Goal: Information Seeking & Learning: Learn about a topic

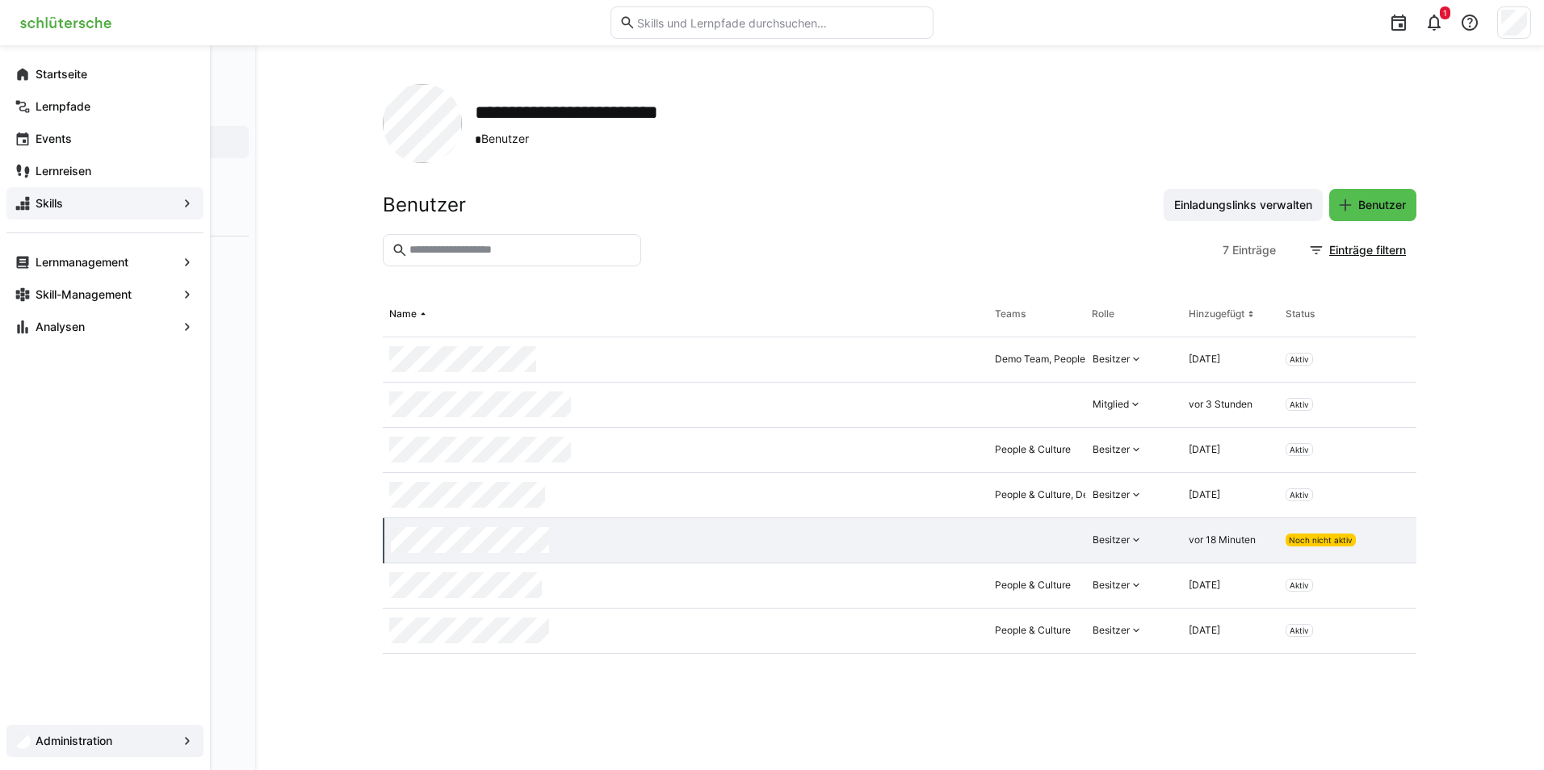
click at [90, 203] on span "Skills" at bounding box center [105, 203] width 144 height 16
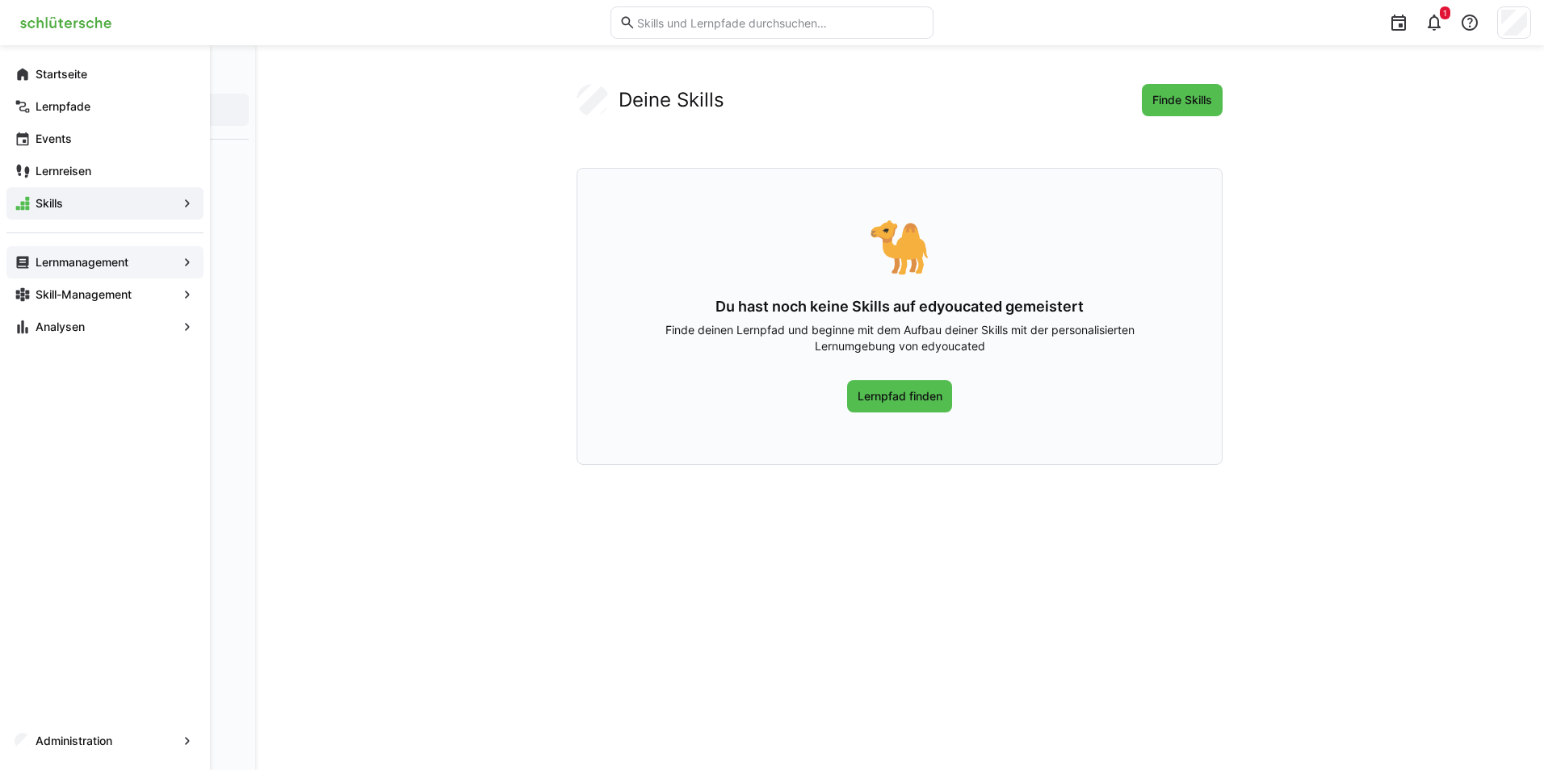
click at [0, 0] on app-navigation-label "Lernmanagement" at bounding box center [0, 0] width 0 height 0
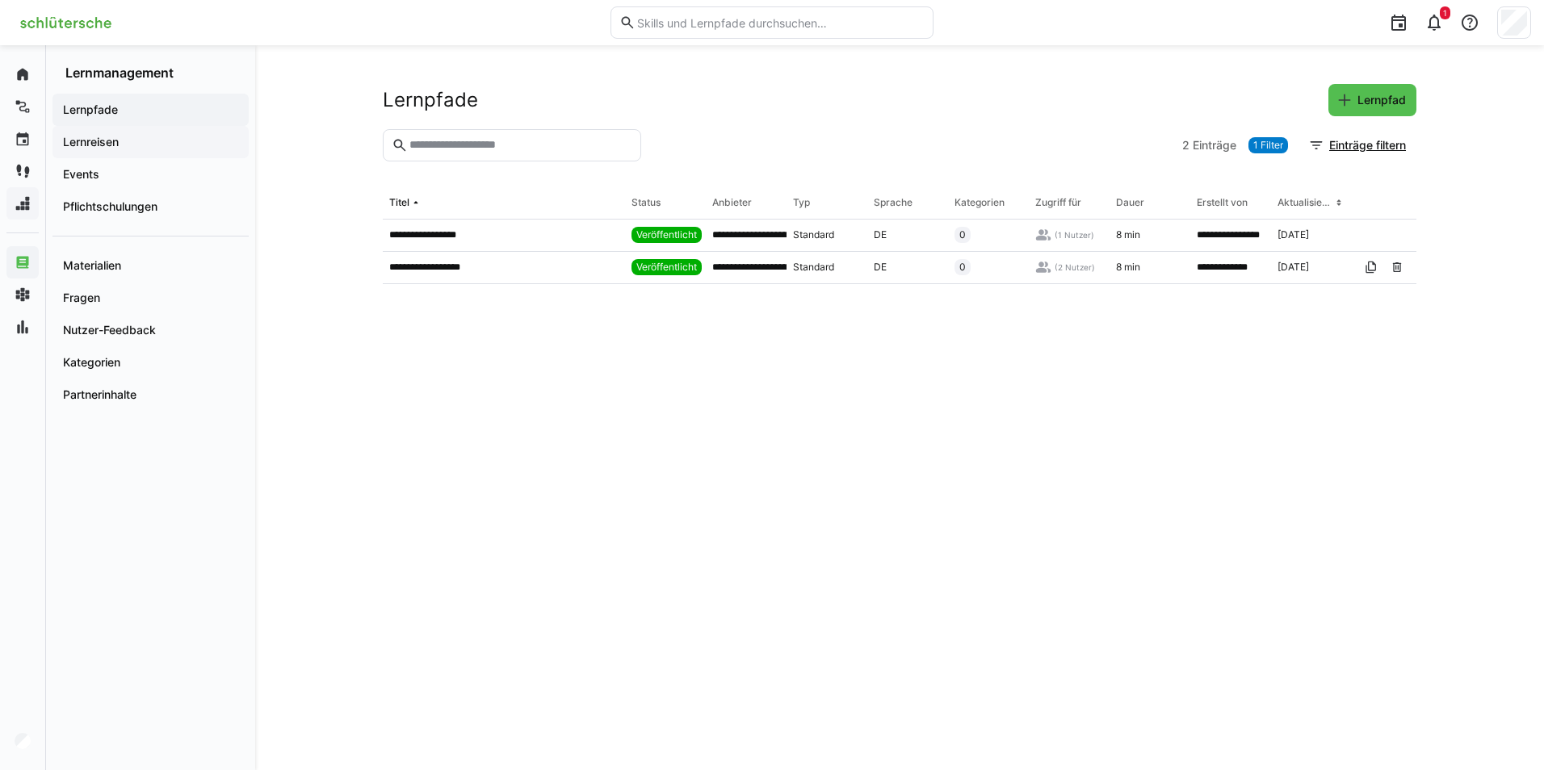
click at [0, 0] on app-navigation-label "Lernreisen" at bounding box center [0, 0] width 0 height 0
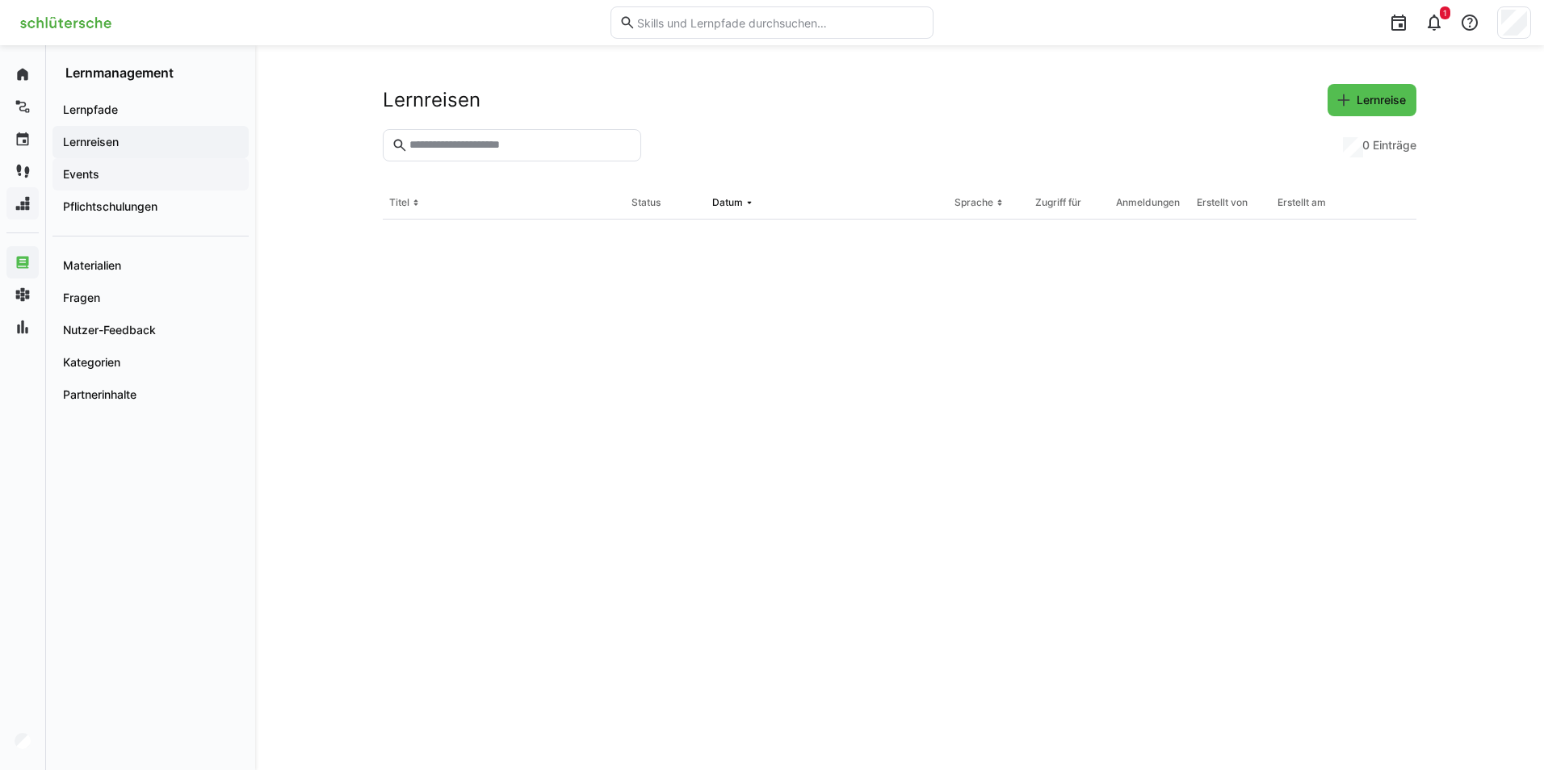
click at [0, 0] on app-navigation-label "Events" at bounding box center [0, 0] width 0 height 0
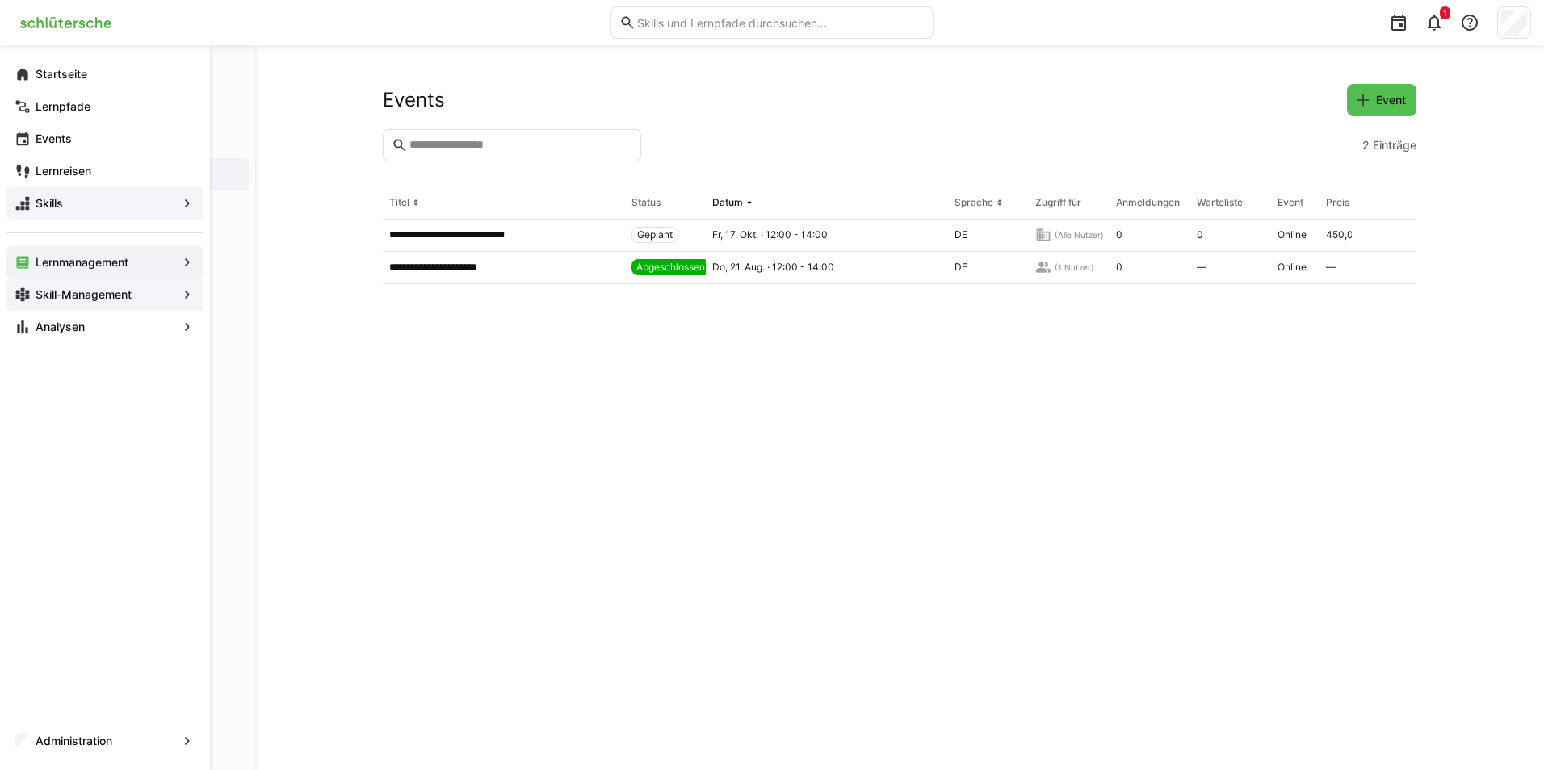
click at [0, 0] on app-navigation-label "Skill-Management" at bounding box center [0, 0] width 0 height 0
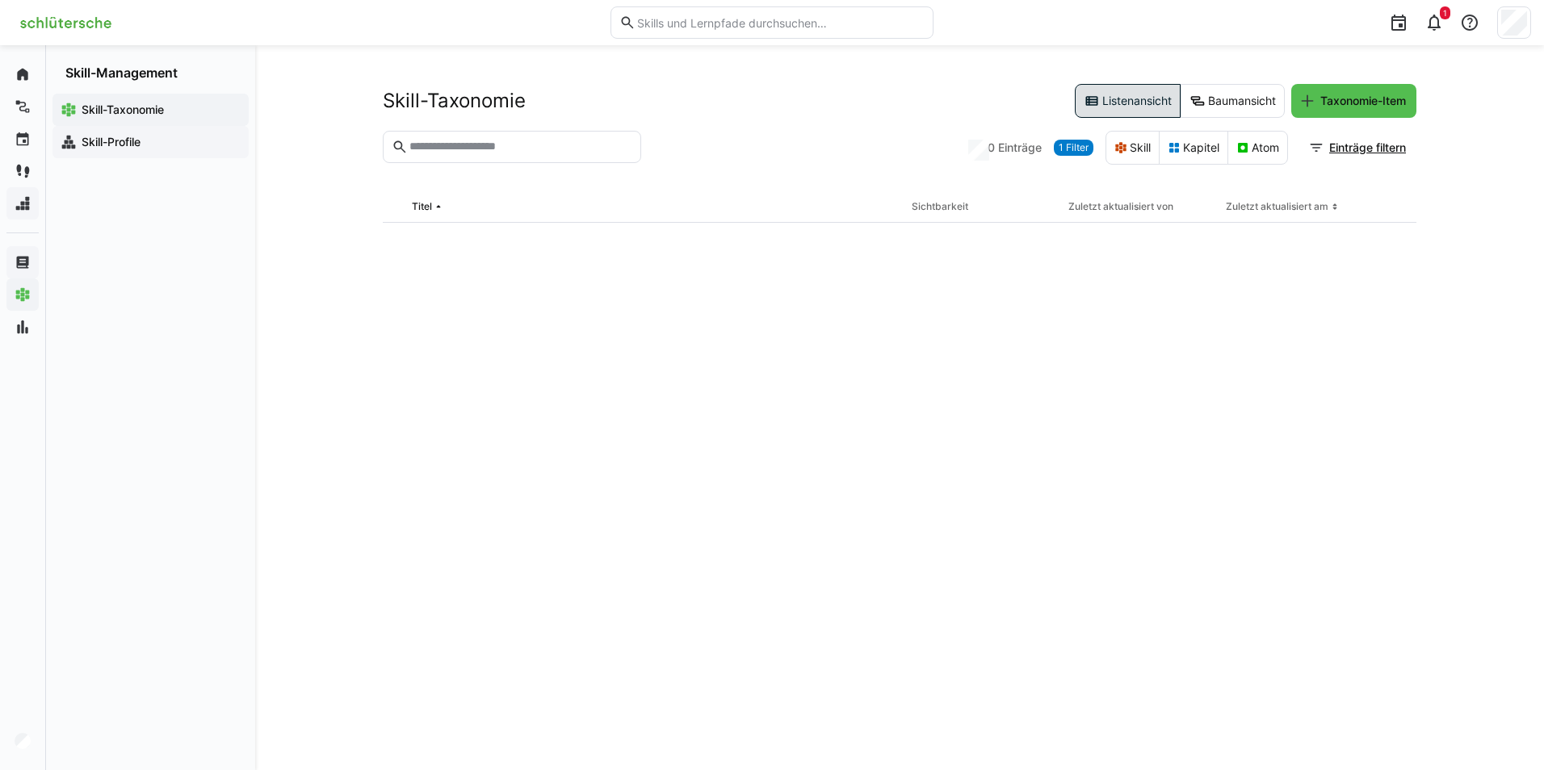
click at [0, 0] on app-navigation-label "Skill-Profile" at bounding box center [0, 0] width 0 height 0
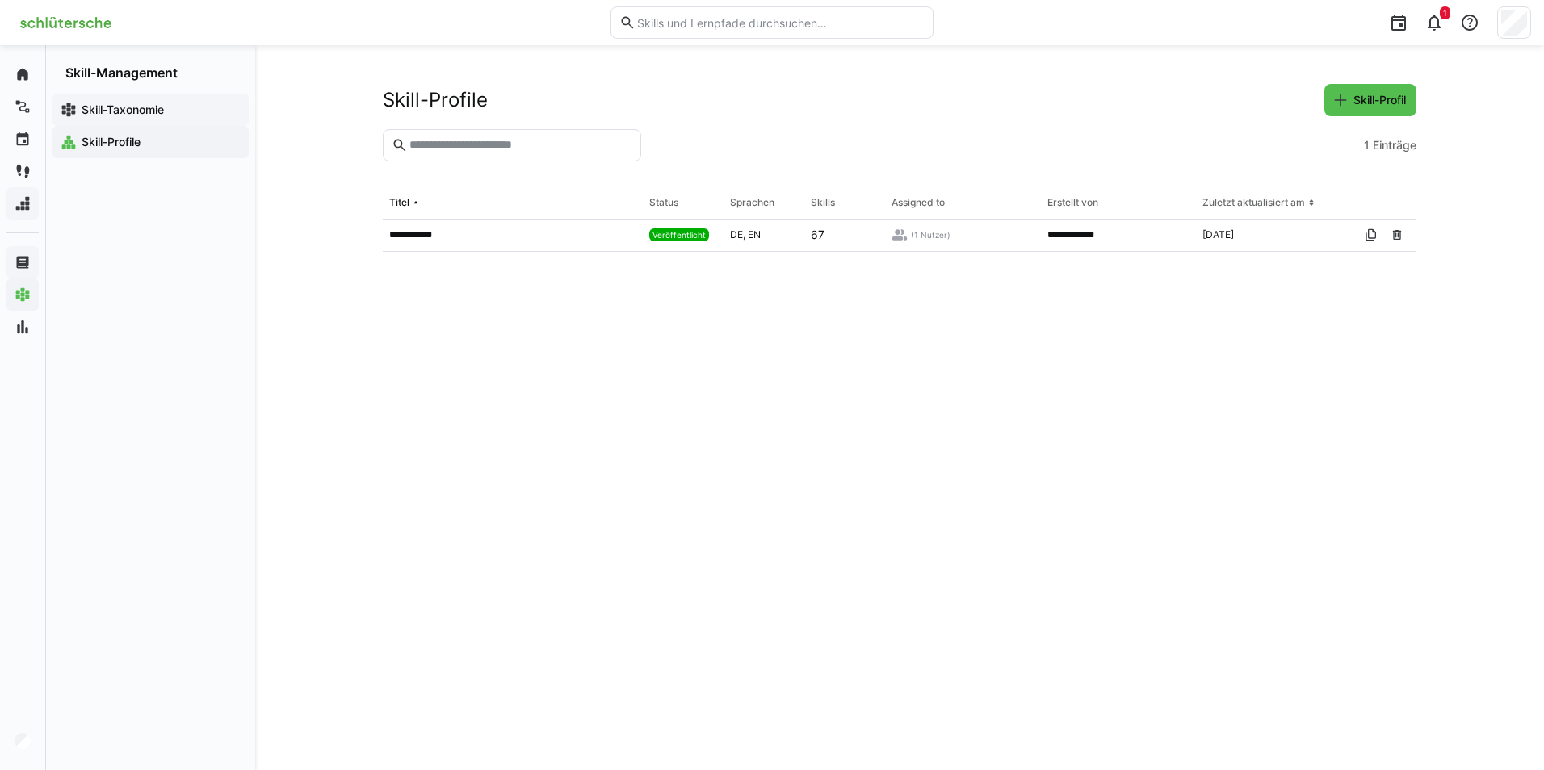
click at [103, 102] on span "Skill-Taxonomie" at bounding box center [159, 110] width 161 height 16
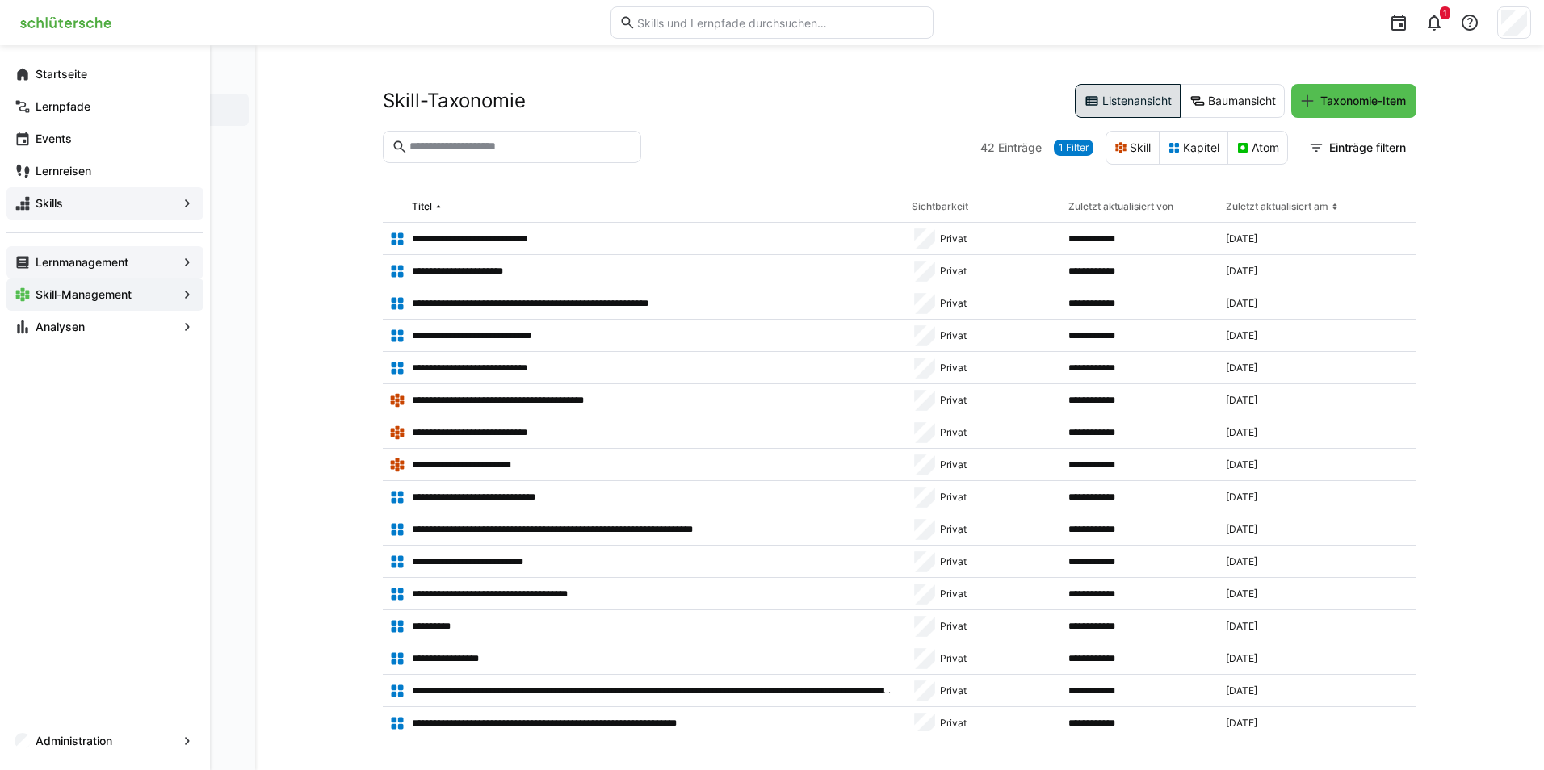
click at [62, 271] on div "Lernmanagement" at bounding box center [104, 262] width 197 height 32
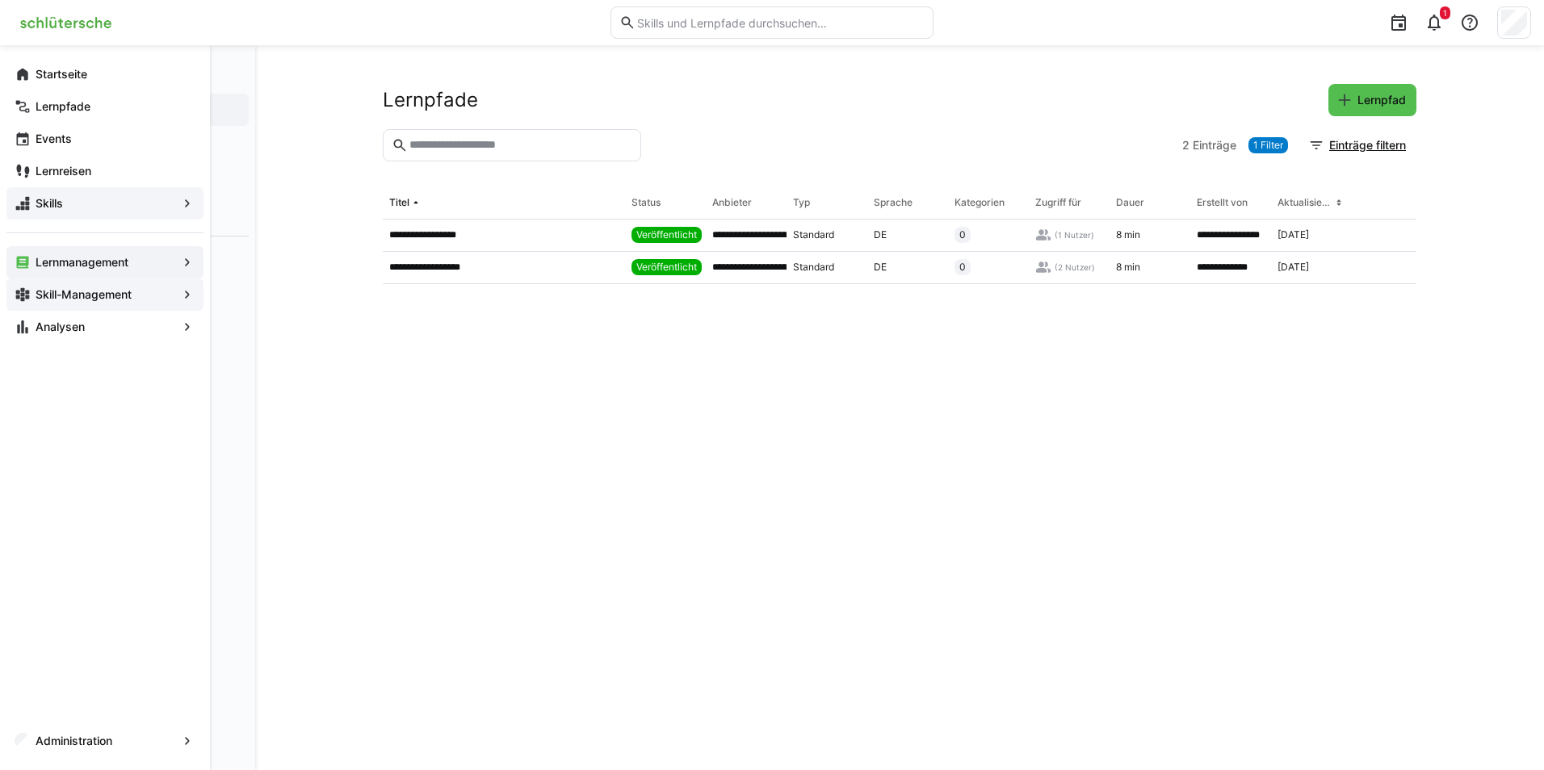
click at [0, 0] on app-navigation-label "Skill-Management" at bounding box center [0, 0] width 0 height 0
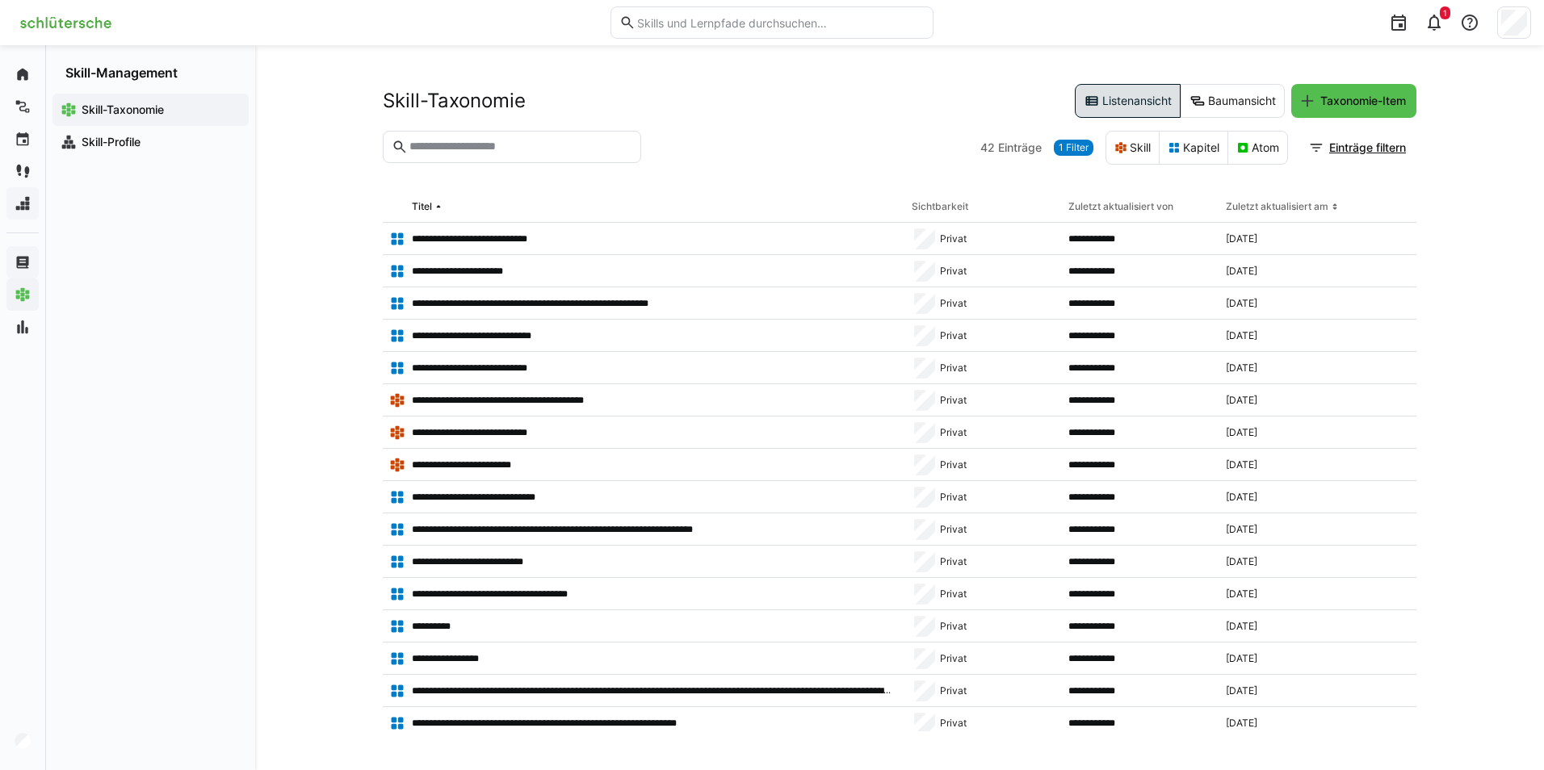
click at [1070, 145] on span "1 Filter" at bounding box center [1074, 147] width 30 height 13
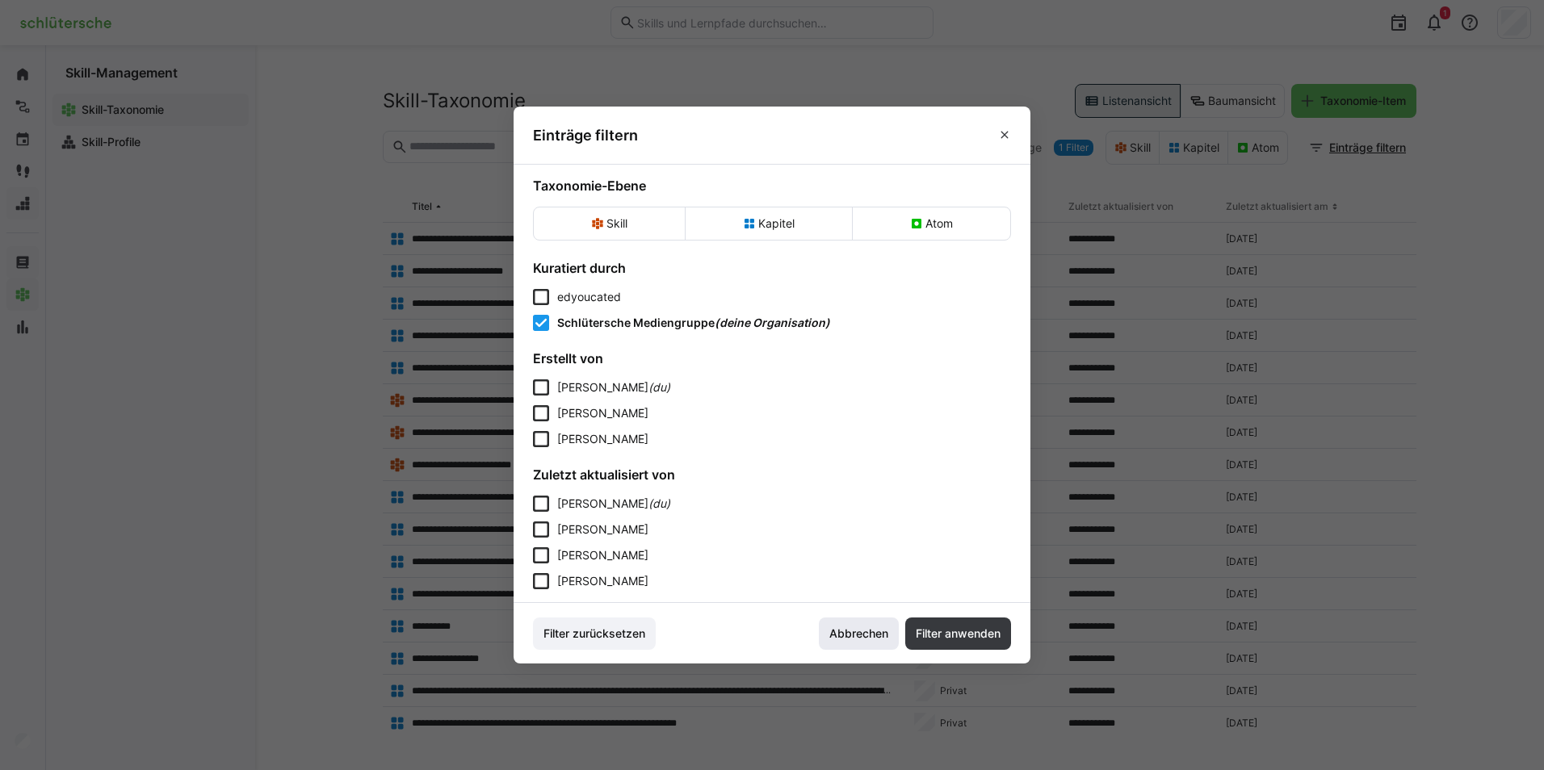
click at [835, 623] on span "Abbrechen" at bounding box center [859, 634] width 80 height 32
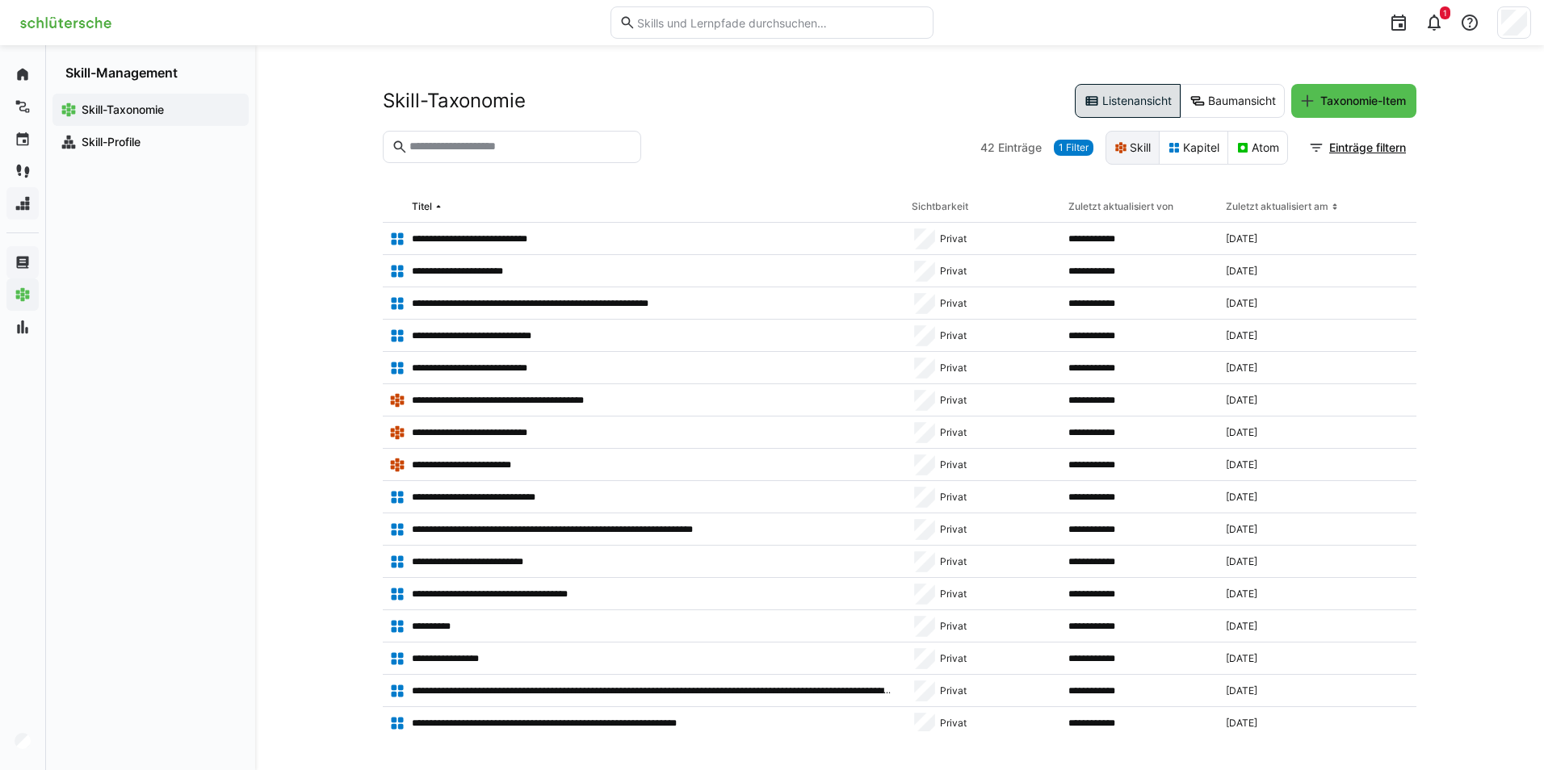
click at [1122, 153] on eds-icon at bounding box center [1120, 147] width 13 height 13
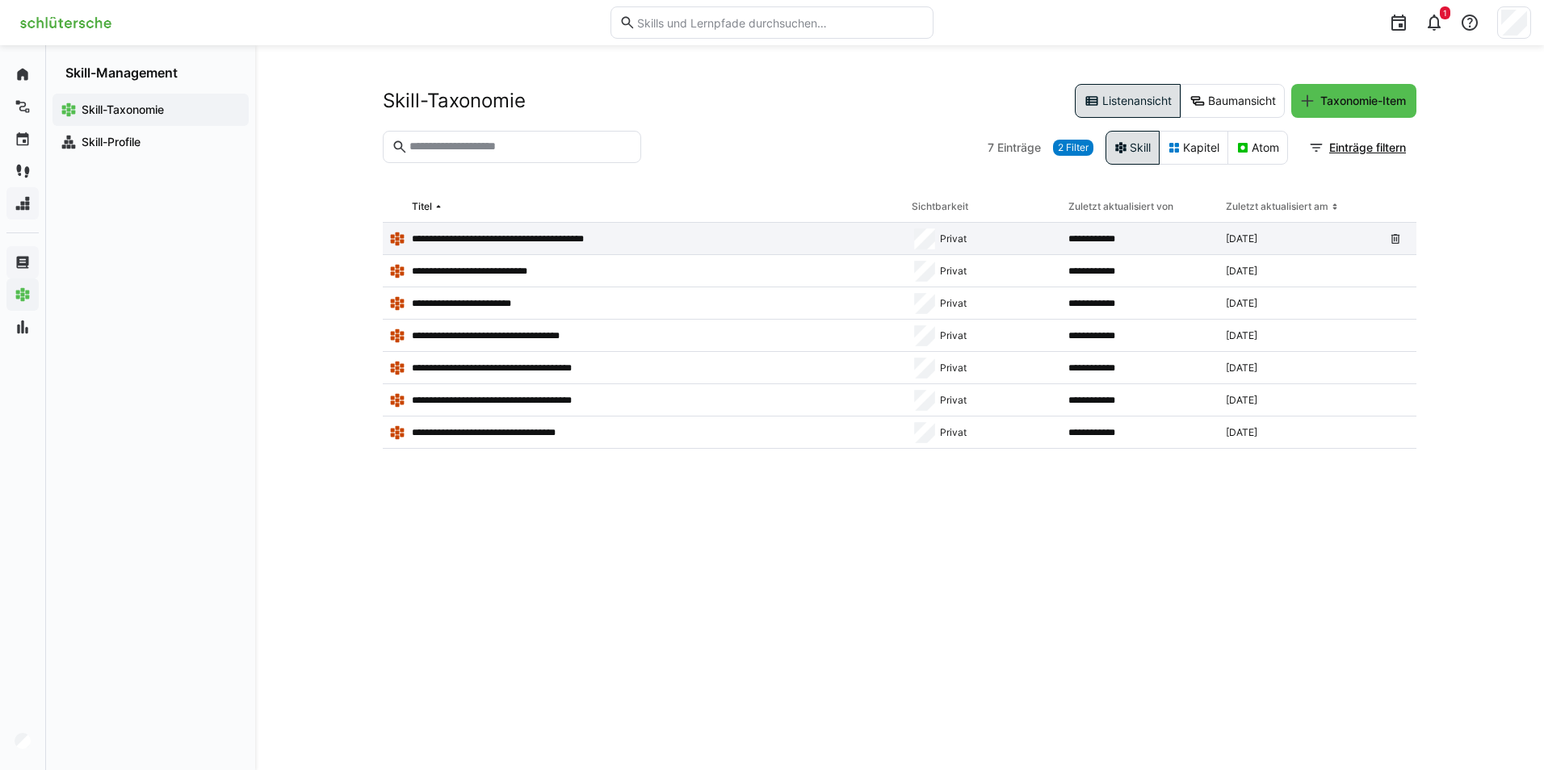
click at [487, 237] on p "**********" at bounding box center [520, 239] width 216 height 13
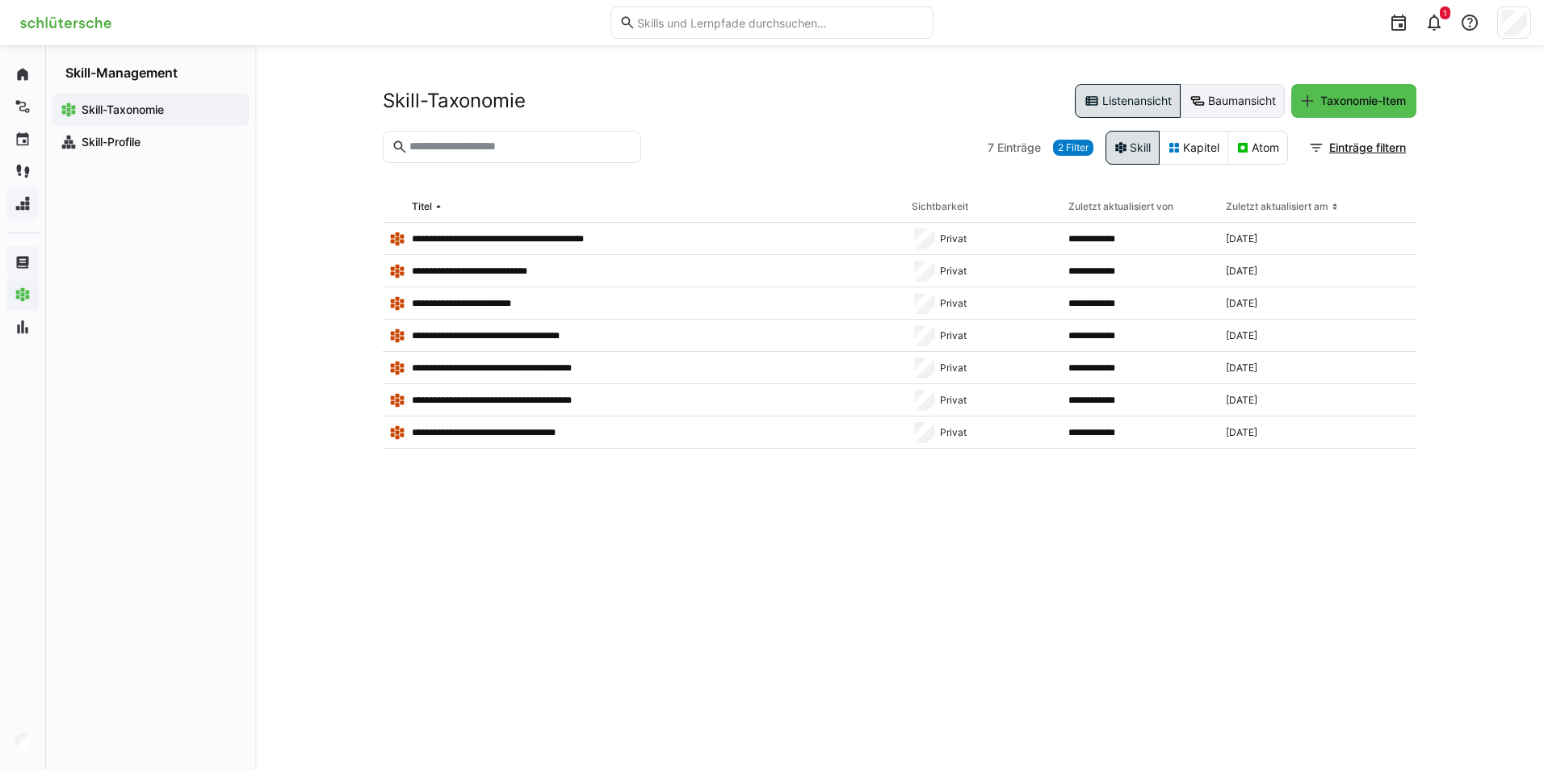
click at [1235, 103] on eds-button-option "Baumansicht" at bounding box center [1233, 101] width 104 height 34
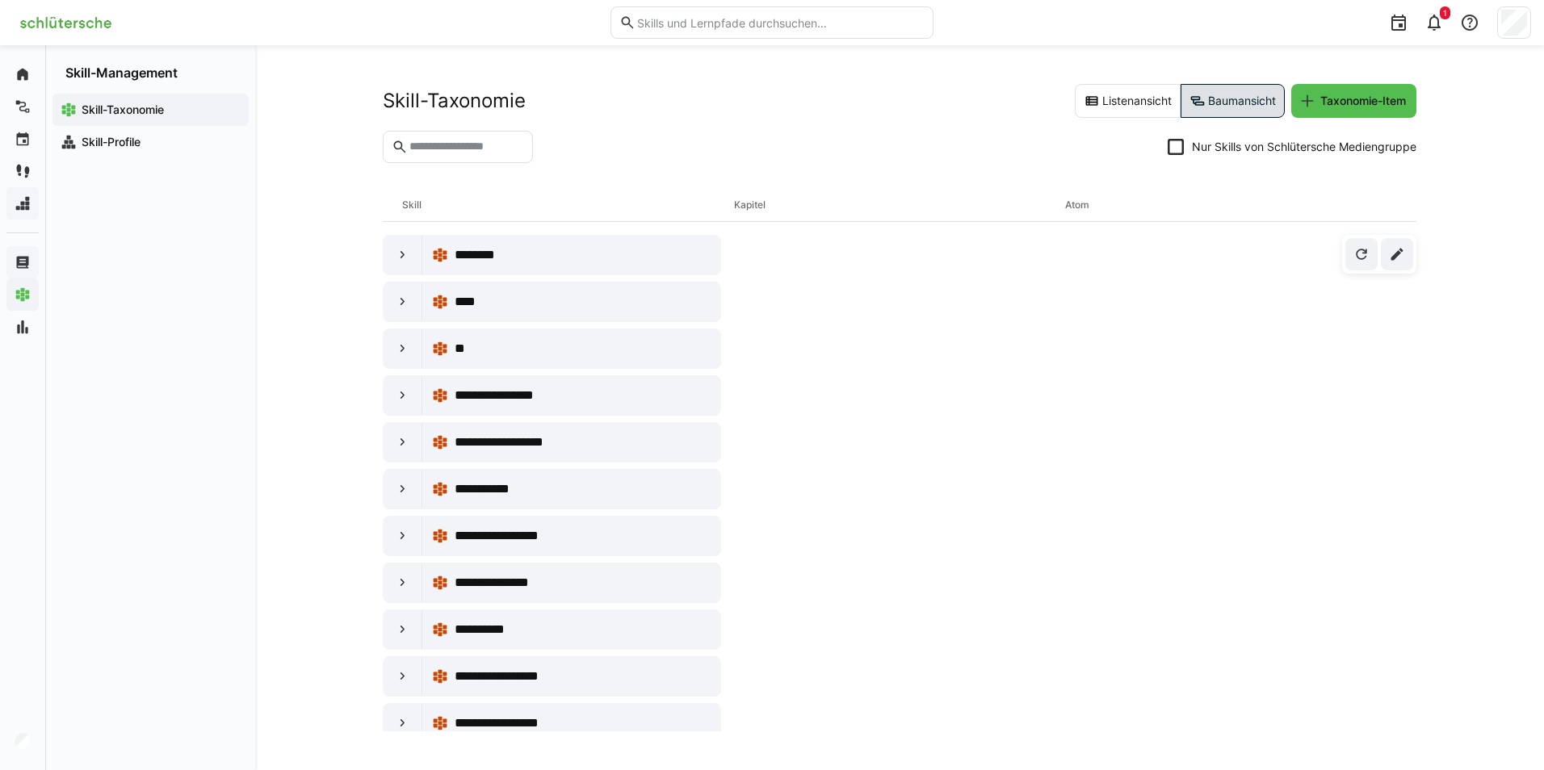
click at [1178, 150] on icon at bounding box center [1176, 147] width 16 height 16
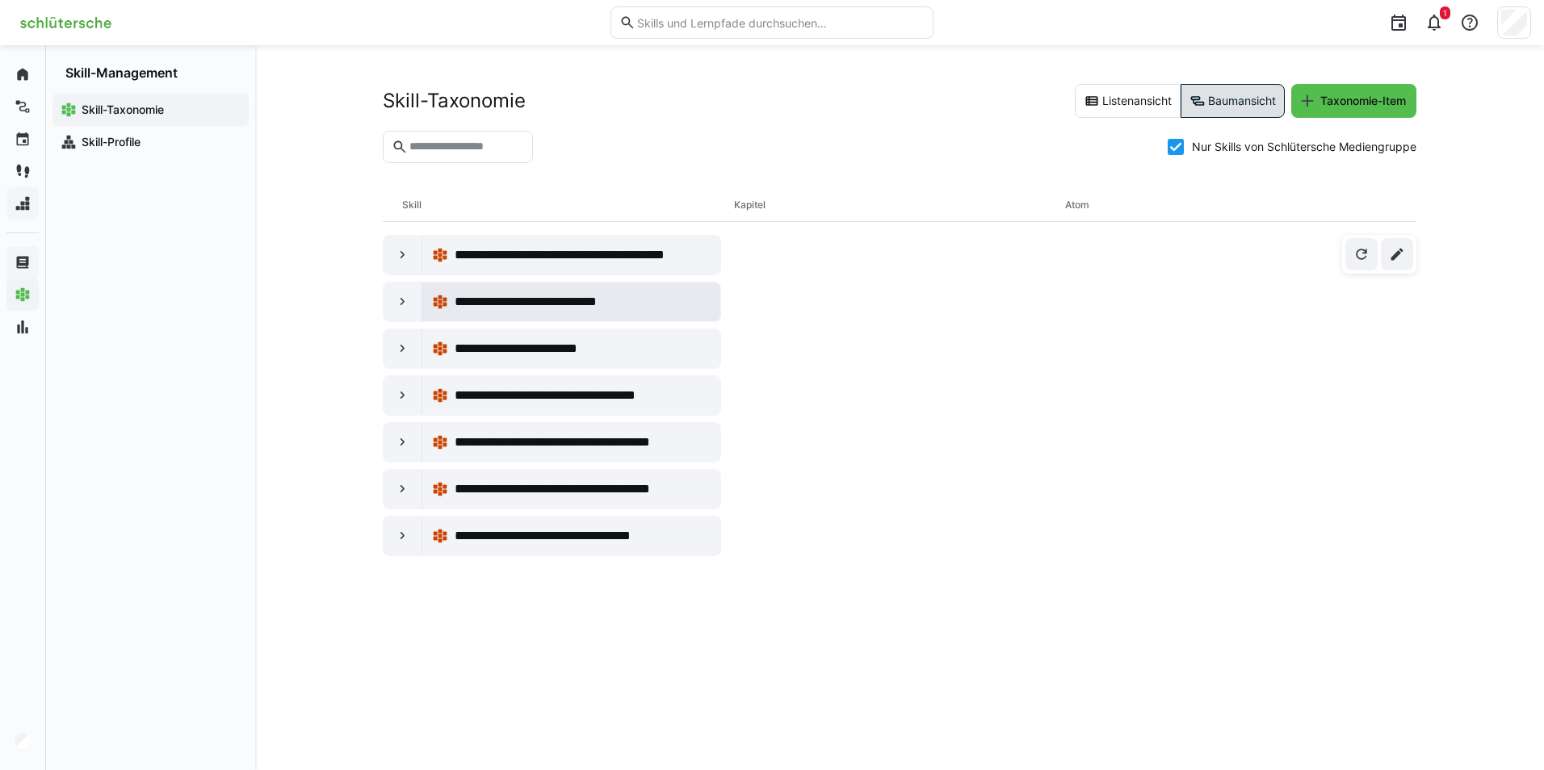
click at [520, 304] on span "**********" at bounding box center [550, 301] width 191 height 19
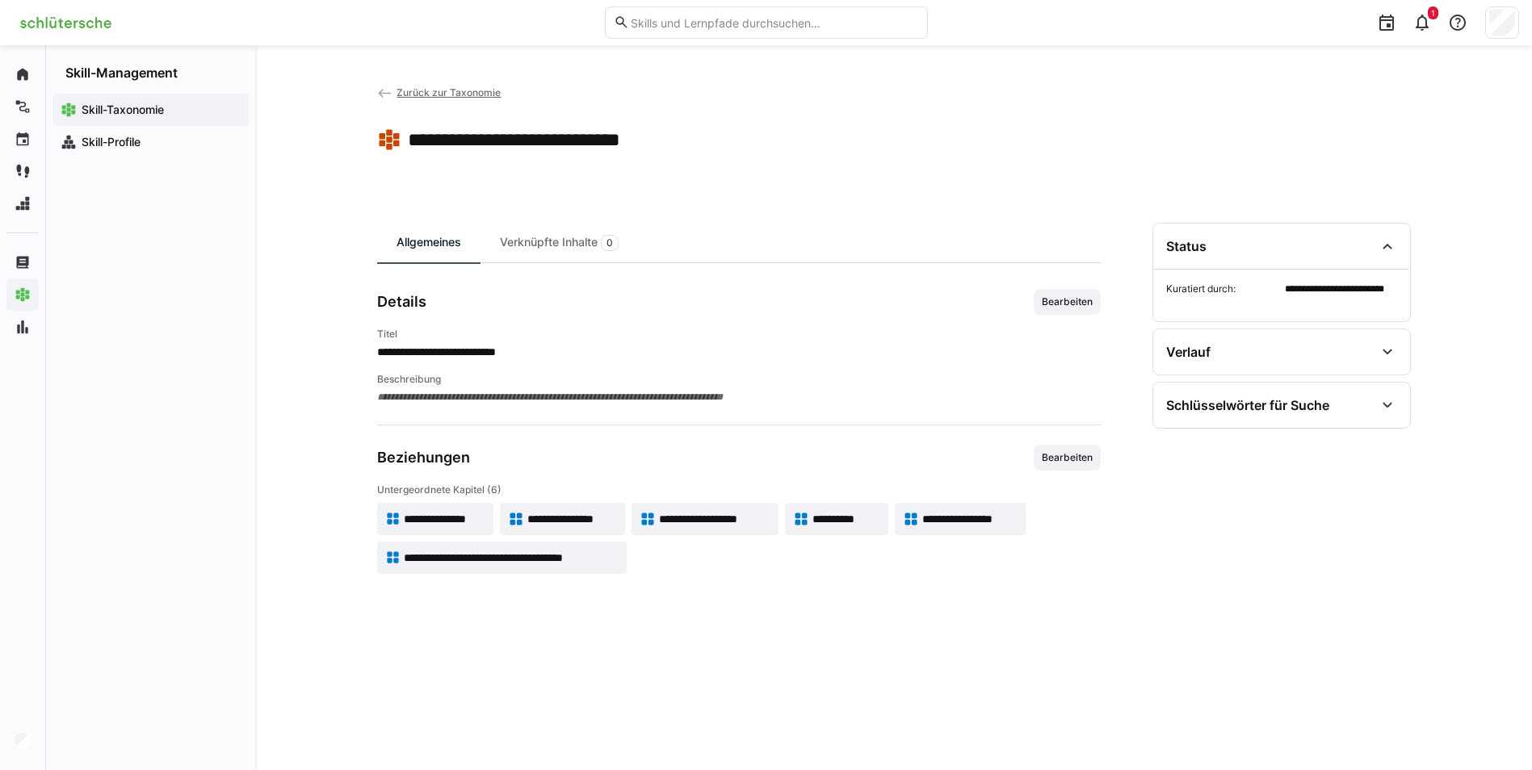
click at [405, 94] on span "Zurück zur Taxonomie" at bounding box center [448, 92] width 104 height 12
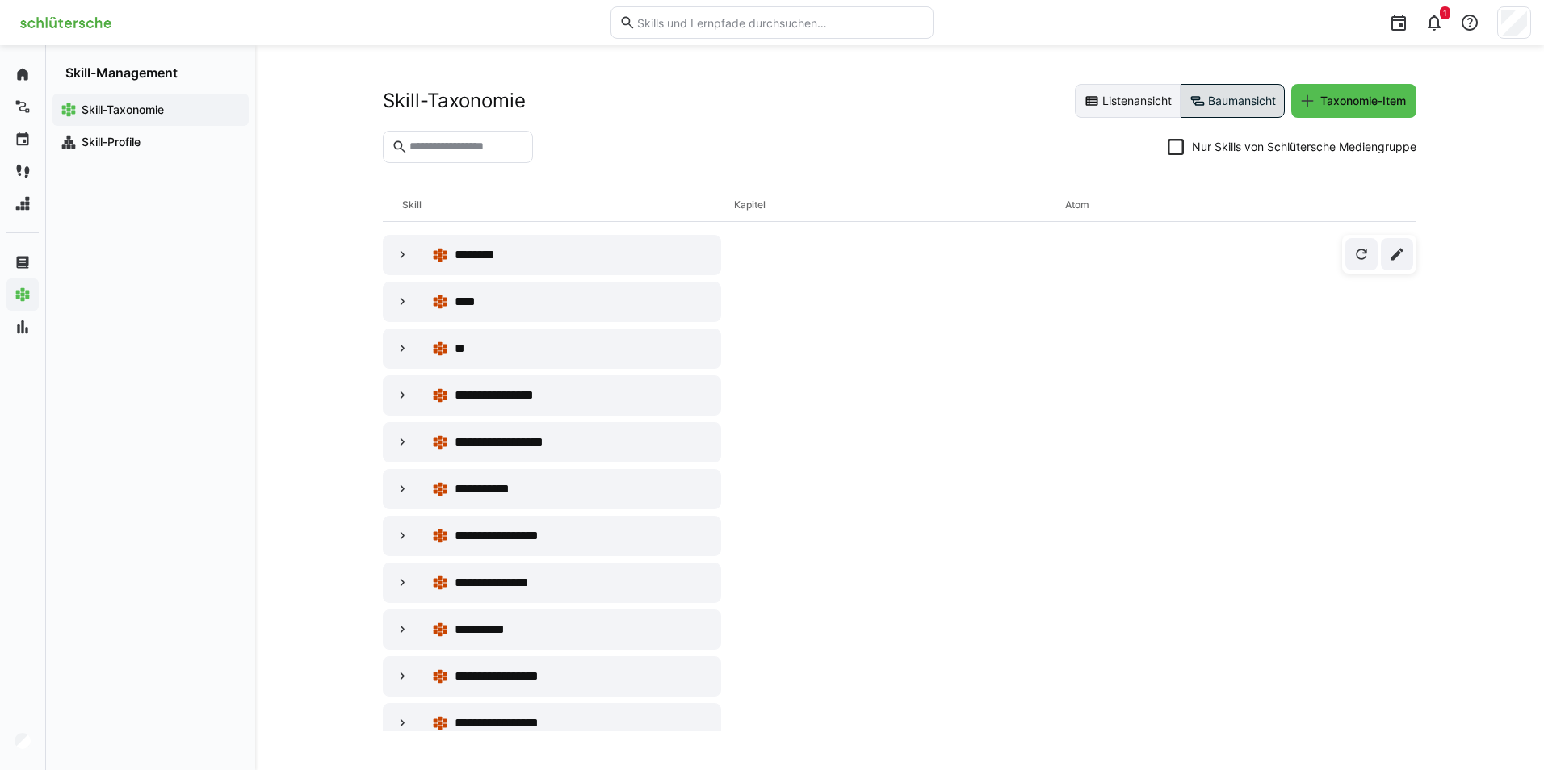
click at [1109, 104] on eds-button-option "Listenansicht" at bounding box center [1128, 101] width 106 height 34
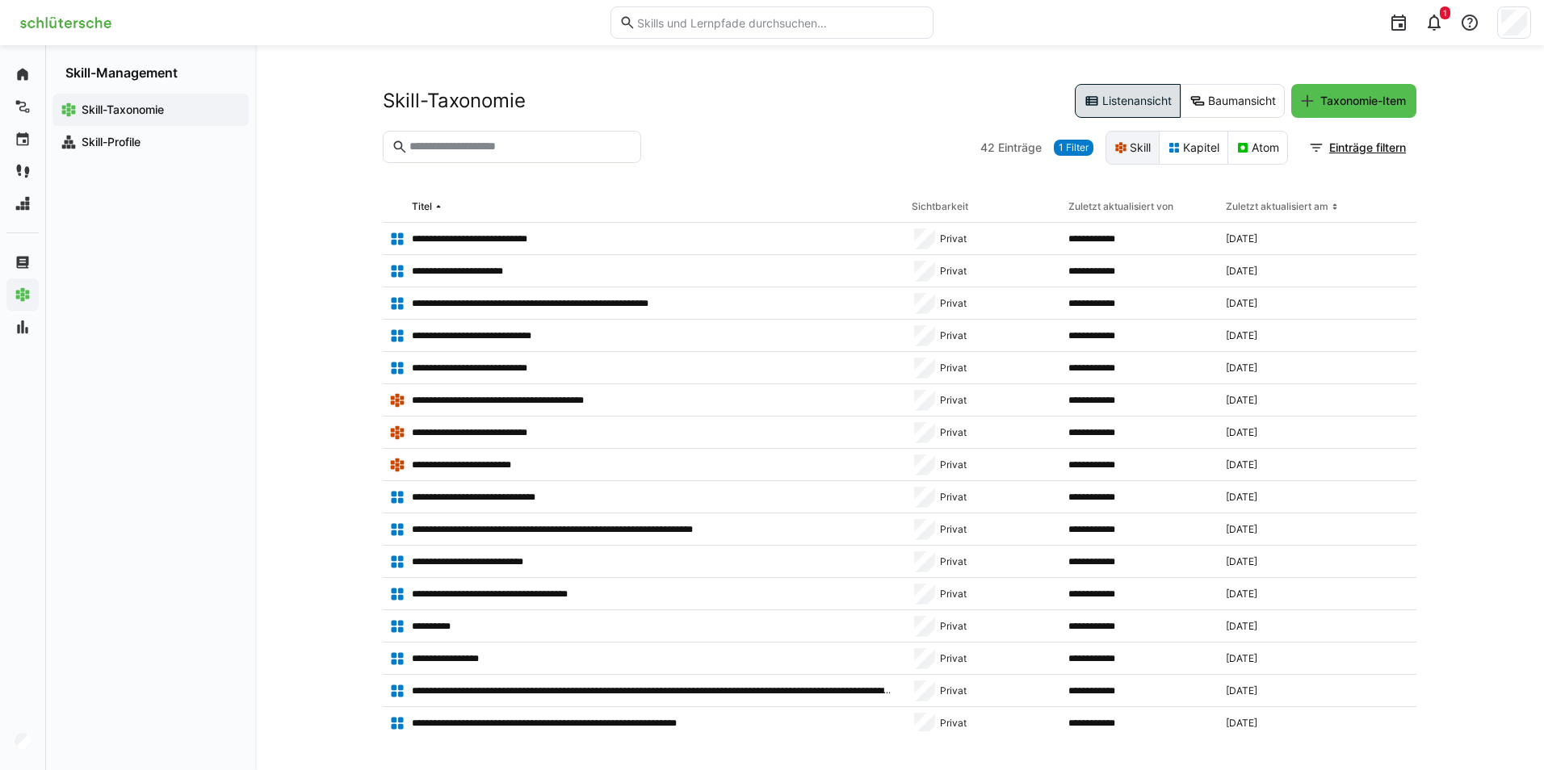
click at [1127, 146] on eds-button-option "Skill" at bounding box center [1132, 148] width 54 height 34
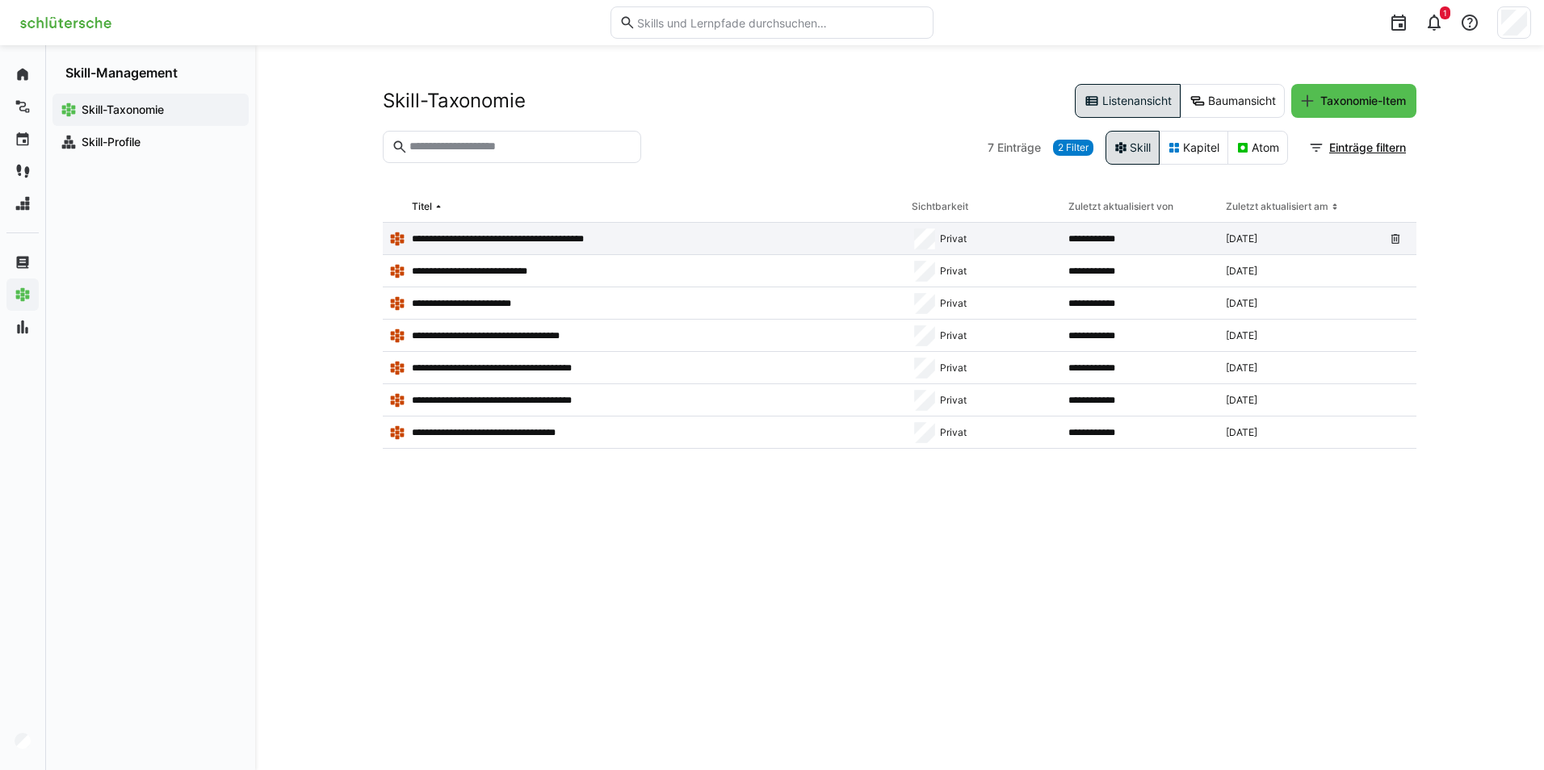
click at [568, 231] on app-table-first-column "**********" at bounding box center [644, 239] width 510 height 16
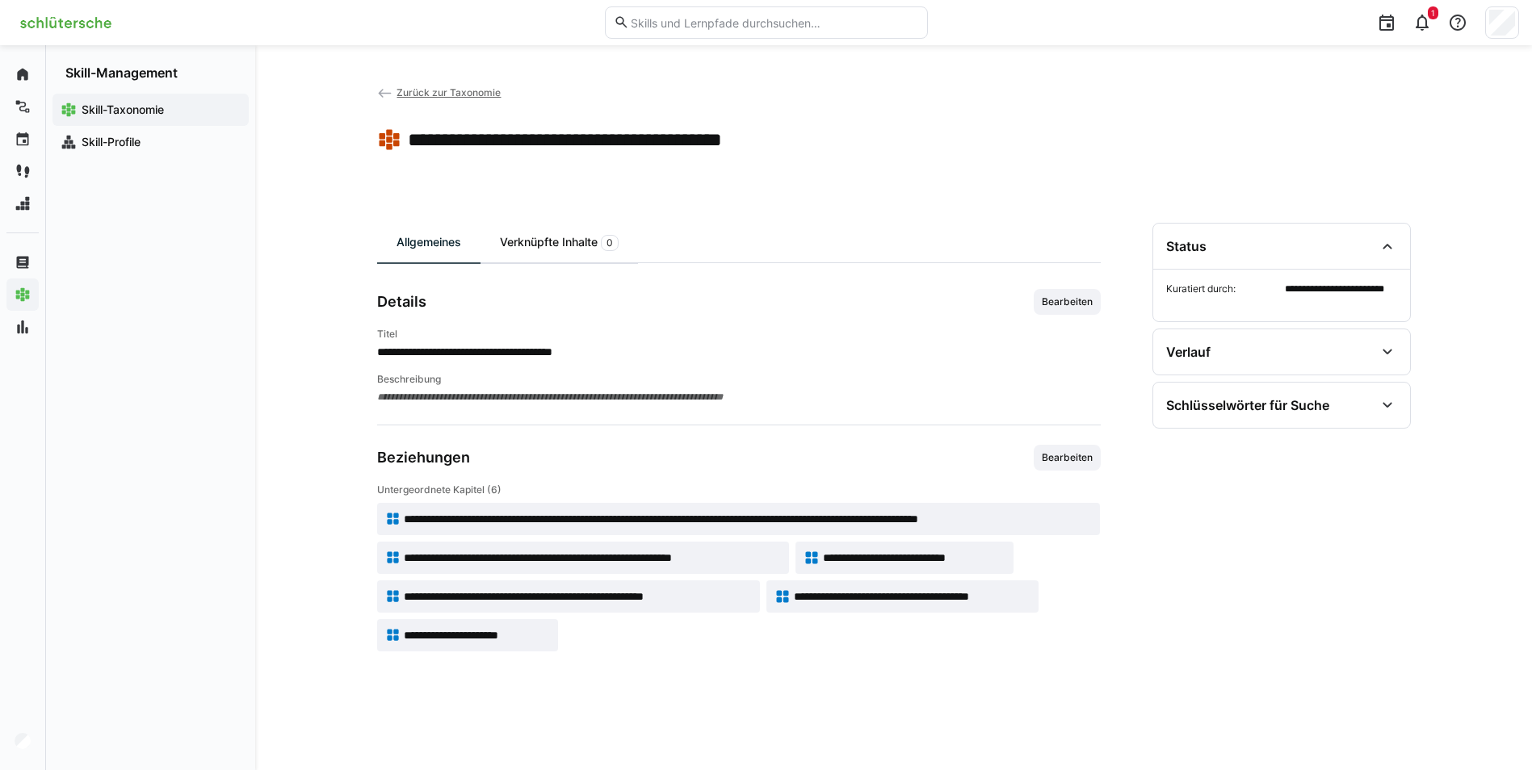
click at [535, 250] on div "Verknüpfte Inhalte 0" at bounding box center [558, 243] width 157 height 40
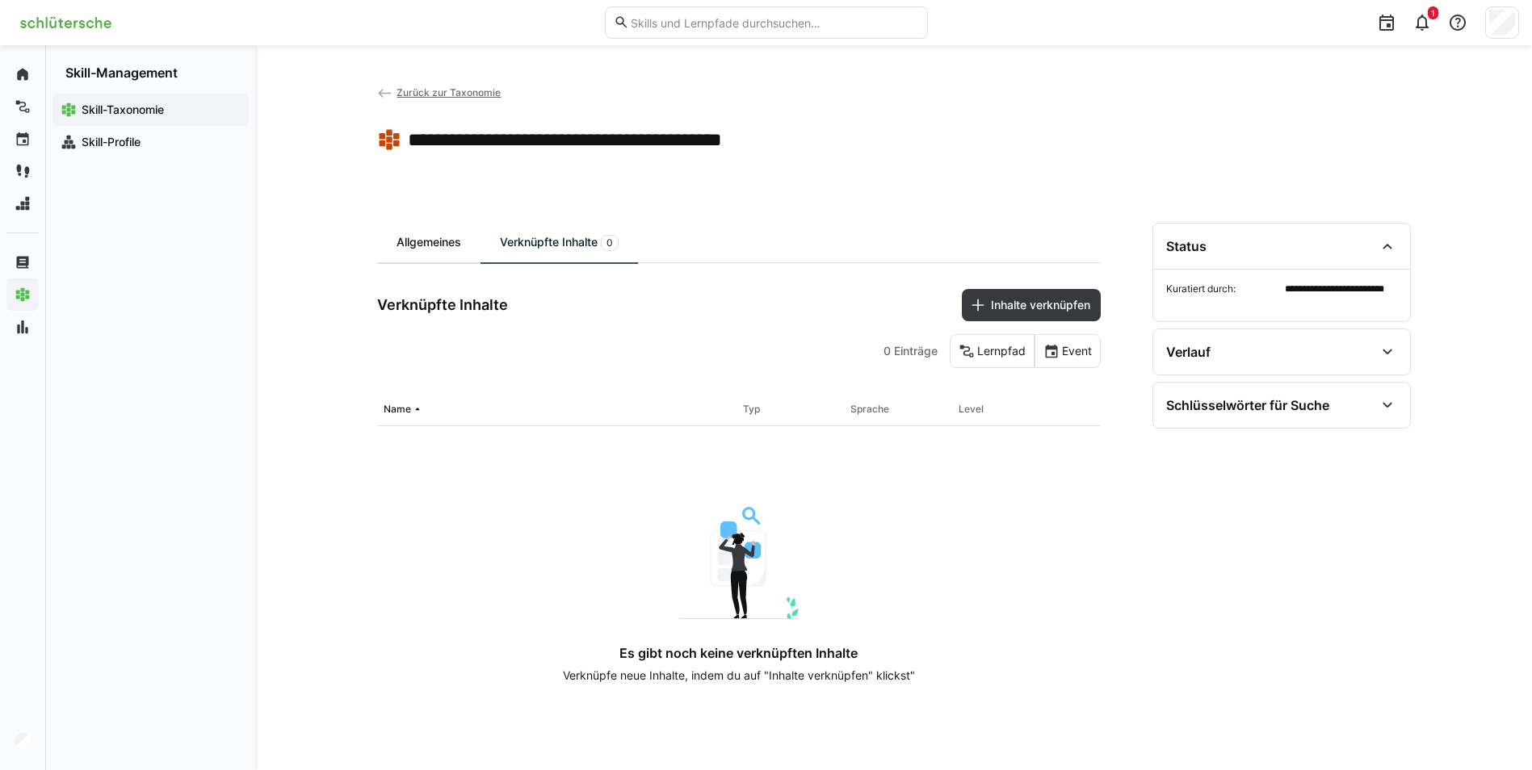
click at [445, 239] on div "Allgemeines" at bounding box center [428, 243] width 103 height 40
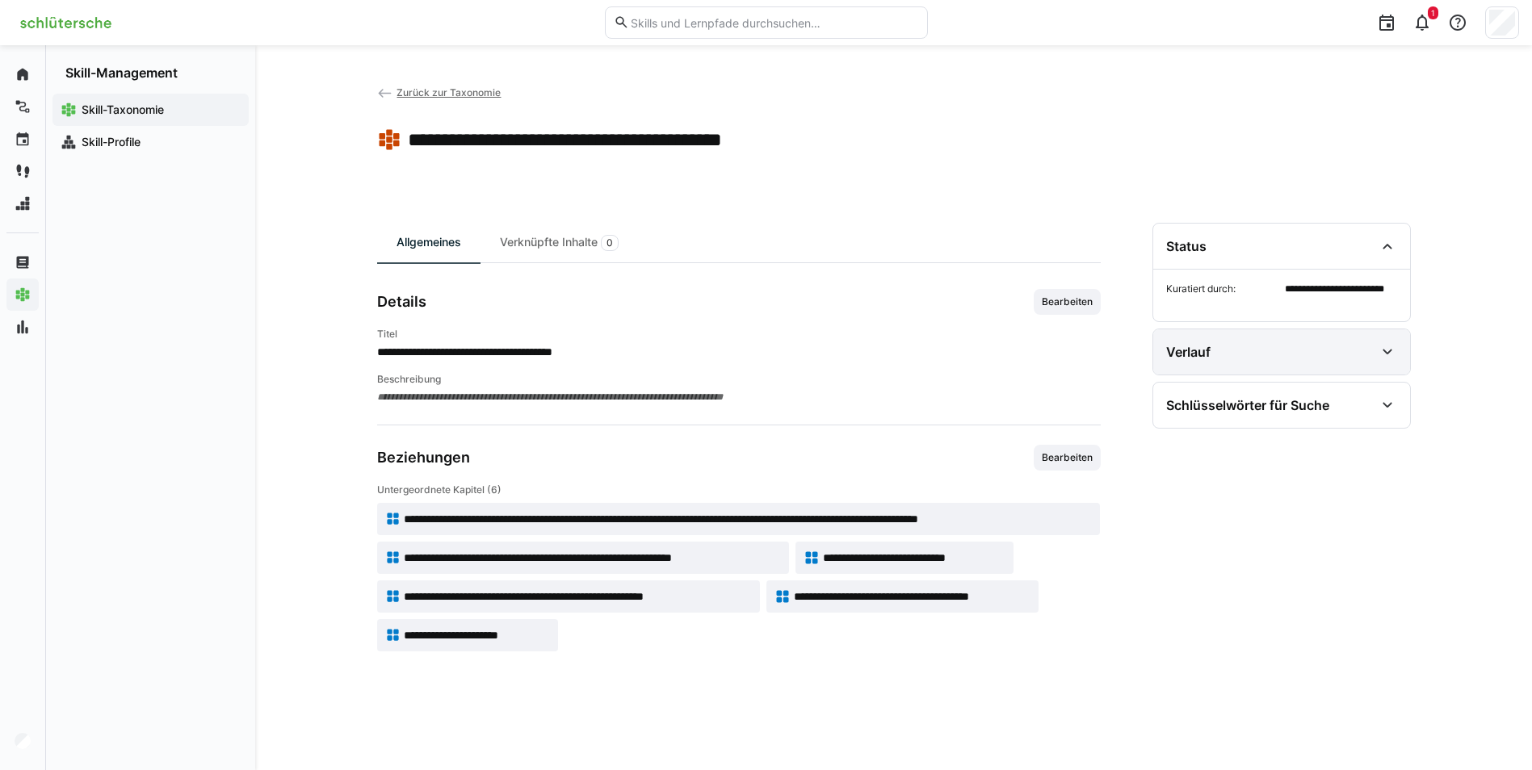
click at [1343, 344] on div "Verlauf" at bounding box center [1270, 351] width 208 height 19
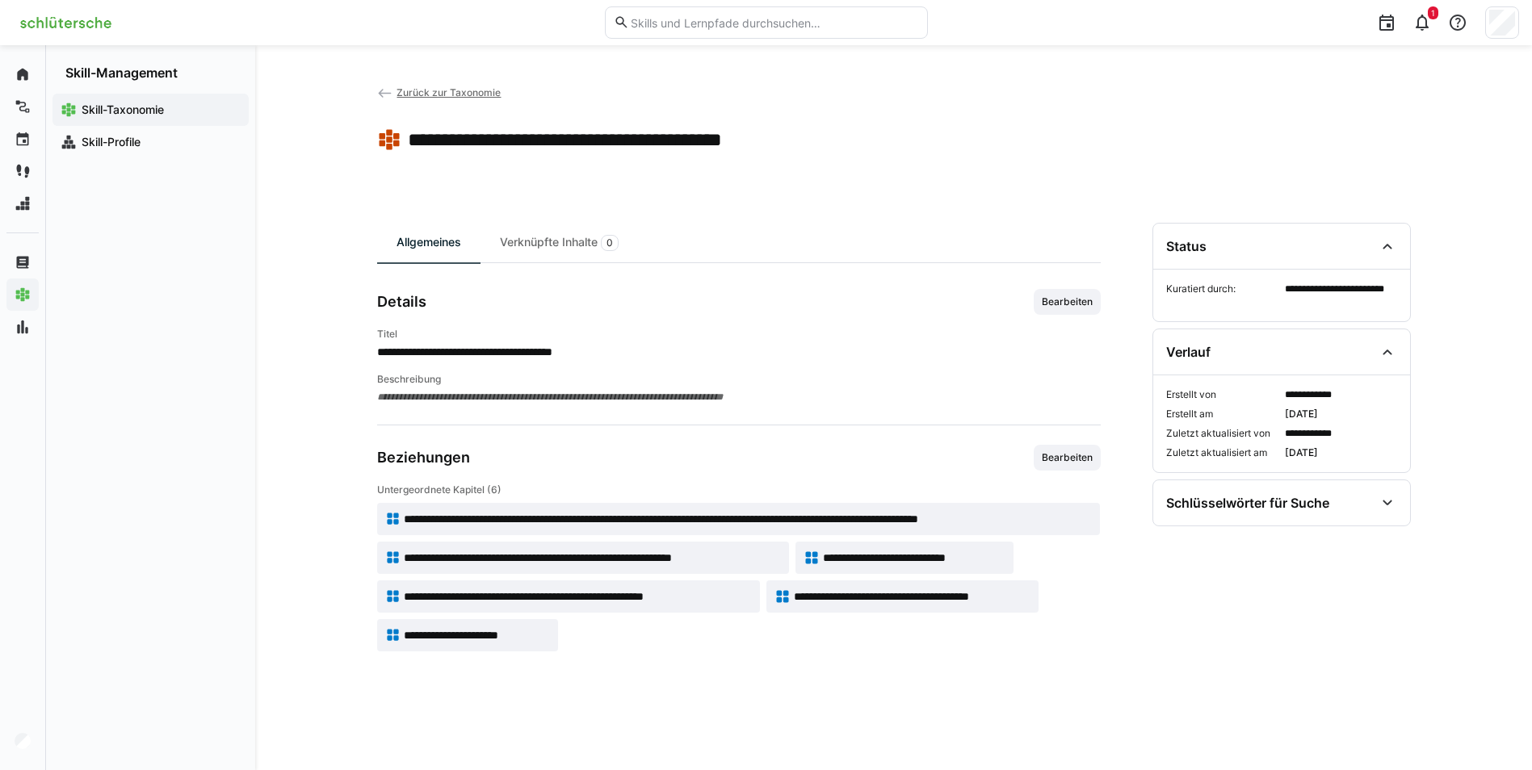
click at [425, 93] on span "Zurück zur Taxonomie" at bounding box center [448, 92] width 104 height 12
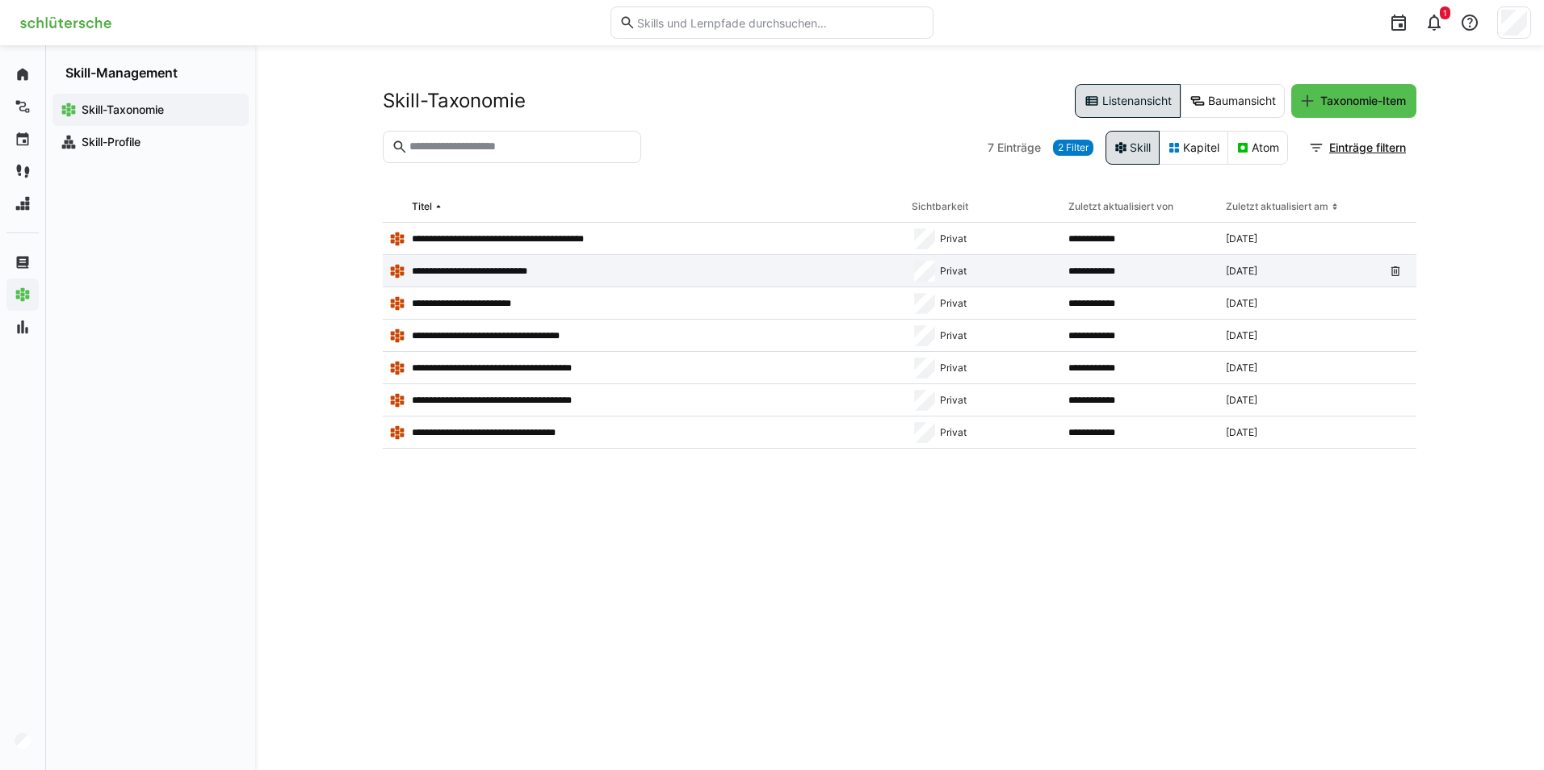
click at [490, 280] on div "**********" at bounding box center [644, 271] width 522 height 32
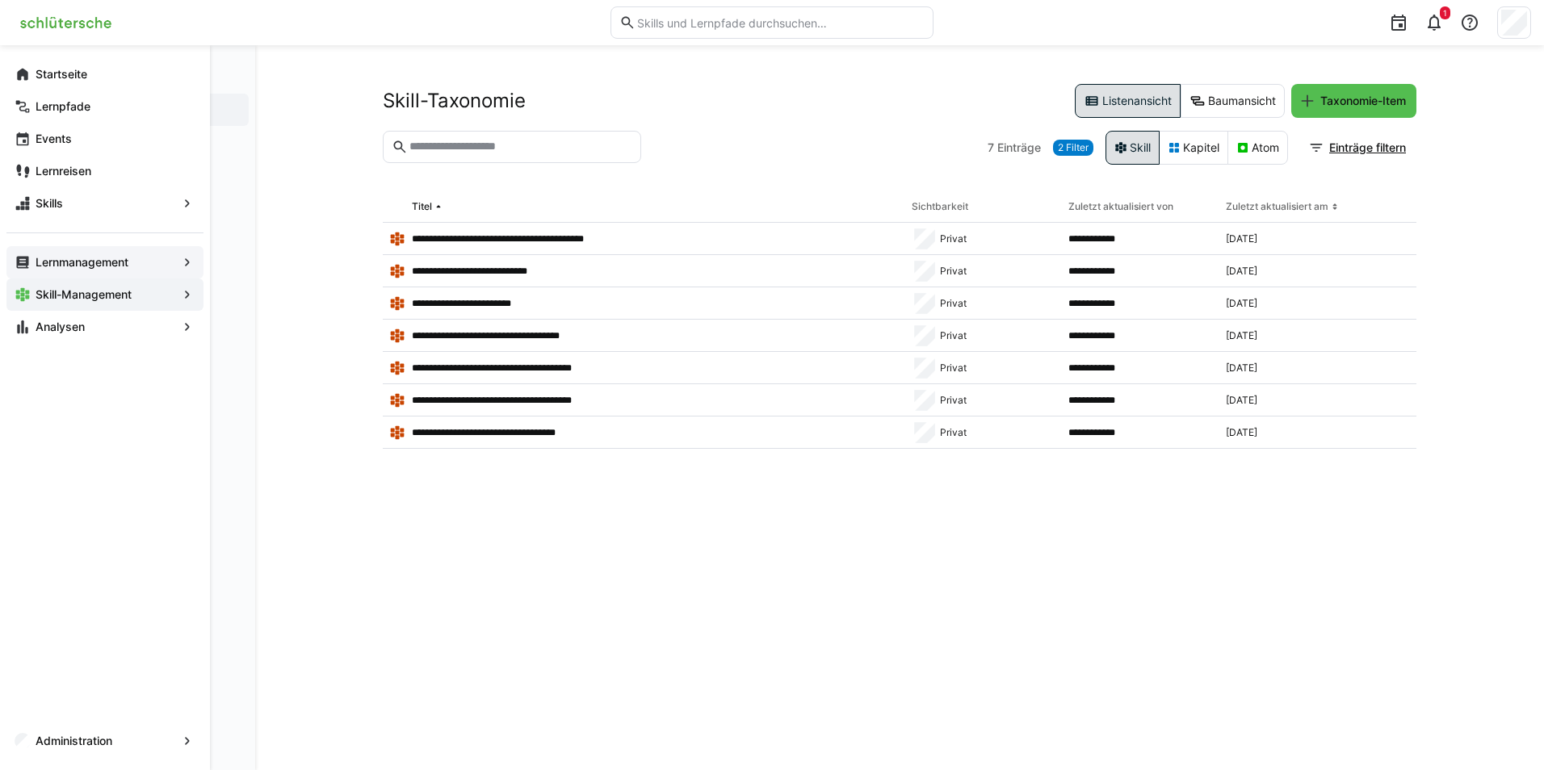
click at [57, 269] on span "Lernmanagement" at bounding box center [105, 262] width 144 height 16
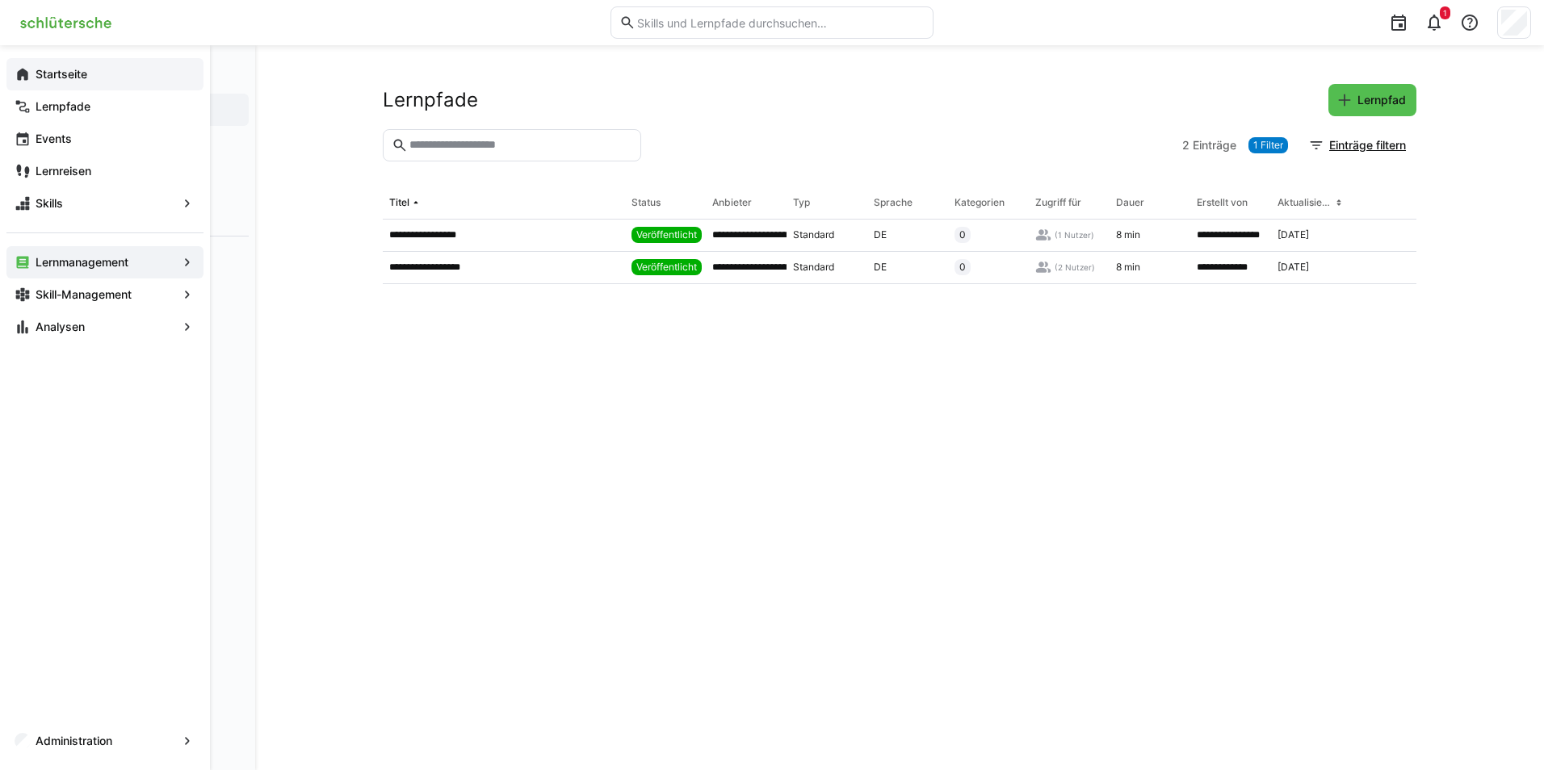
click at [0, 0] on app-navigation-label "Startseite" at bounding box center [0, 0] width 0 height 0
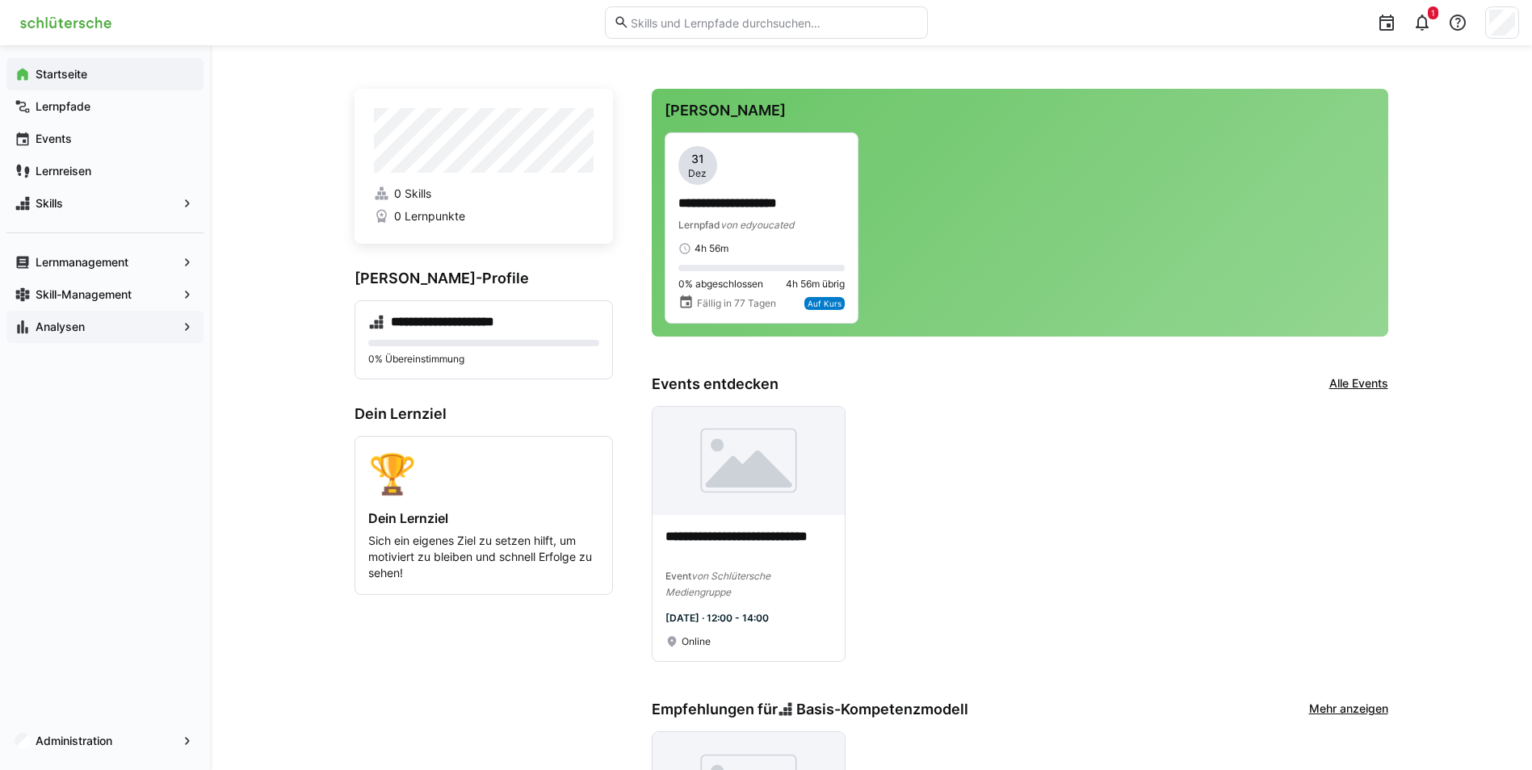
click at [115, 324] on span "Analysen" at bounding box center [105, 327] width 144 height 16
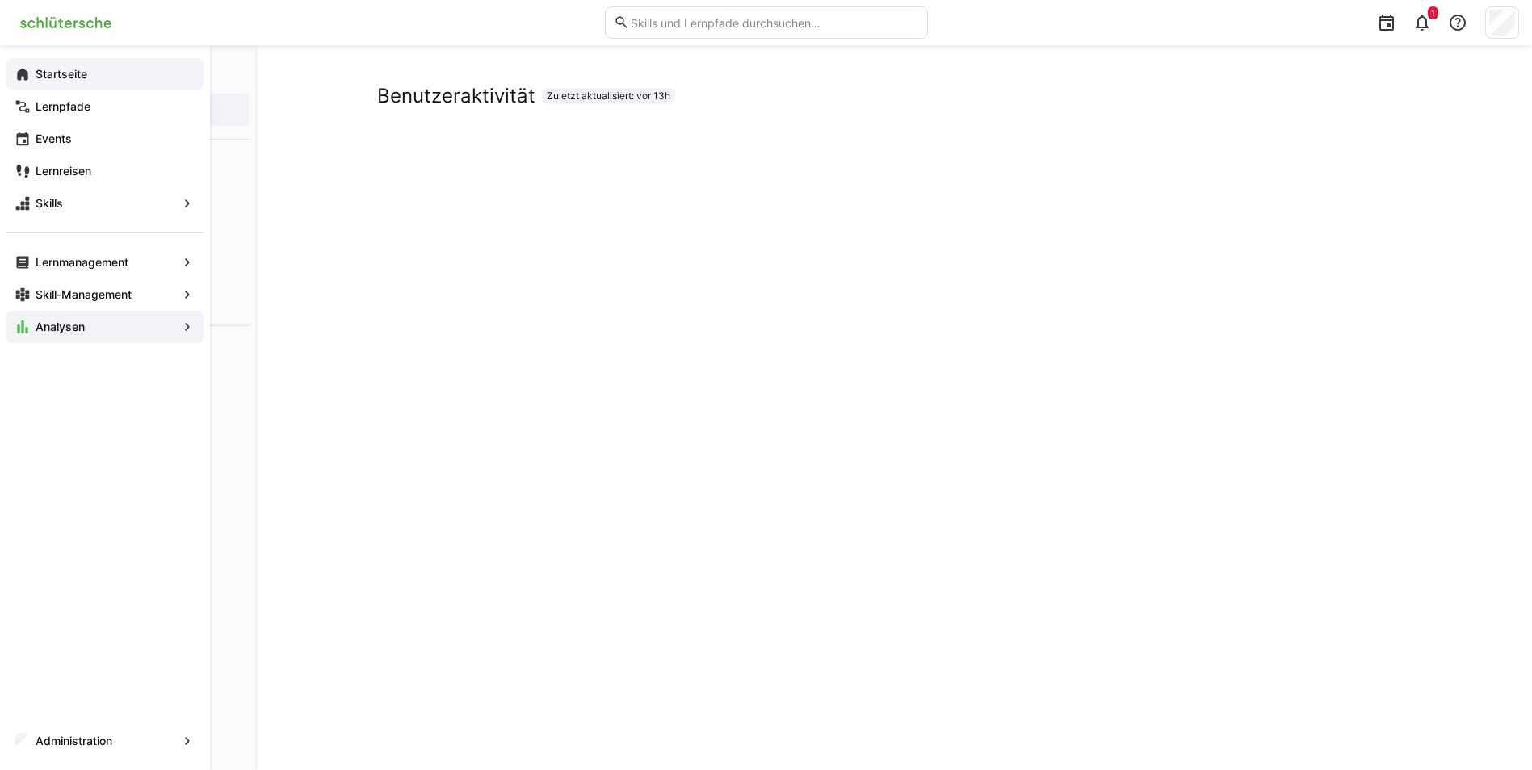
click at [0, 0] on app-navigation-label "Startseite" at bounding box center [0, 0] width 0 height 0
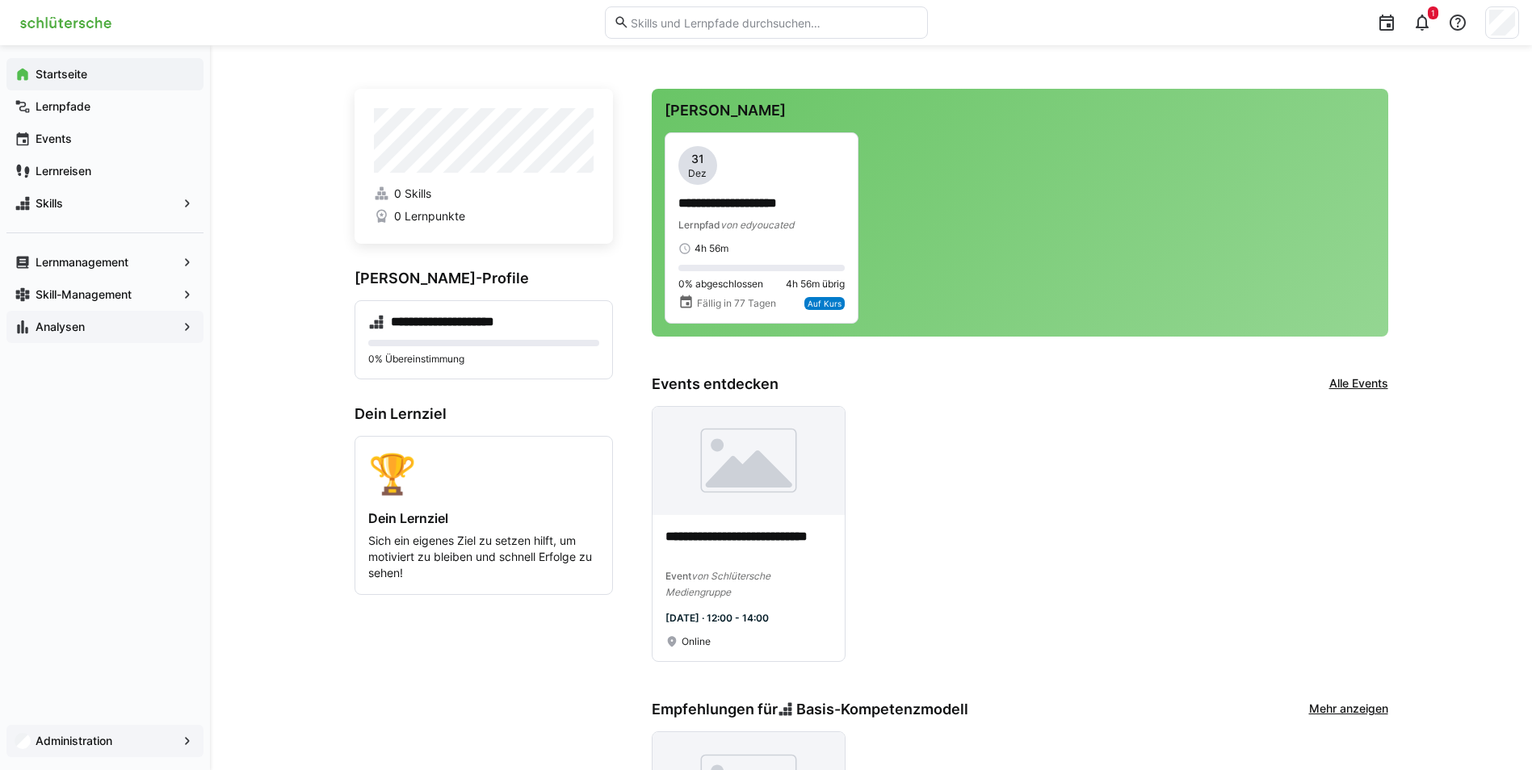
click at [92, 730] on div "Administration" at bounding box center [104, 741] width 197 height 32
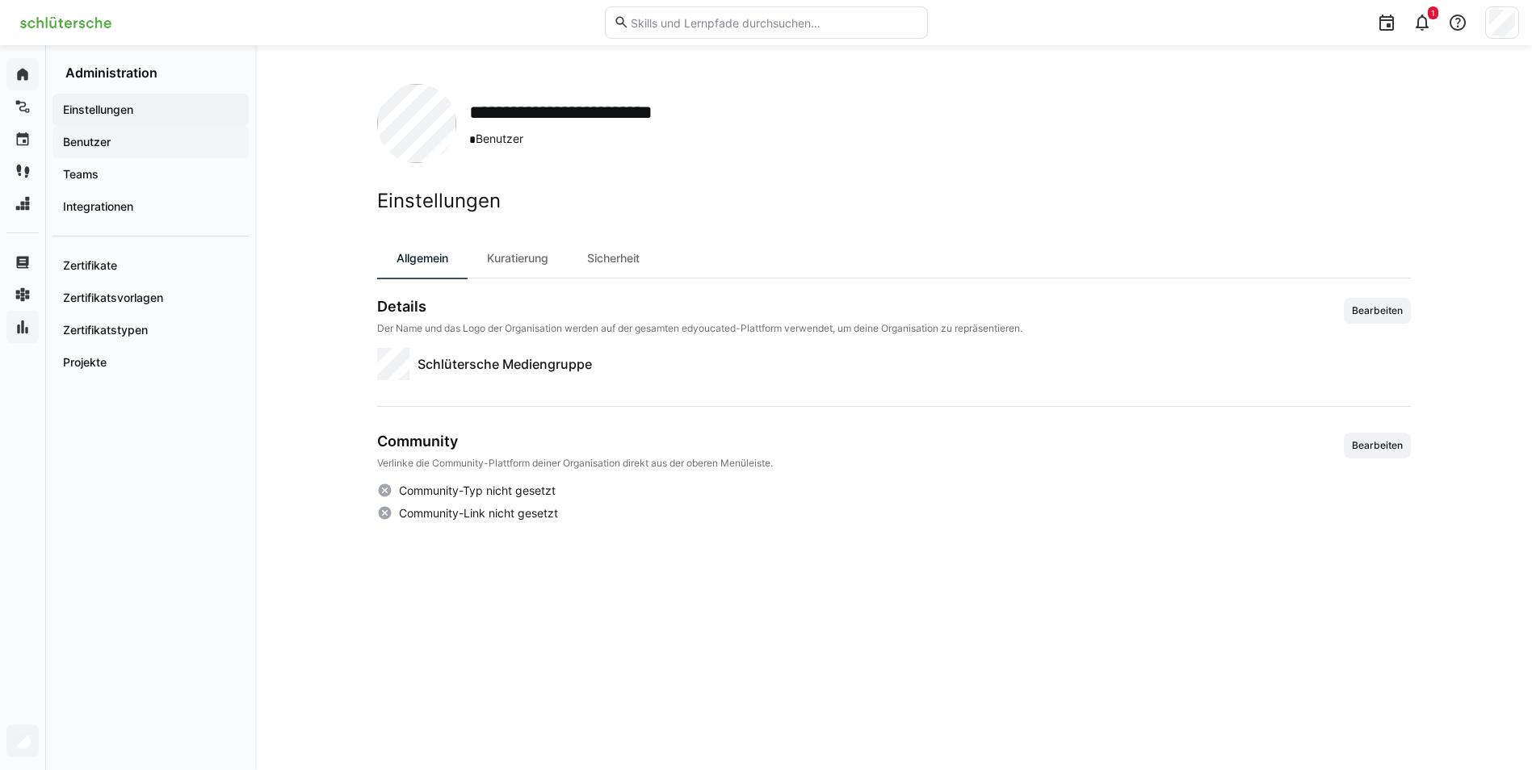
click at [0, 0] on app-navigation-label "Benutzer" at bounding box center [0, 0] width 0 height 0
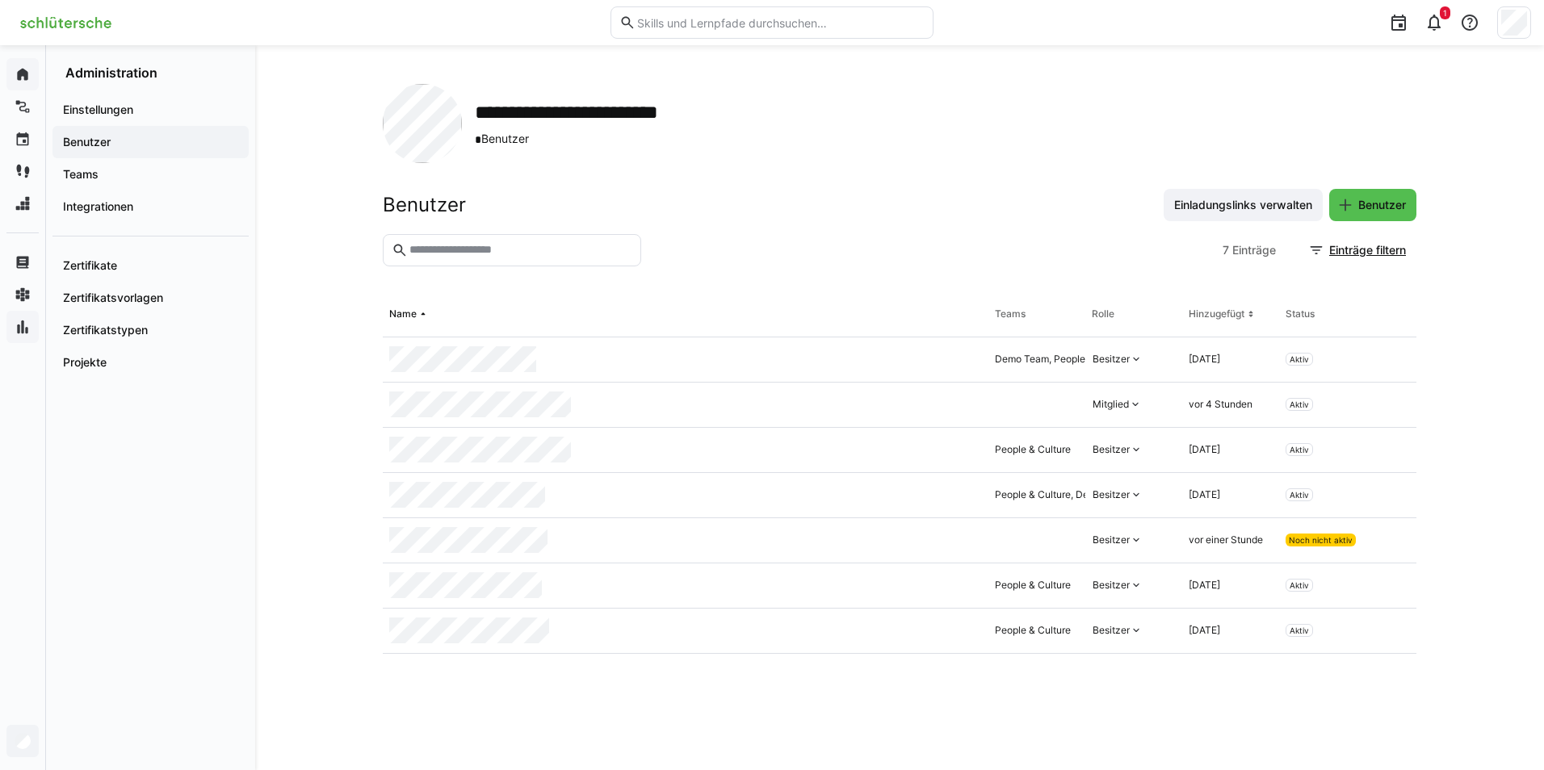
click at [904, 233] on header "Benutzer Einladungslinks verwalten Benutzer" at bounding box center [900, 211] width 1034 height 45
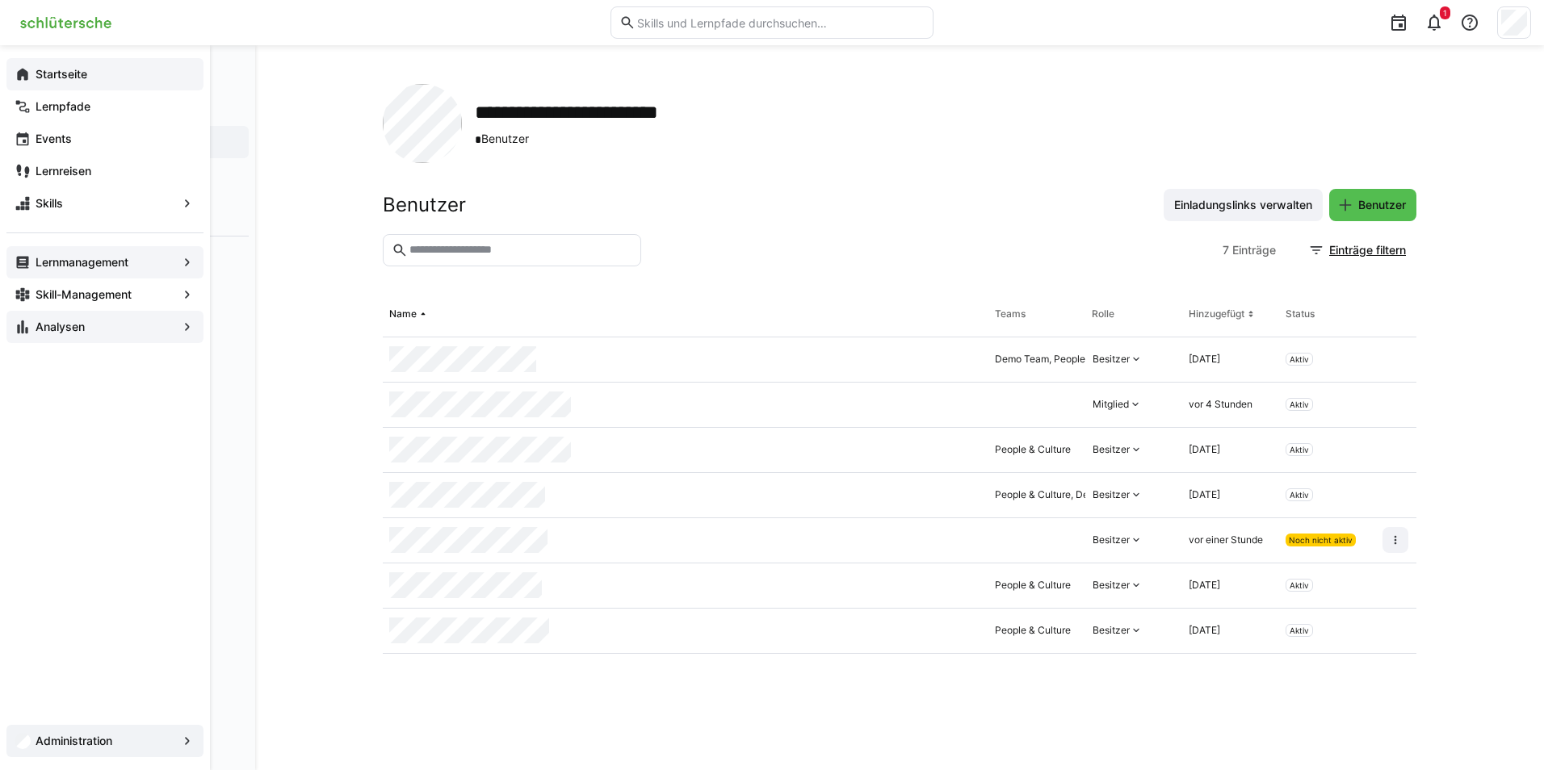
click at [75, 269] on span "Lernmanagement" at bounding box center [105, 262] width 144 height 16
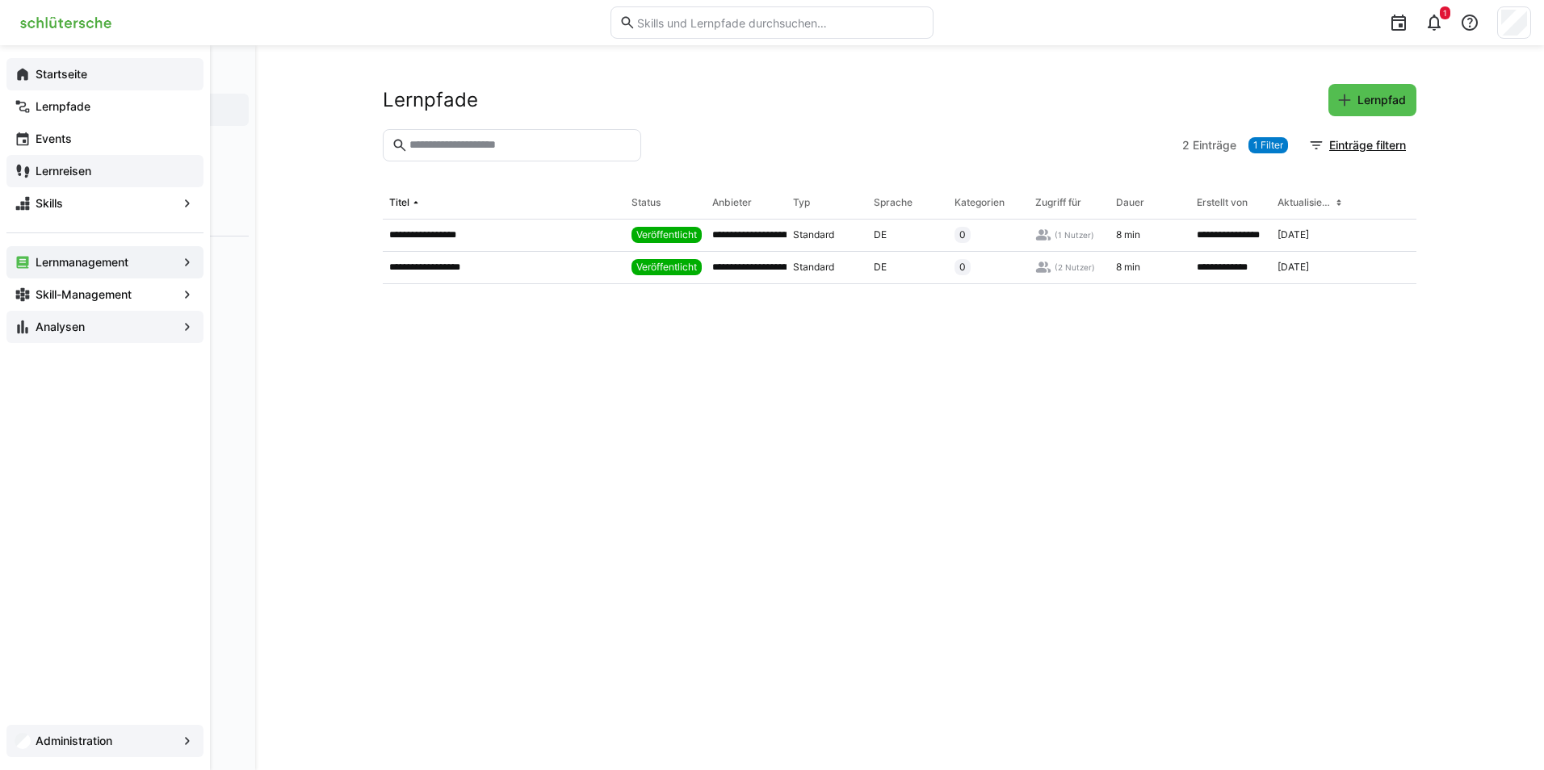
click at [0, 0] on app-navigation-label "Lernreisen" at bounding box center [0, 0] width 0 height 0
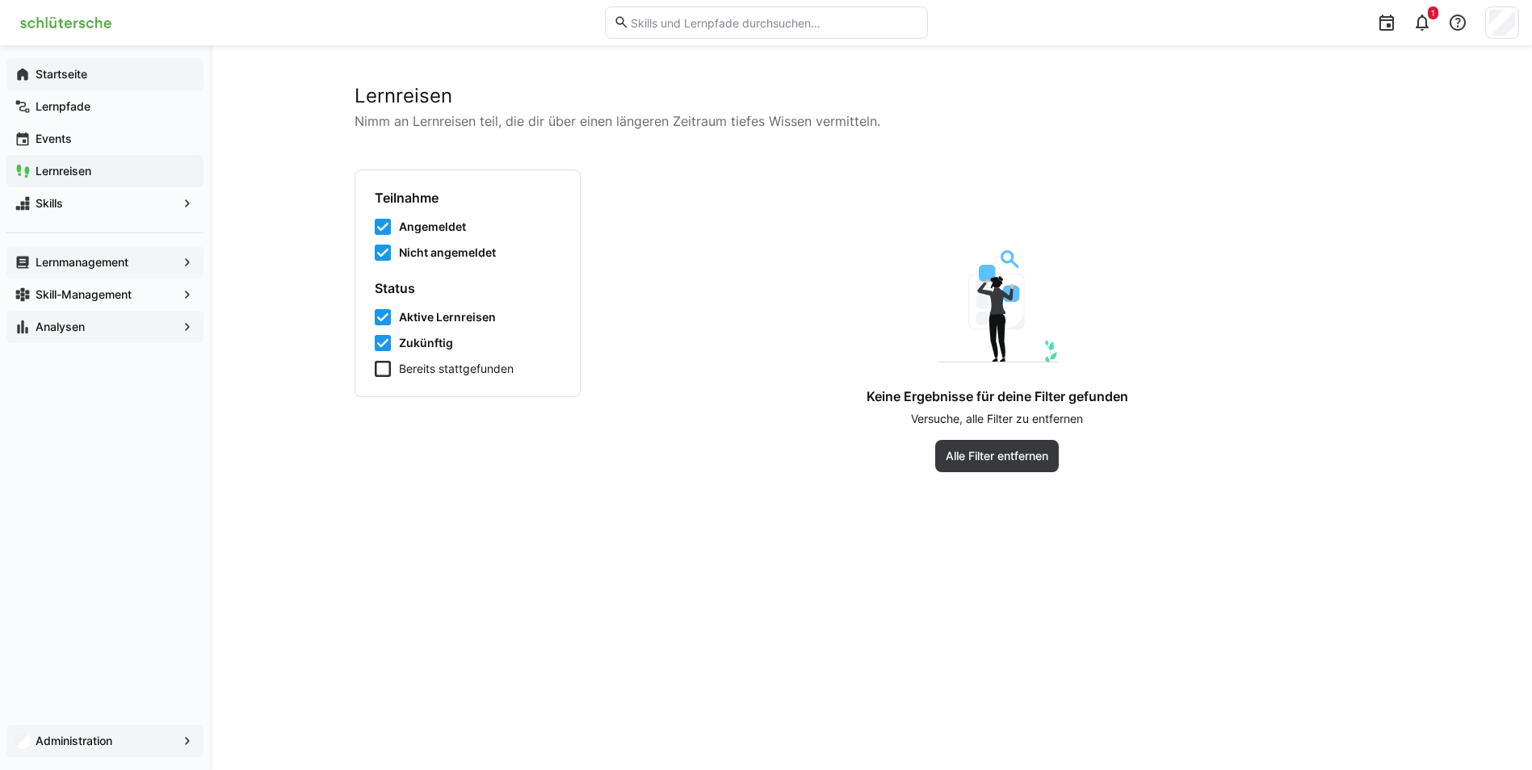
click at [0, 0] on app-navigation-label "Lernmanagement" at bounding box center [0, 0] width 0 height 0
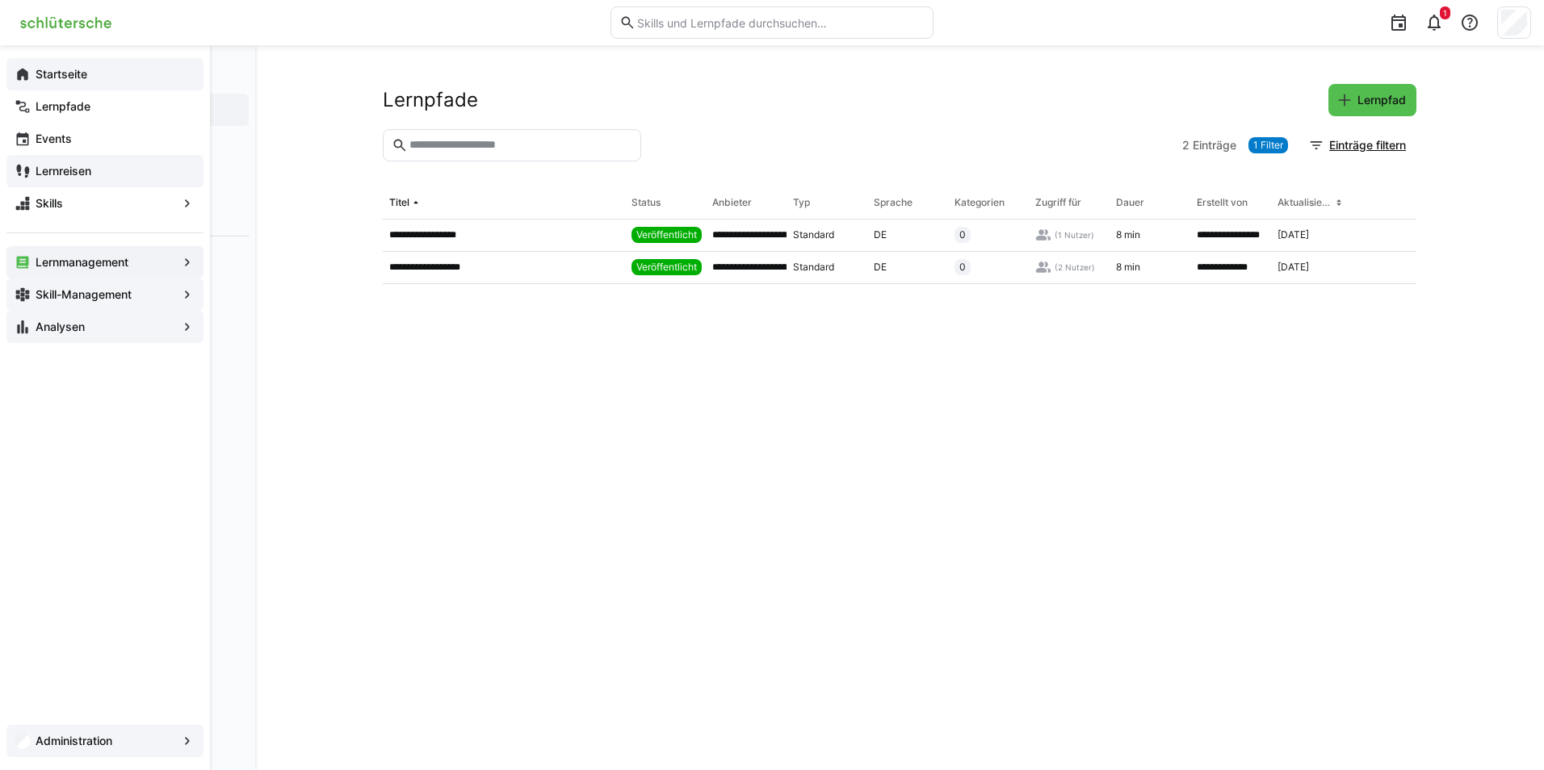
click at [107, 301] on span "Skill-Management" at bounding box center [105, 295] width 144 height 16
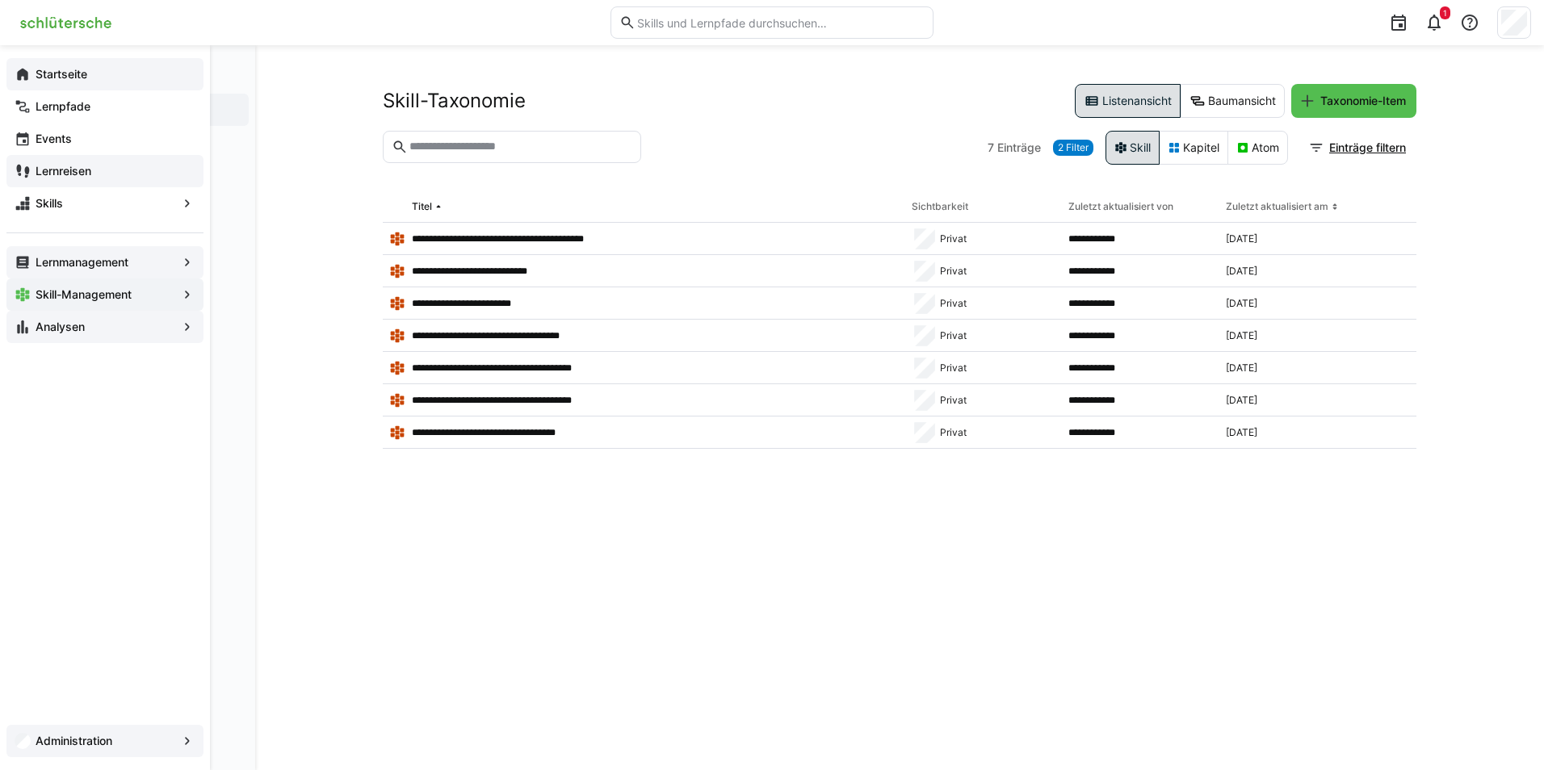
click at [37, 317] on div "Analysen" at bounding box center [104, 327] width 197 height 32
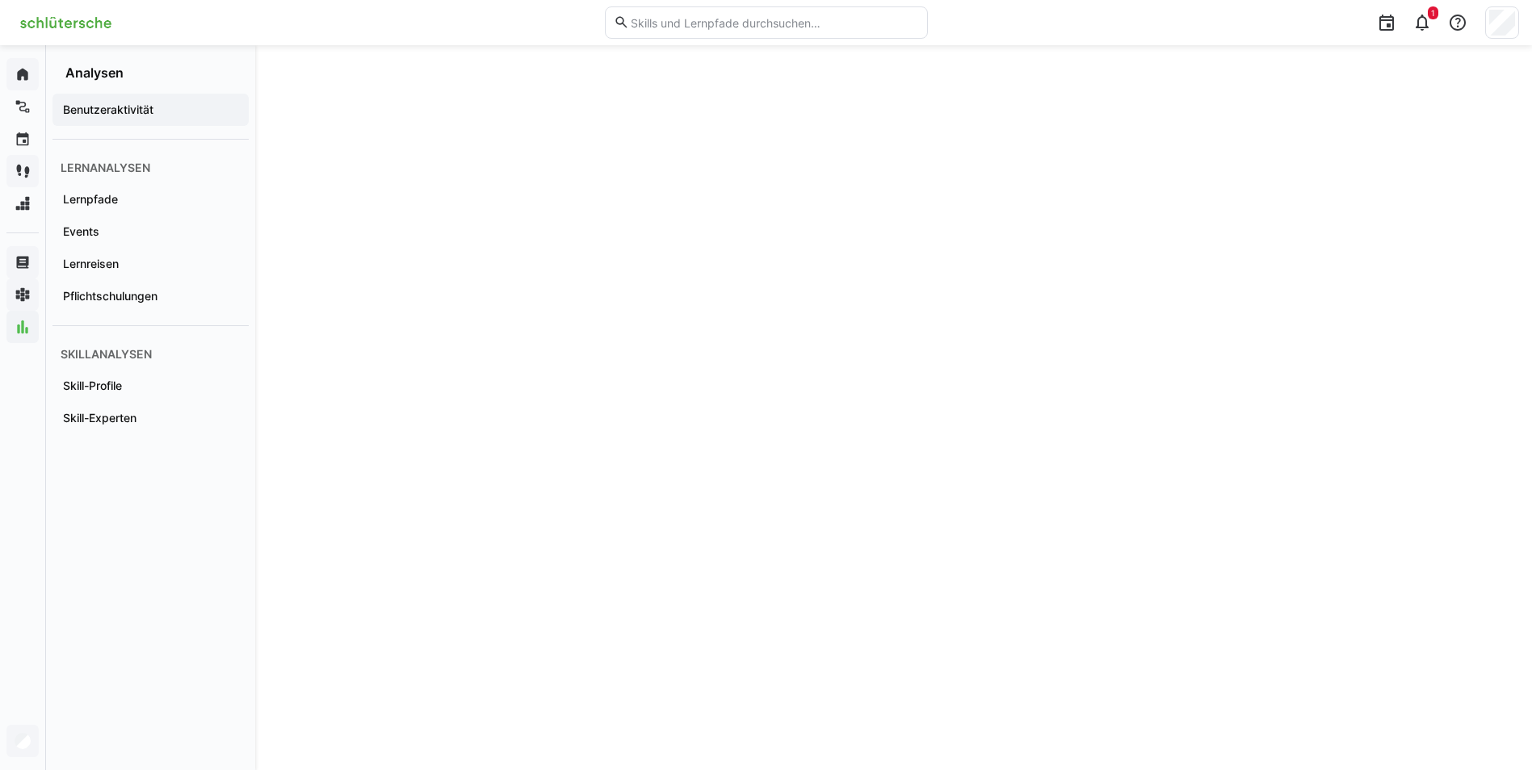
scroll to position [69, 0]
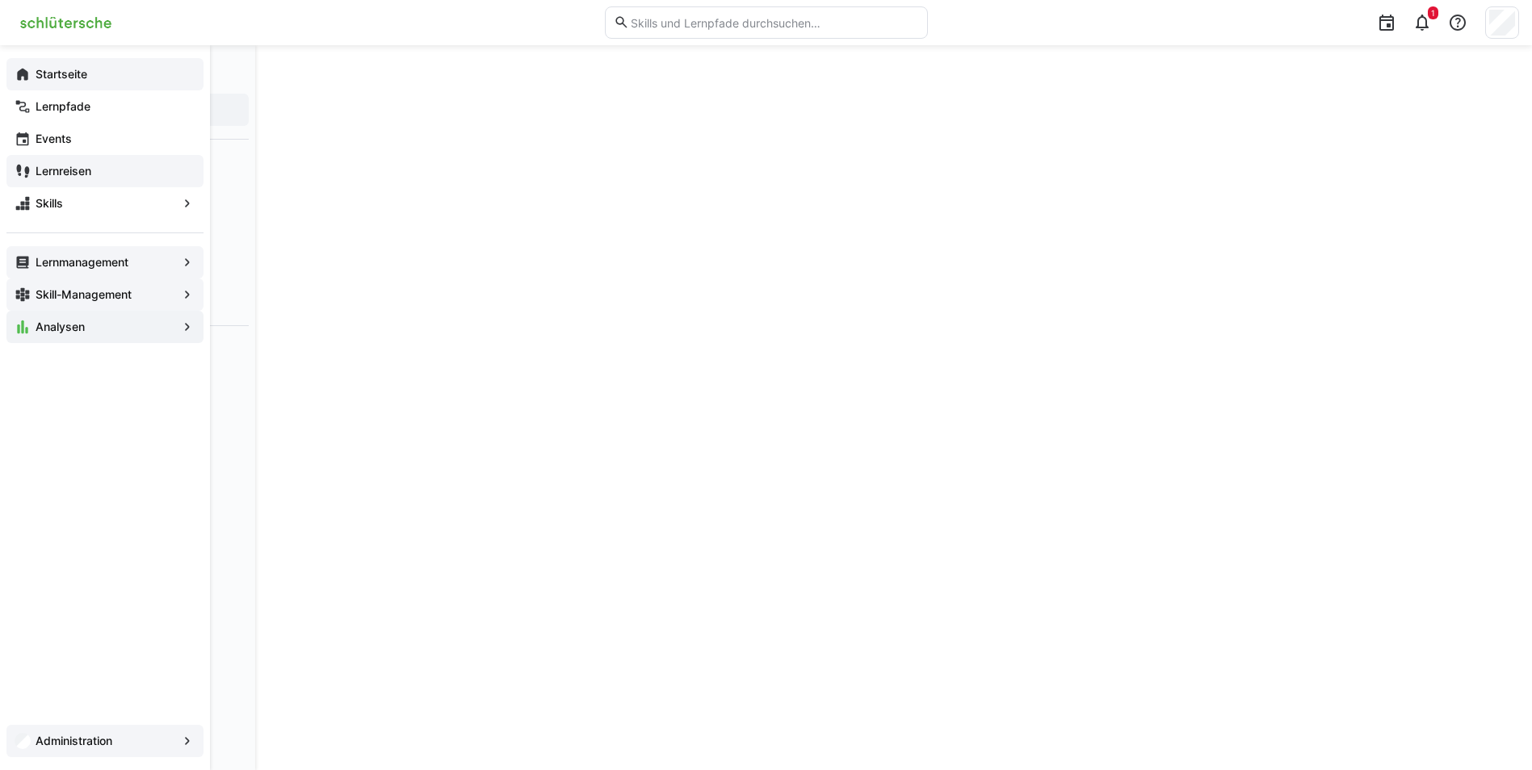
click at [22, 78] on eds-icon at bounding box center [23, 74] width 16 height 16
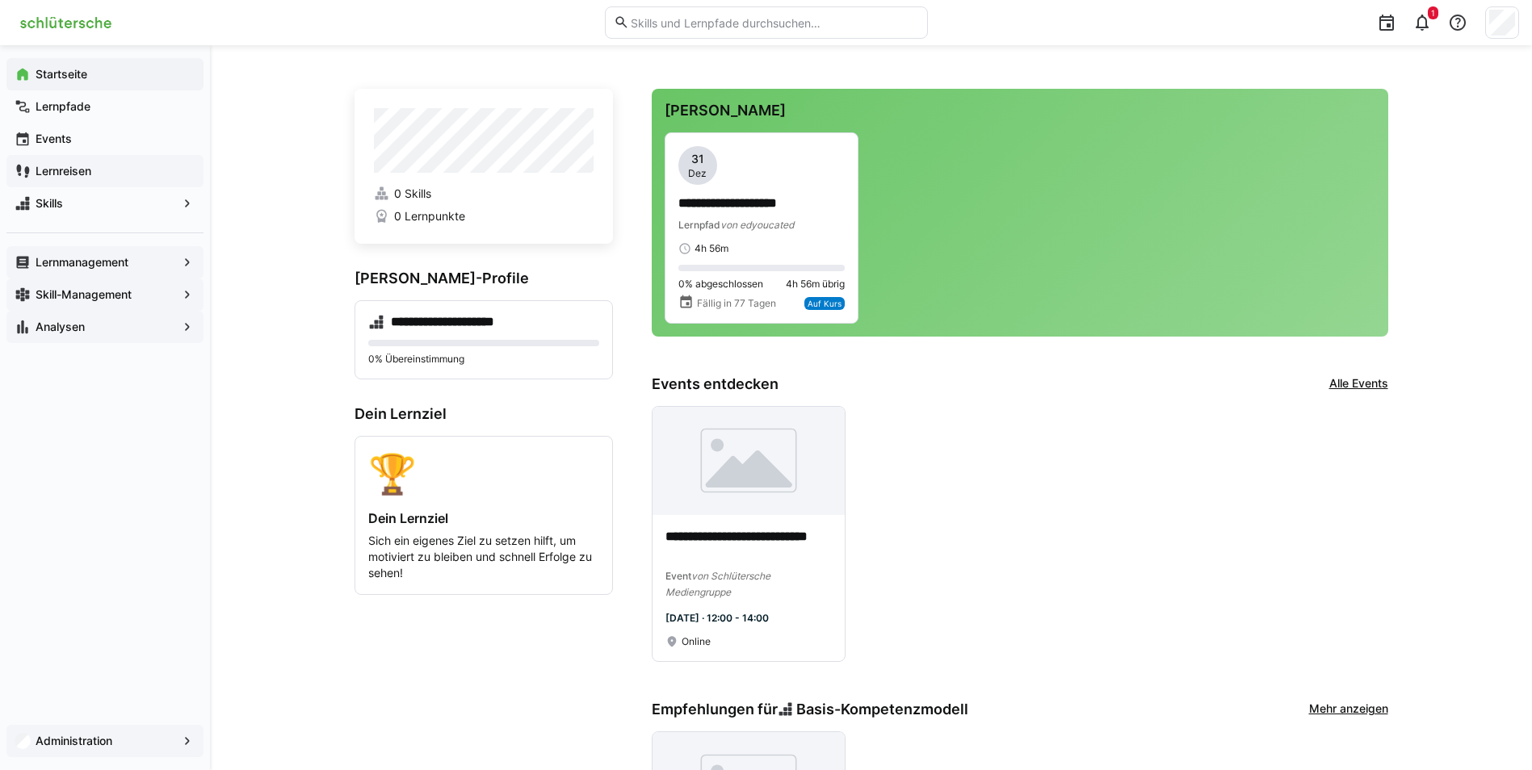
click at [0, 0] on app-navigation-label "Administration" at bounding box center [0, 0] width 0 height 0
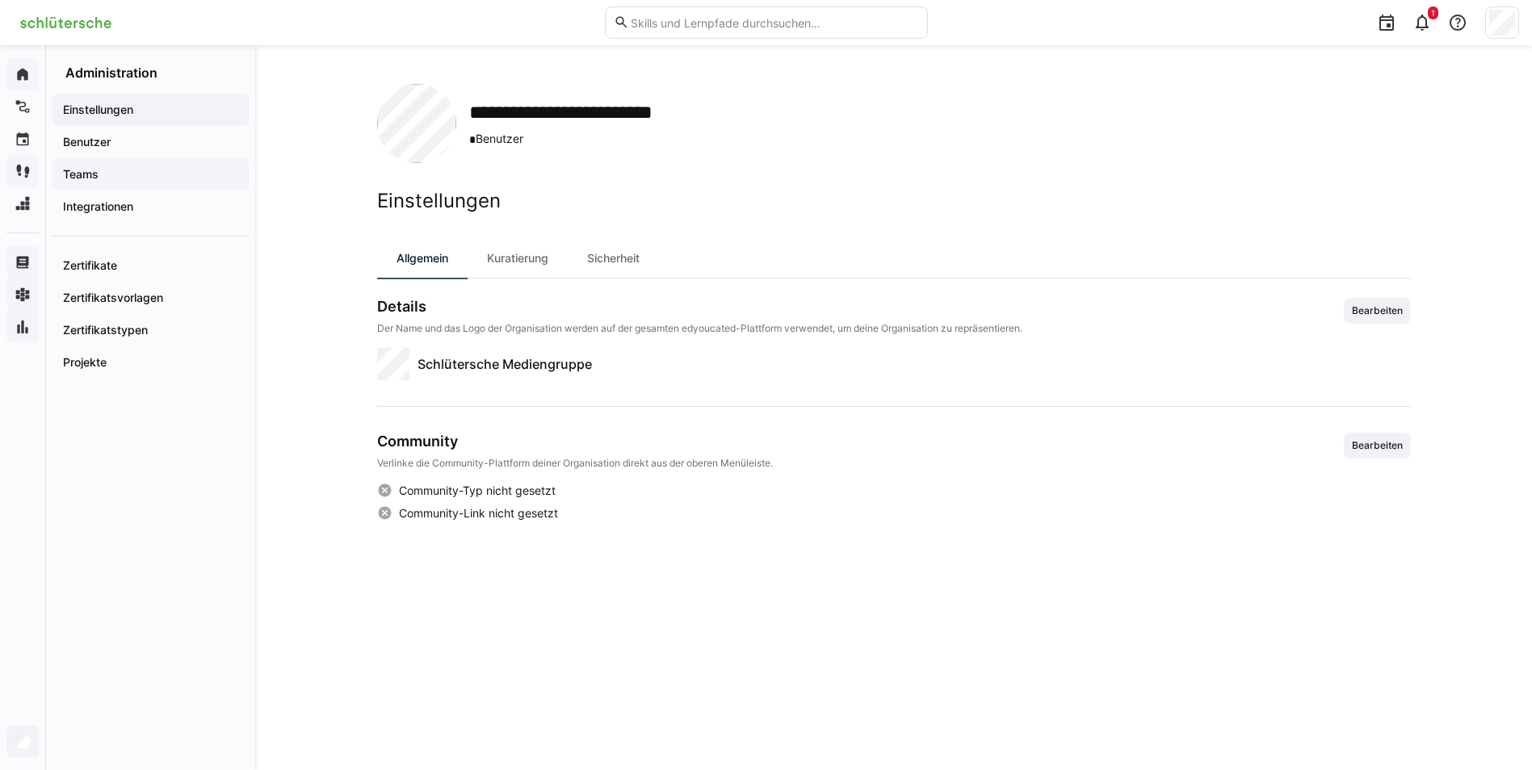
click at [105, 174] on span "Teams" at bounding box center [151, 174] width 180 height 16
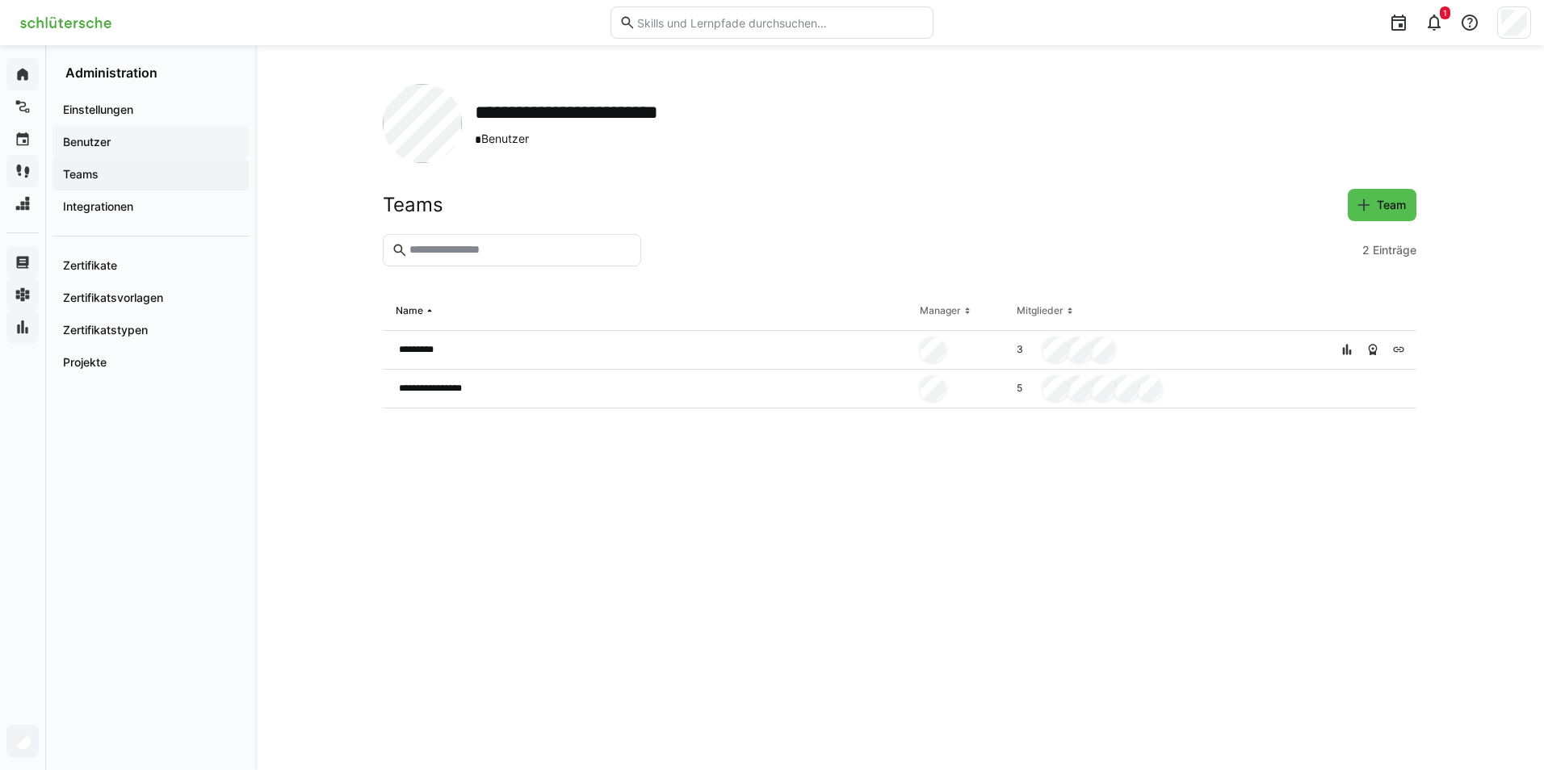
click at [0, 0] on app-navigation-label "Benutzer" at bounding box center [0, 0] width 0 height 0
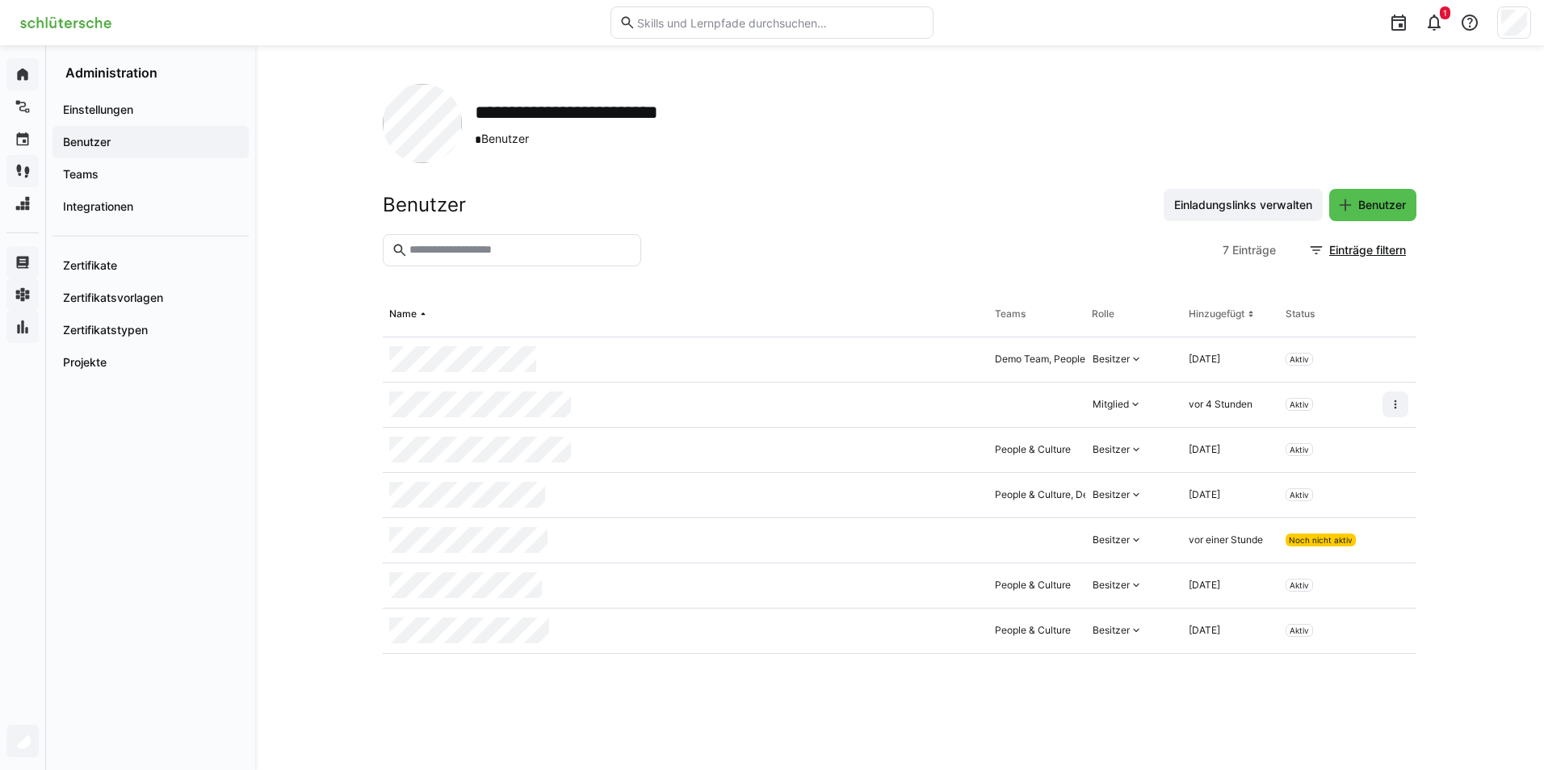
click at [328, 448] on div "**********" at bounding box center [899, 407] width 1289 height 725
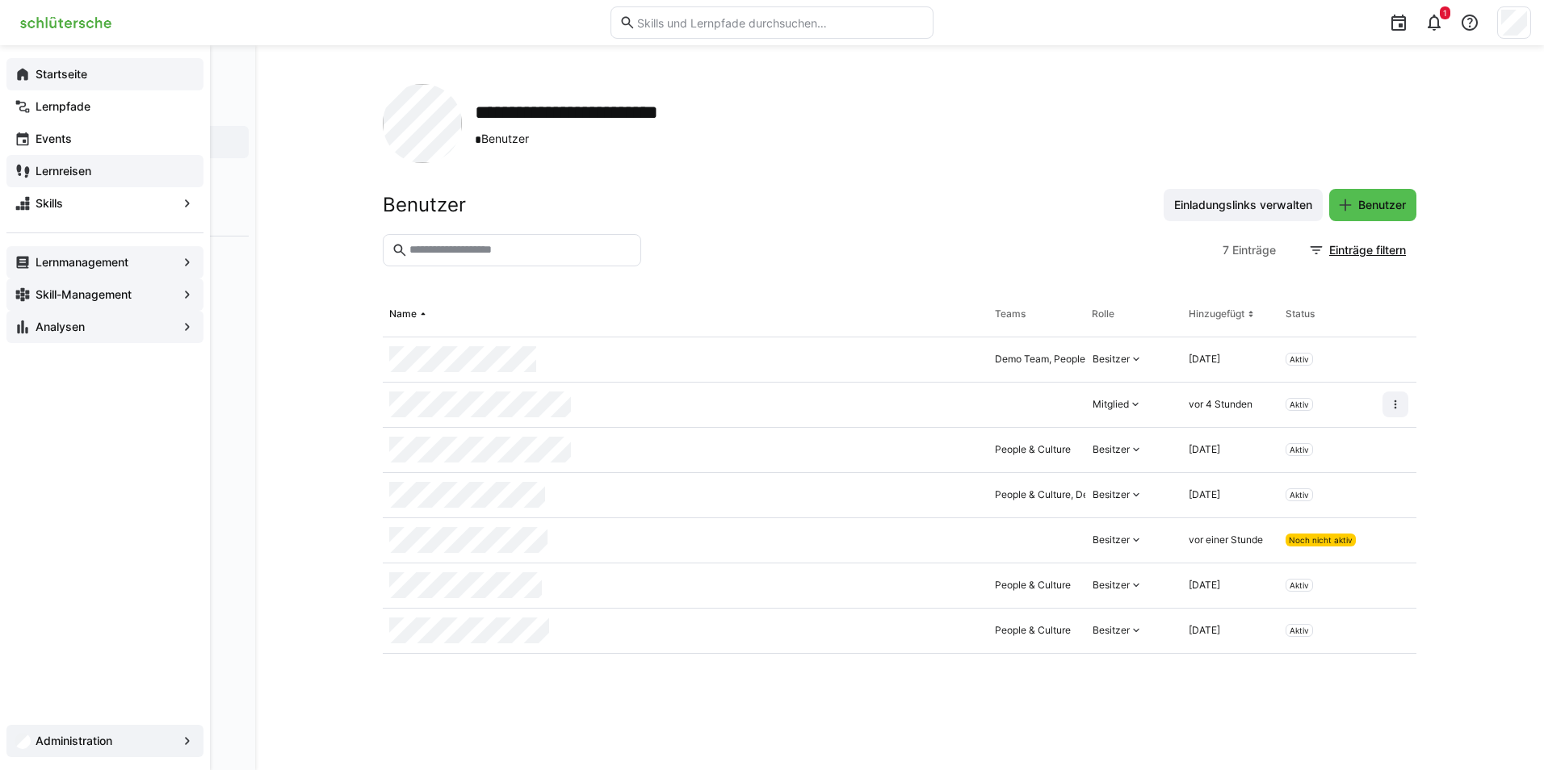
click at [27, 79] on eds-icon at bounding box center [23, 74] width 16 height 16
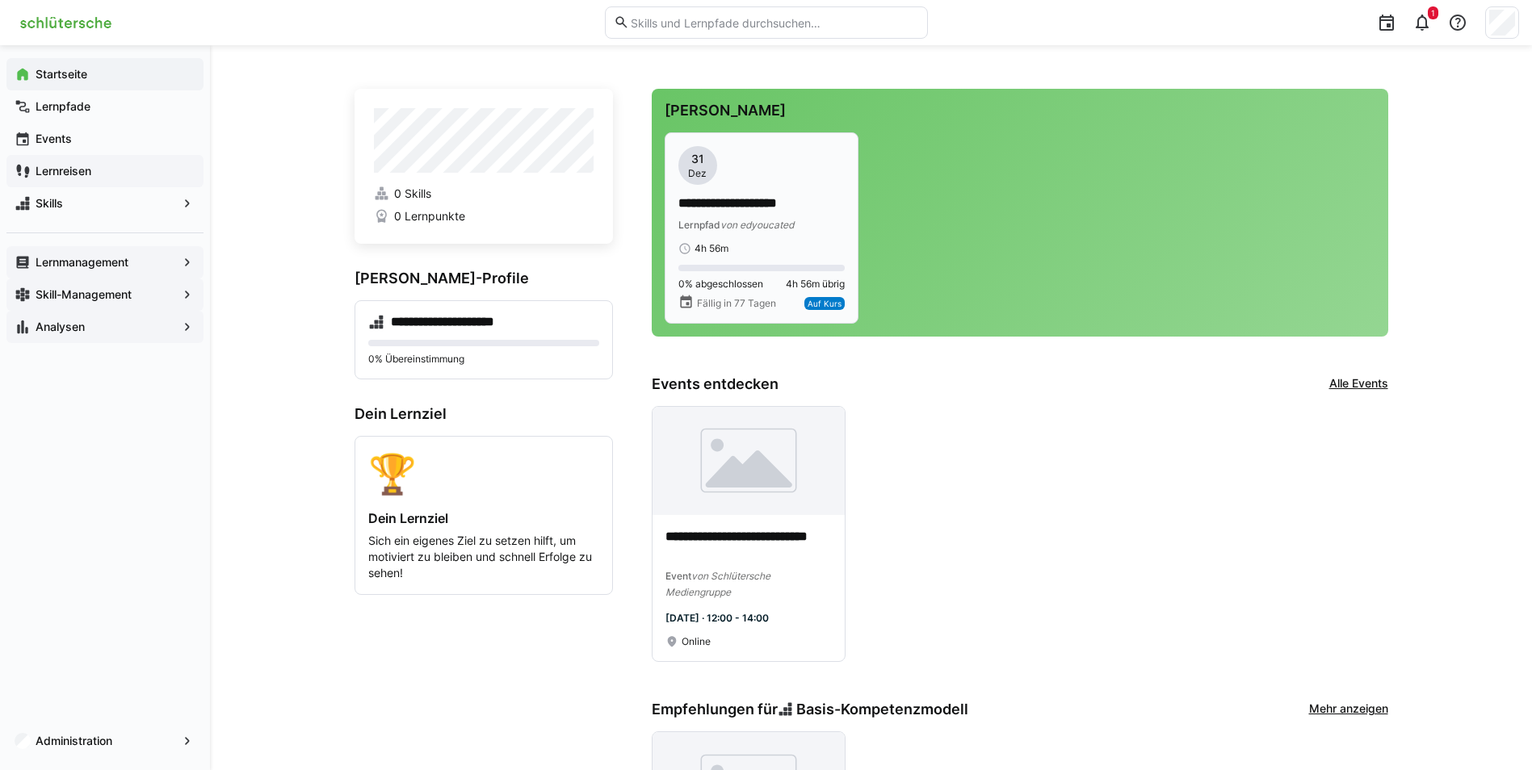
click at [781, 239] on div "**********" at bounding box center [761, 200] width 166 height 109
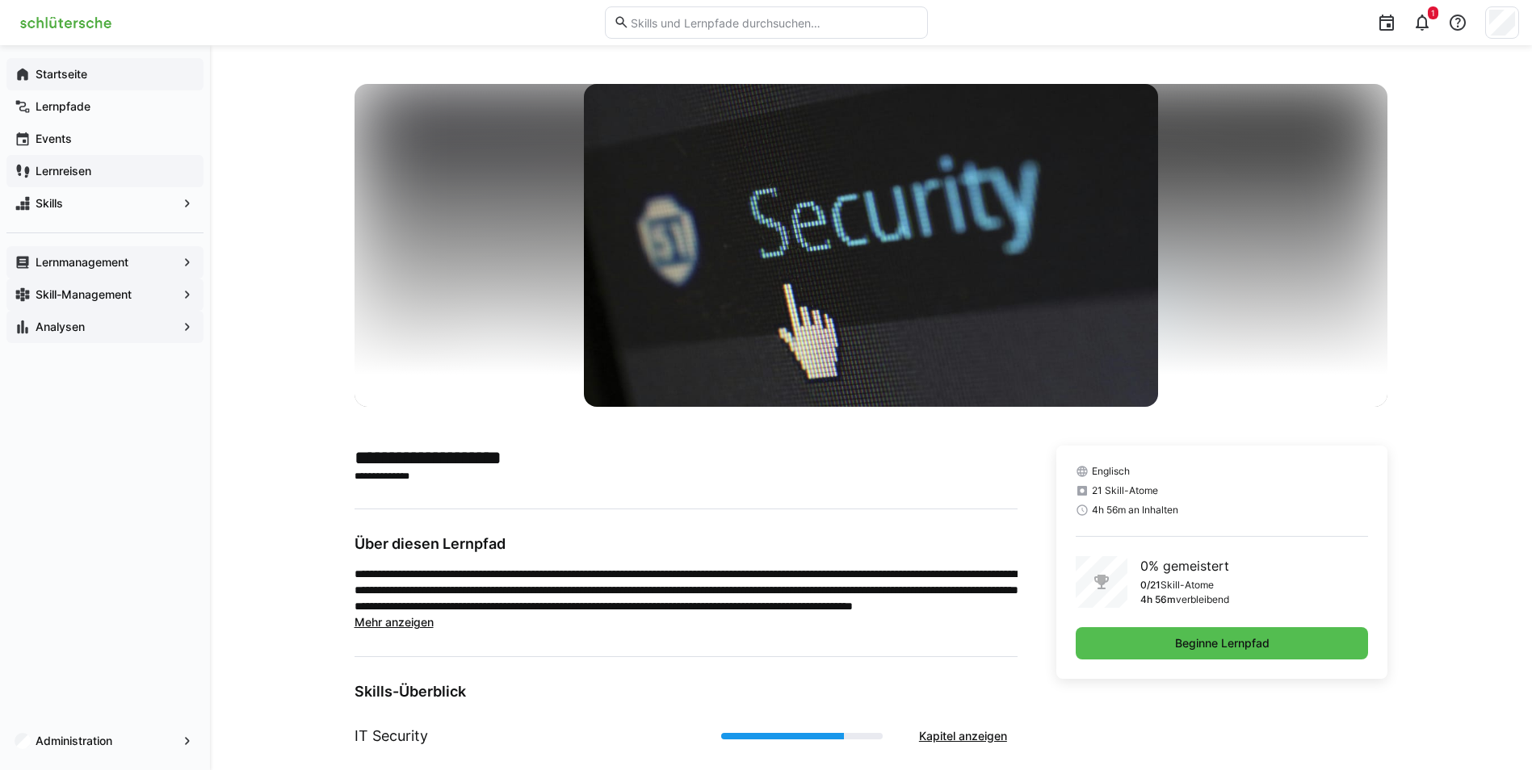
click at [0, 0] on app-navigation-label "Startseite" at bounding box center [0, 0] width 0 height 0
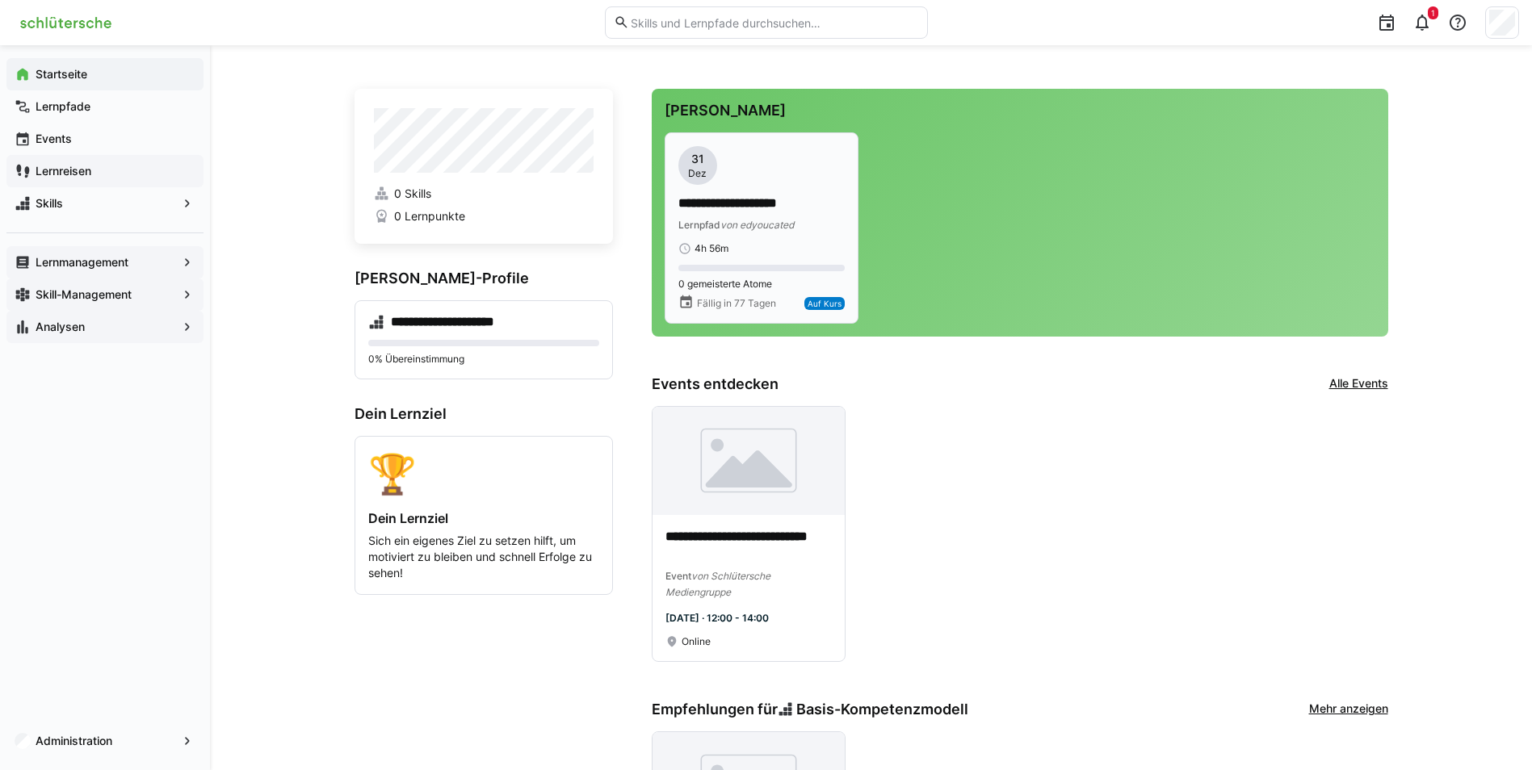
click at [738, 215] on div "**********" at bounding box center [761, 214] width 166 height 38
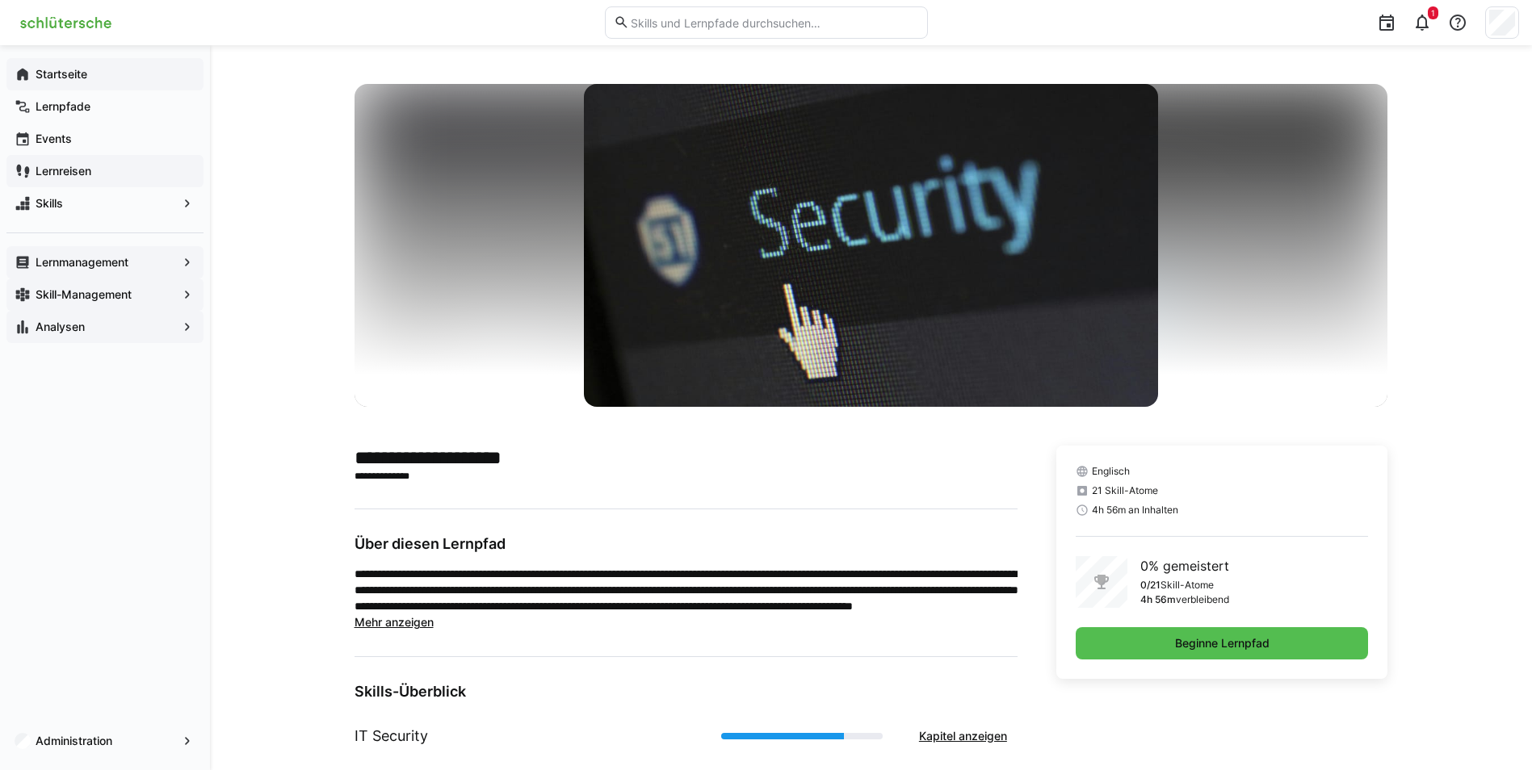
click at [0, 0] on app-navigation-label "Startseite" at bounding box center [0, 0] width 0 height 0
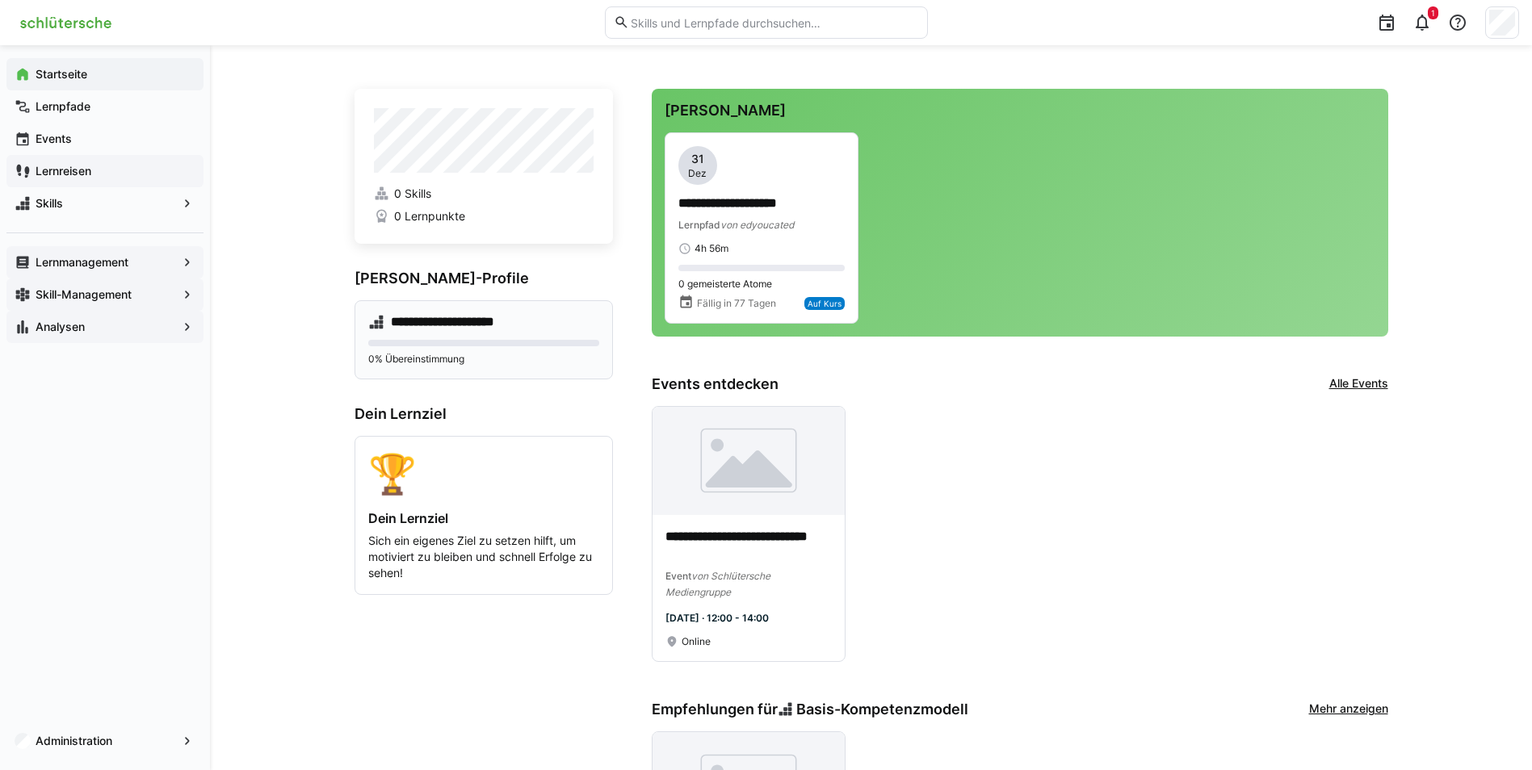
click at [461, 338] on div "**********" at bounding box center [483, 339] width 258 height 79
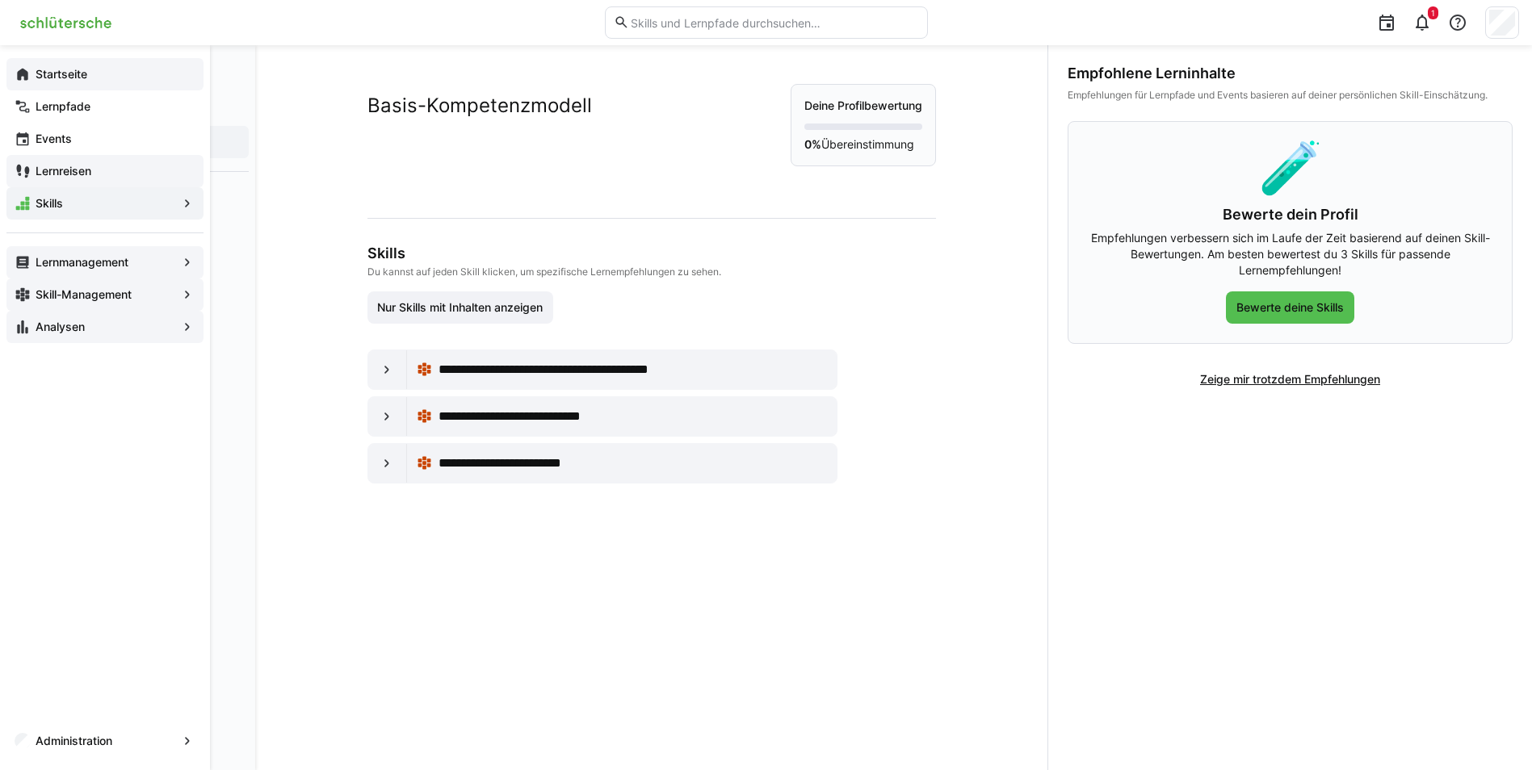
click at [8, 74] on div "Startseite" at bounding box center [104, 74] width 197 height 32
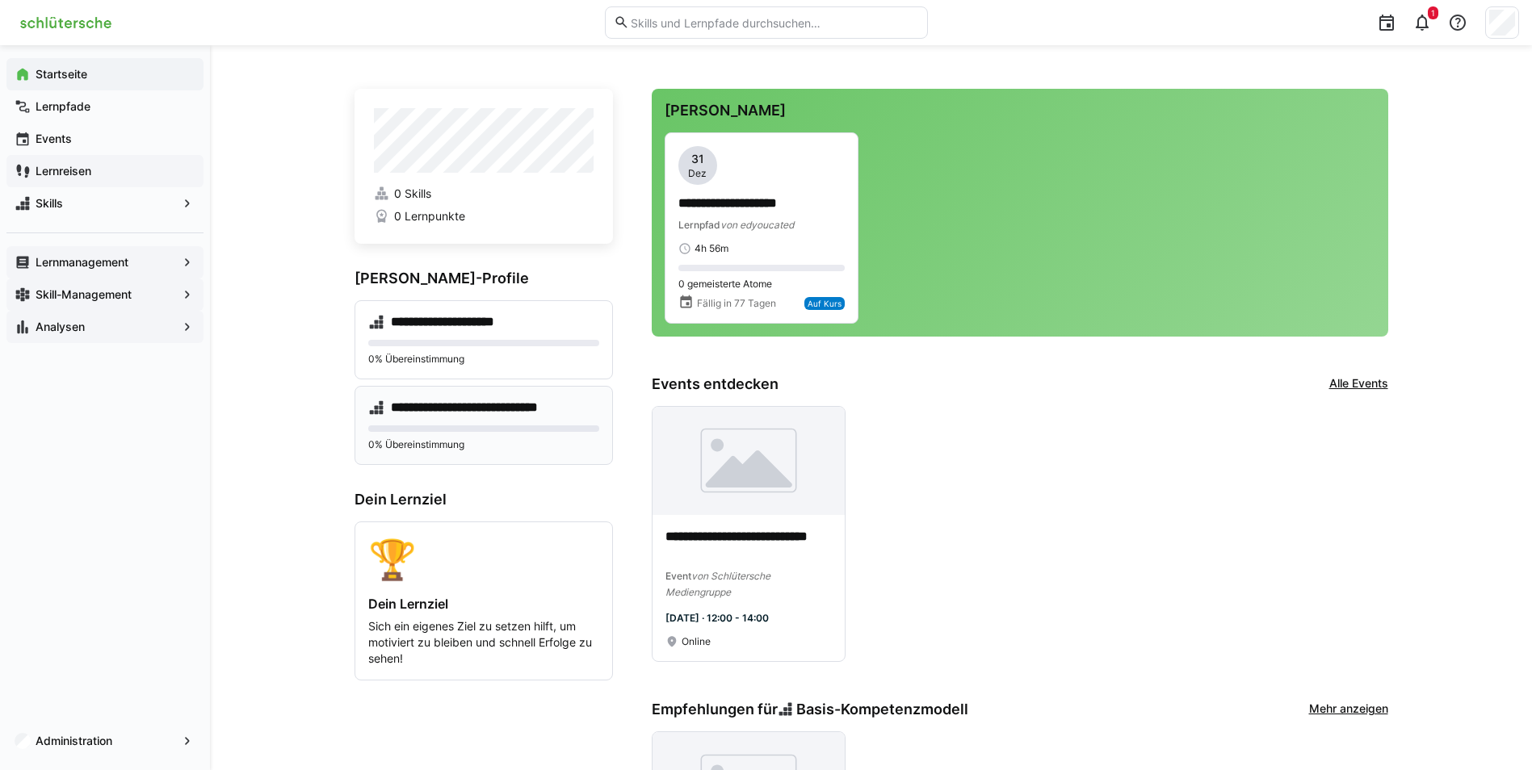
click at [487, 434] on div "0% Übereinstimmung" at bounding box center [483, 439] width 231 height 26
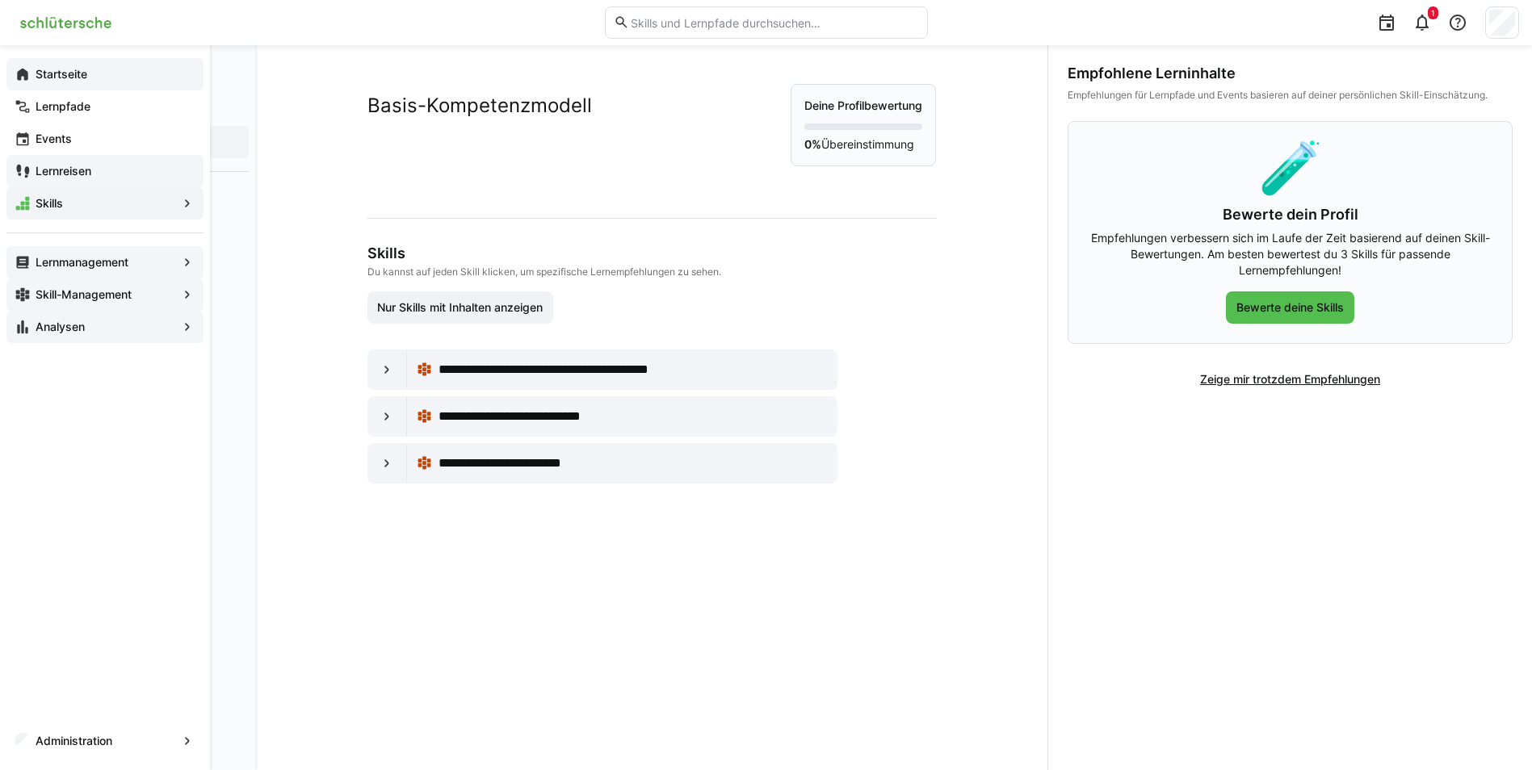
click at [40, 83] on div "Startseite" at bounding box center [104, 74] width 197 height 32
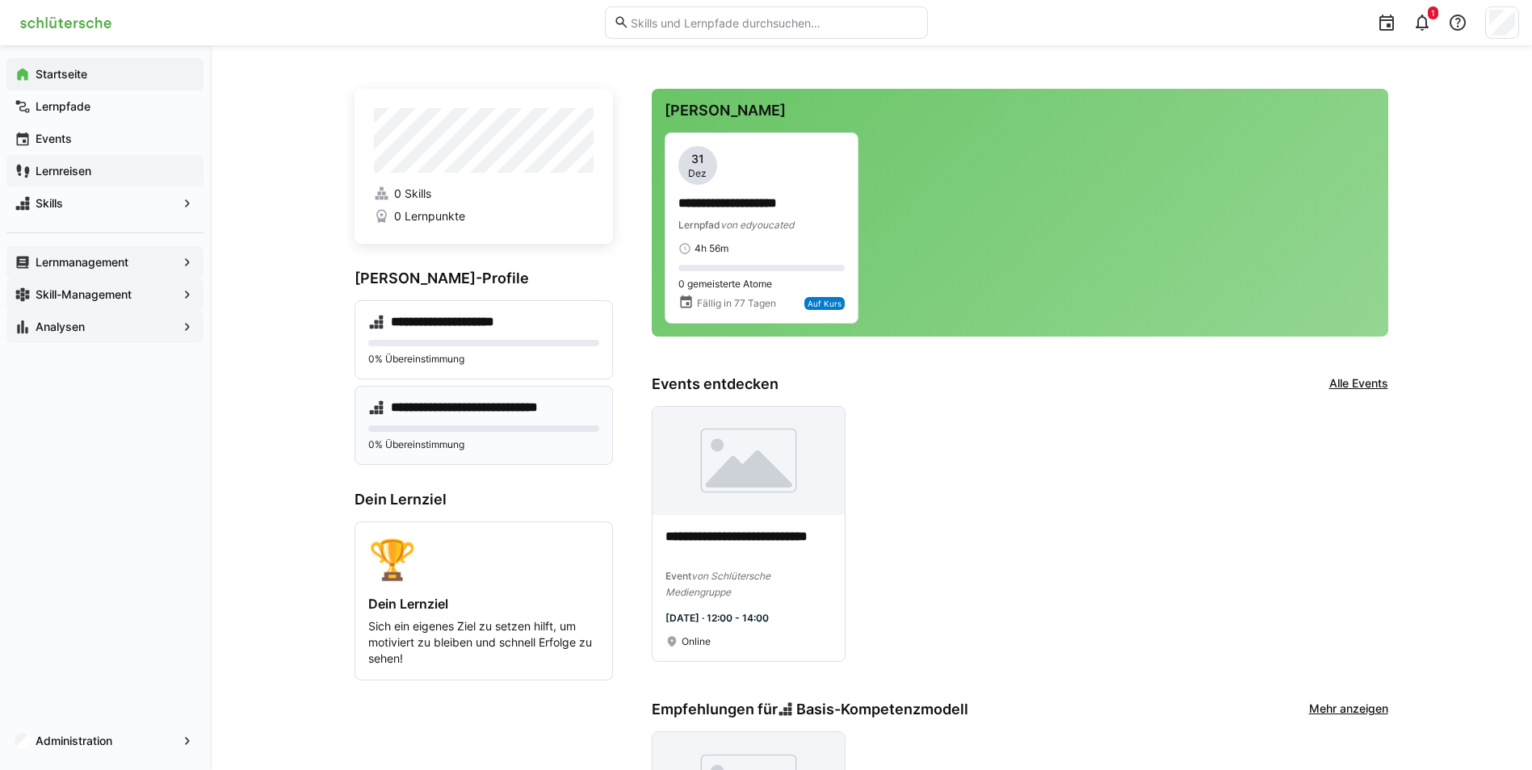
click at [505, 415] on h4 "**********" at bounding box center [492, 408] width 203 height 16
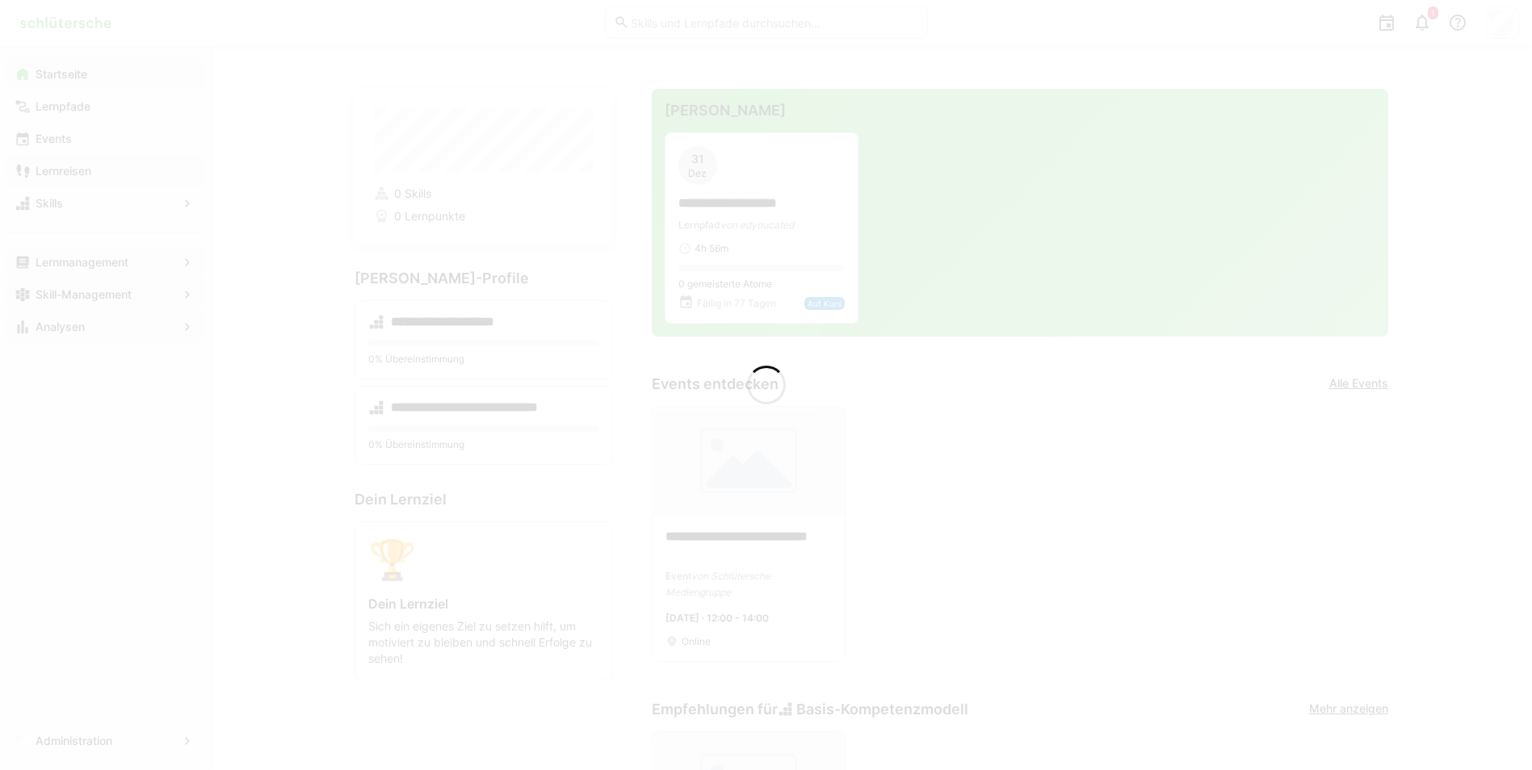
click at [1465, 90] on div at bounding box center [766, 385] width 1532 height 770
click at [346, 184] on div at bounding box center [766, 385] width 1532 height 770
click at [560, 381] on div at bounding box center [766, 385] width 1532 height 770
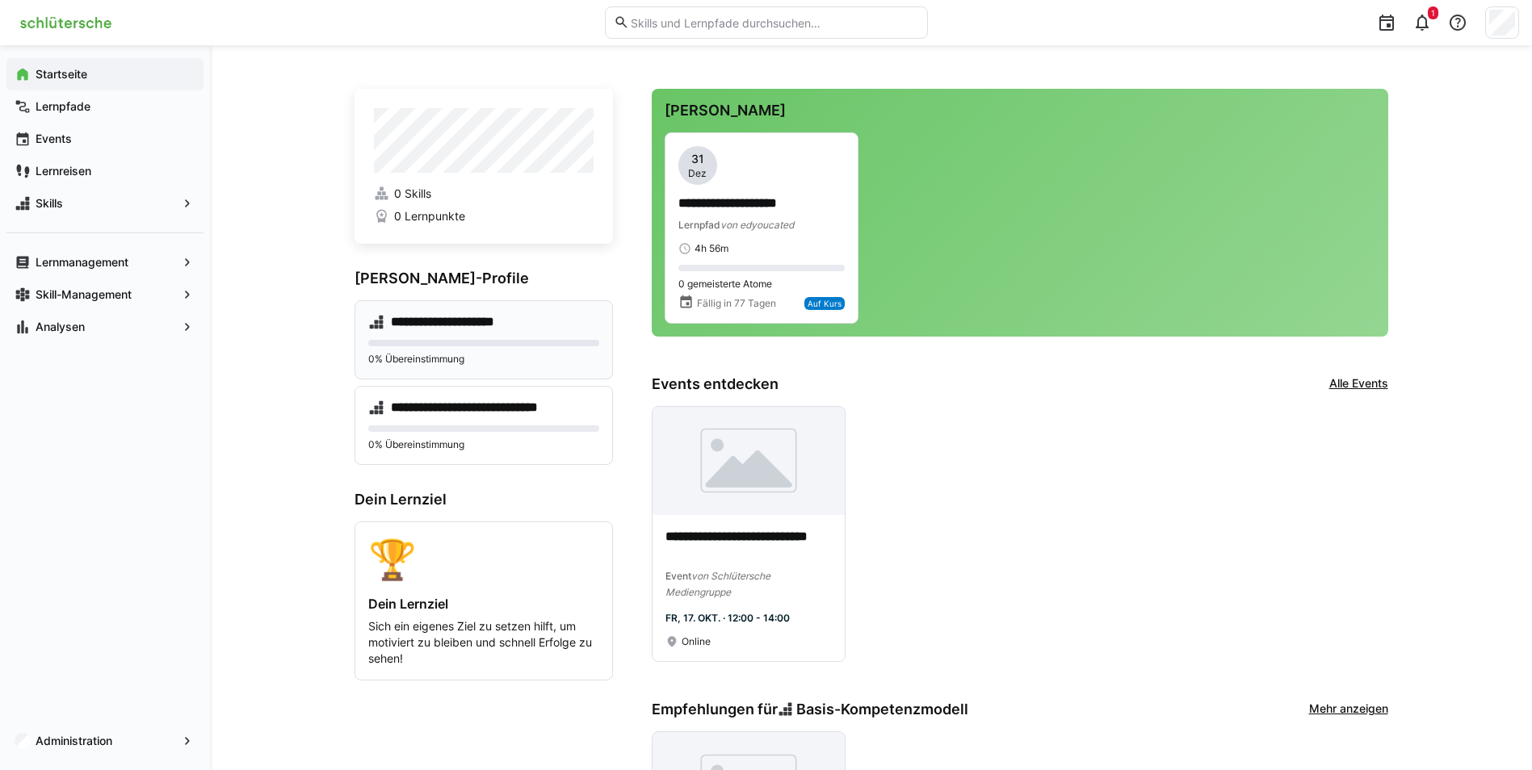
click at [486, 333] on div "**********" at bounding box center [483, 339] width 258 height 79
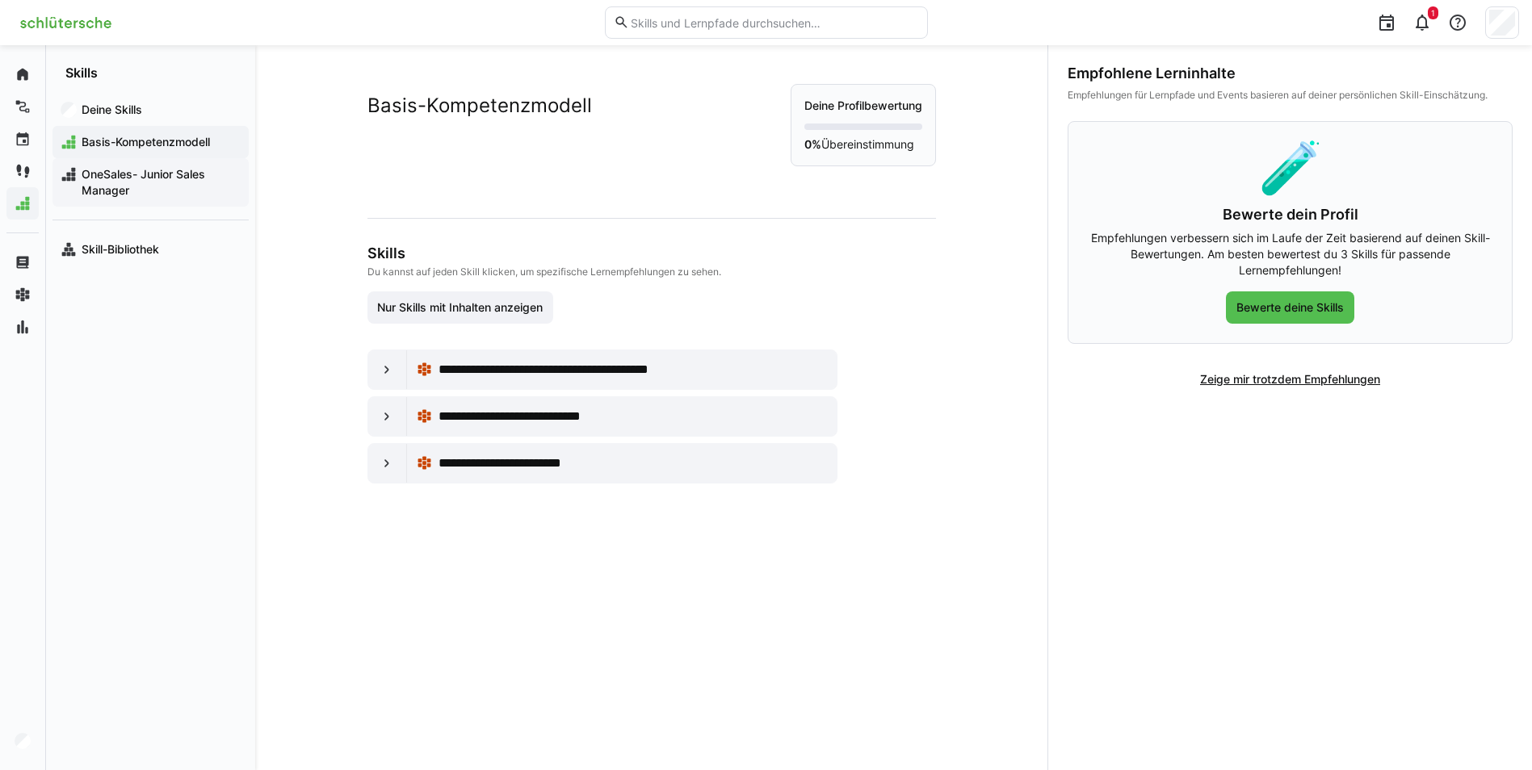
click at [109, 161] on div "OneSales- Junior Sales Manager" at bounding box center [150, 182] width 196 height 48
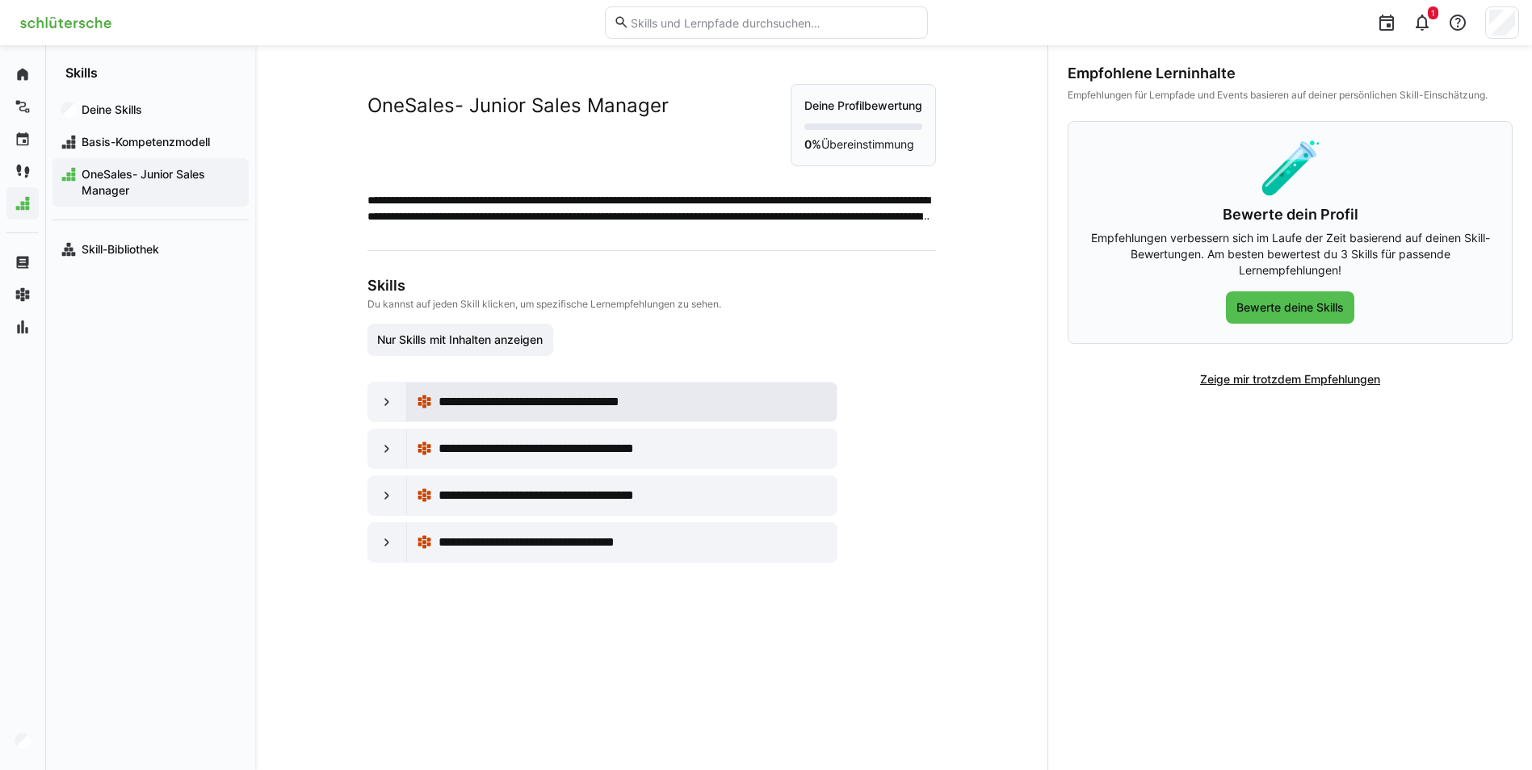
click at [462, 396] on span "**********" at bounding box center [562, 401] width 249 height 19
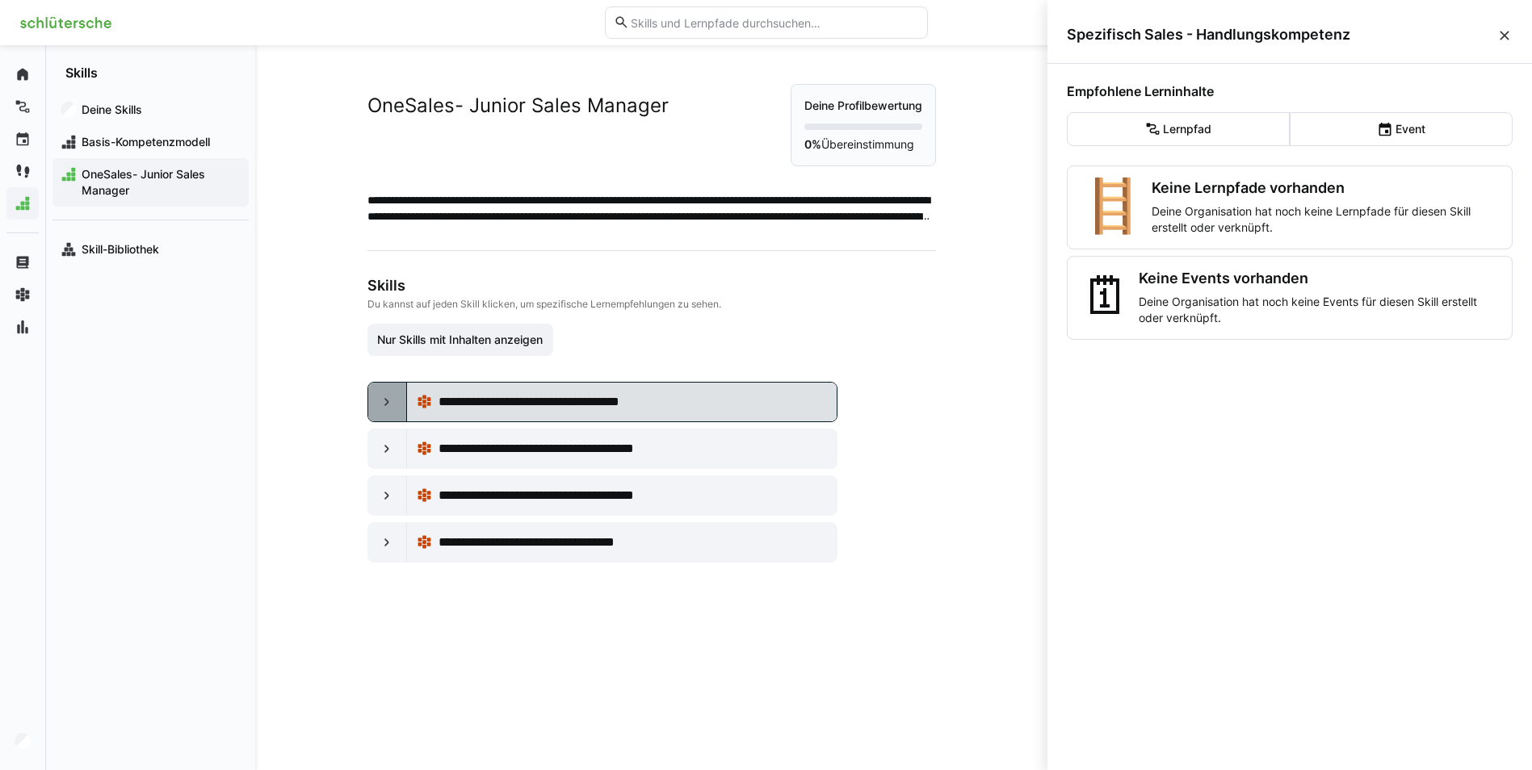
click at [385, 392] on div at bounding box center [387, 402] width 39 height 39
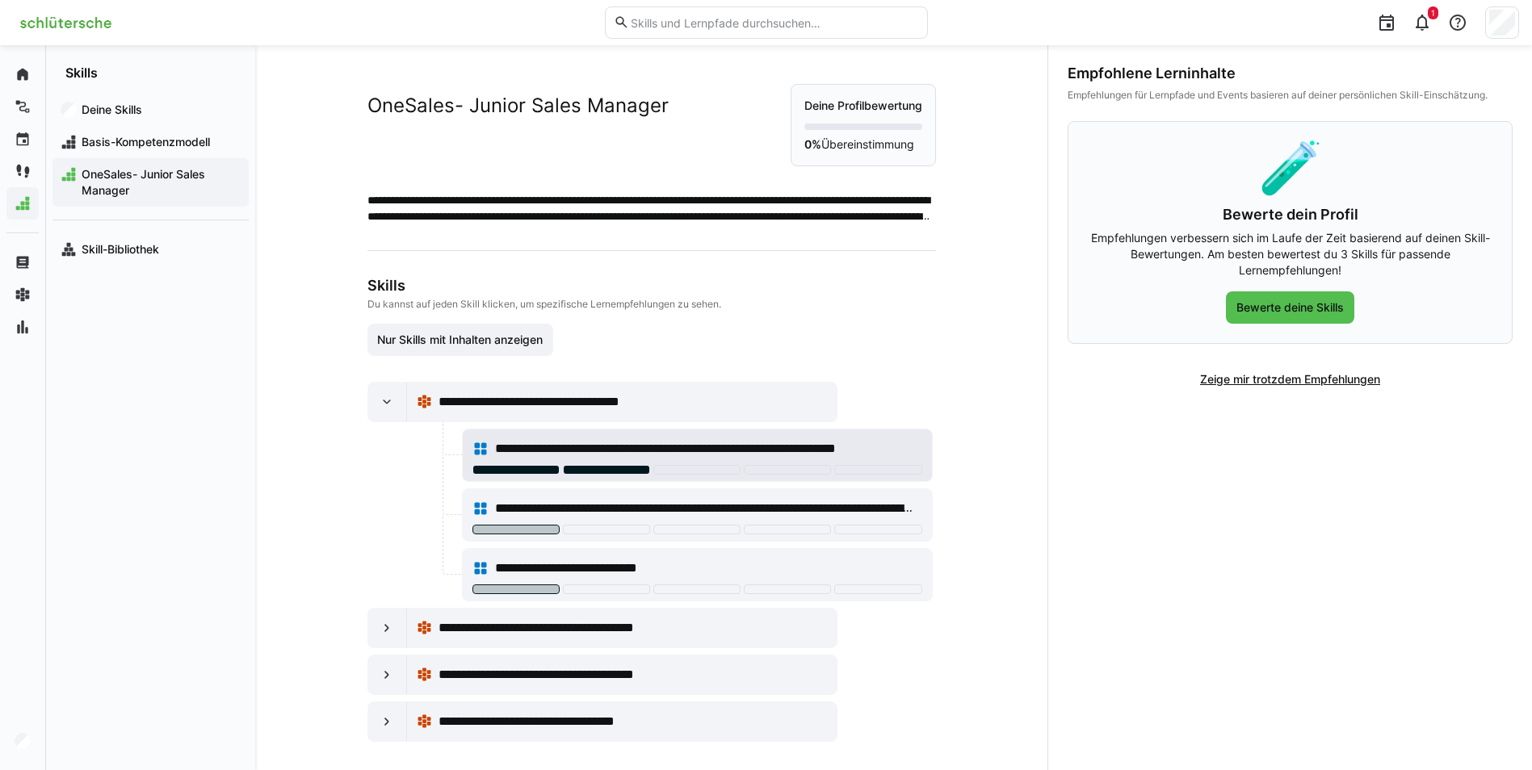
click at [605, 471] on div at bounding box center [606, 470] width 87 height 10
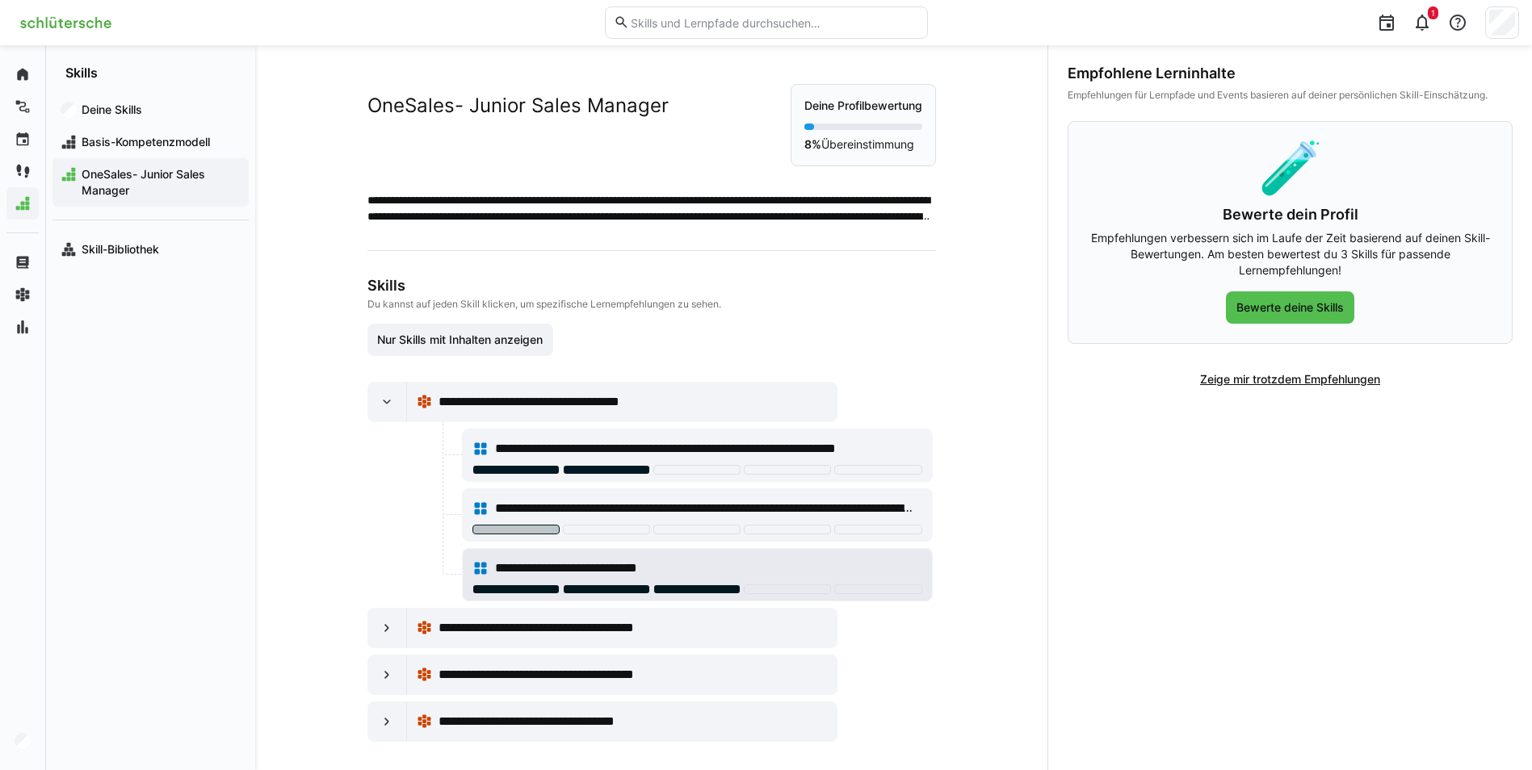
click at [676, 586] on div at bounding box center [696, 590] width 87 height 10
click at [512, 635] on span "**********" at bounding box center [572, 628] width 268 height 19
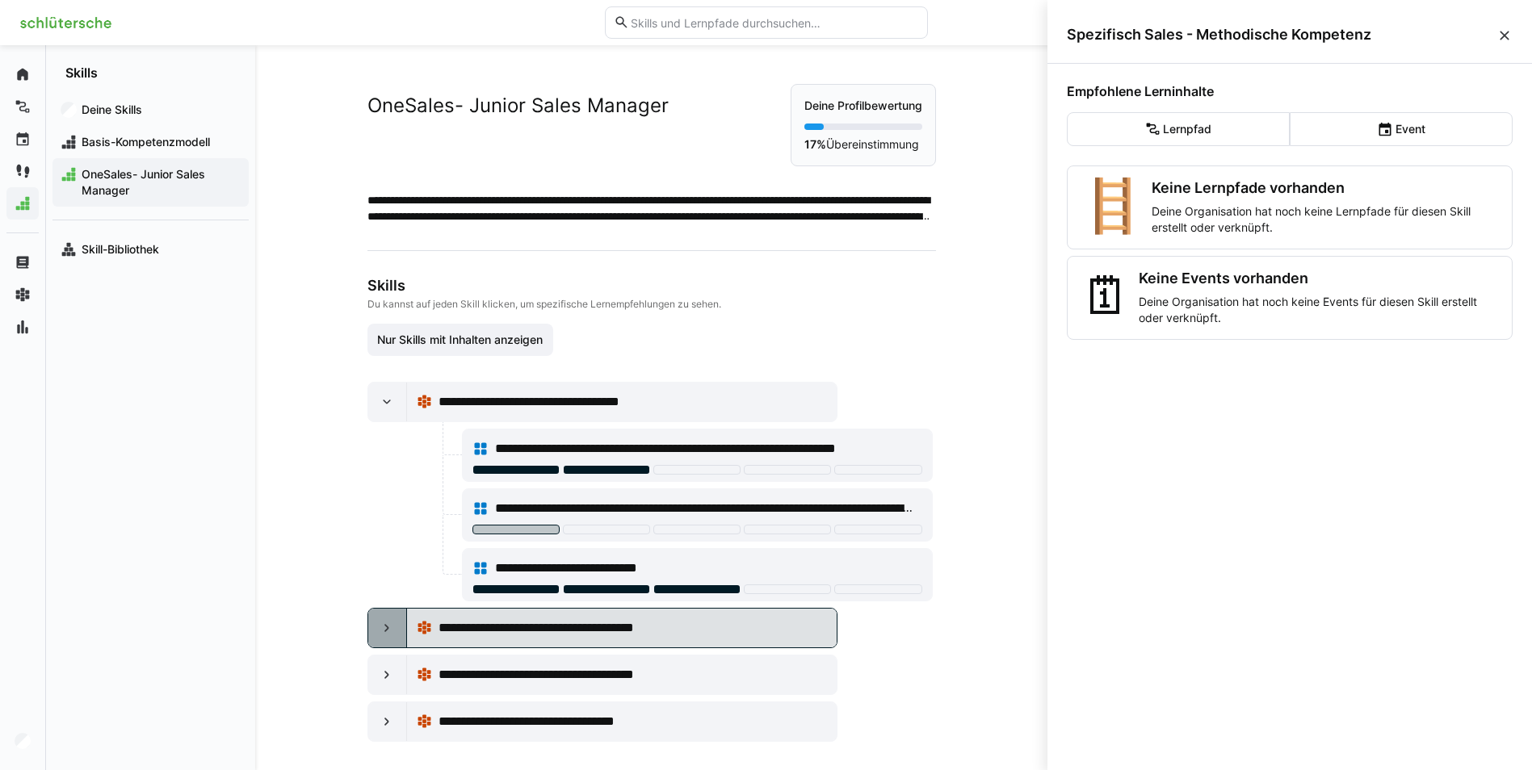
click at [380, 636] on div at bounding box center [387, 628] width 39 height 39
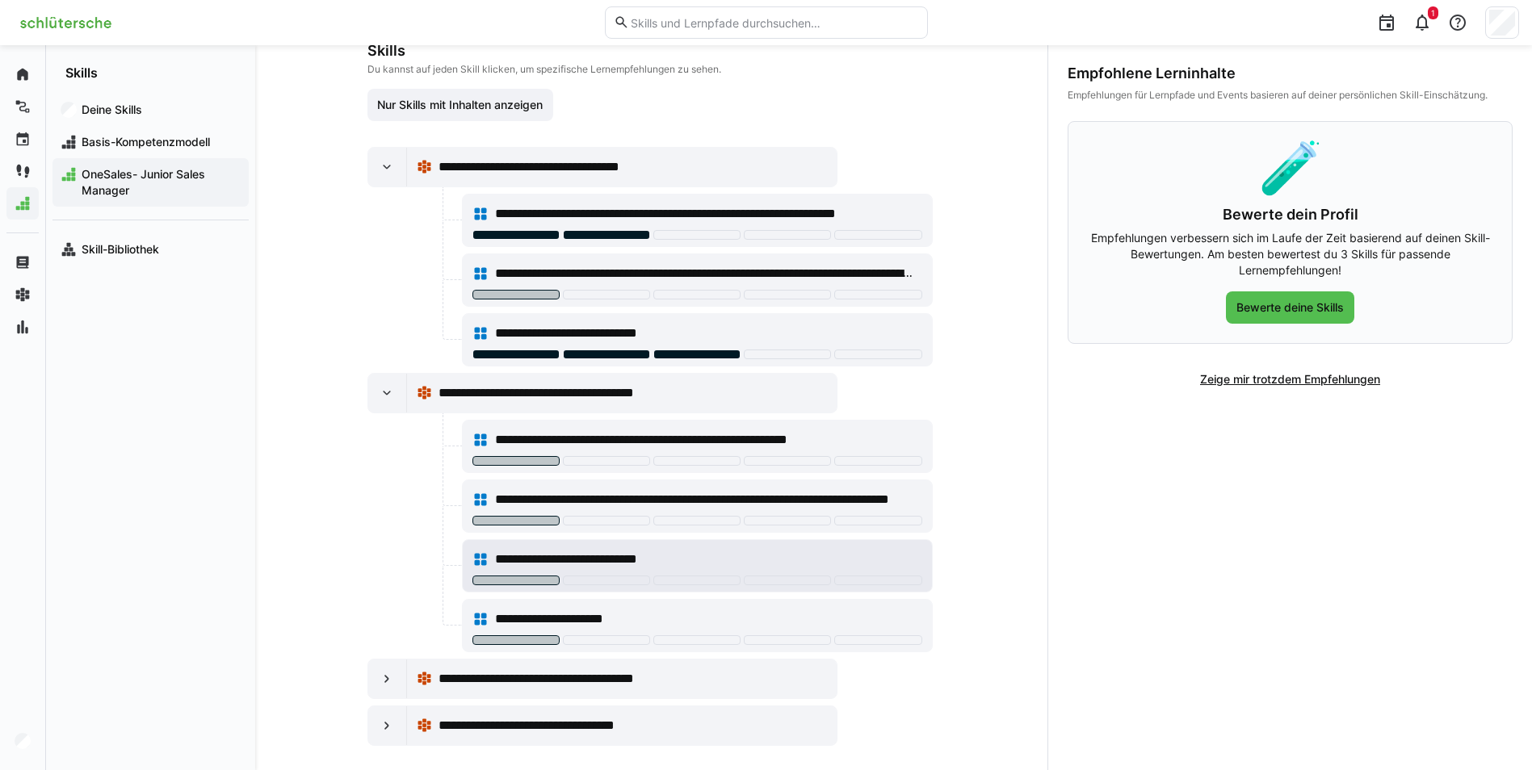
scroll to position [242, 0]
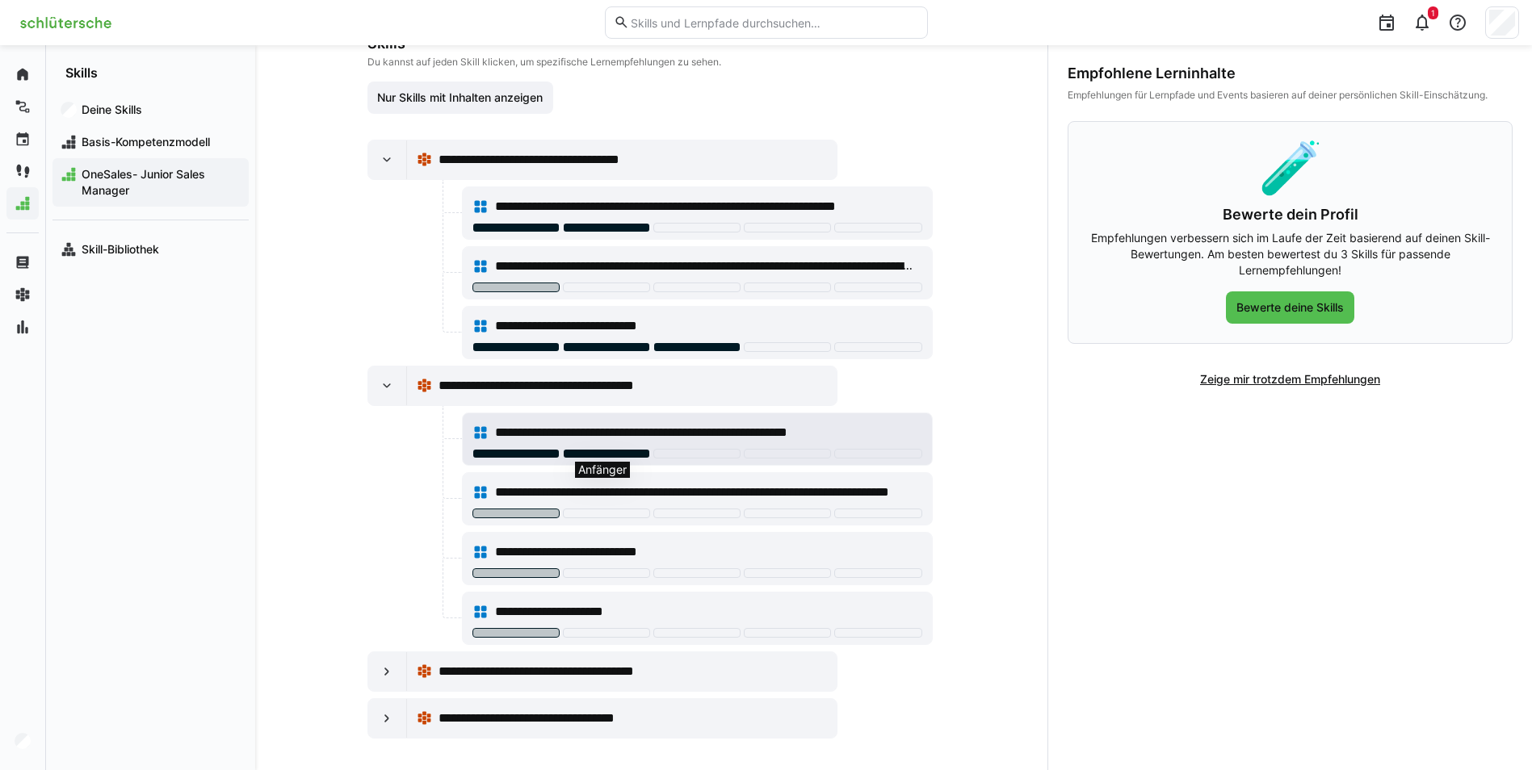
click at [593, 457] on div at bounding box center [606, 454] width 87 height 10
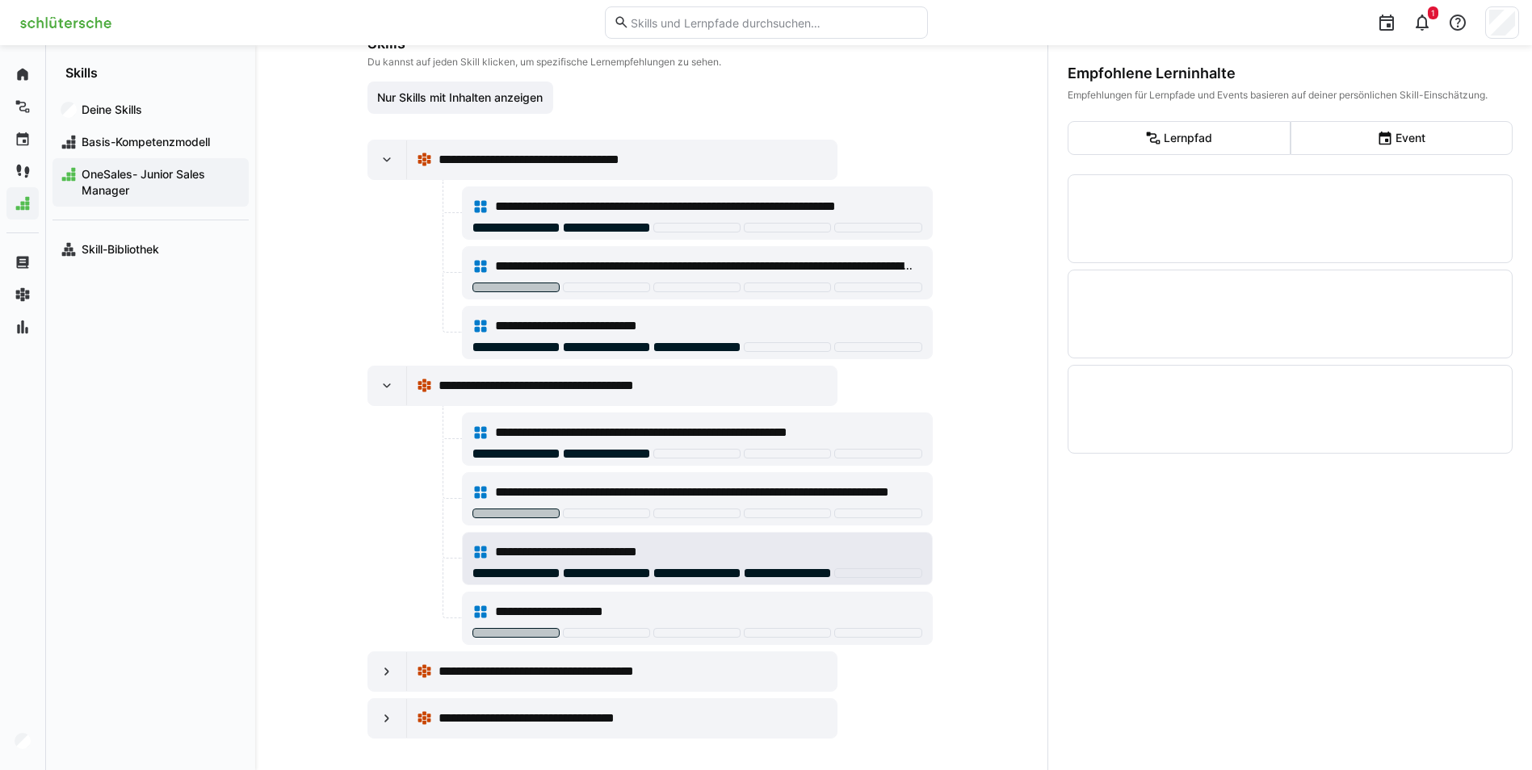
click at [799, 571] on div at bounding box center [787, 573] width 87 height 10
click at [373, 675] on div at bounding box center [387, 671] width 39 height 39
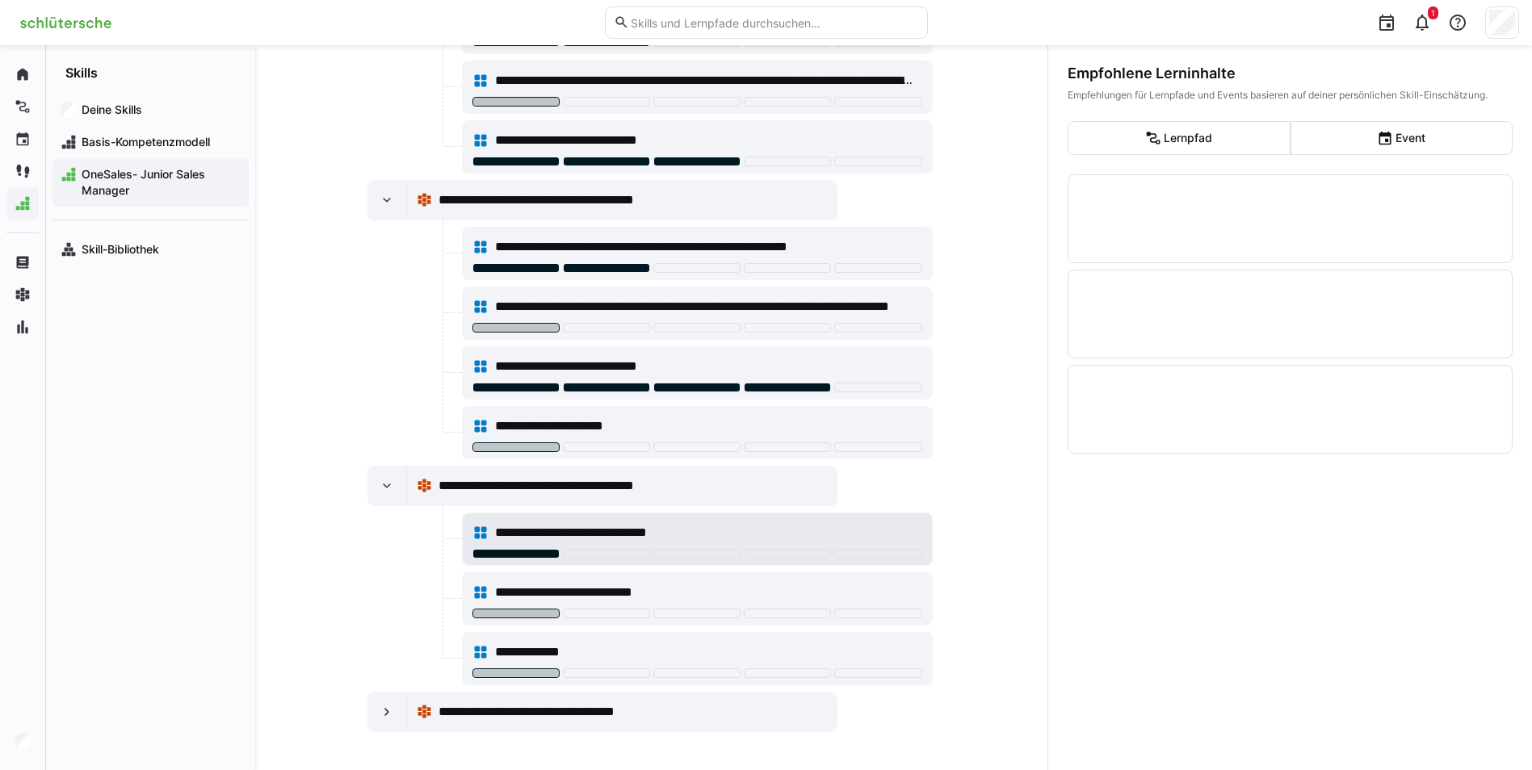
scroll to position [429, 0]
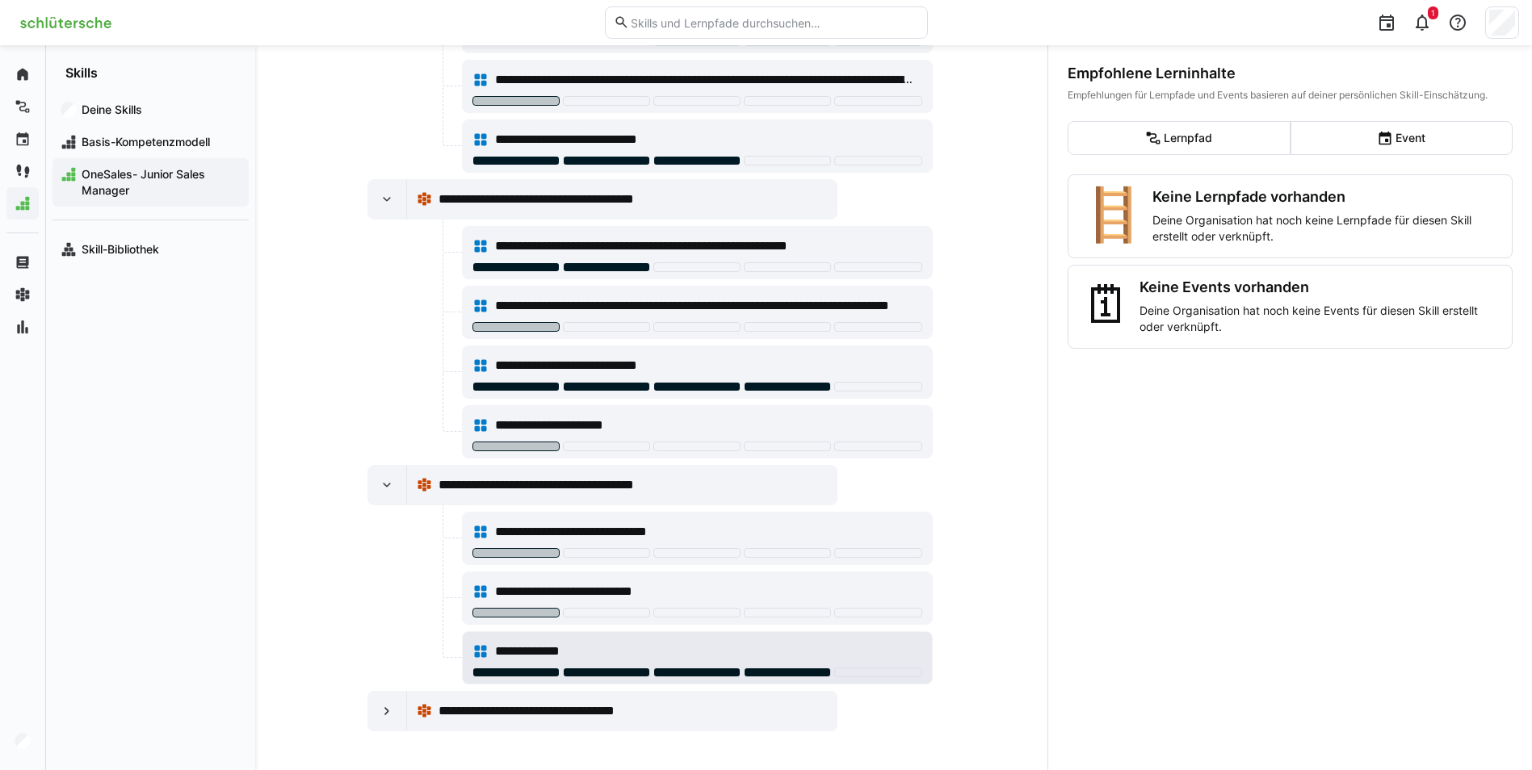
click at [767, 672] on div at bounding box center [787, 673] width 87 height 10
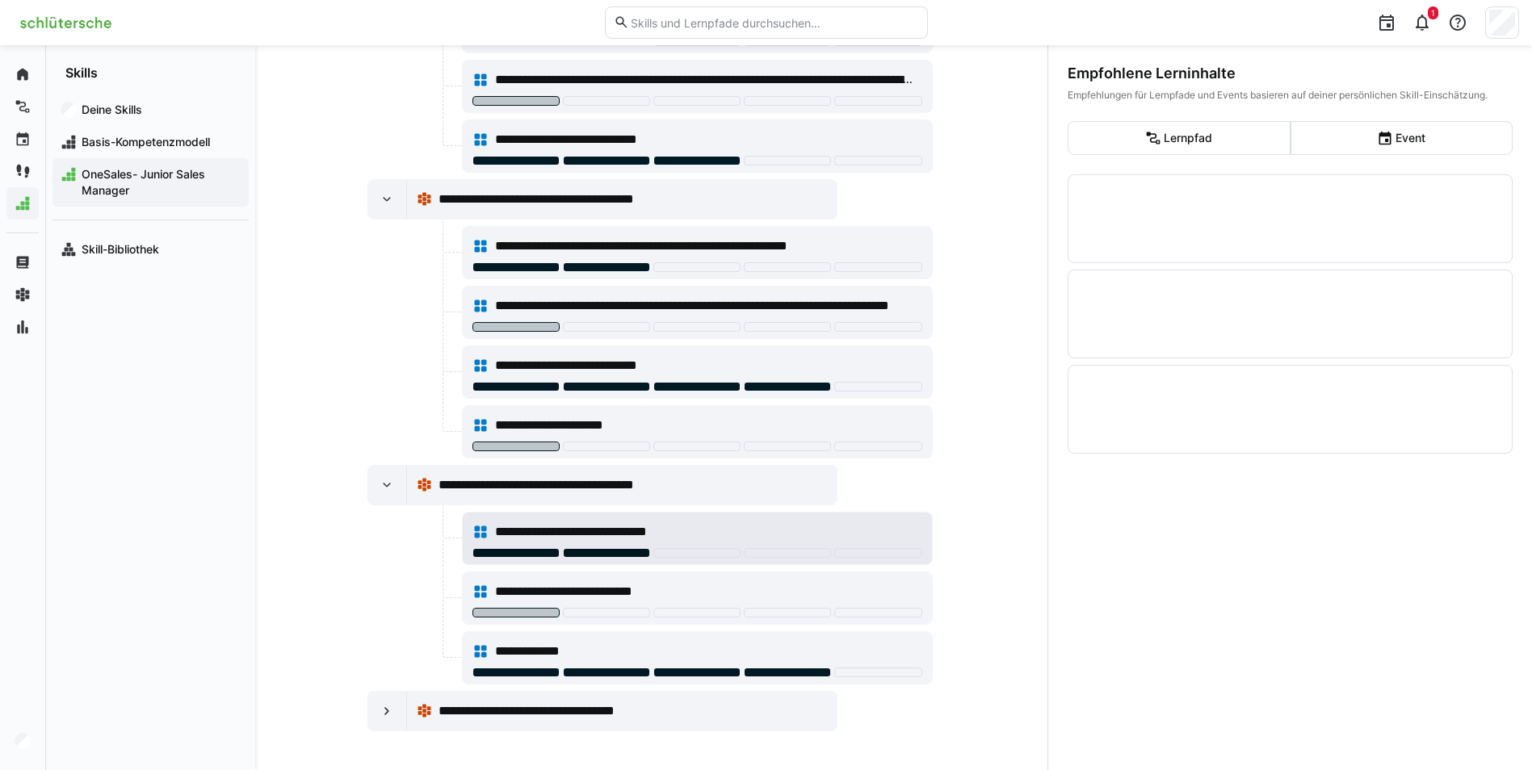
click at [614, 549] on div at bounding box center [606, 553] width 87 height 10
click at [368, 719] on div at bounding box center [387, 711] width 39 height 39
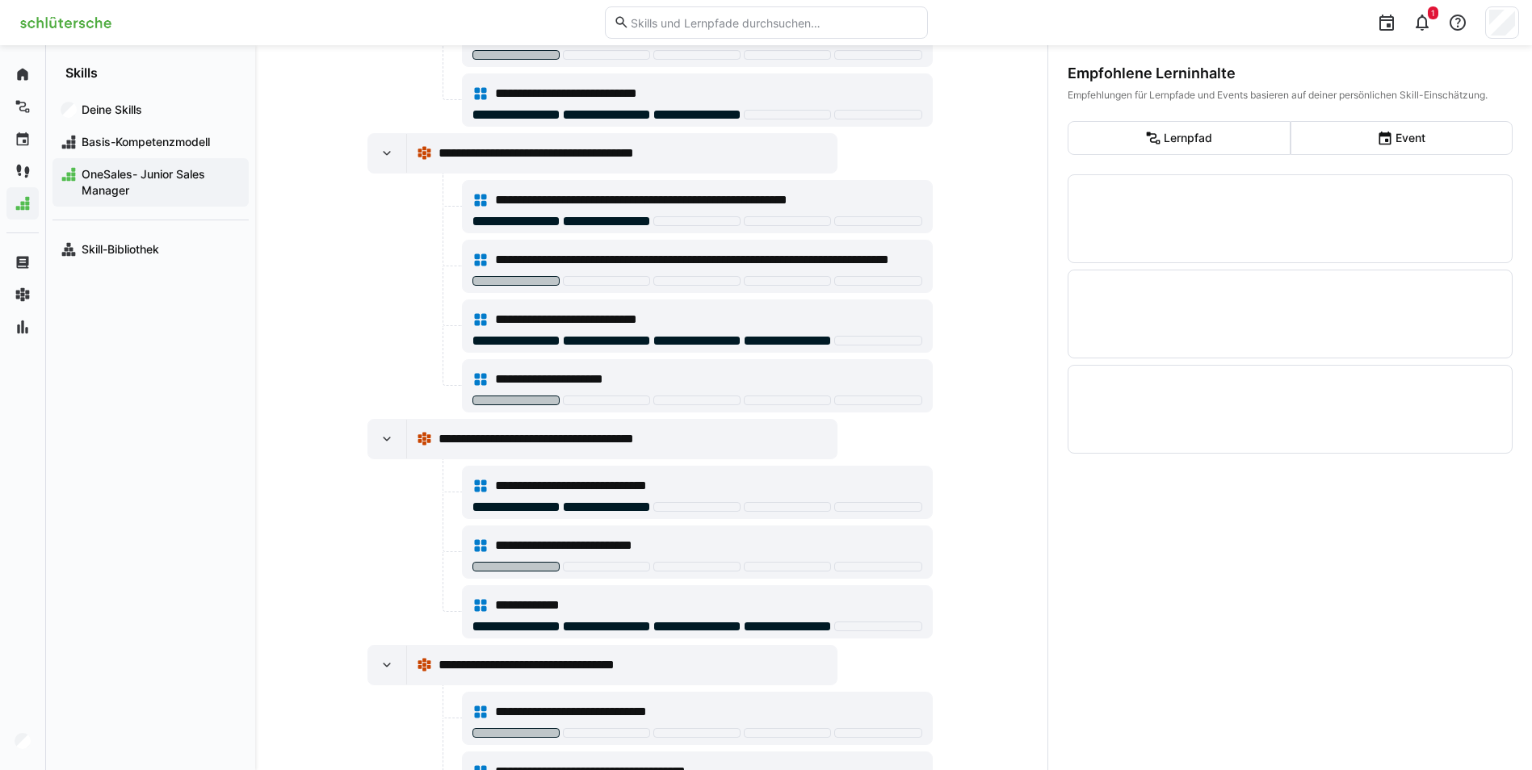
scroll to position [548, 0]
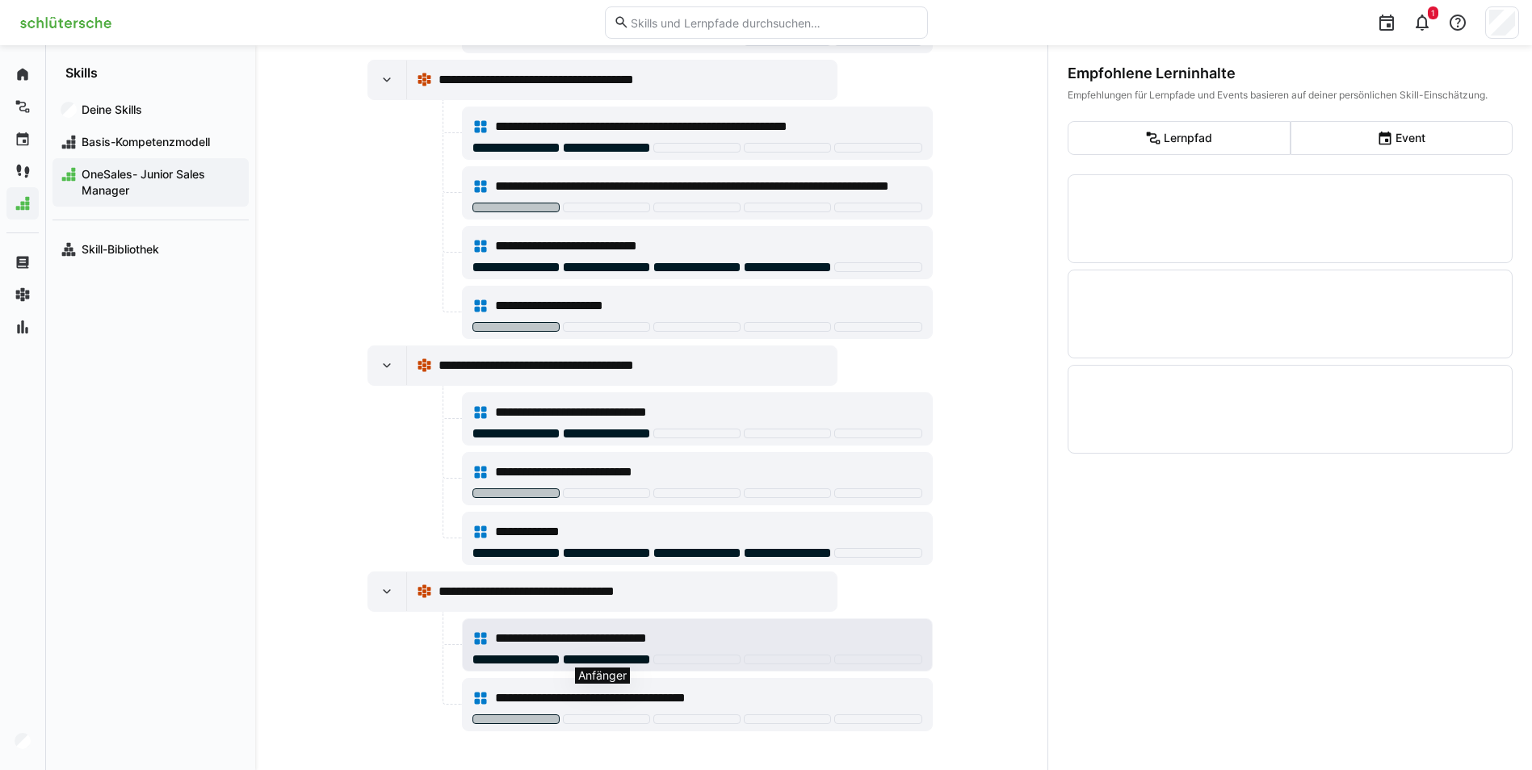
click at [575, 662] on div at bounding box center [606, 660] width 87 height 10
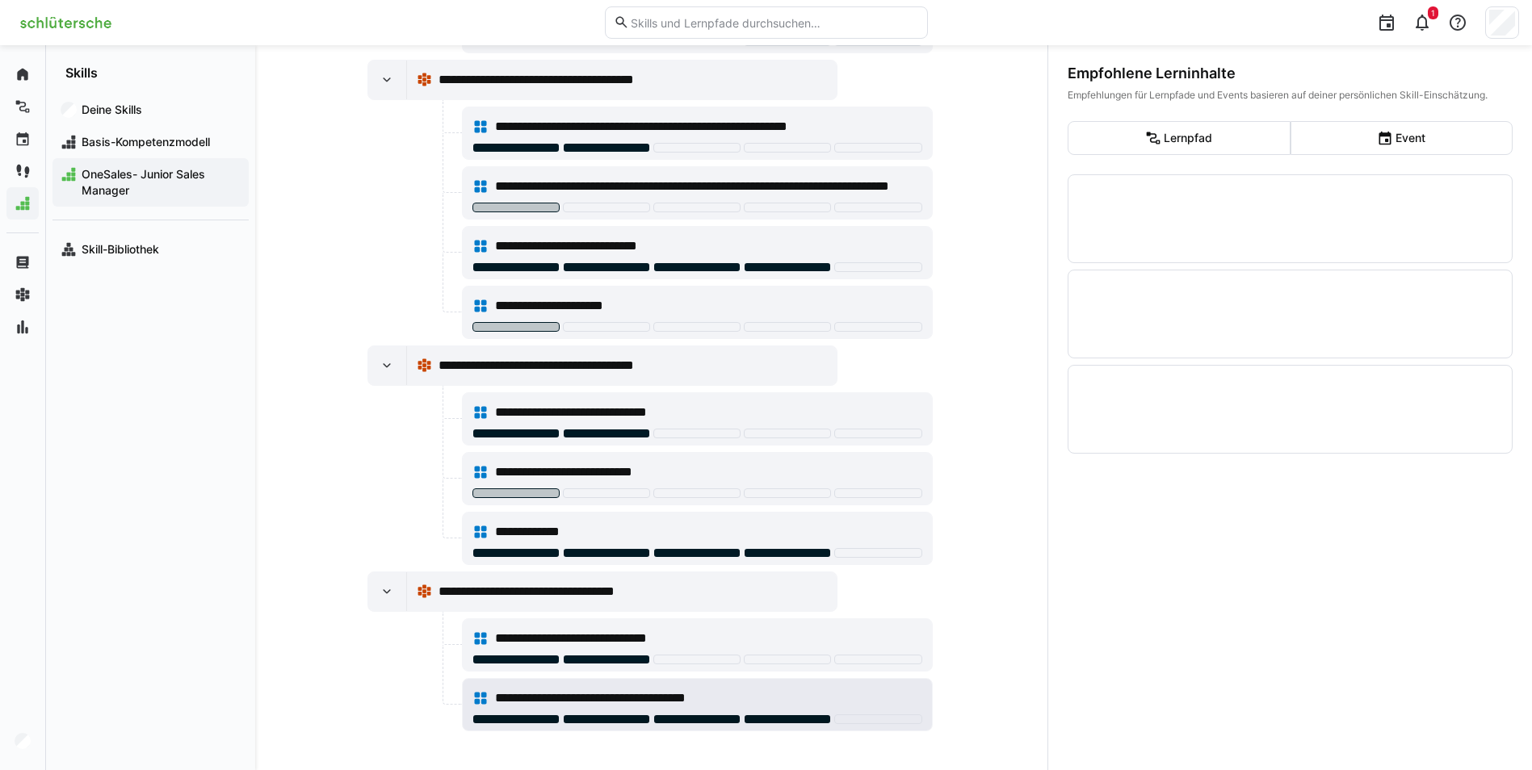
click at [786, 716] on div at bounding box center [787, 720] width 87 height 10
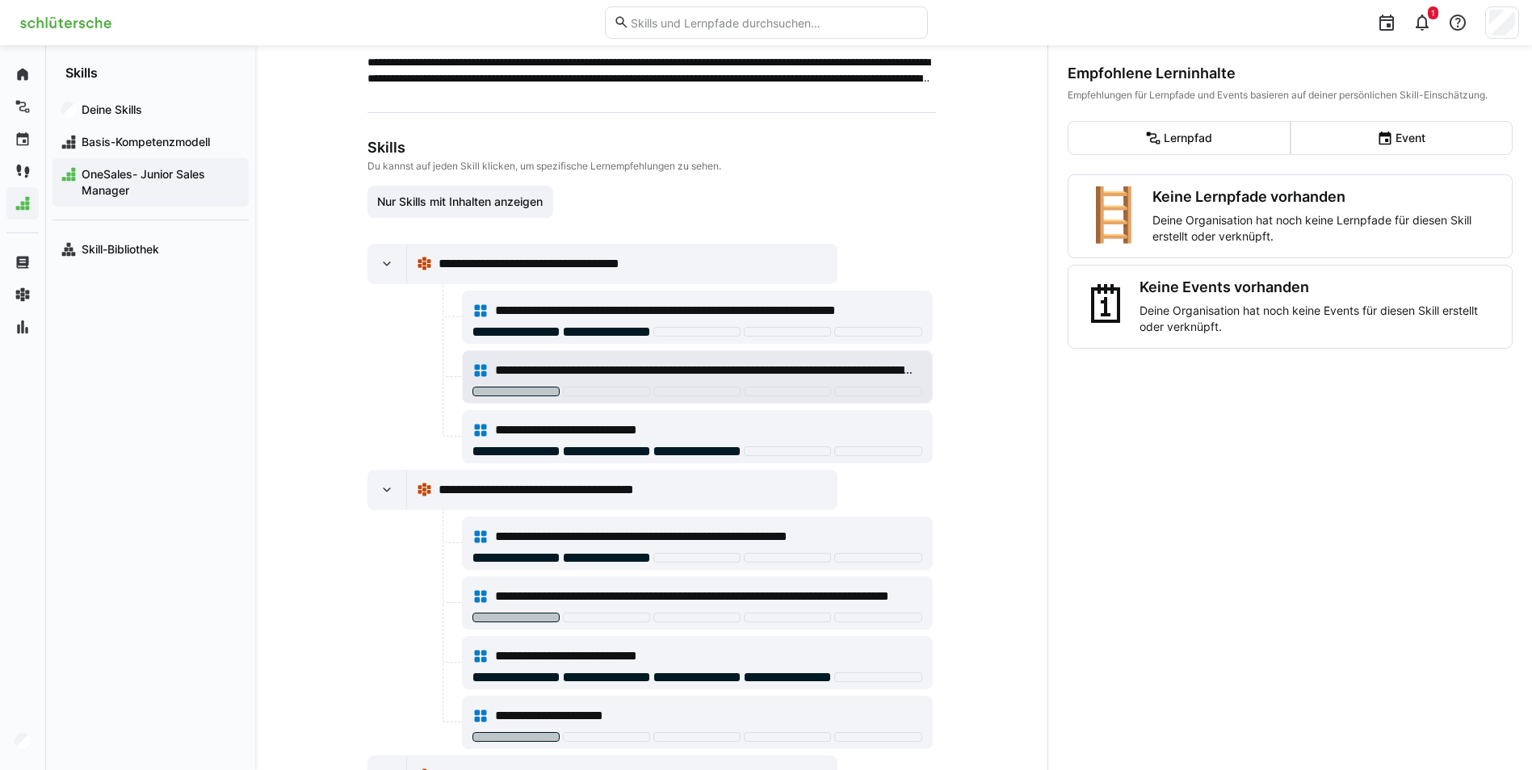
scroll to position [161, 0]
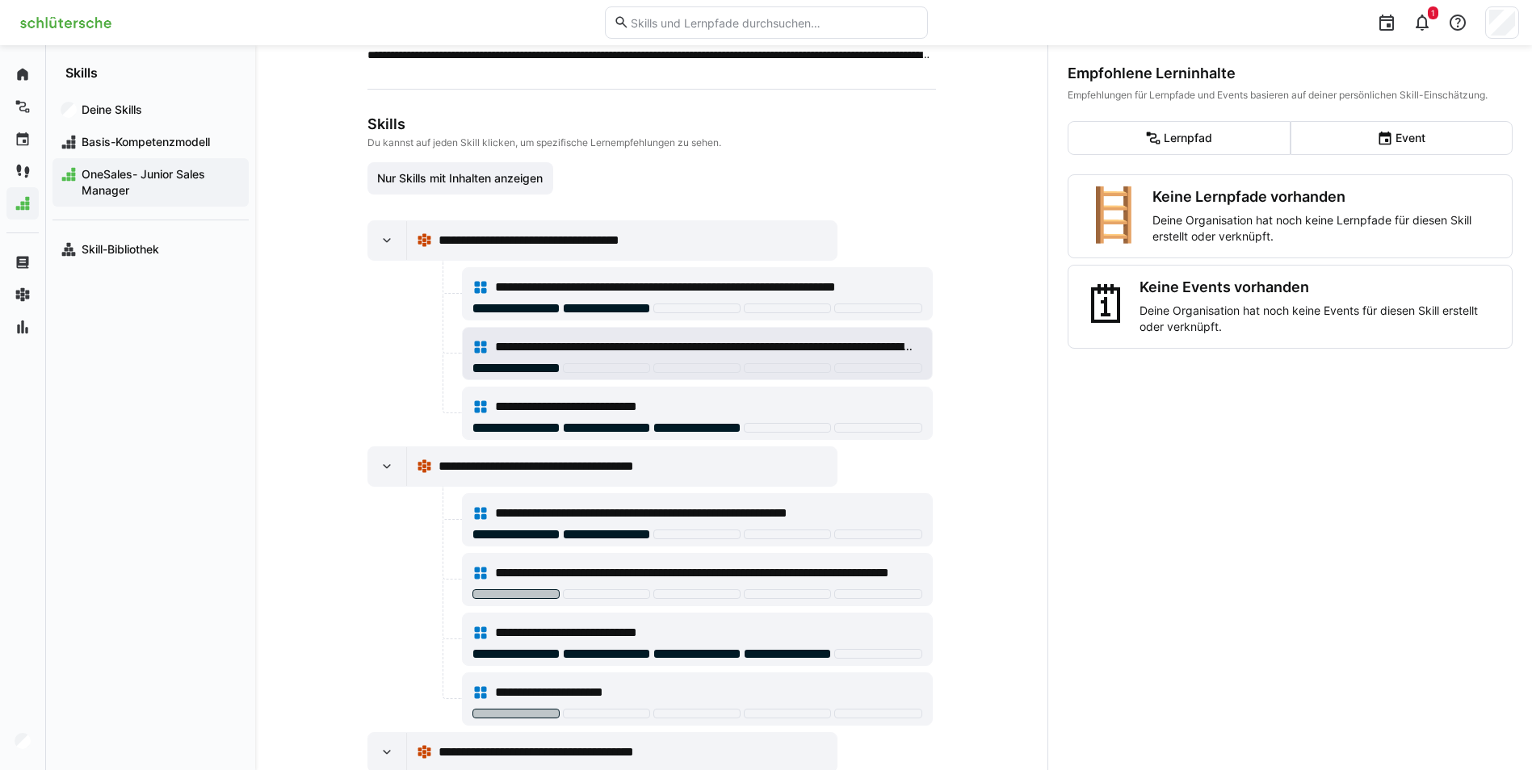
click at [515, 366] on div at bounding box center [515, 368] width 87 height 10
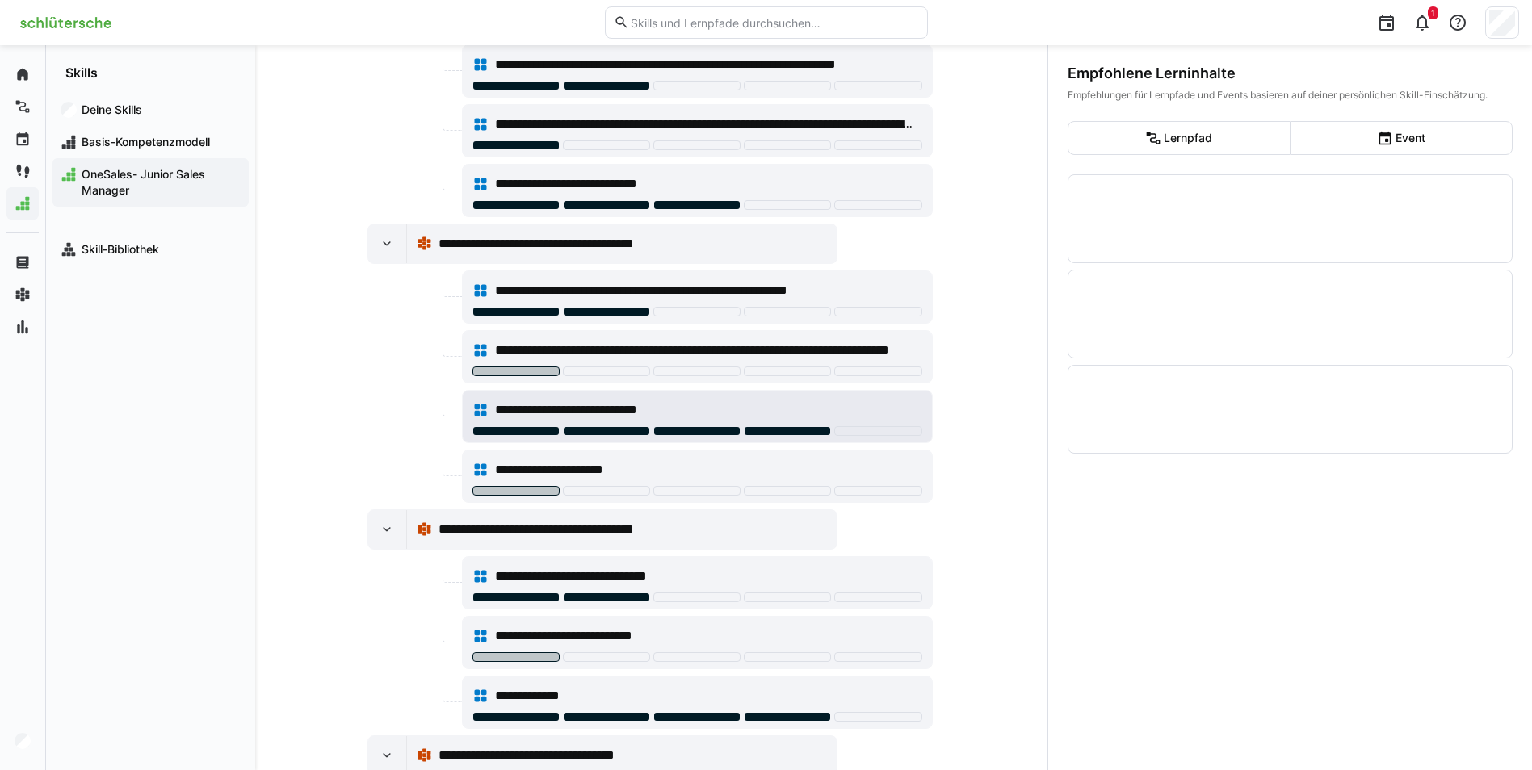
scroll to position [404, 0]
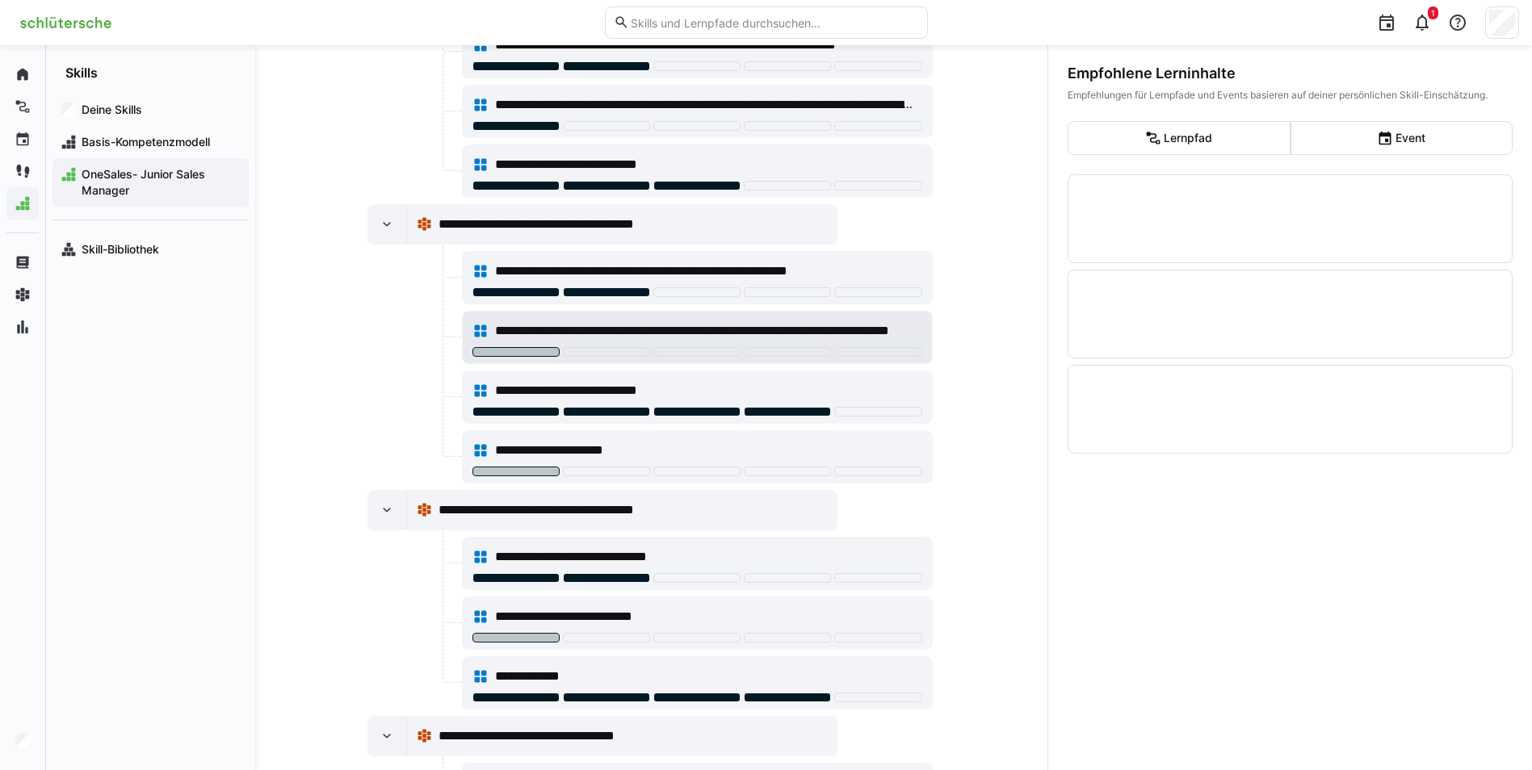
click at [520, 346] on div "**********" at bounding box center [697, 331] width 450 height 32
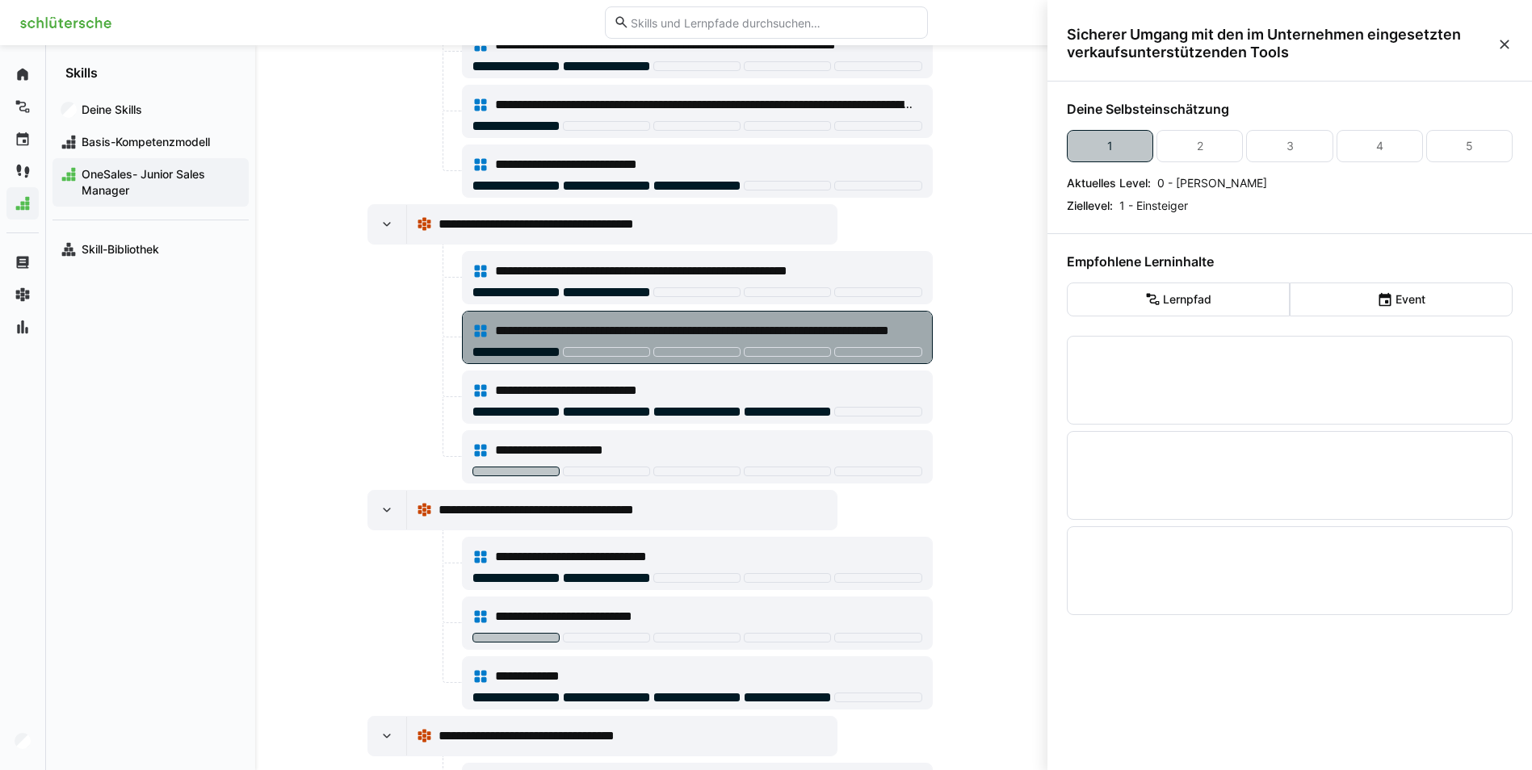
click at [520, 347] on div at bounding box center [515, 352] width 87 height 10
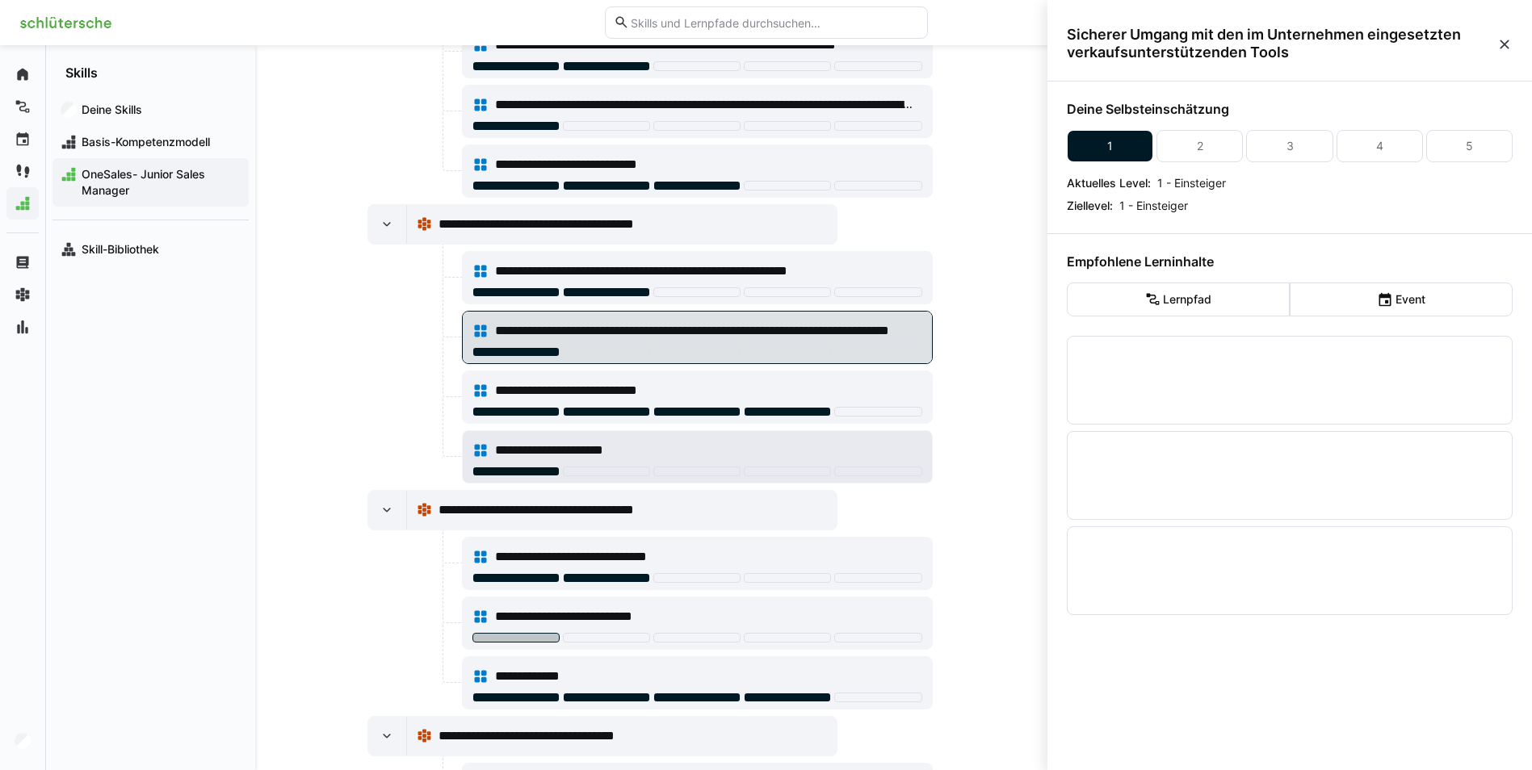
click at [519, 468] on div at bounding box center [515, 472] width 87 height 10
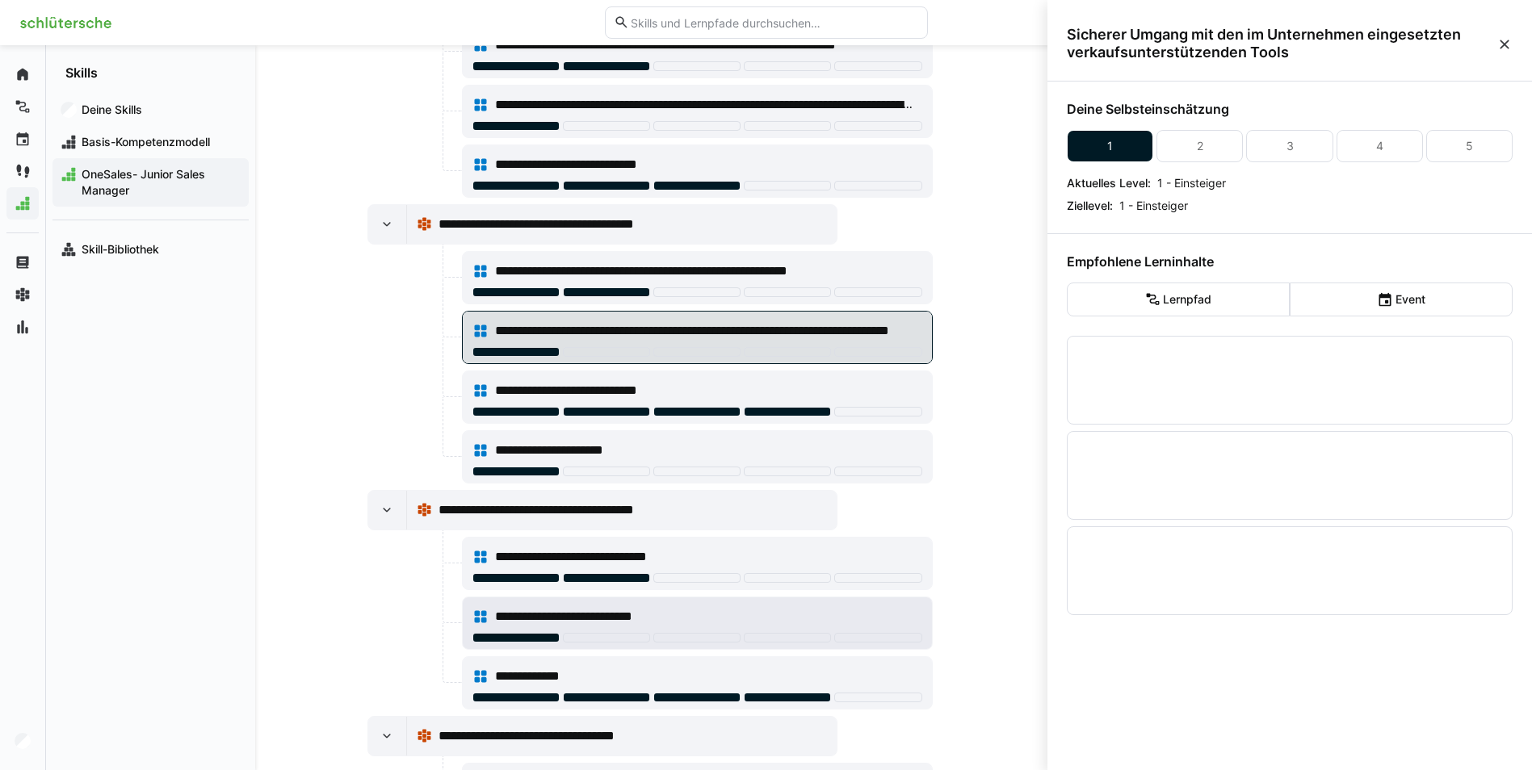
click at [530, 633] on div at bounding box center [515, 638] width 87 height 10
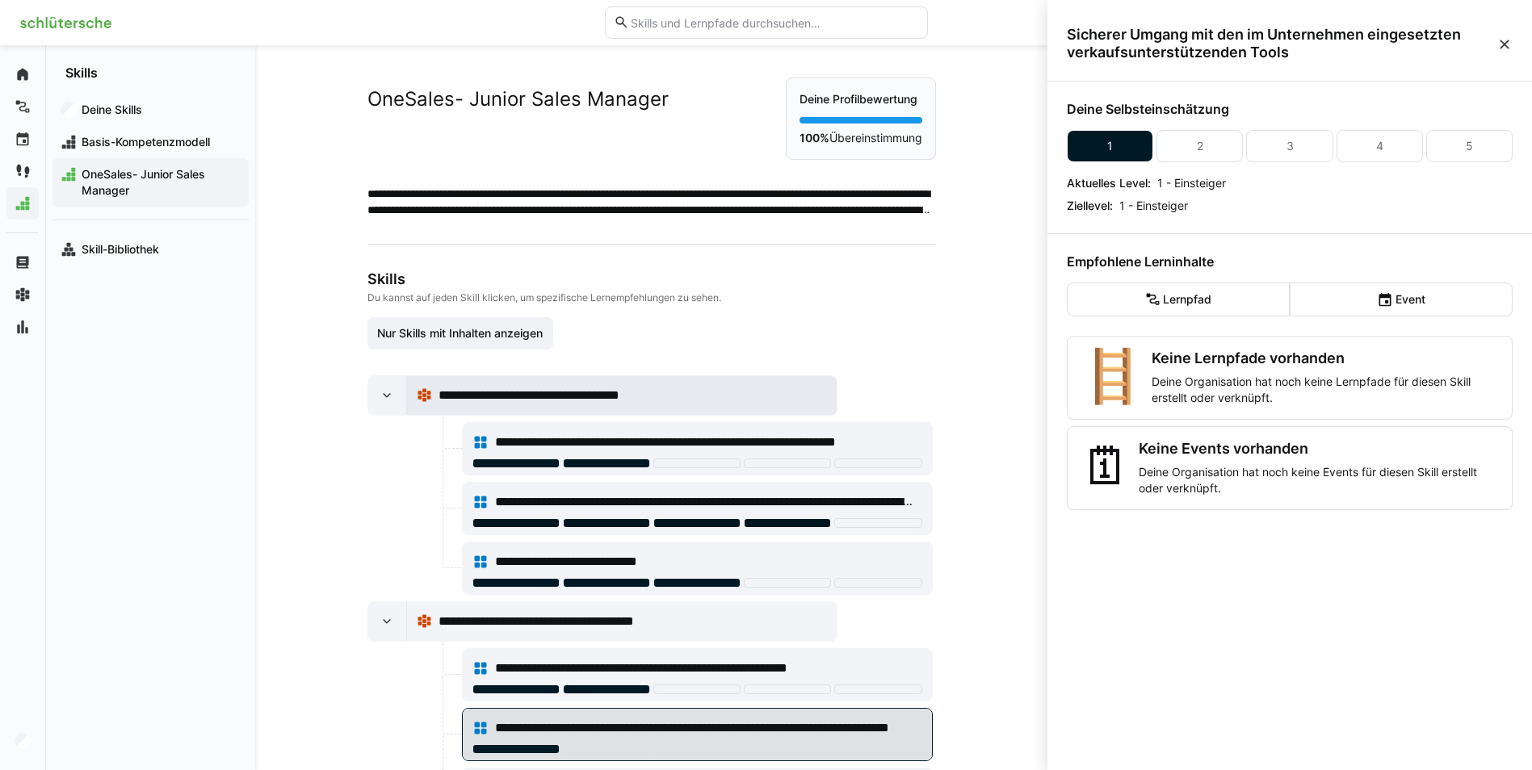
scroll to position [0, 0]
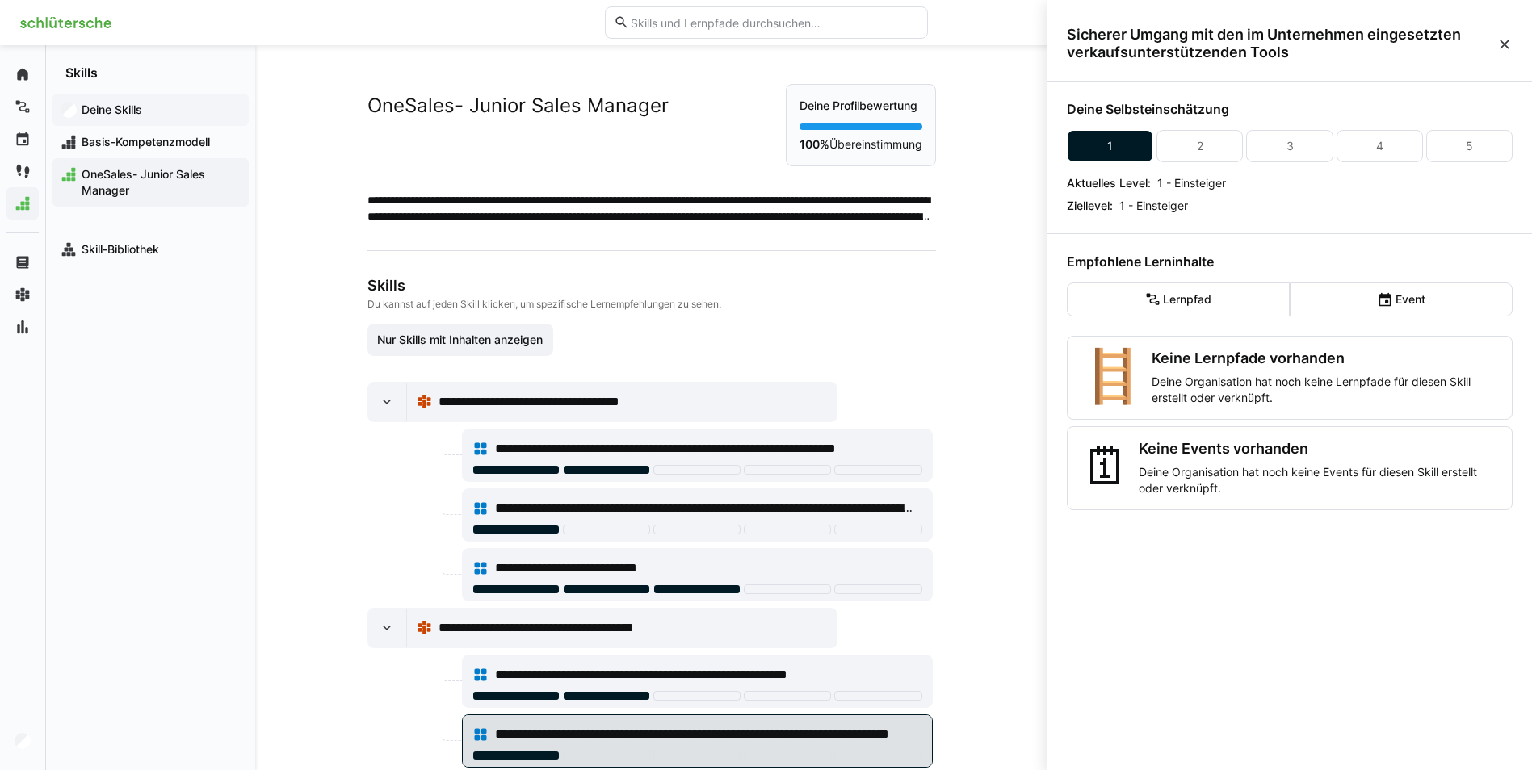
click at [0, 0] on app-navigation-label "Deine Skills" at bounding box center [0, 0] width 0 height 0
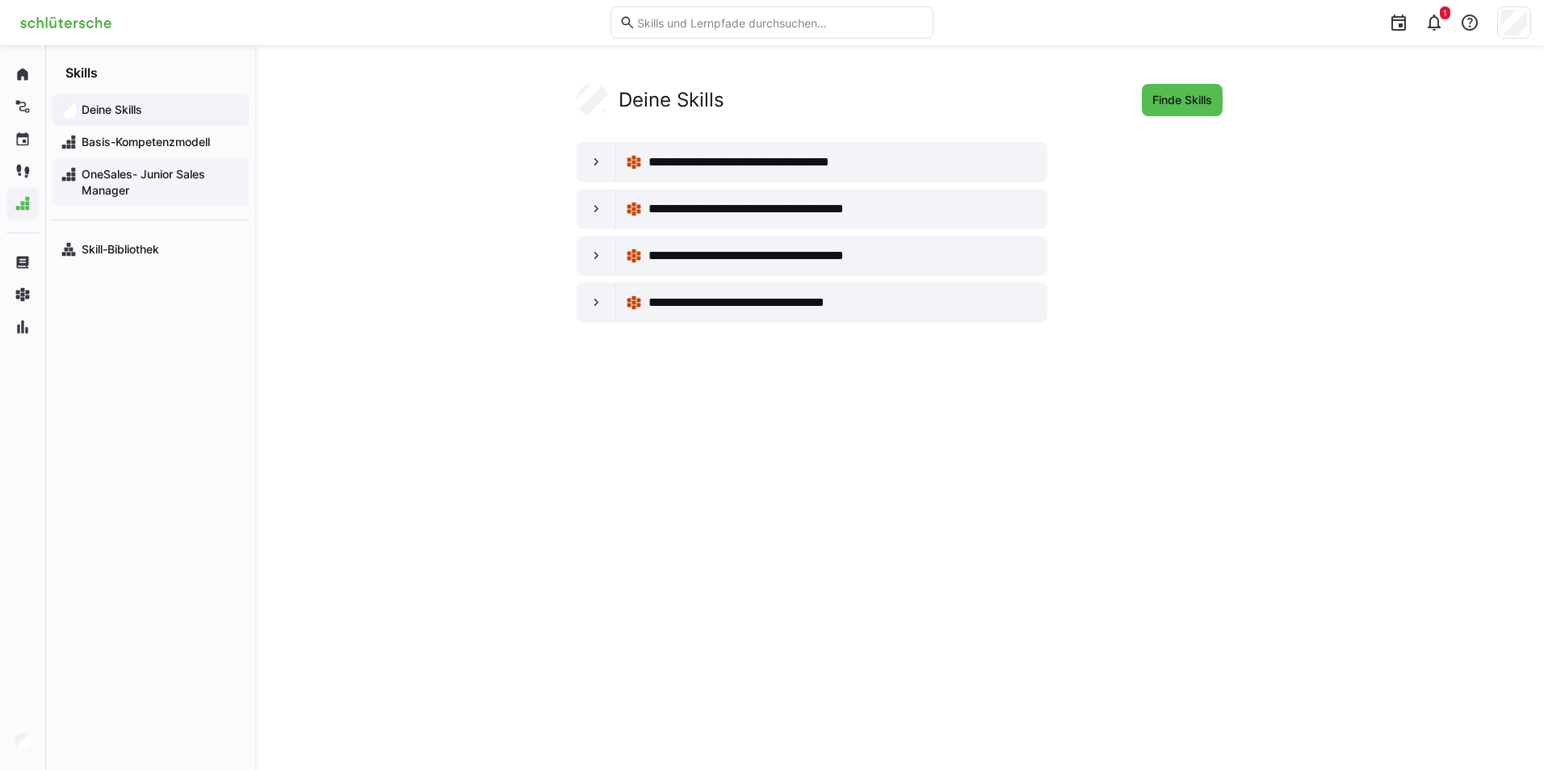
click at [115, 178] on span "OneSales- Junior Sales Manager" at bounding box center [159, 182] width 161 height 32
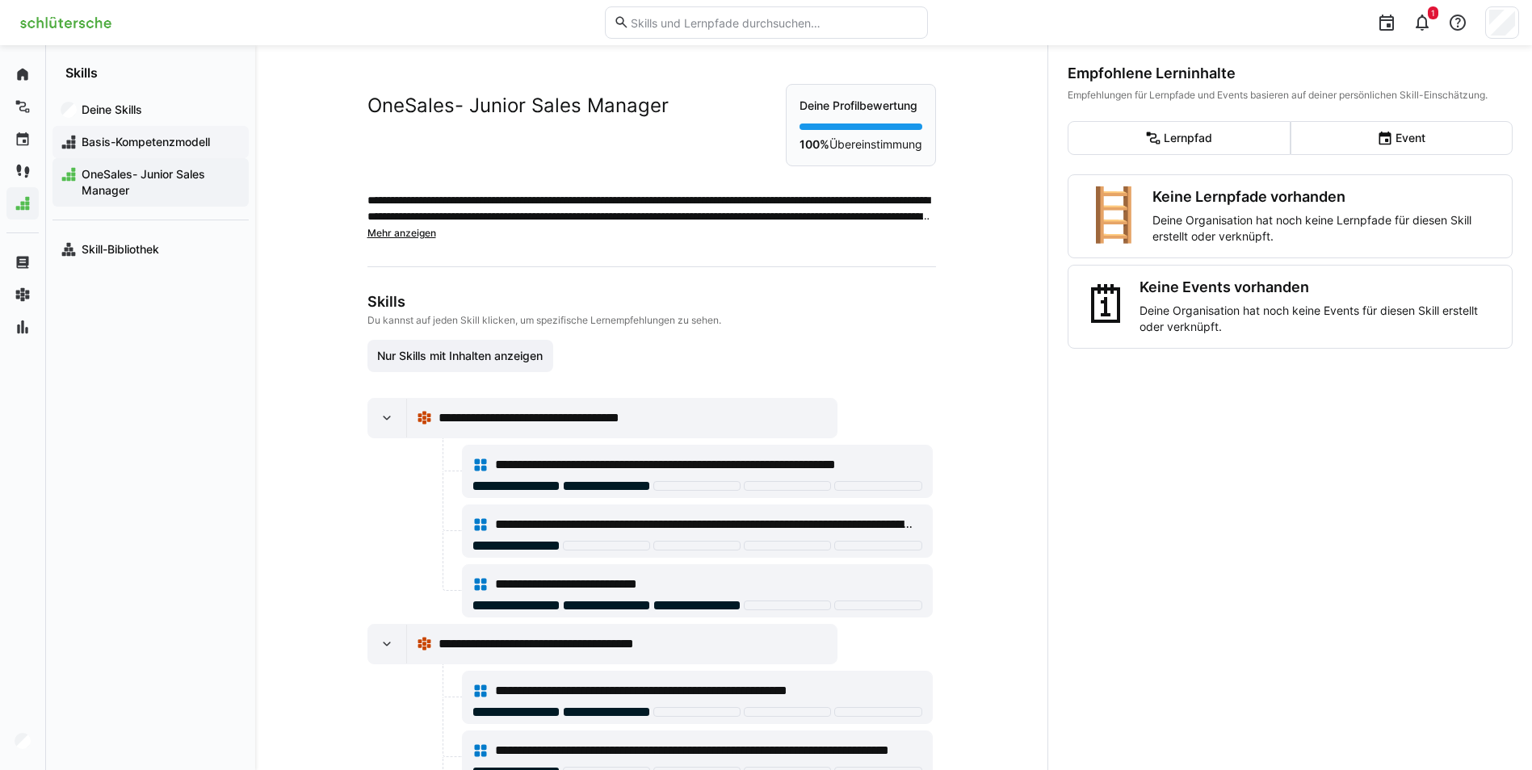
click at [117, 137] on span "Basis-Kompetenzmodell" at bounding box center [159, 142] width 161 height 16
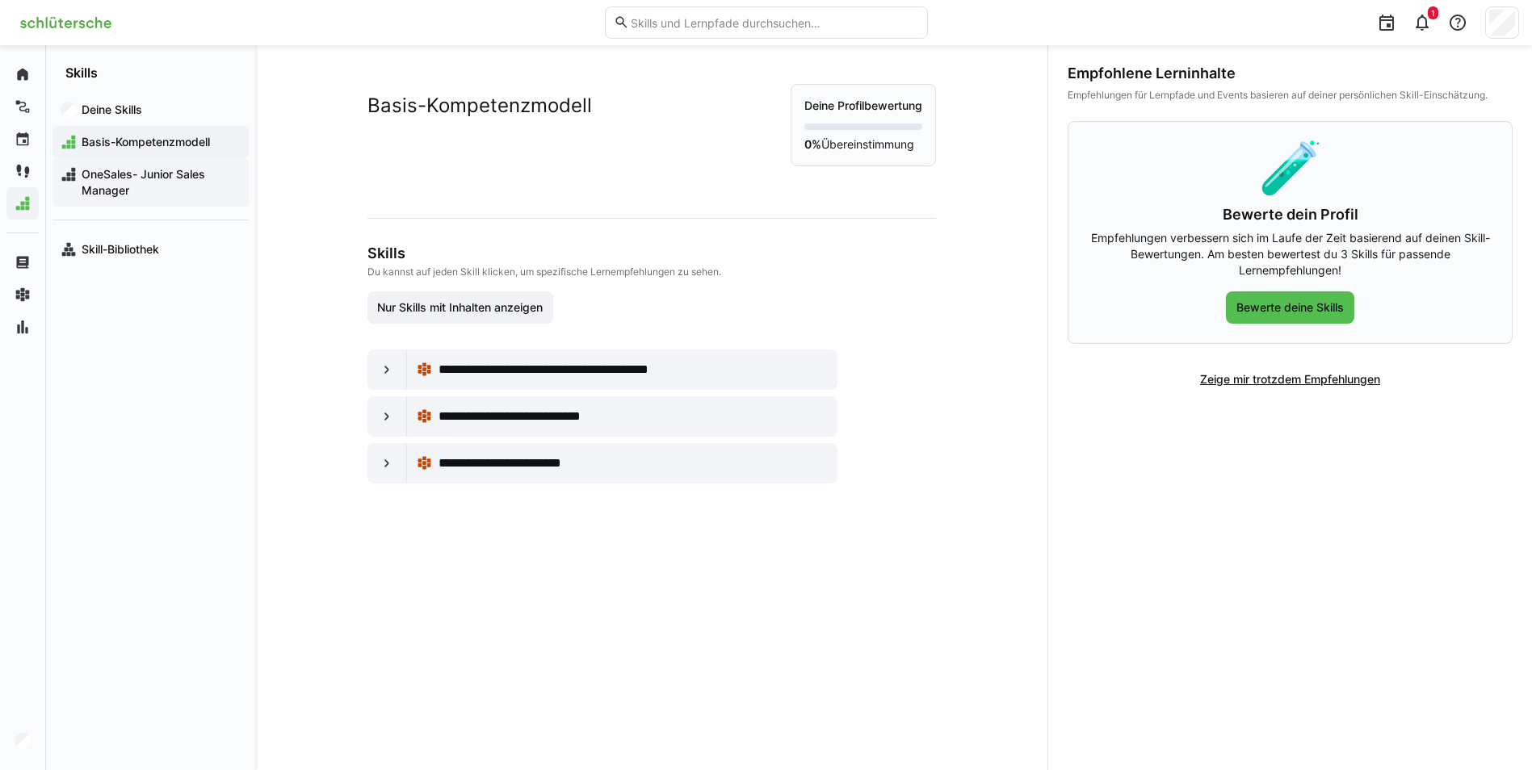
click at [163, 187] on span "OneSales- Junior Sales Manager" at bounding box center [159, 182] width 161 height 32
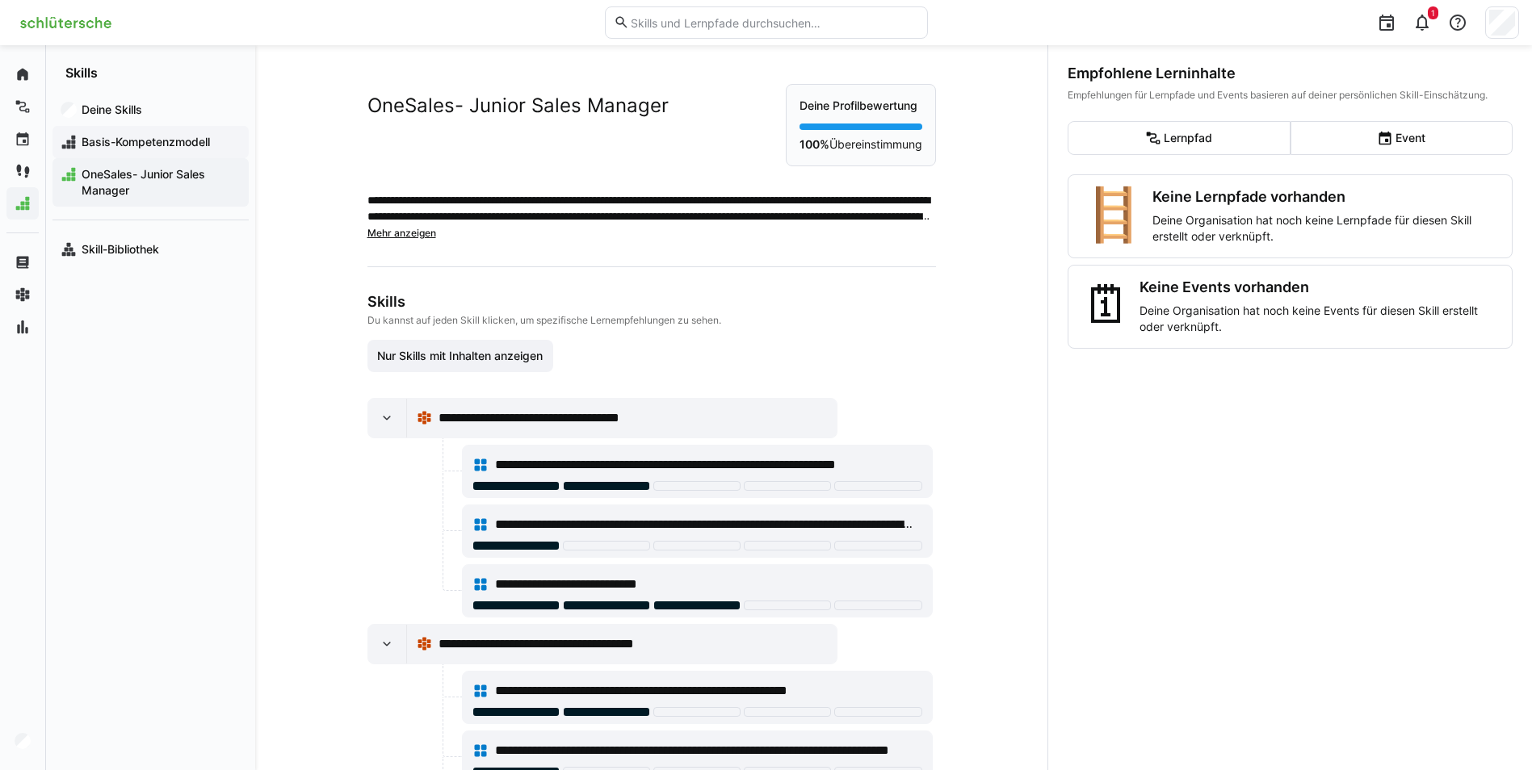
click at [163, 139] on span "Basis-Kompetenzmodell" at bounding box center [159, 142] width 161 height 16
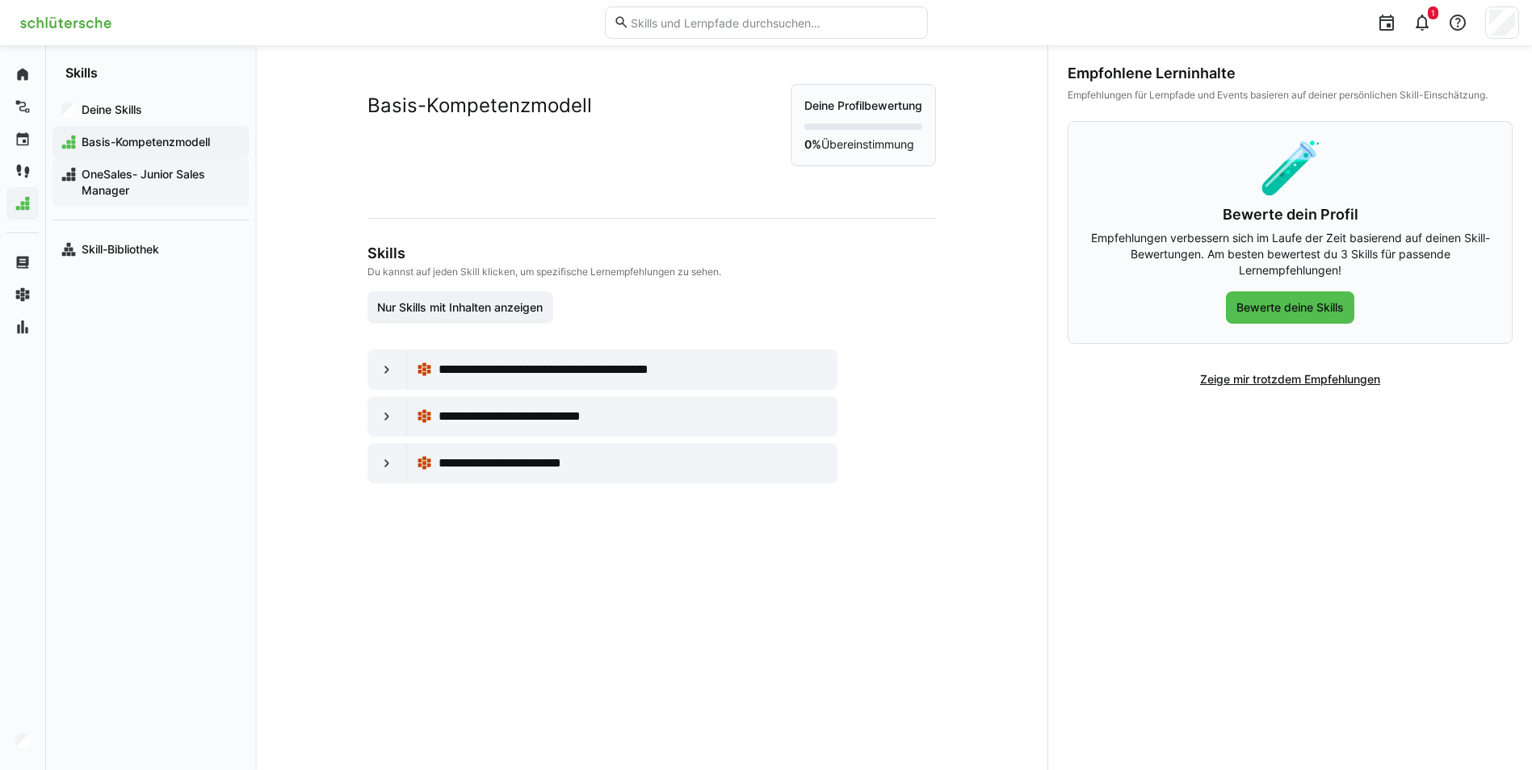
click at [147, 178] on span "OneSales- Junior Sales Manager" at bounding box center [159, 182] width 161 height 32
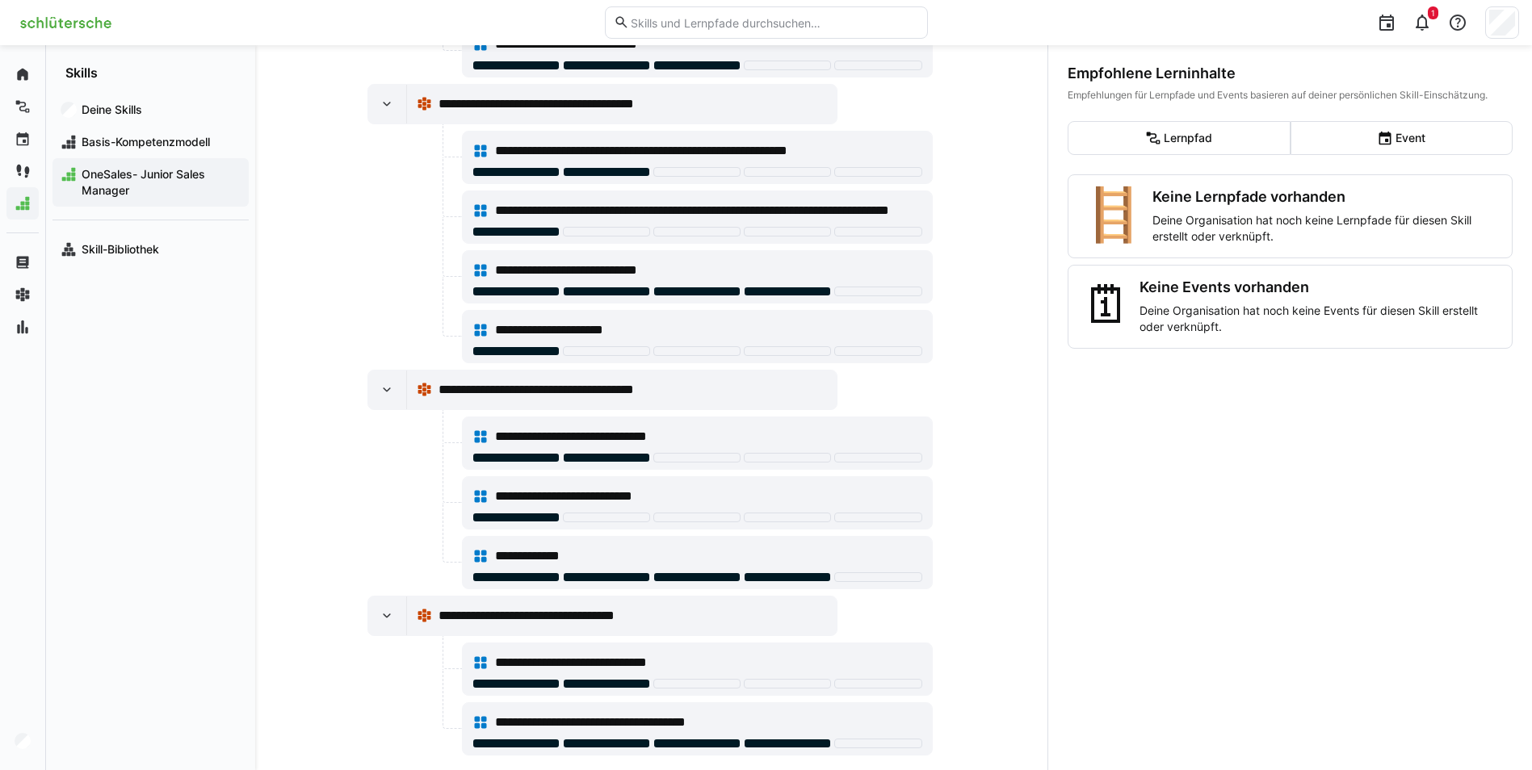
scroll to position [564, 0]
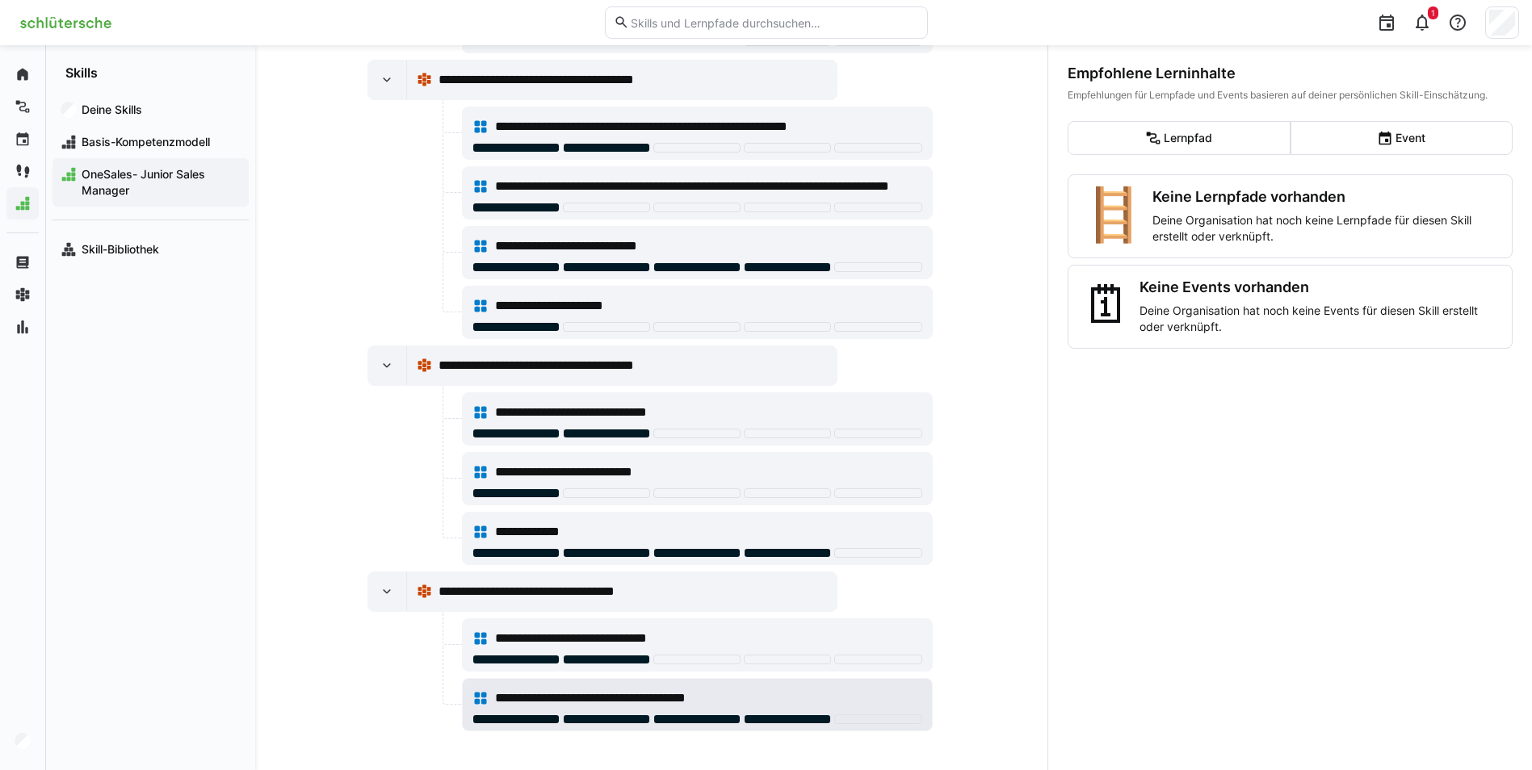
click at [501, 723] on div at bounding box center [515, 720] width 87 height 10
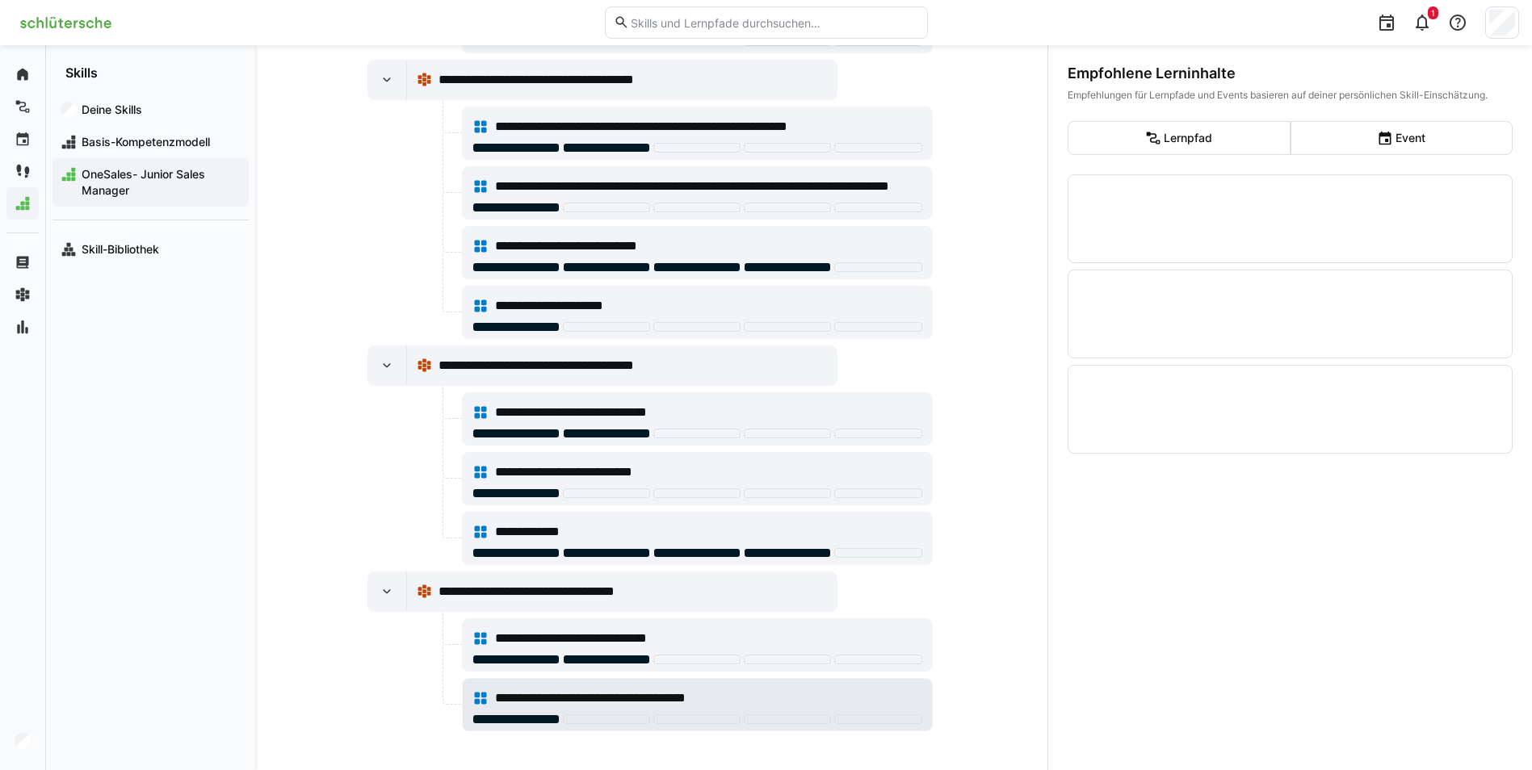
click at [533, 722] on div at bounding box center [515, 720] width 87 height 10
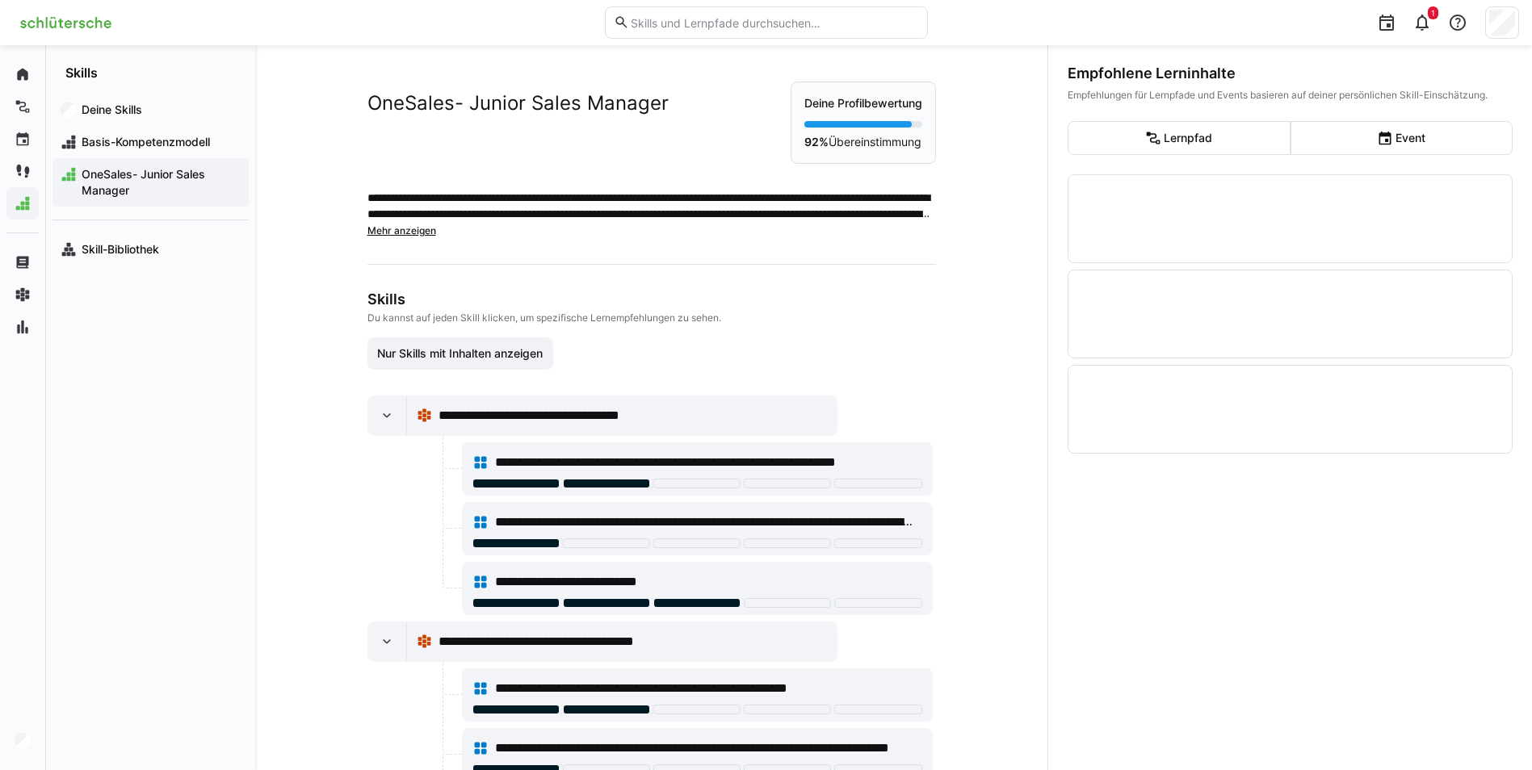
scroll to position [0, 0]
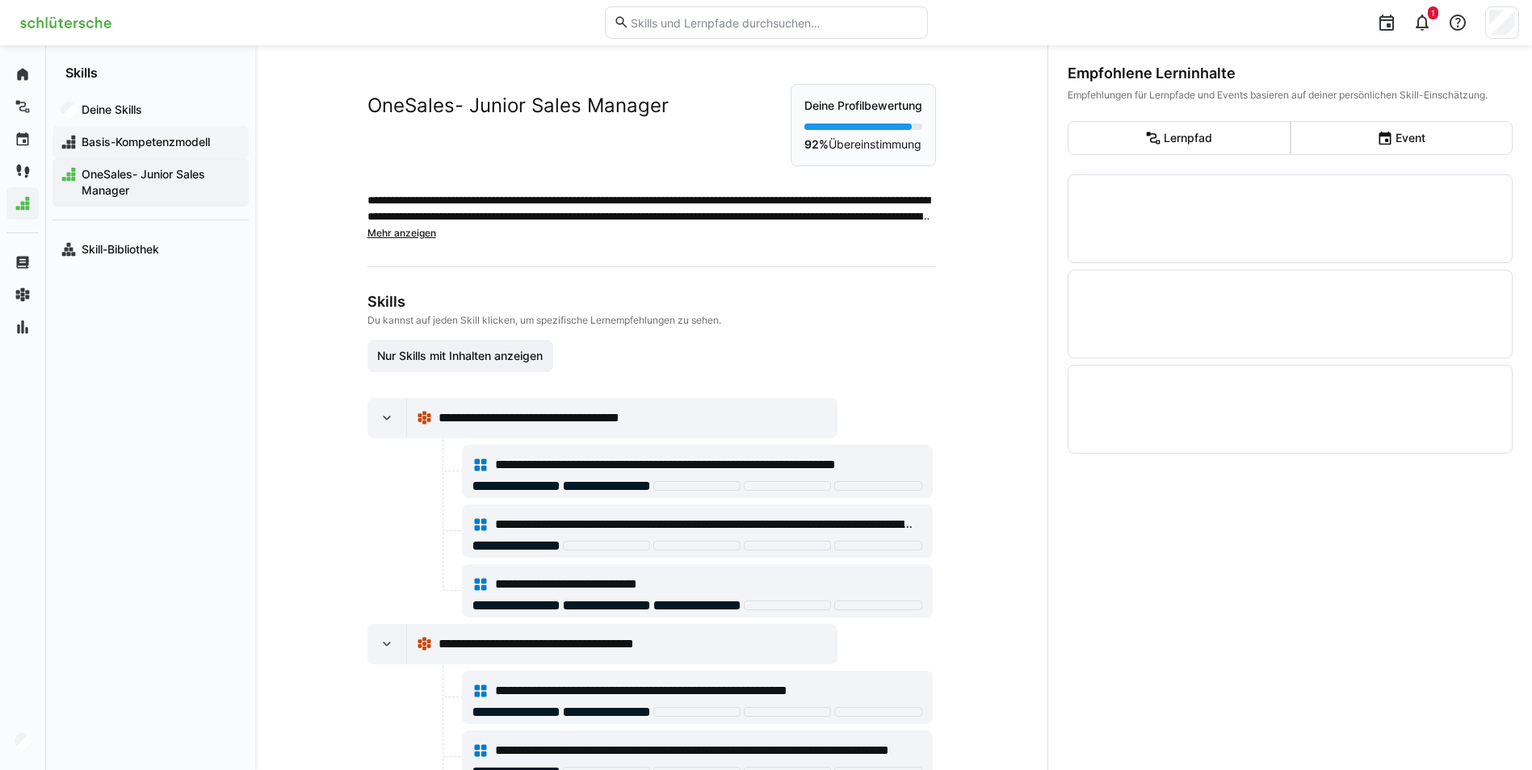
click at [118, 128] on div "Basis-Kompetenzmodell" at bounding box center [150, 142] width 196 height 32
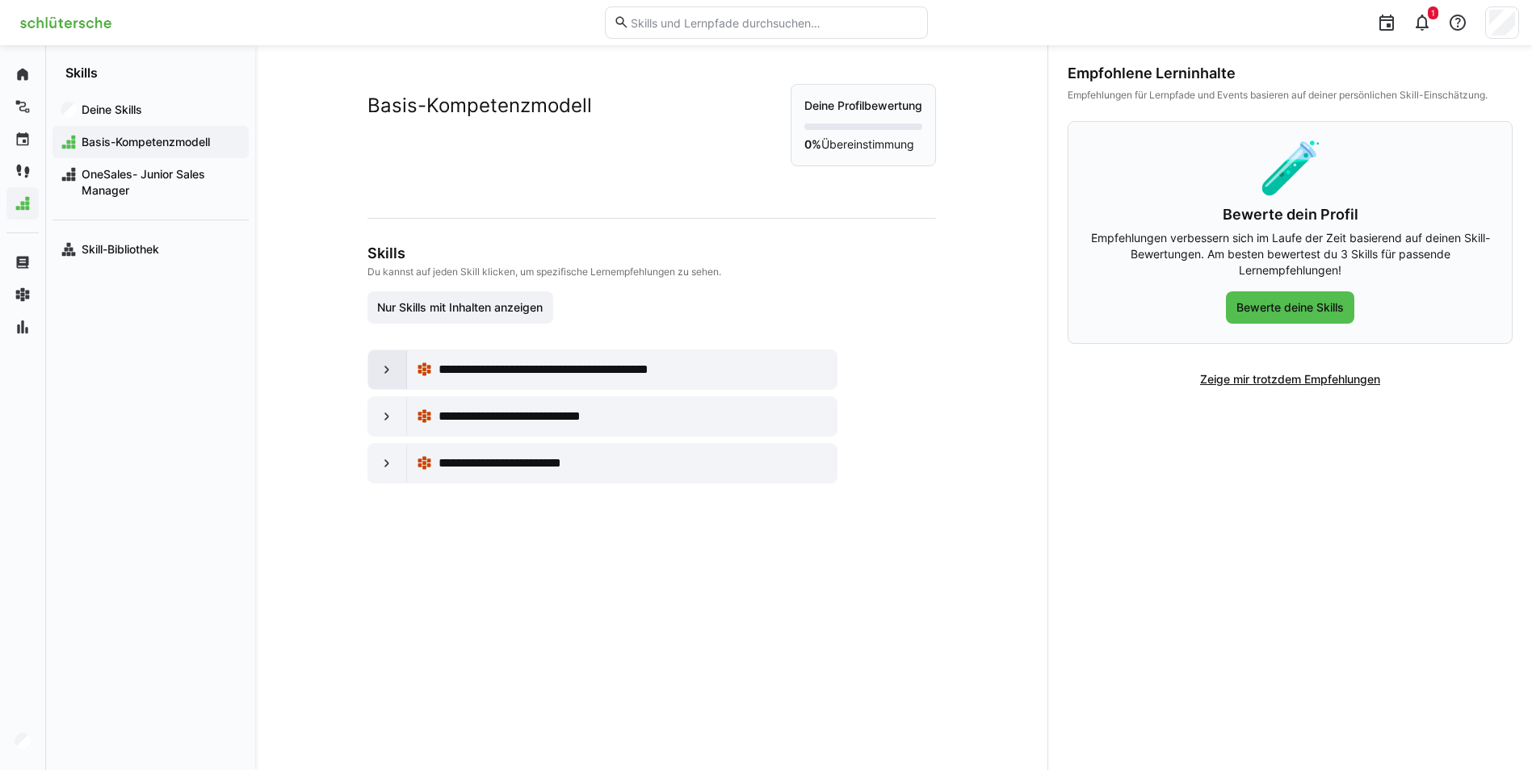
click at [379, 373] on eds-icon at bounding box center [387, 370] width 16 height 16
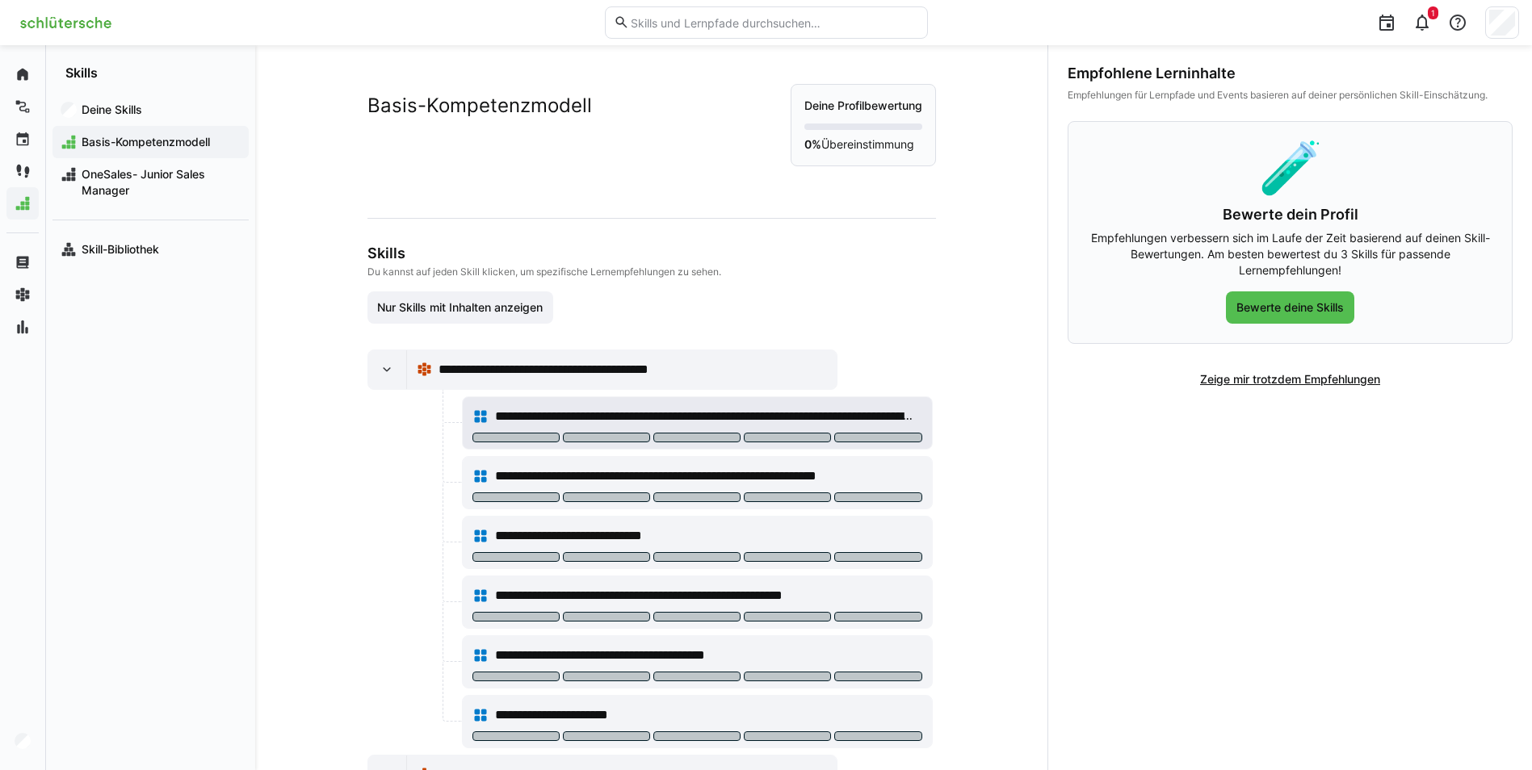
click at [580, 430] on div "**********" at bounding box center [697, 417] width 450 height 32
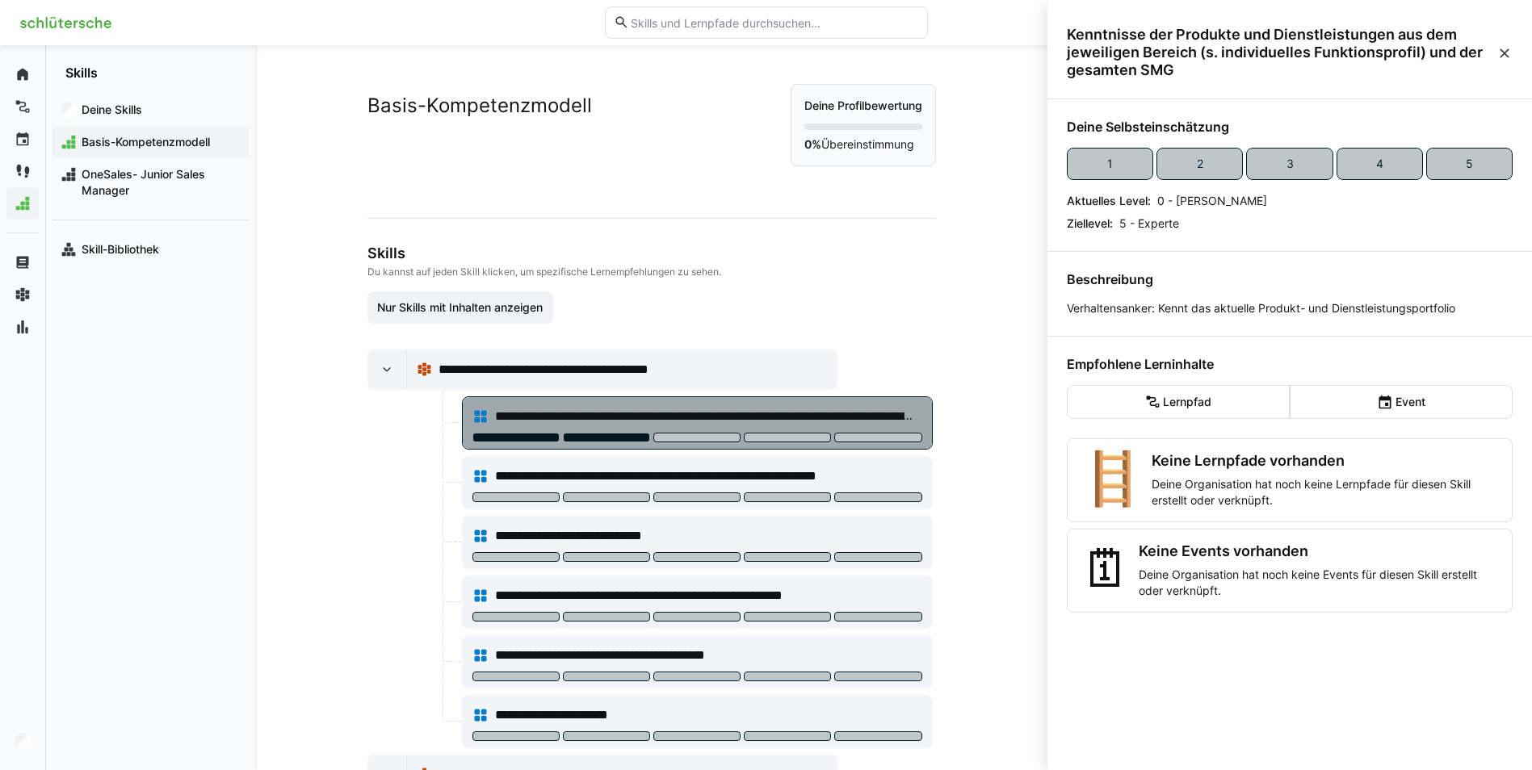
click at [598, 438] on div at bounding box center [606, 438] width 87 height 10
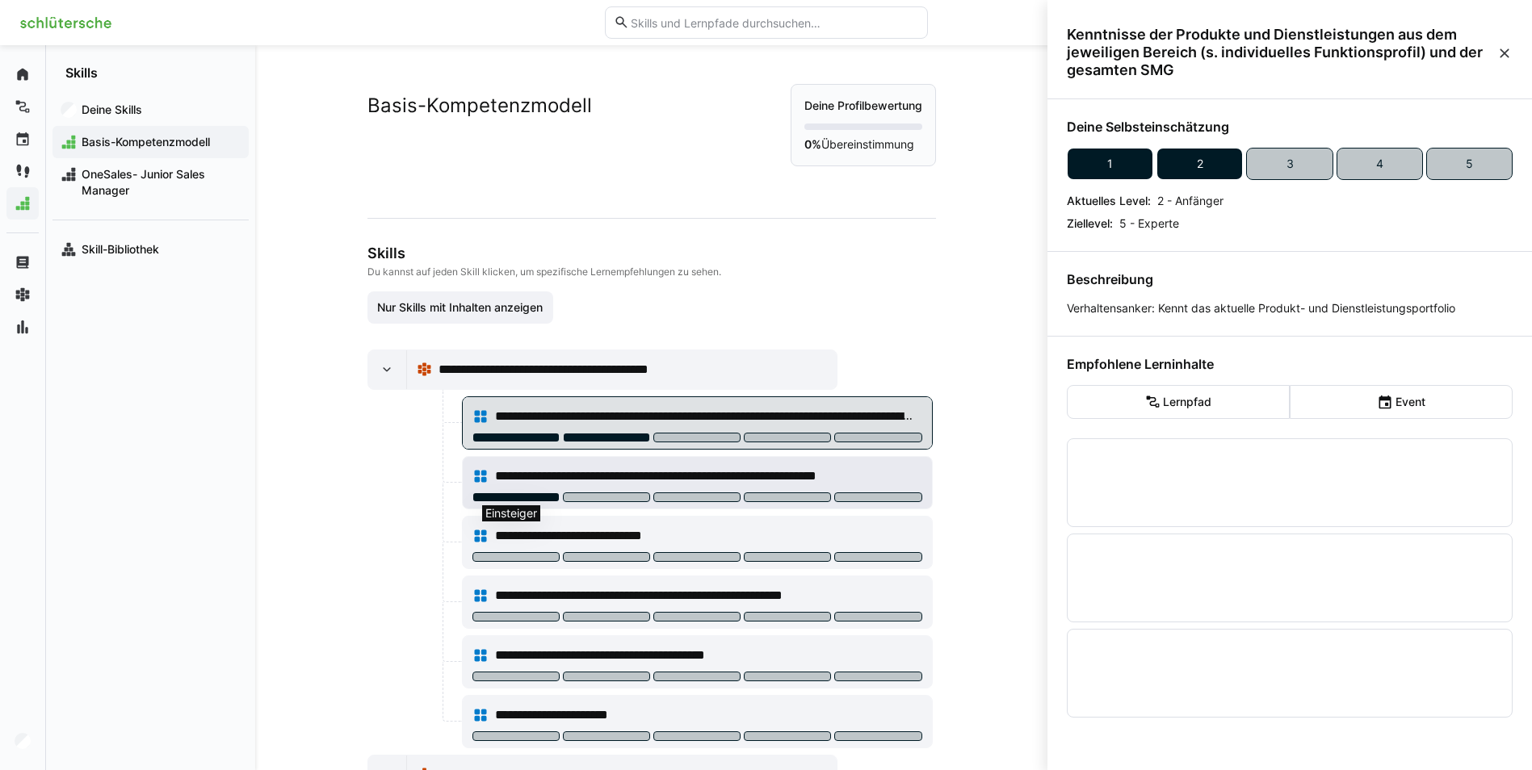
click at [527, 497] on div at bounding box center [515, 498] width 87 height 10
click at [612, 559] on div at bounding box center [606, 557] width 87 height 10
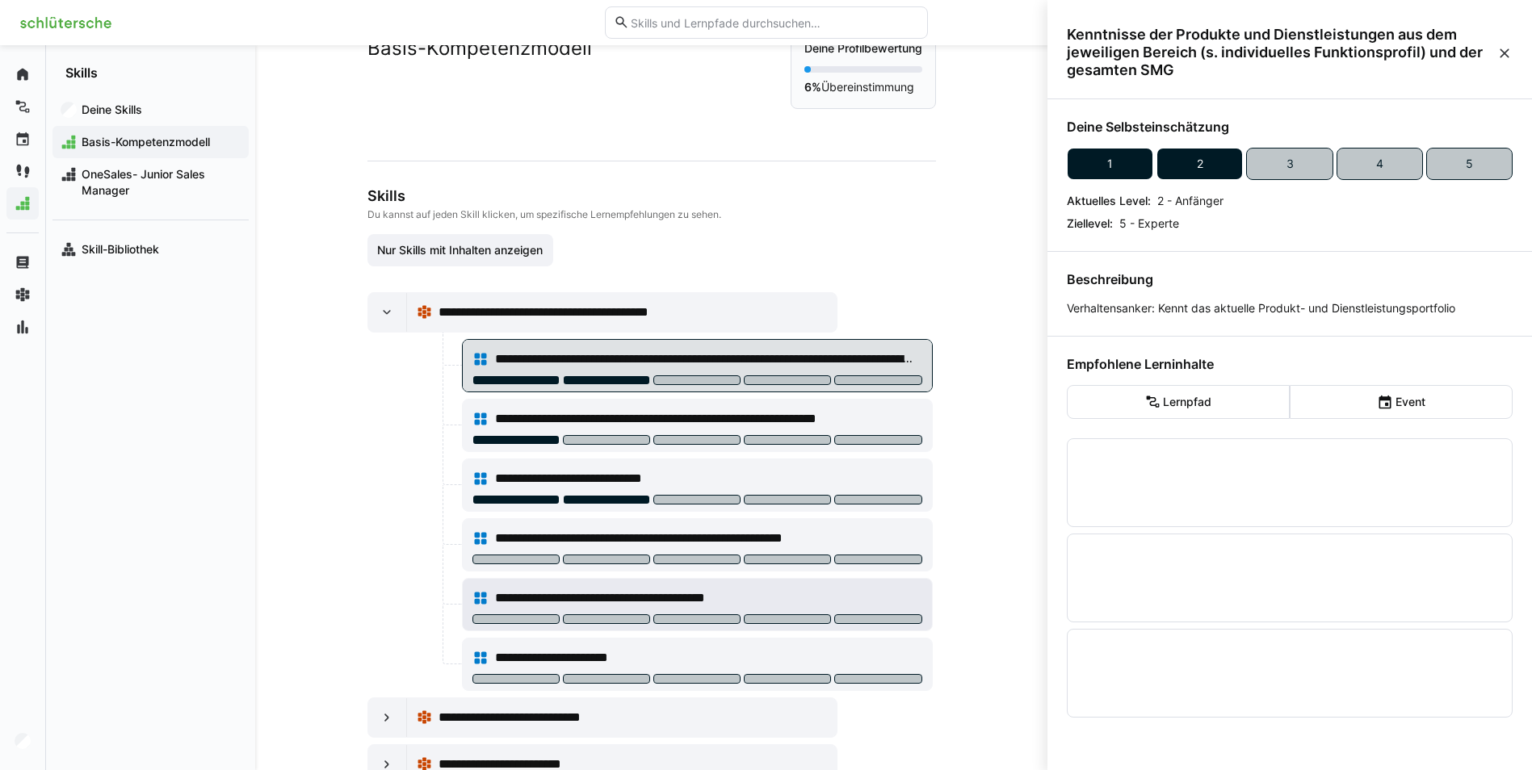
scroll to position [111, 0]
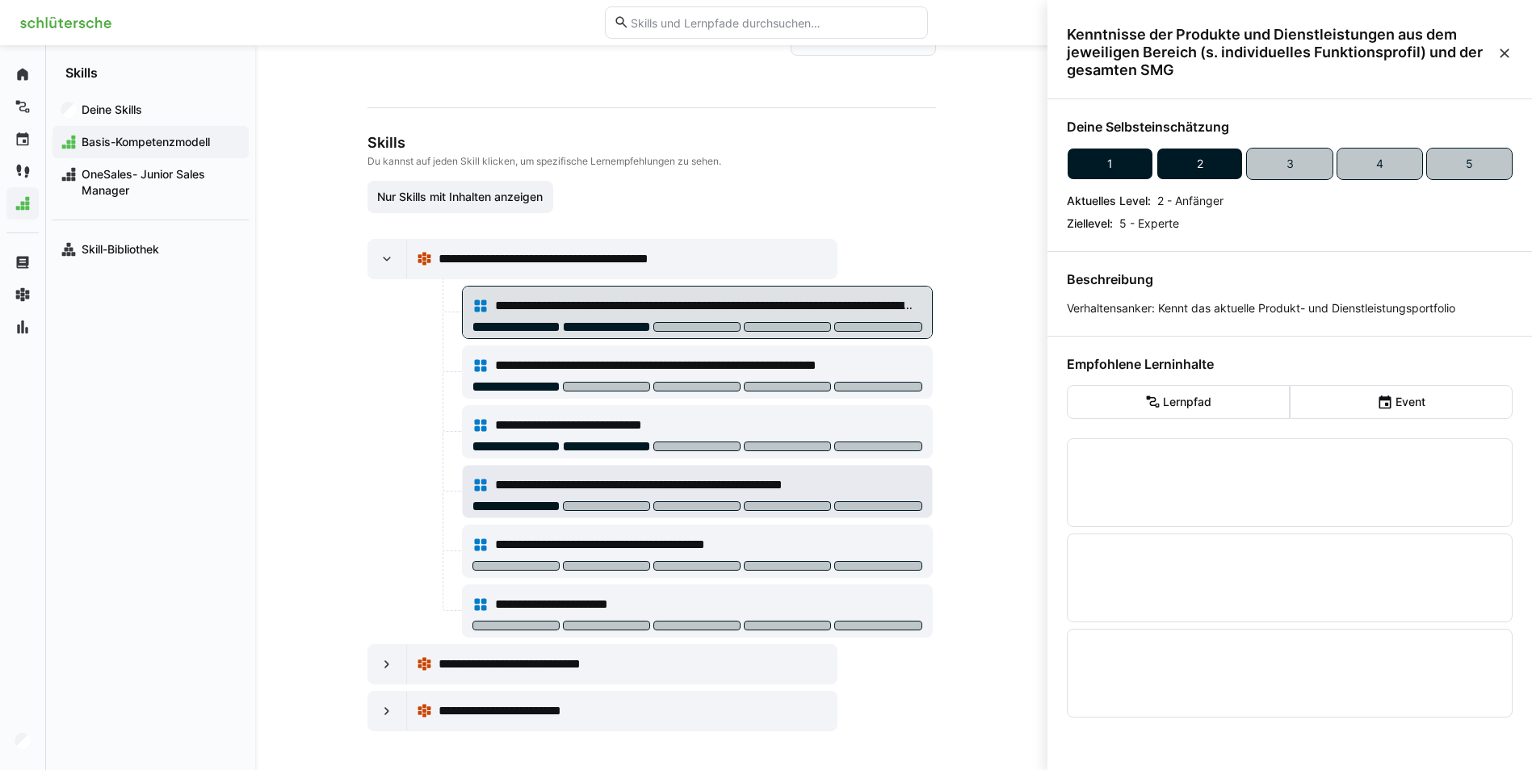
click at [513, 506] on div at bounding box center [515, 506] width 87 height 10
click at [787, 571] on div at bounding box center [697, 567] width 450 height 13
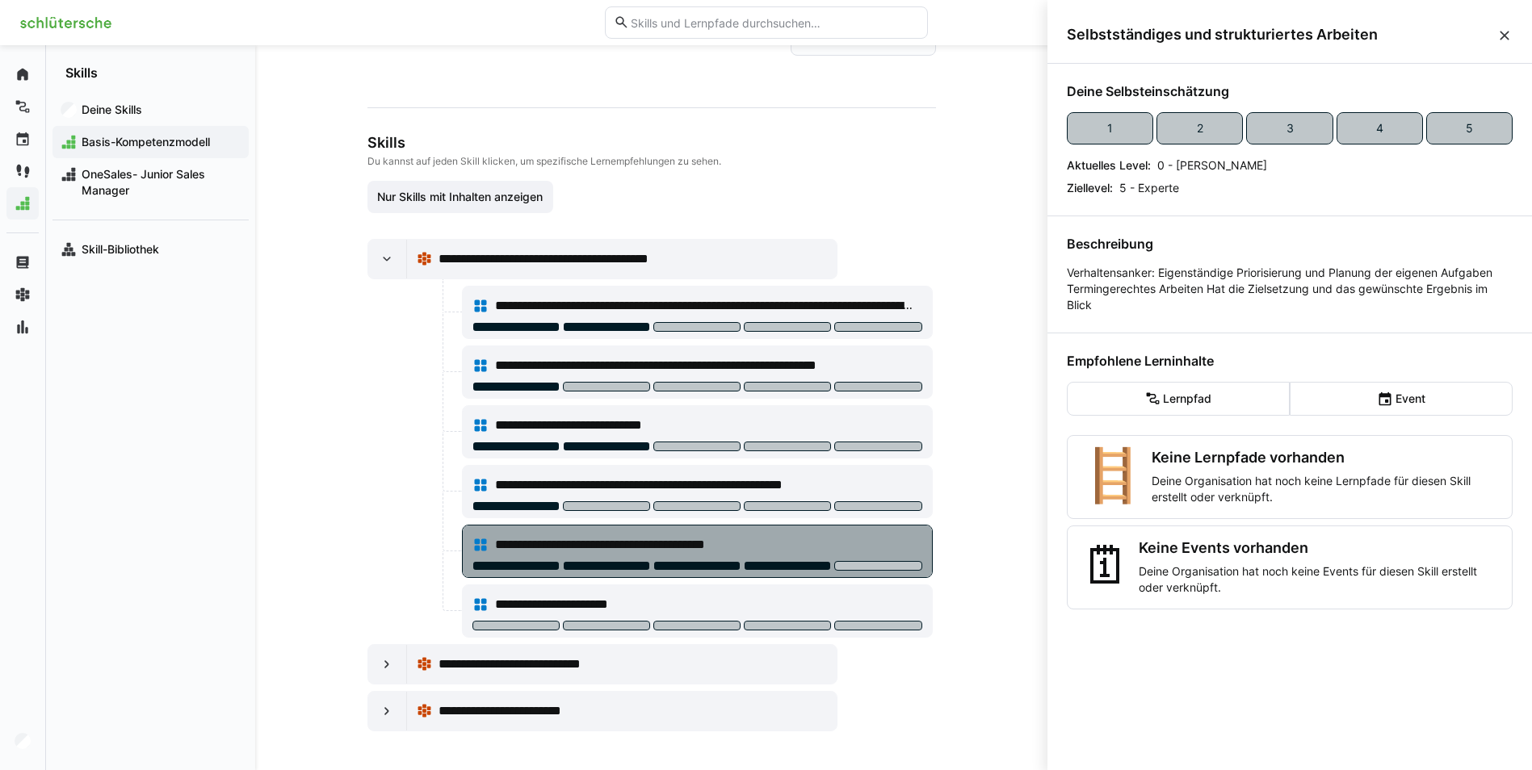
click at [787, 567] on div at bounding box center [787, 566] width 87 height 10
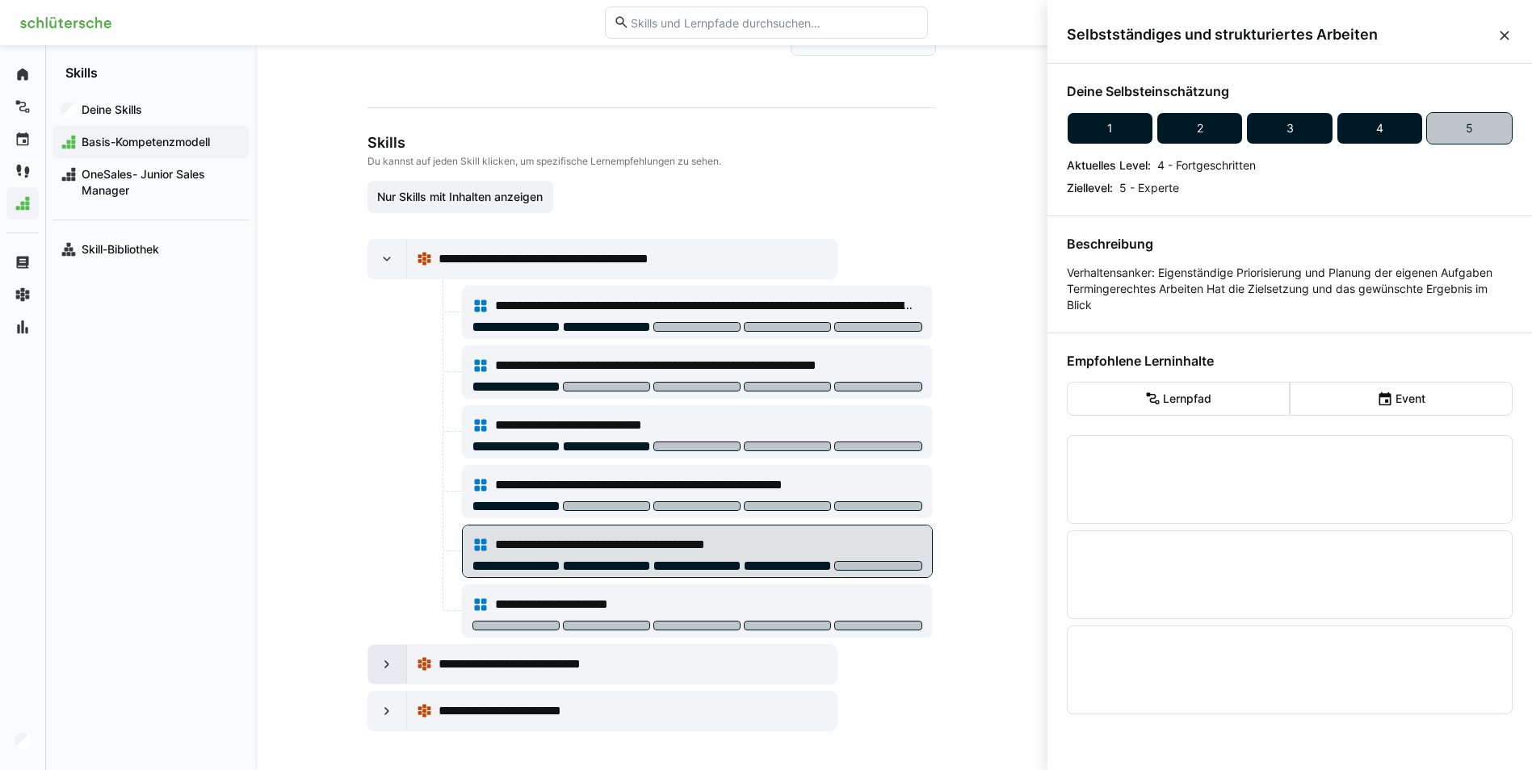
click at [380, 673] on div at bounding box center [387, 664] width 39 height 39
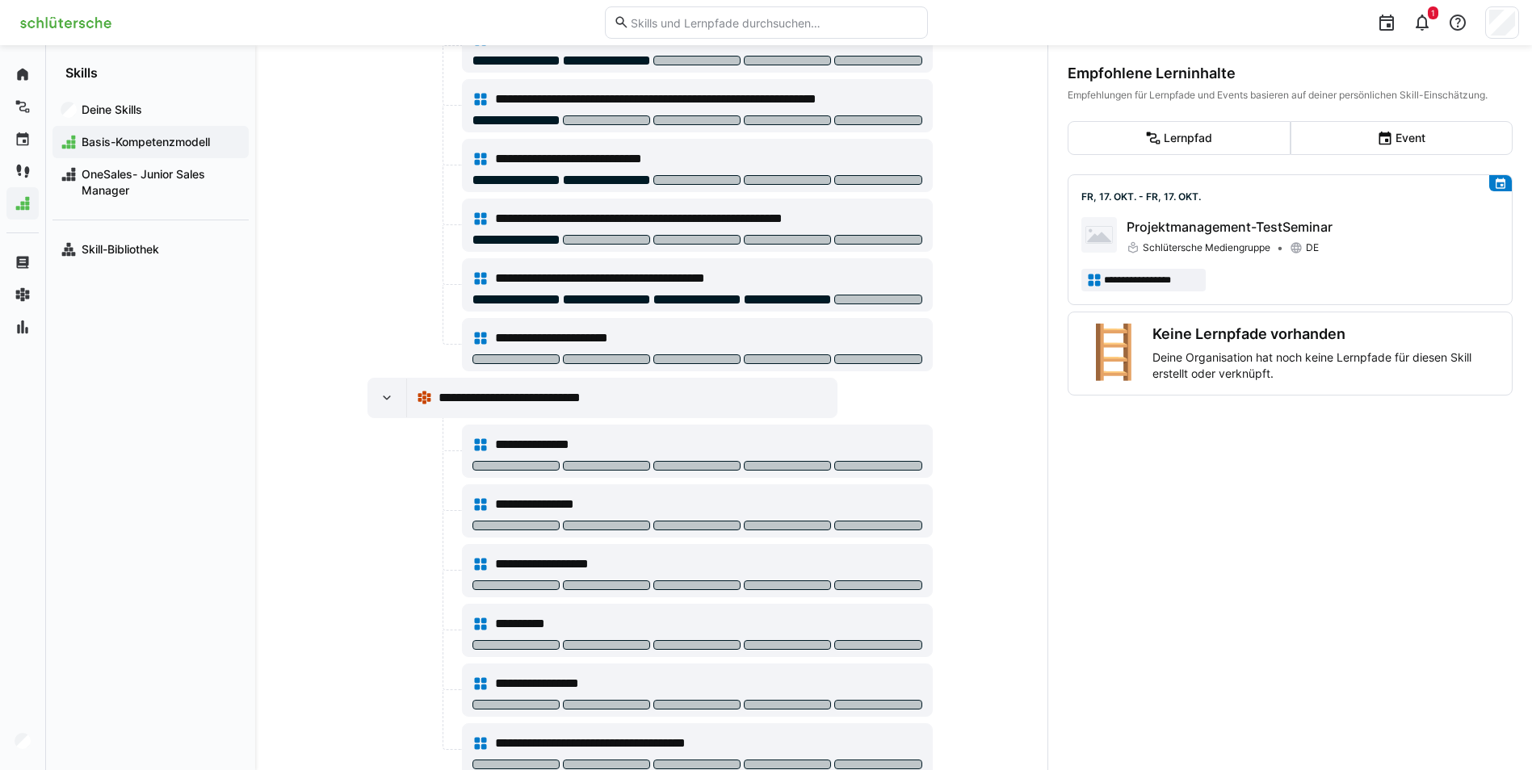
scroll to position [434, 0]
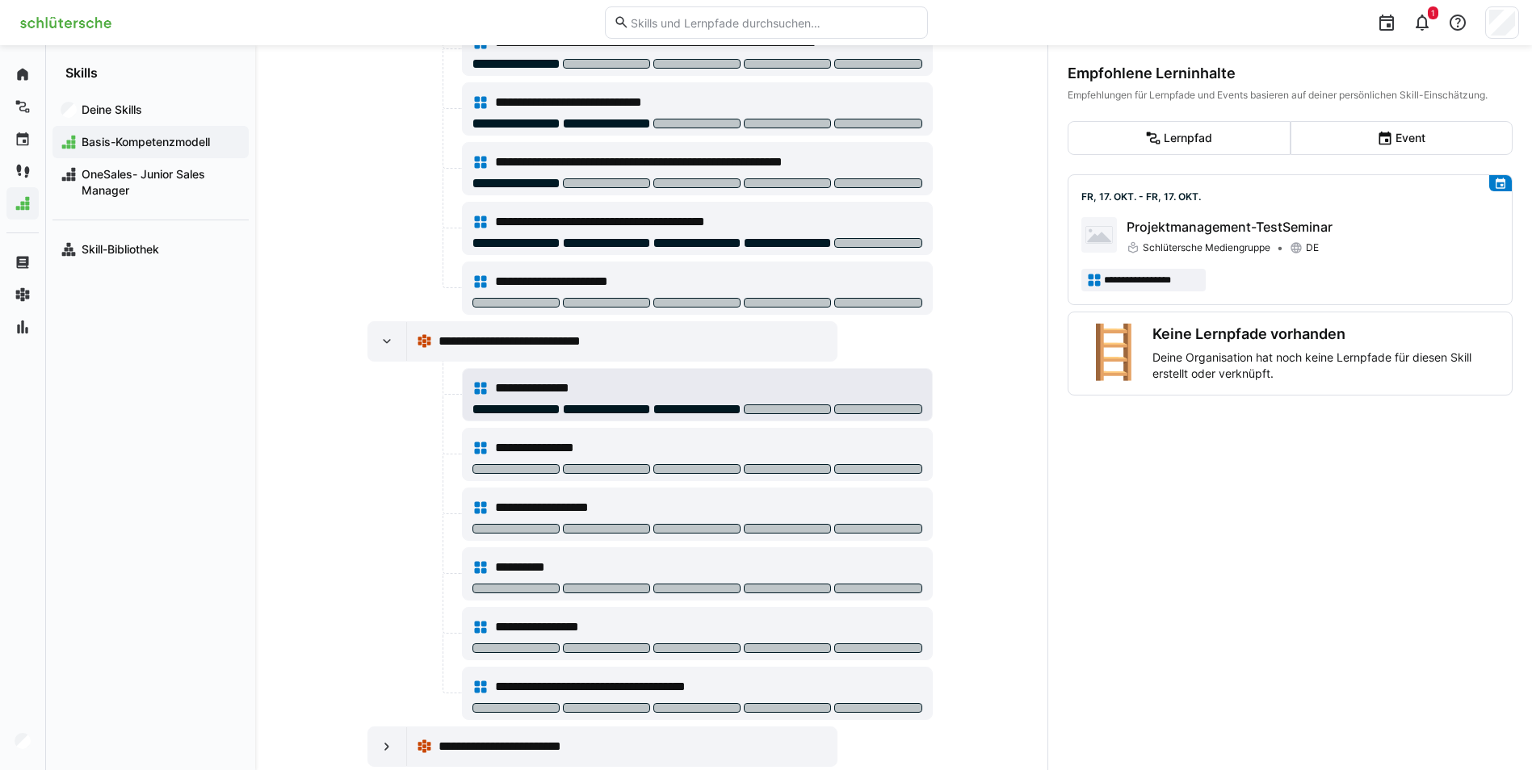
click at [722, 412] on div at bounding box center [696, 410] width 87 height 10
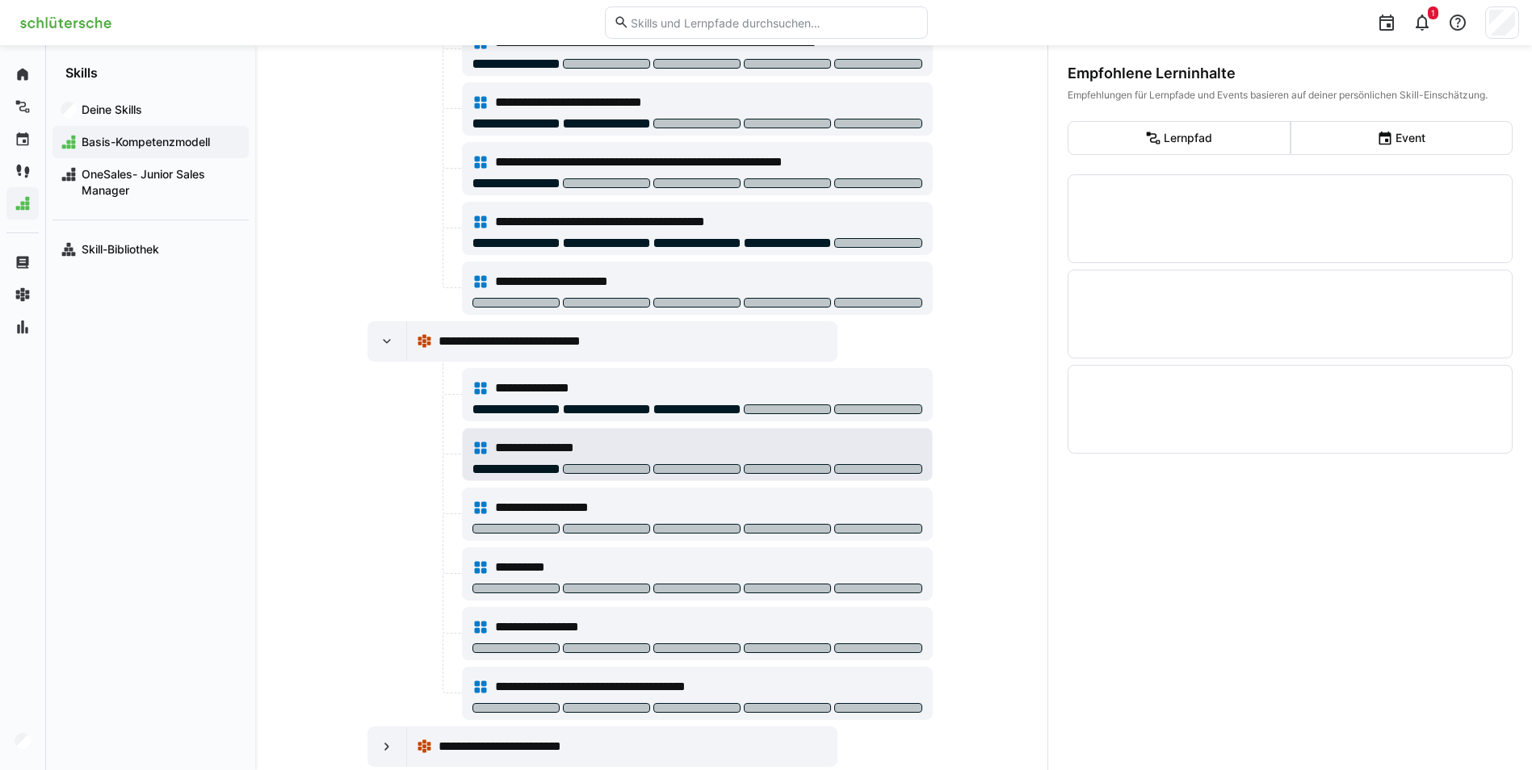
click at [521, 465] on div at bounding box center [515, 469] width 87 height 10
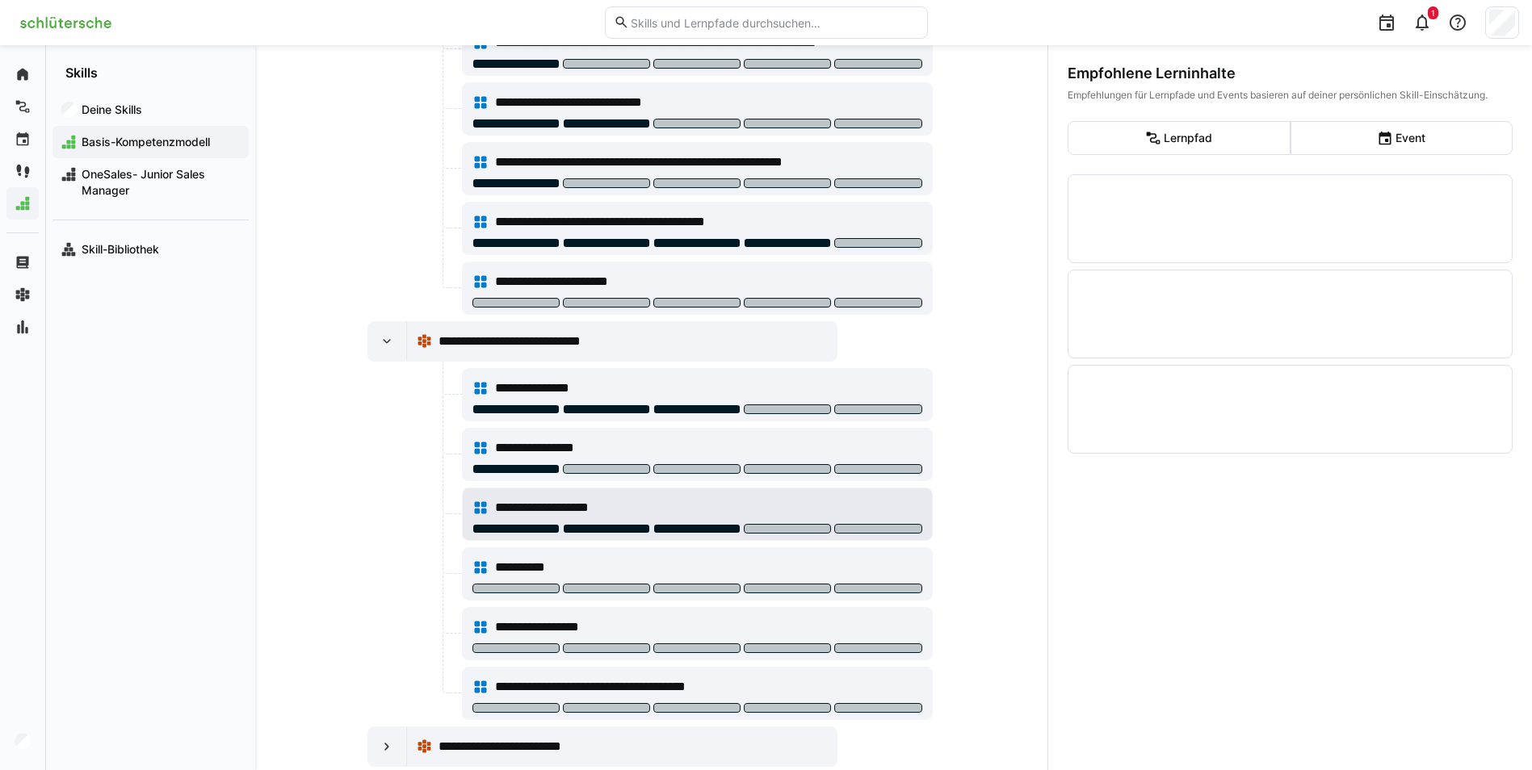
click at [702, 529] on div at bounding box center [696, 529] width 87 height 10
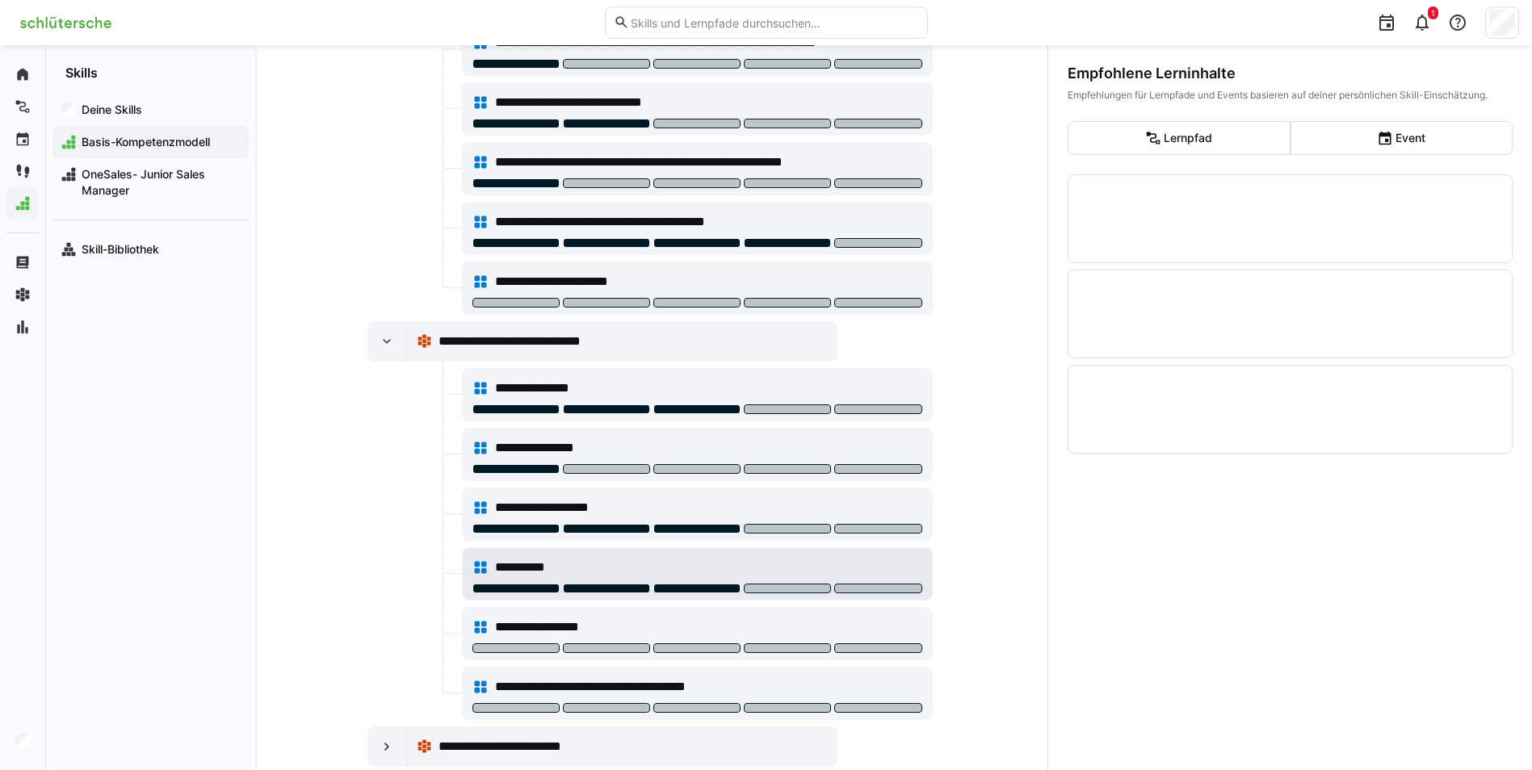
click at [673, 589] on div at bounding box center [696, 589] width 87 height 10
click at [498, 654] on div at bounding box center [697, 650] width 450 height 13
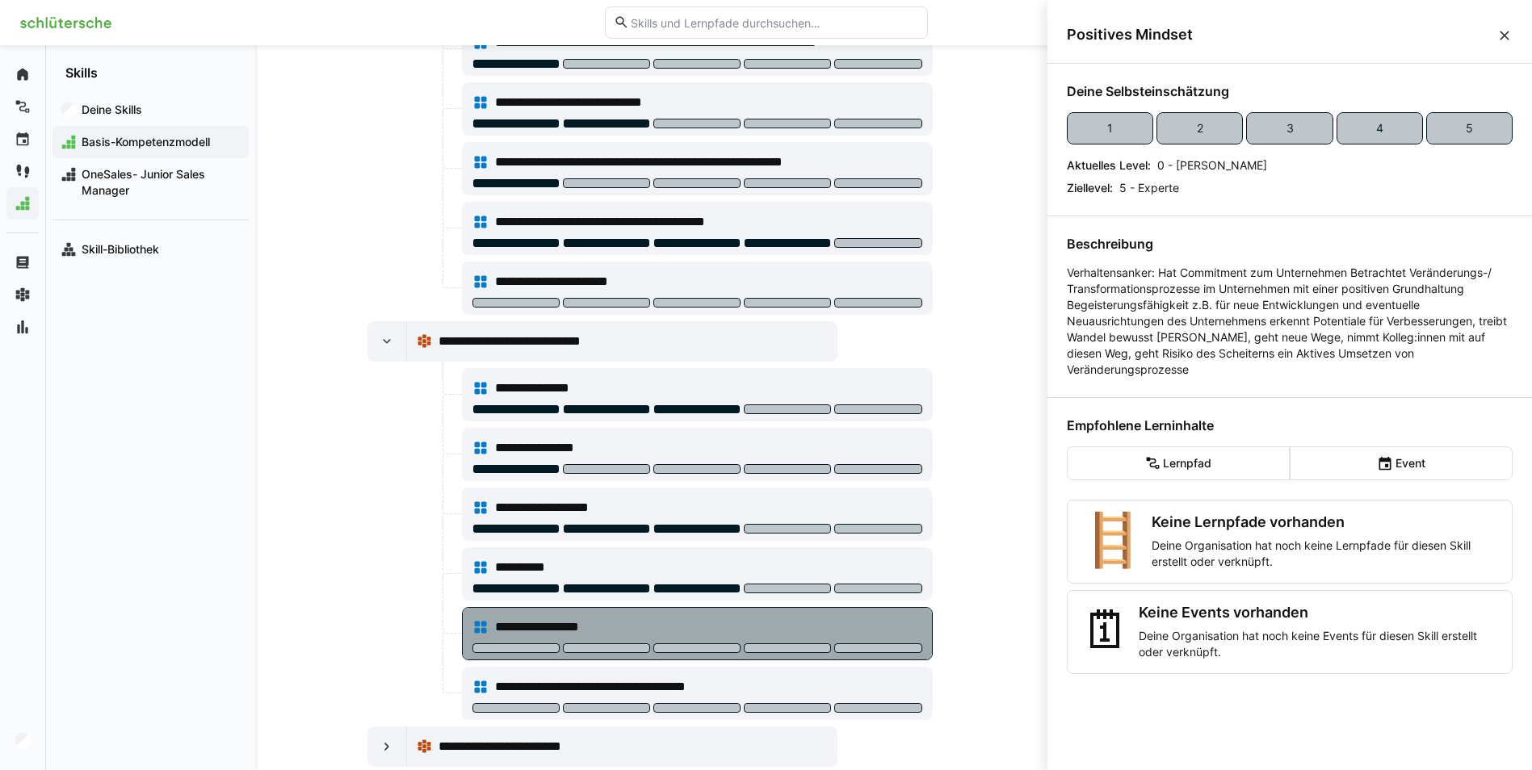
click at [509, 641] on div "**********" at bounding box center [697, 627] width 450 height 32
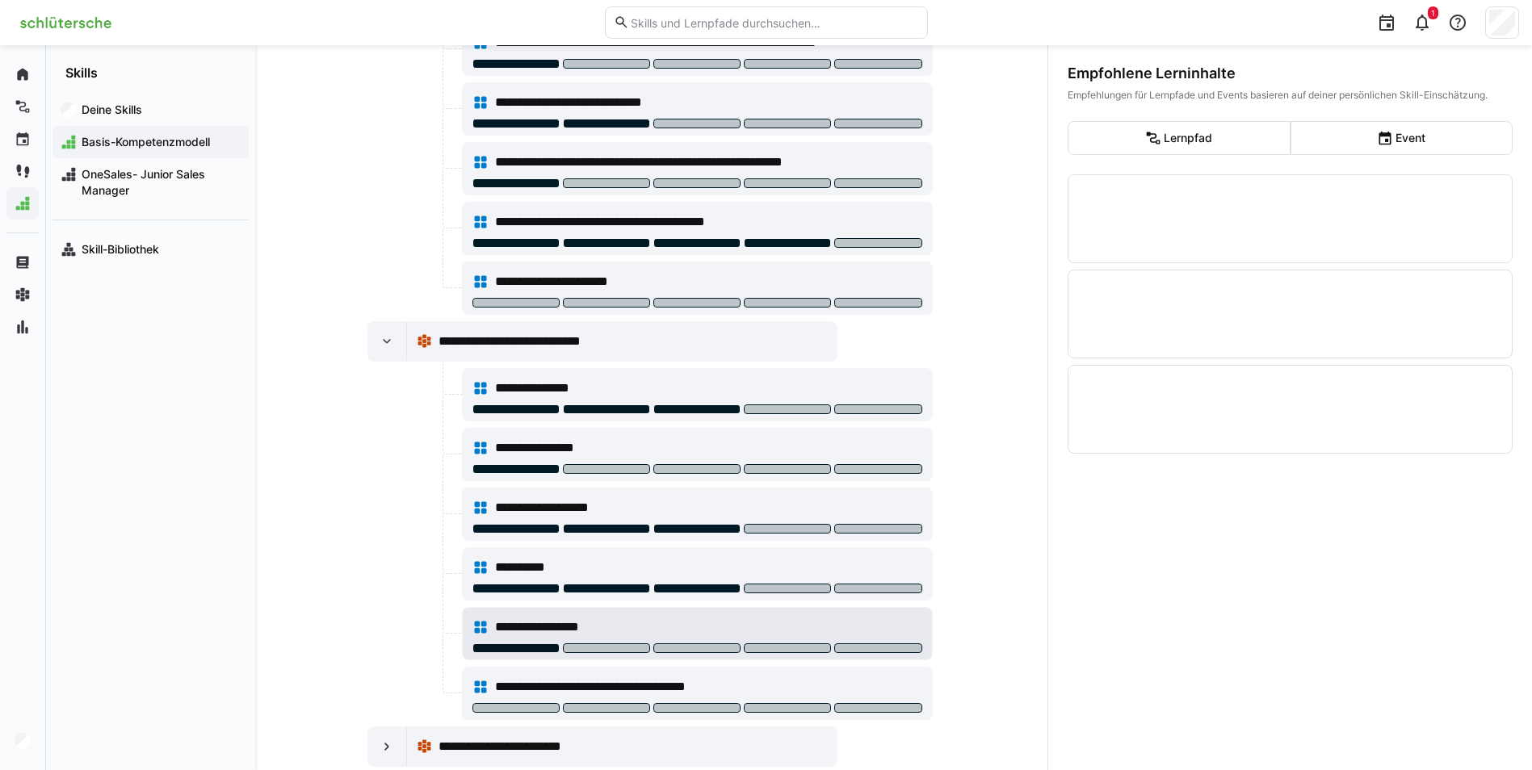
click at [510, 644] on div at bounding box center [515, 649] width 87 height 10
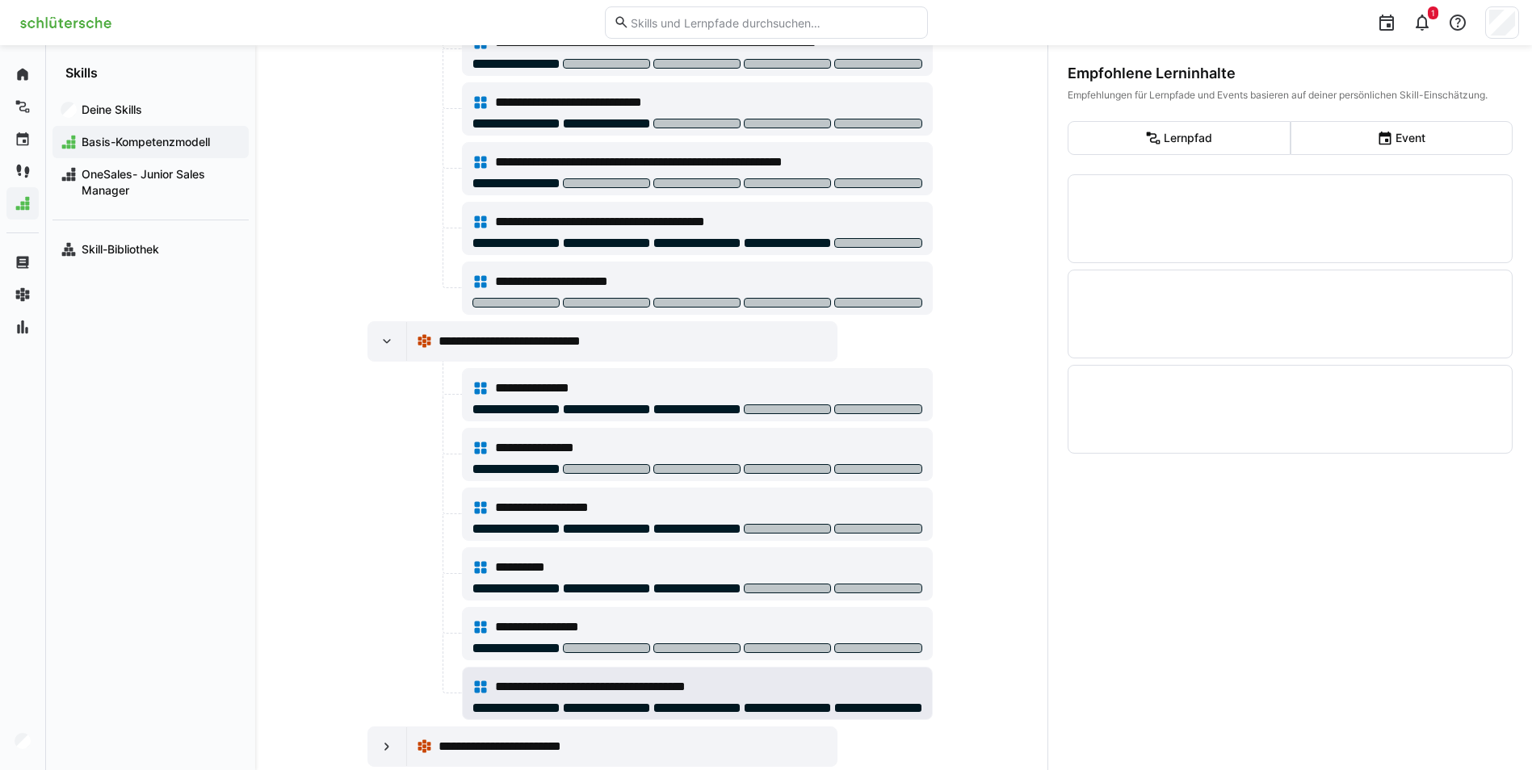
click at [867, 705] on div at bounding box center [877, 708] width 87 height 10
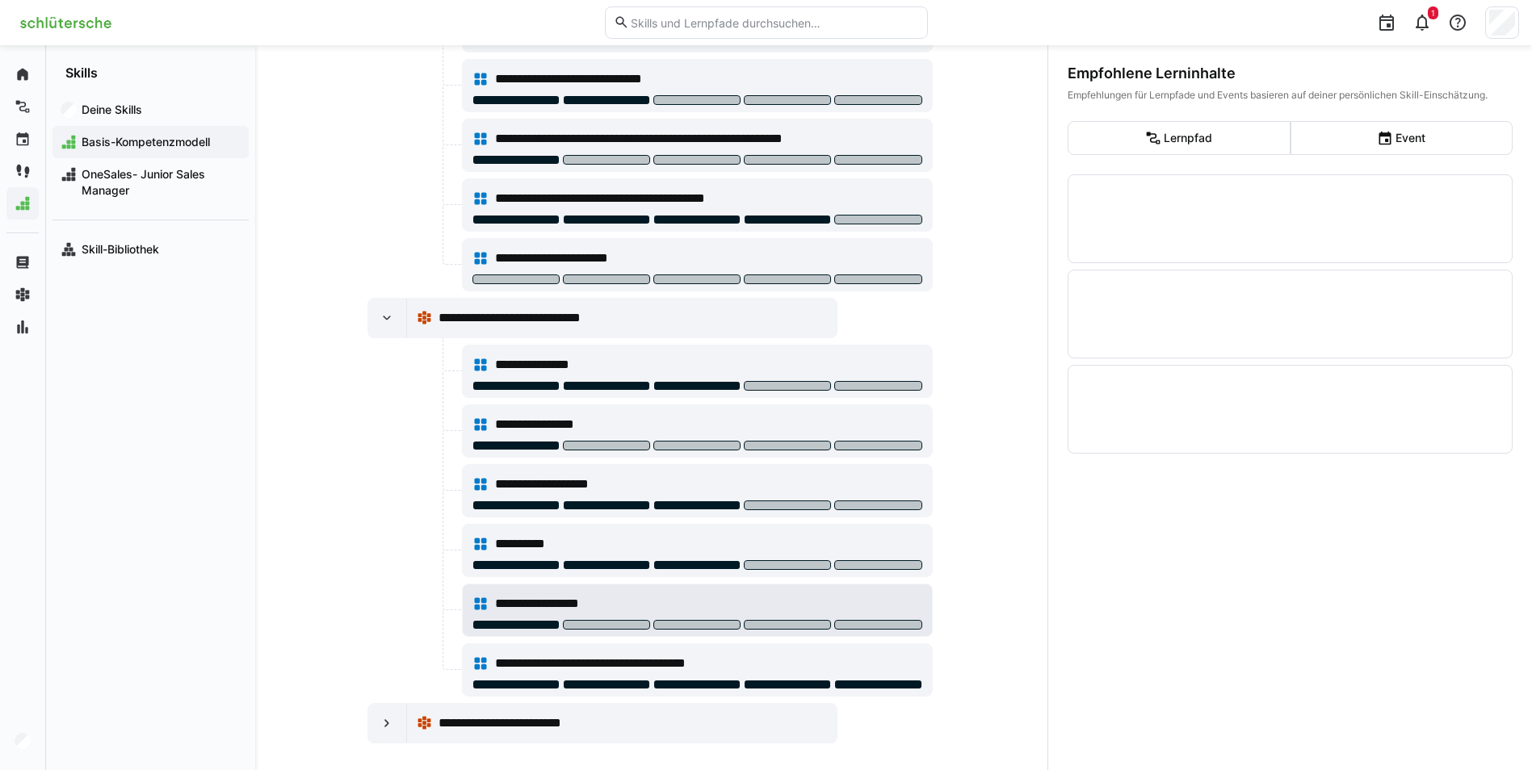
scroll to position [469, 0]
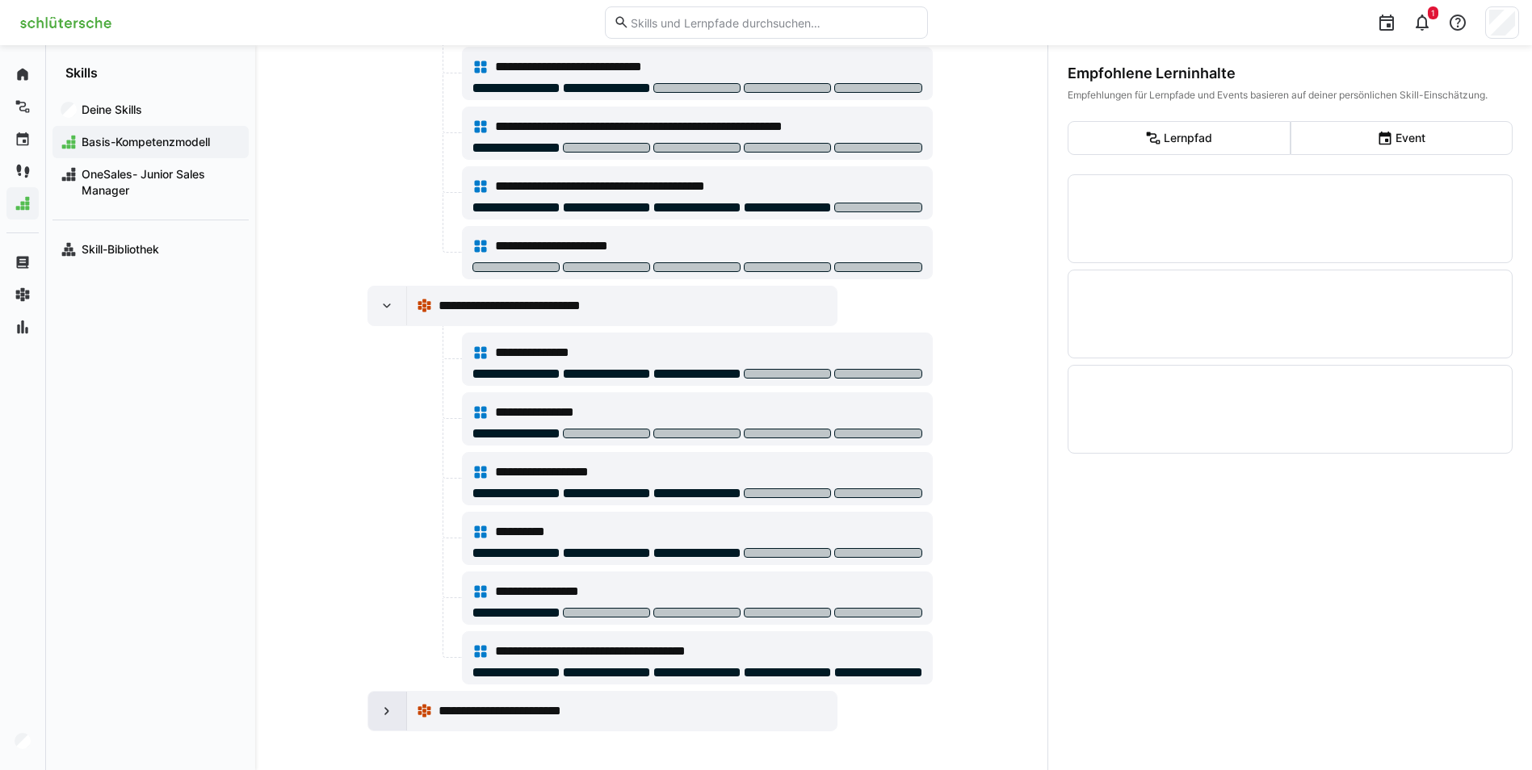
click at [390, 713] on eds-icon at bounding box center [387, 711] width 16 height 16
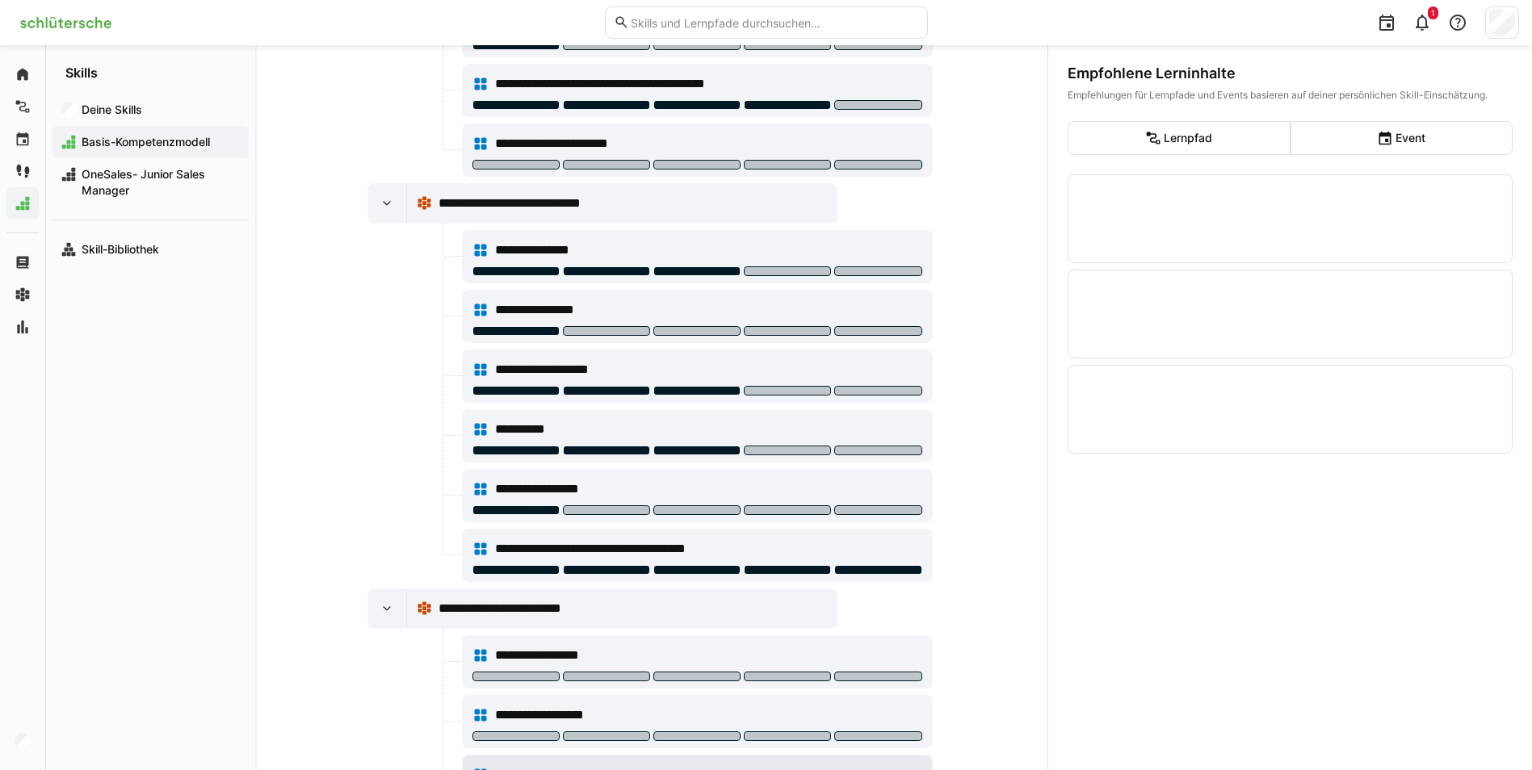
scroll to position [631, 0]
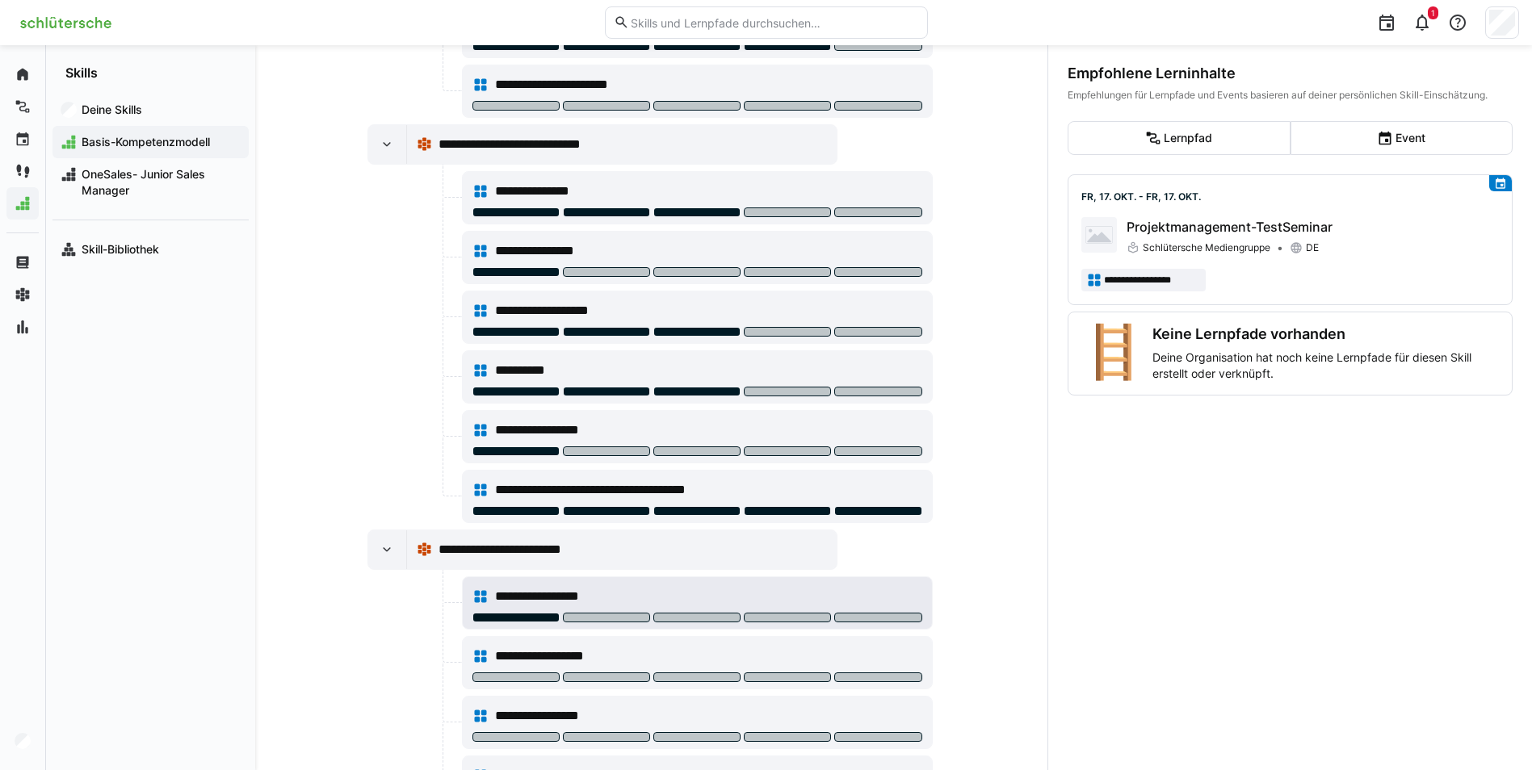
click at [500, 613] on div at bounding box center [515, 618] width 87 height 10
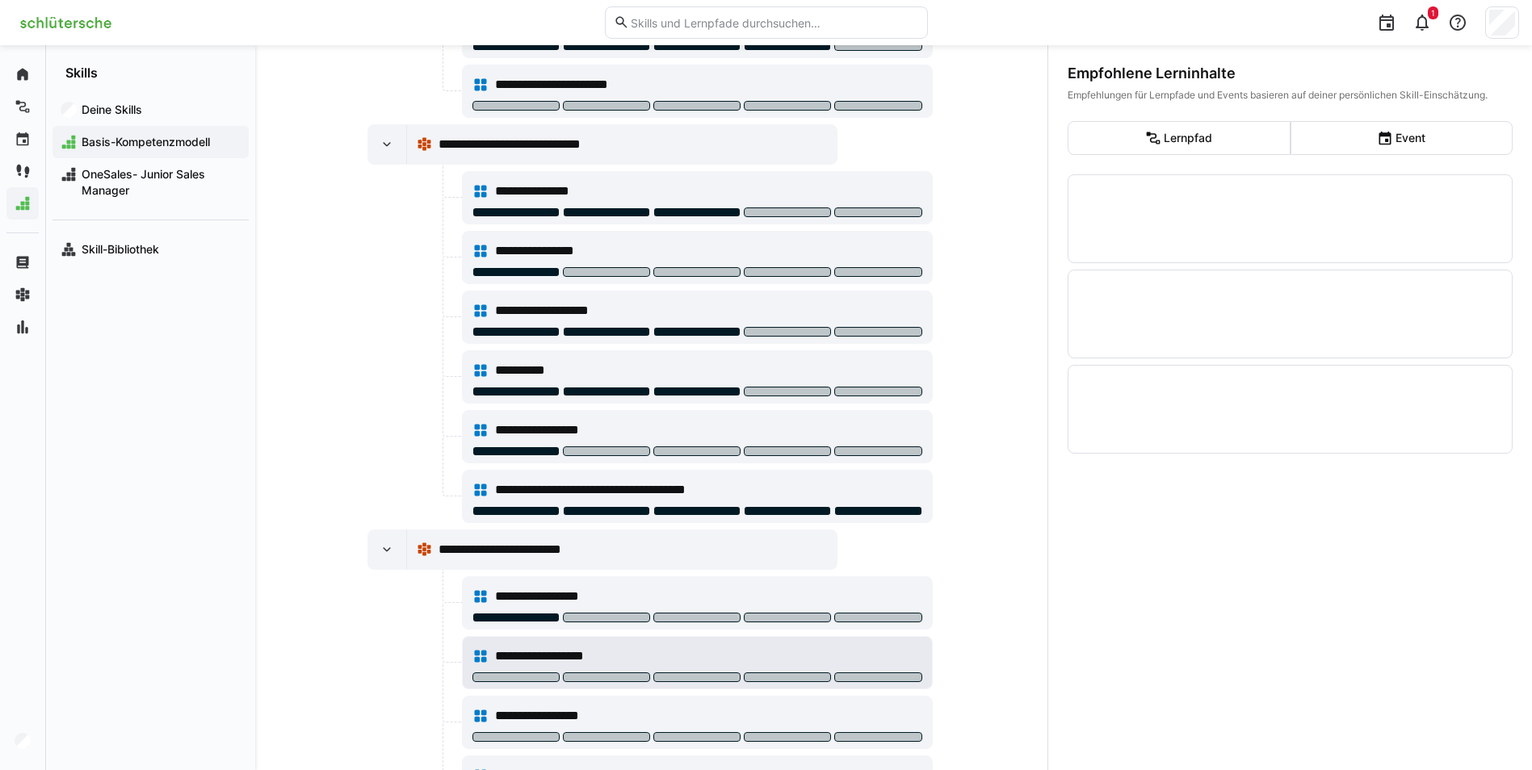
click at [690, 670] on div "**********" at bounding box center [697, 656] width 450 height 32
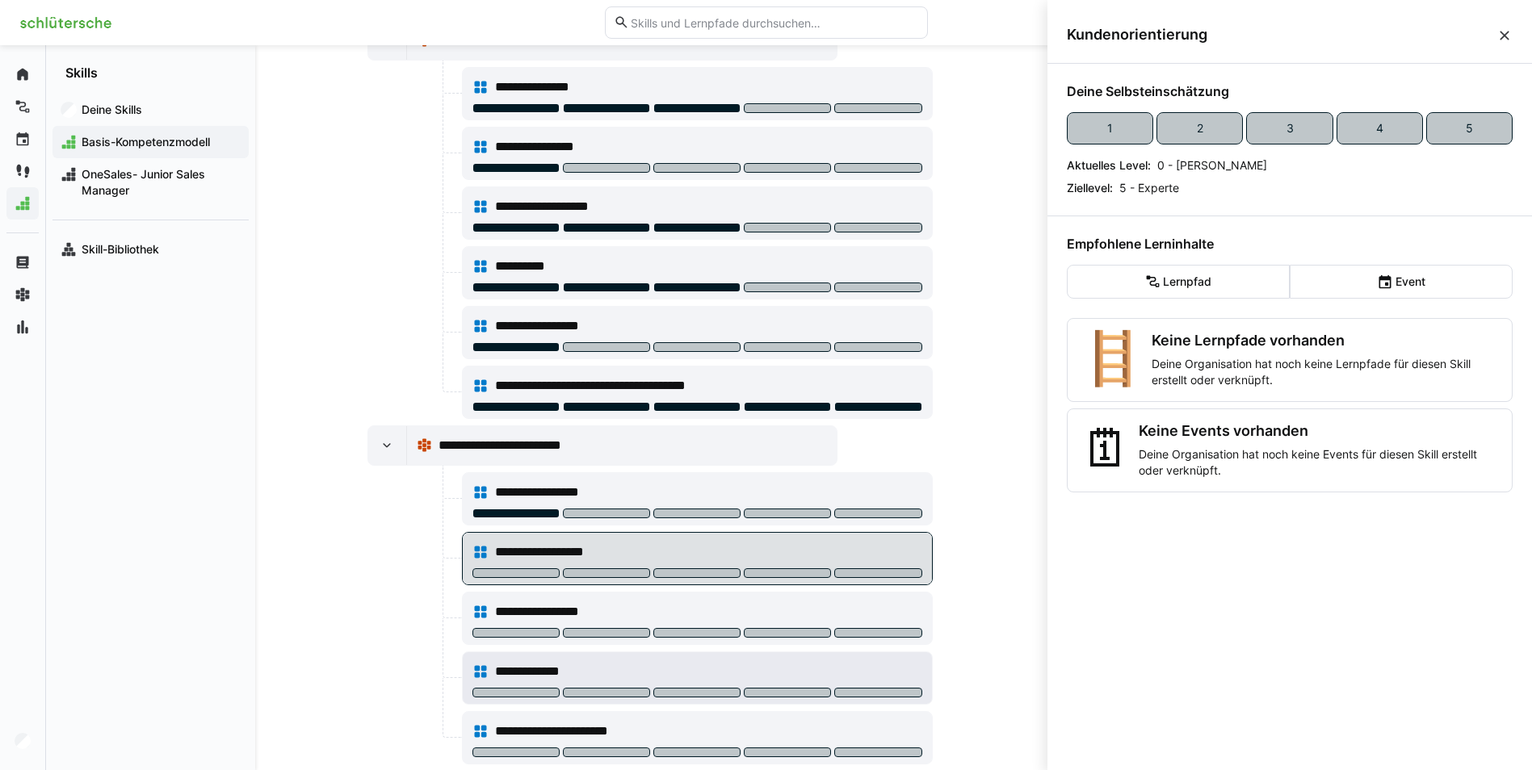
scroll to position [768, 0]
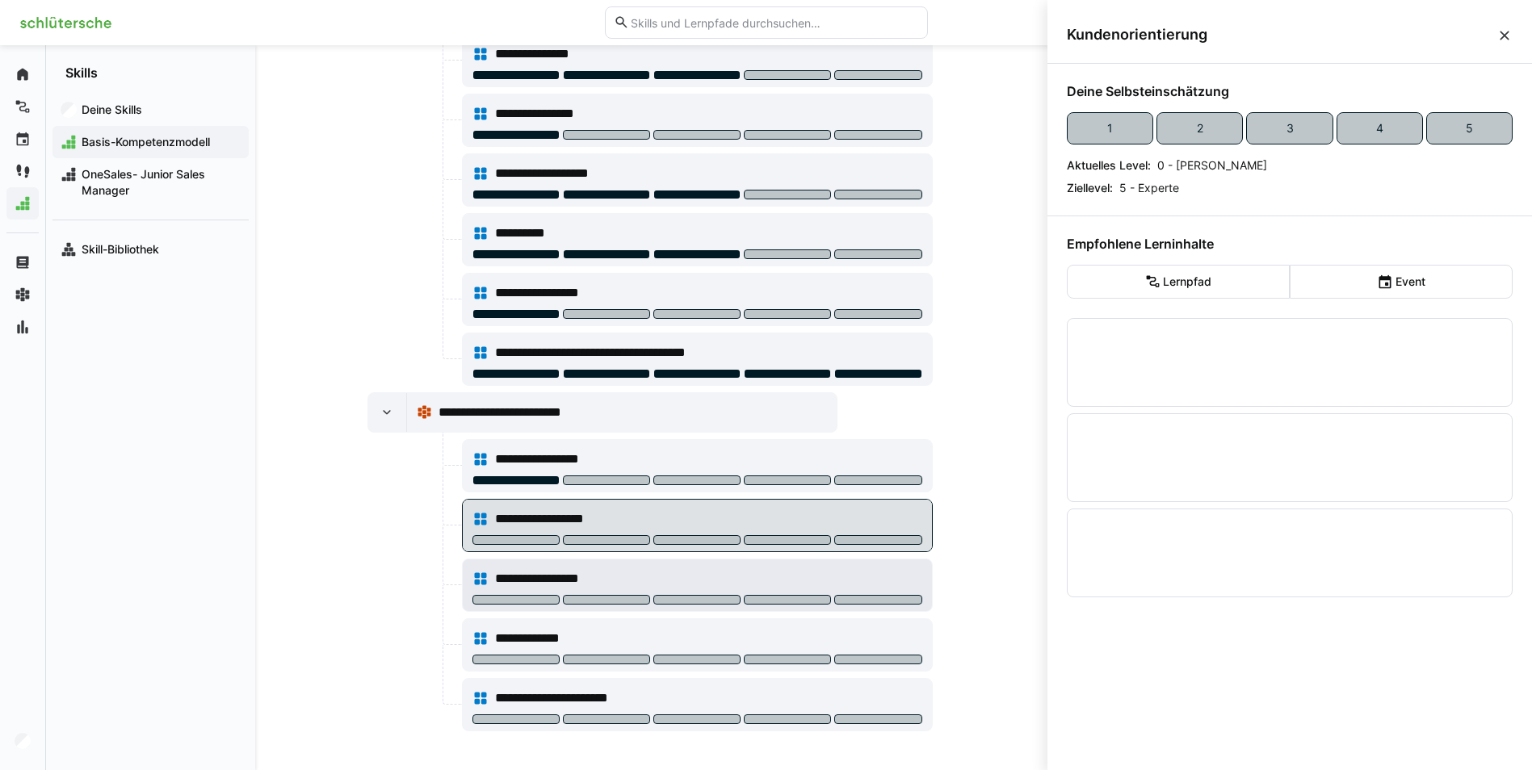
click at [507, 594] on div "**********" at bounding box center [697, 579] width 450 height 32
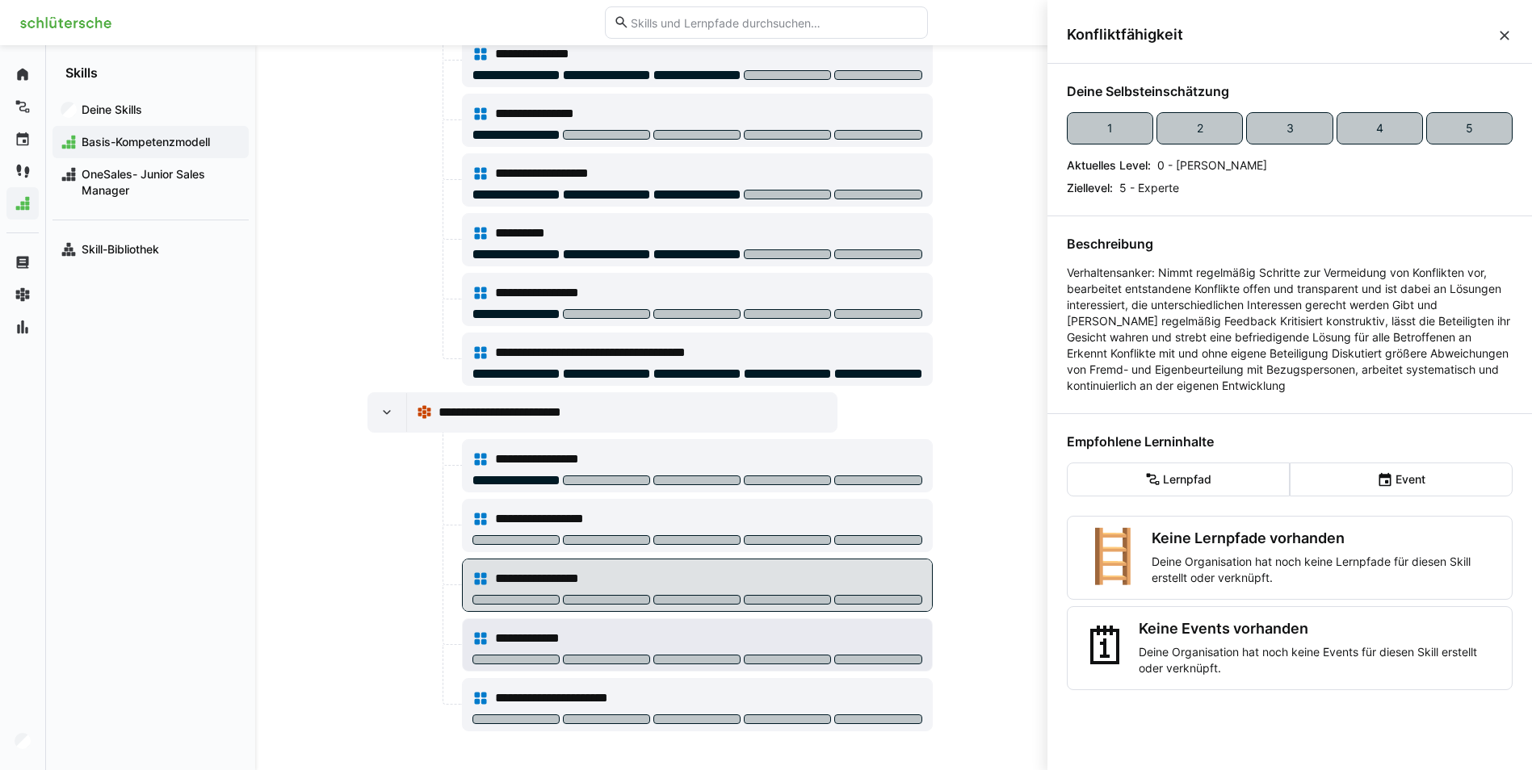
click at [774, 665] on div at bounding box center [697, 661] width 450 height 13
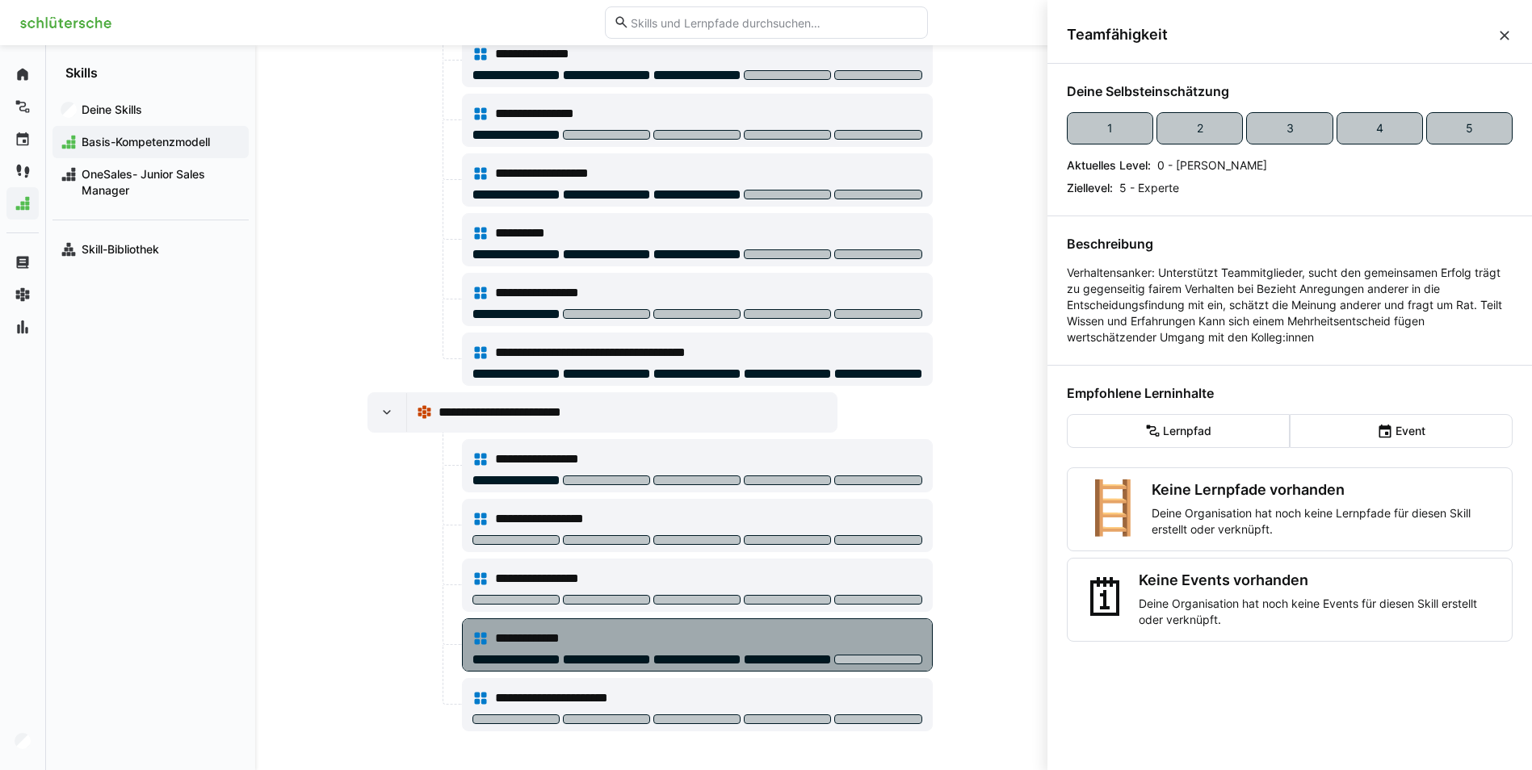
click at [767, 660] on div at bounding box center [787, 660] width 87 height 10
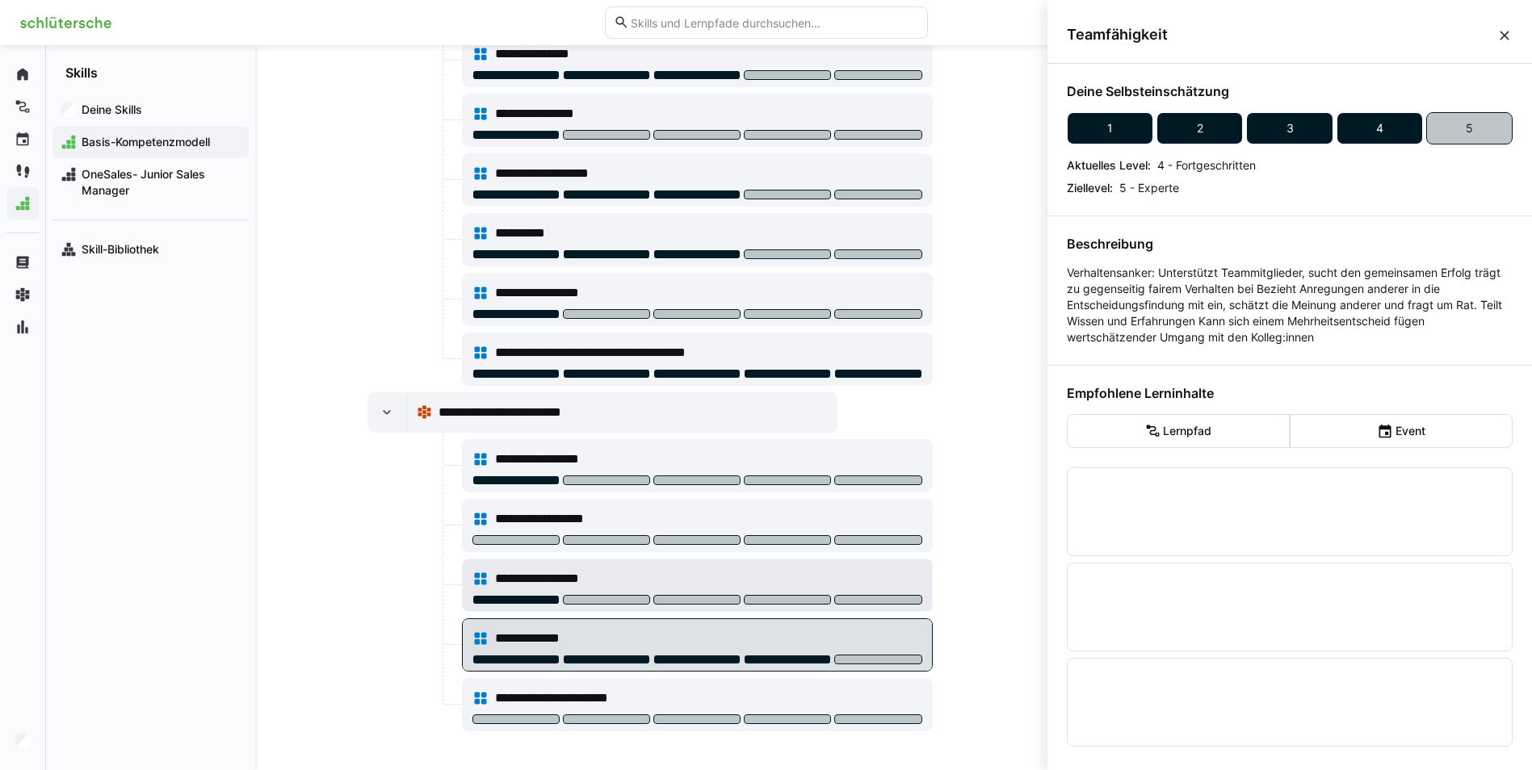
click at [510, 597] on div at bounding box center [515, 600] width 87 height 10
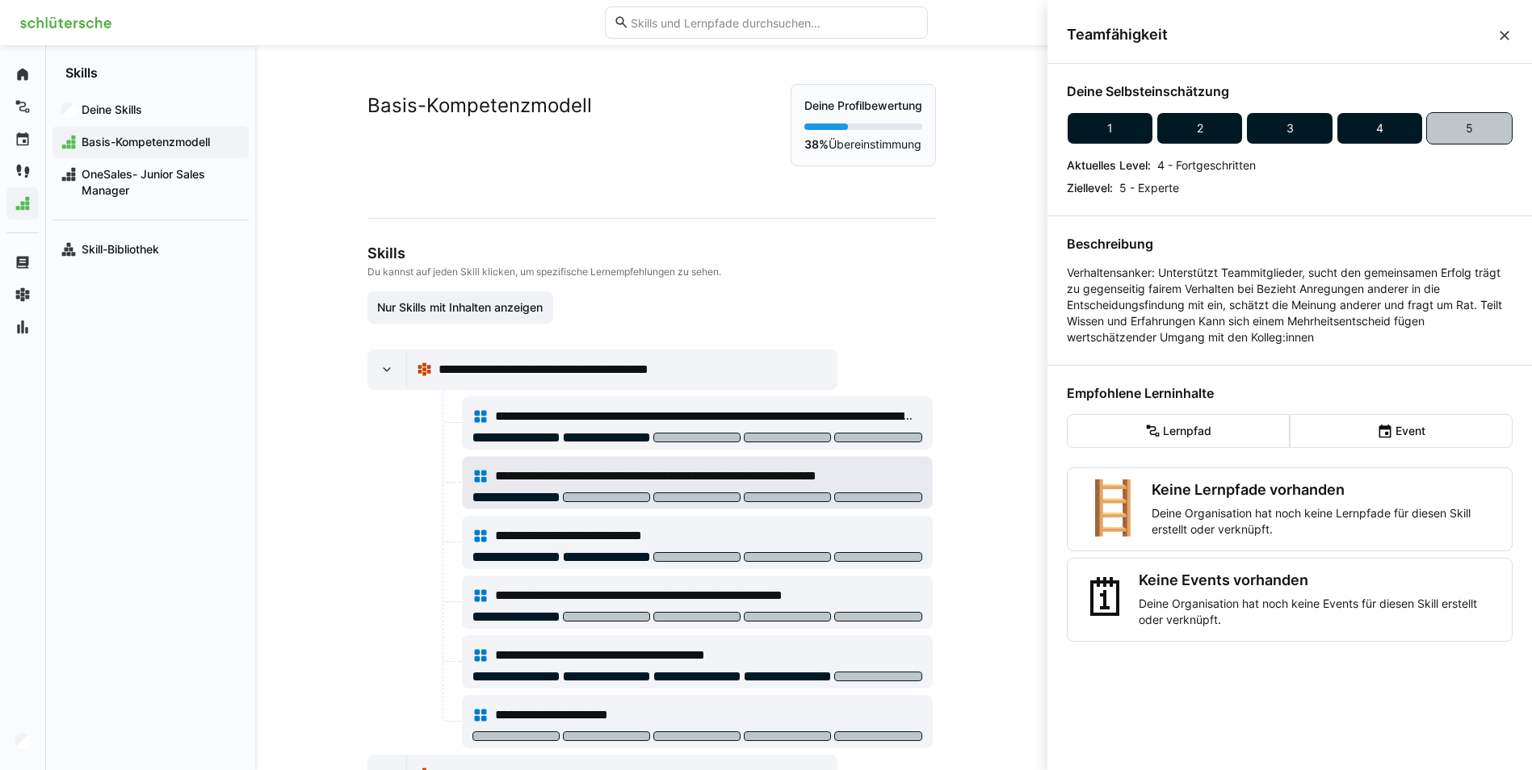
scroll to position [242, 0]
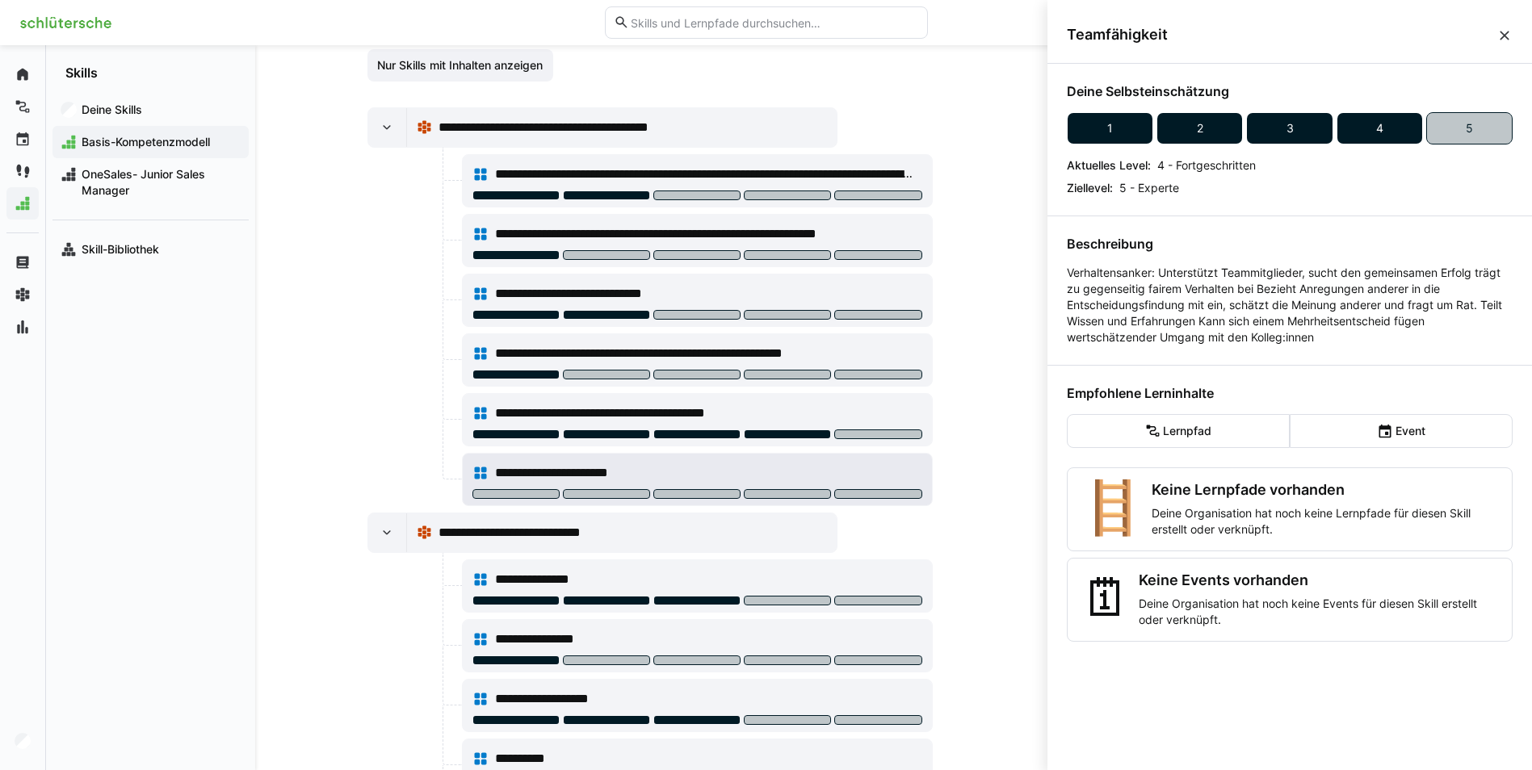
click at [608, 486] on div "**********" at bounding box center [697, 473] width 450 height 32
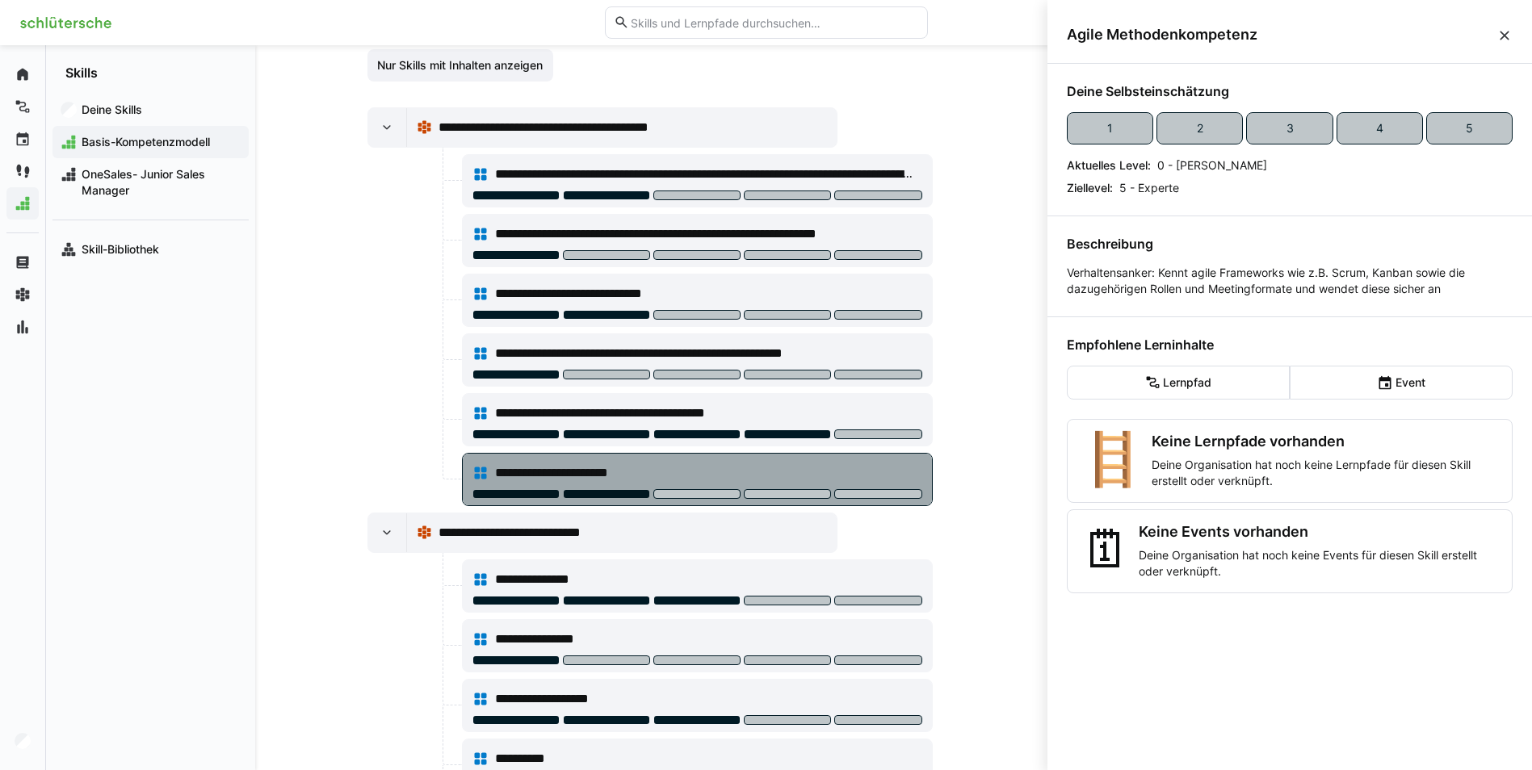
click at [607, 493] on div at bounding box center [606, 494] width 87 height 10
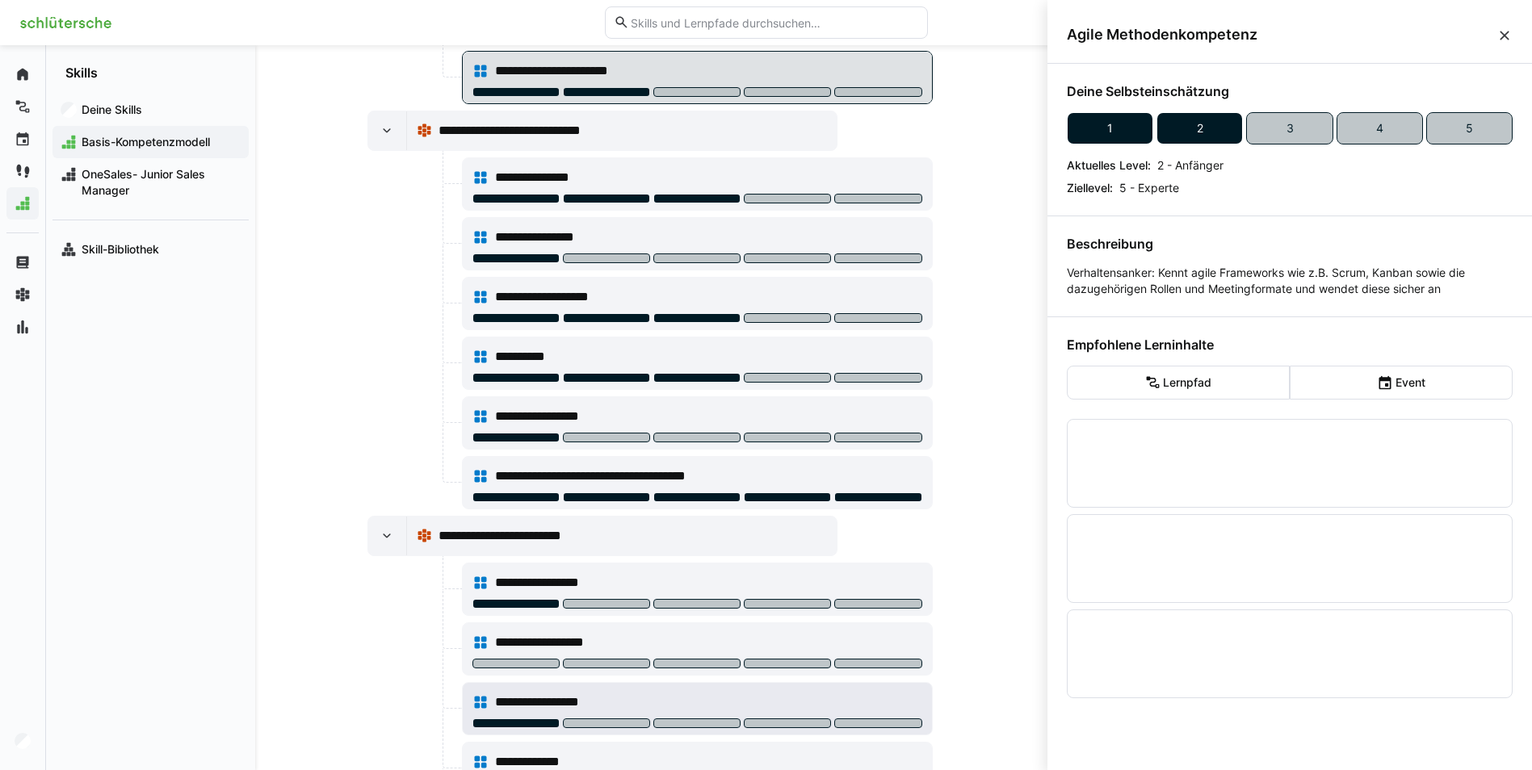
scroll to position [727, 0]
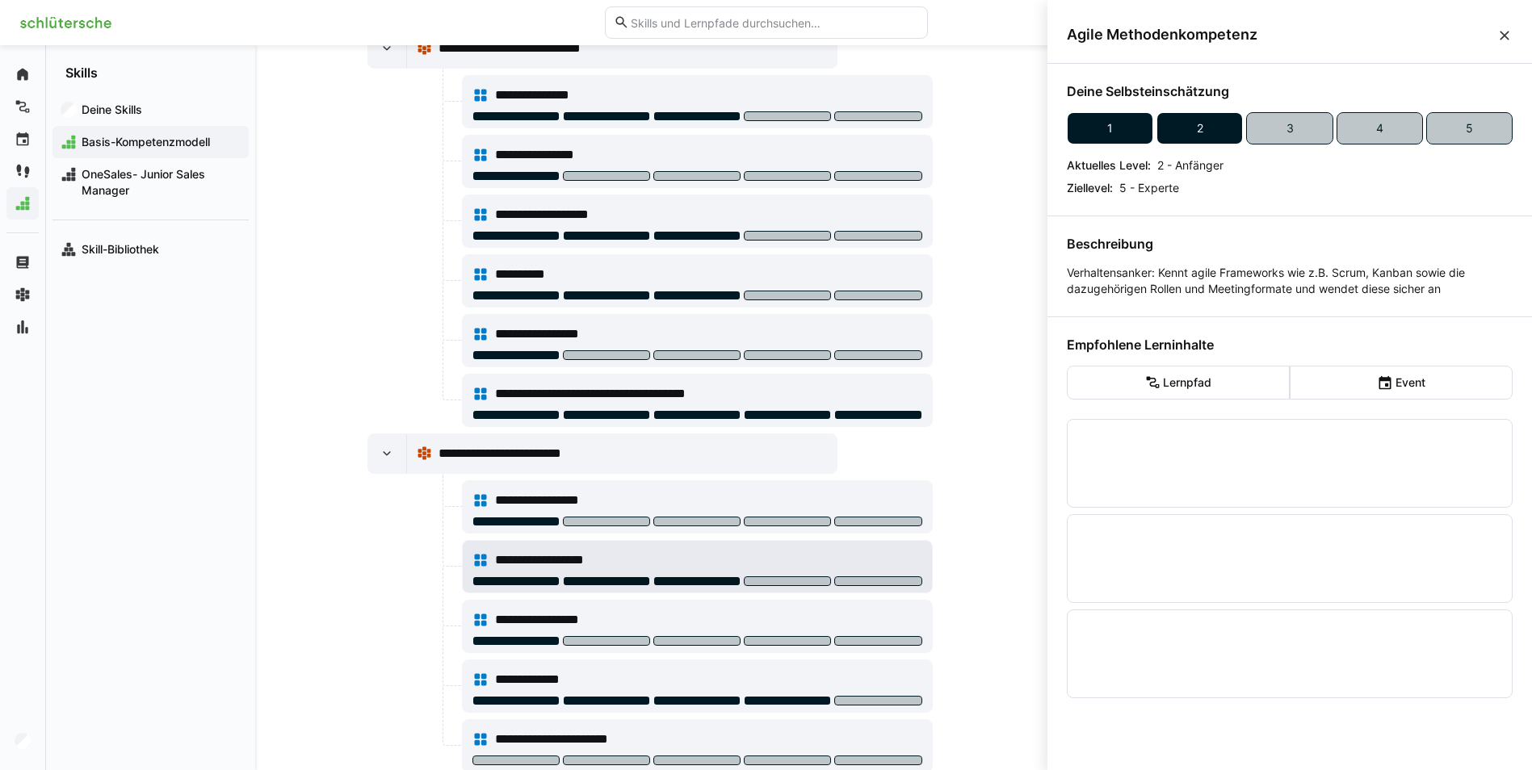
click at [686, 581] on div at bounding box center [696, 582] width 87 height 10
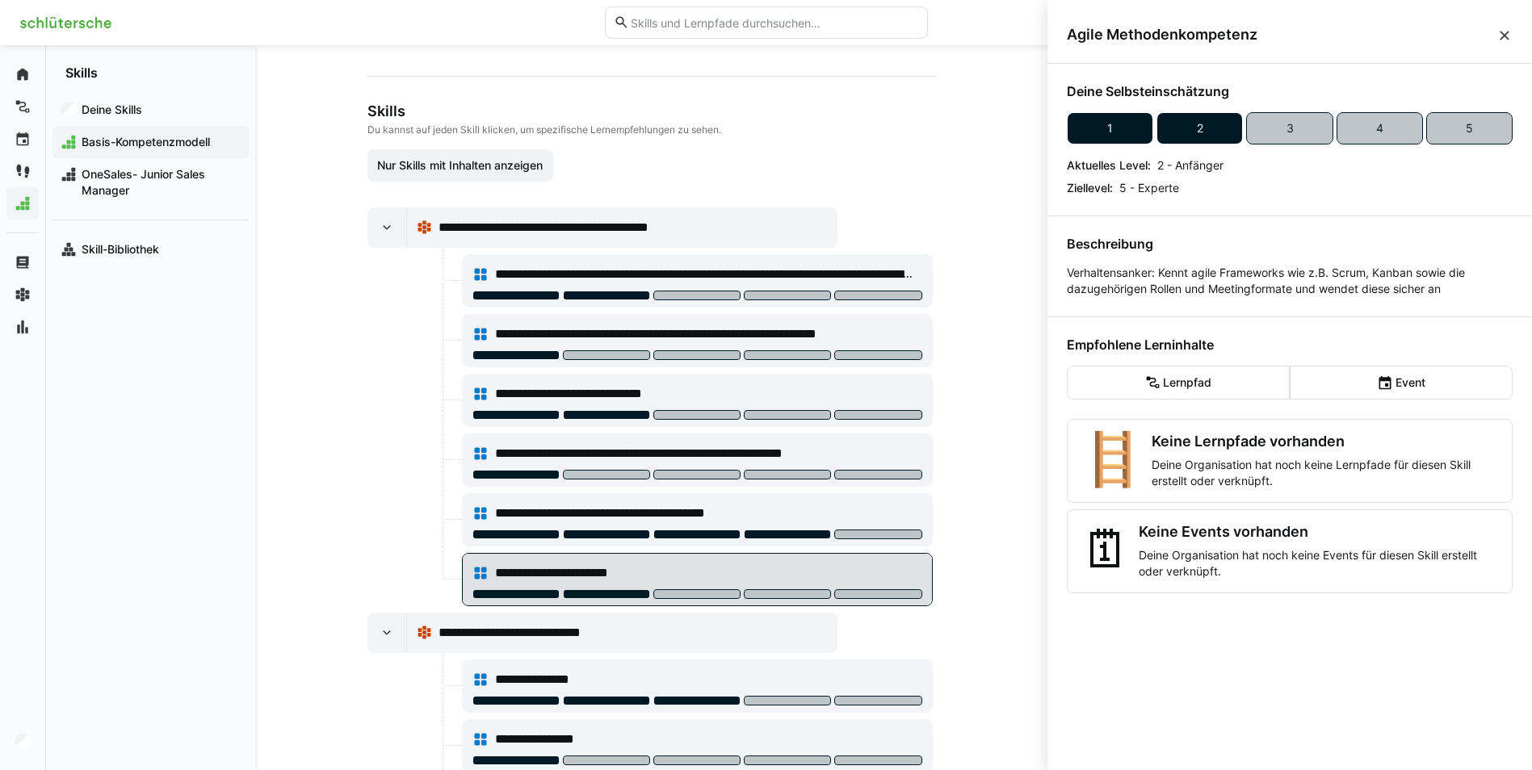
scroll to position [768, 0]
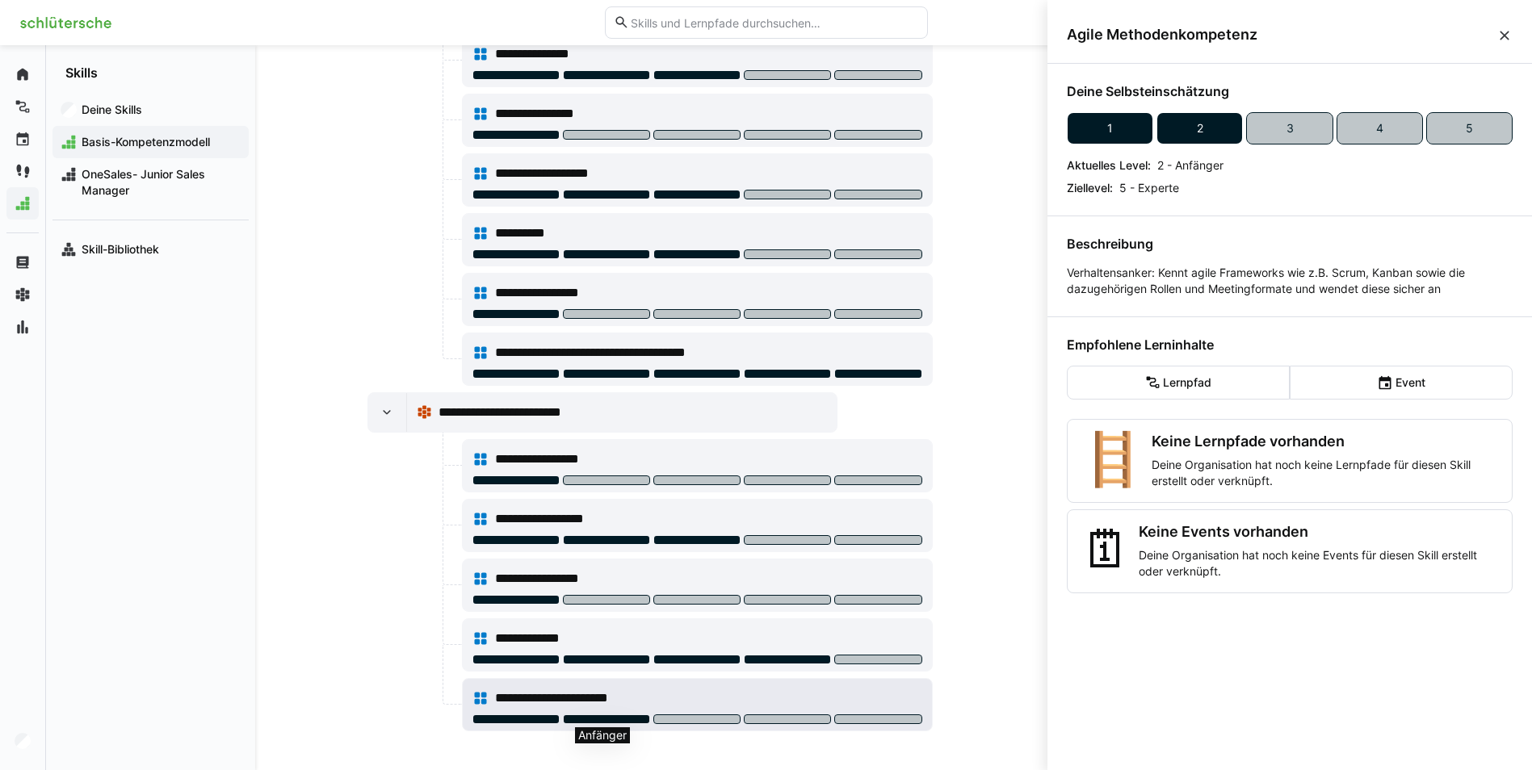
click at [621, 719] on div at bounding box center [606, 720] width 87 height 10
click at [103, 207] on div "Deine Skills Basis-Kompetenzmodell OneSales- Junior Sales Manager Skill-Bibliot…" at bounding box center [150, 180] width 209 height 198
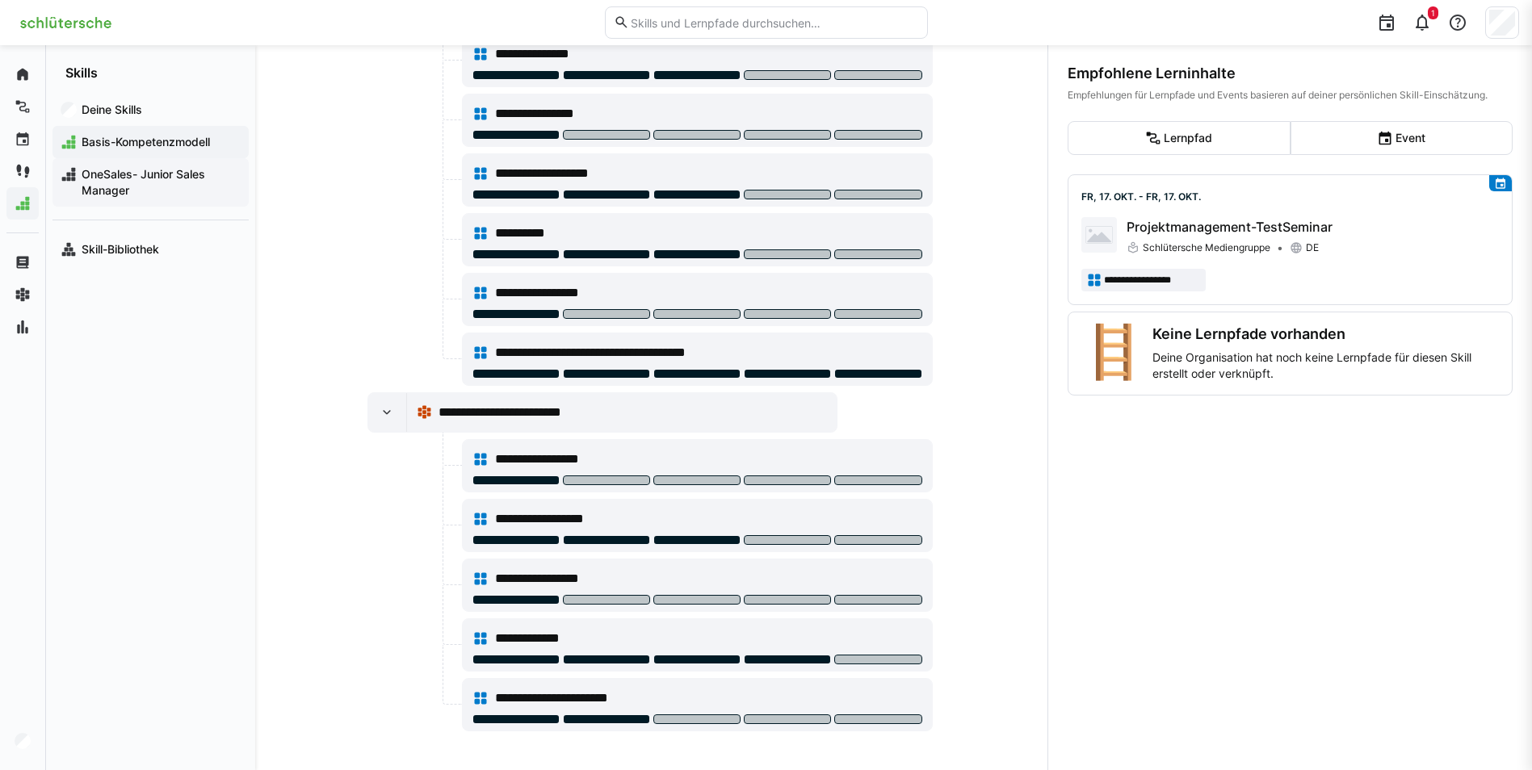
click at [106, 187] on span "OneSales- Junior Sales Manager" at bounding box center [159, 182] width 161 height 32
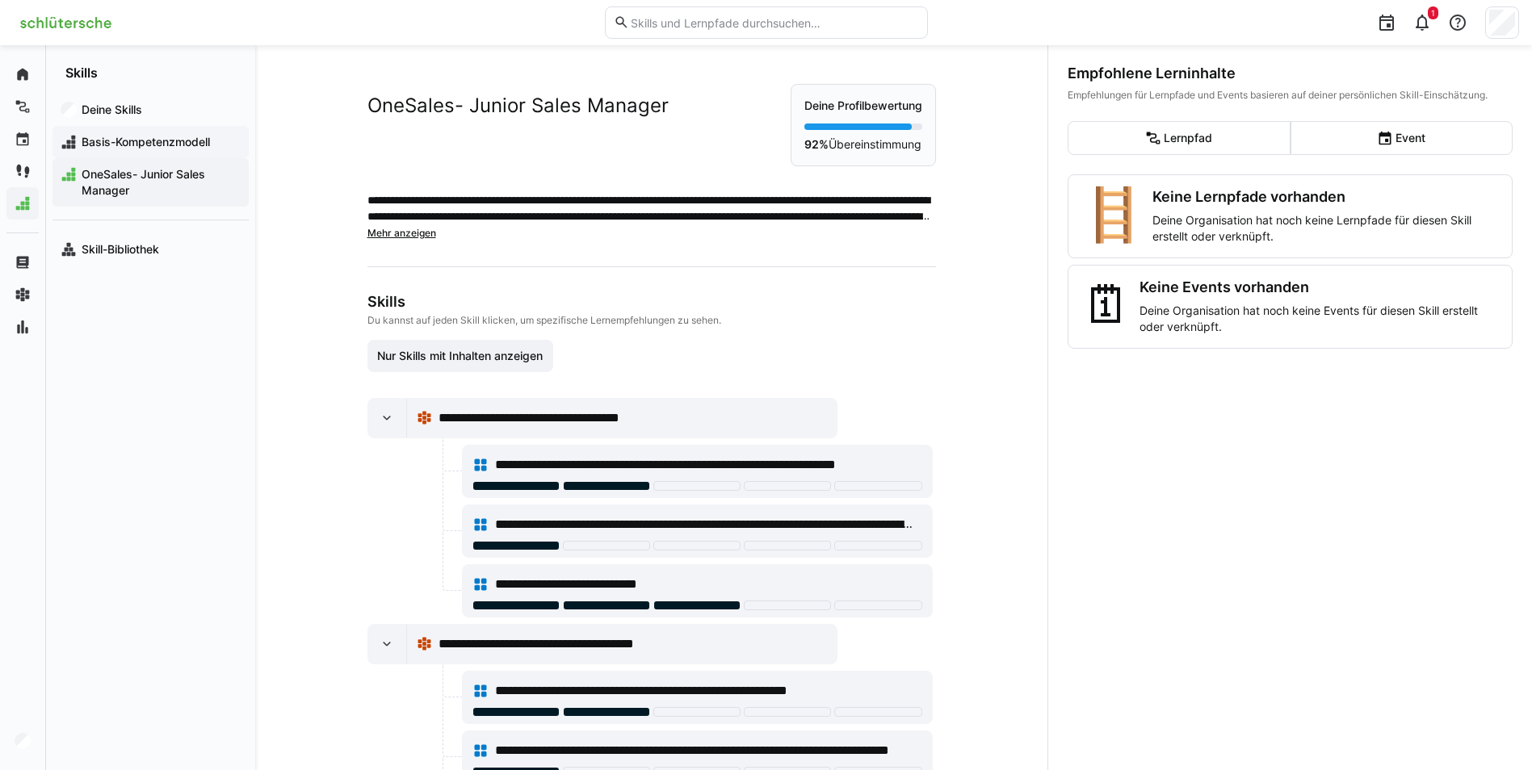
click at [103, 148] on span "Basis-Kompetenzmodell" at bounding box center [159, 142] width 161 height 16
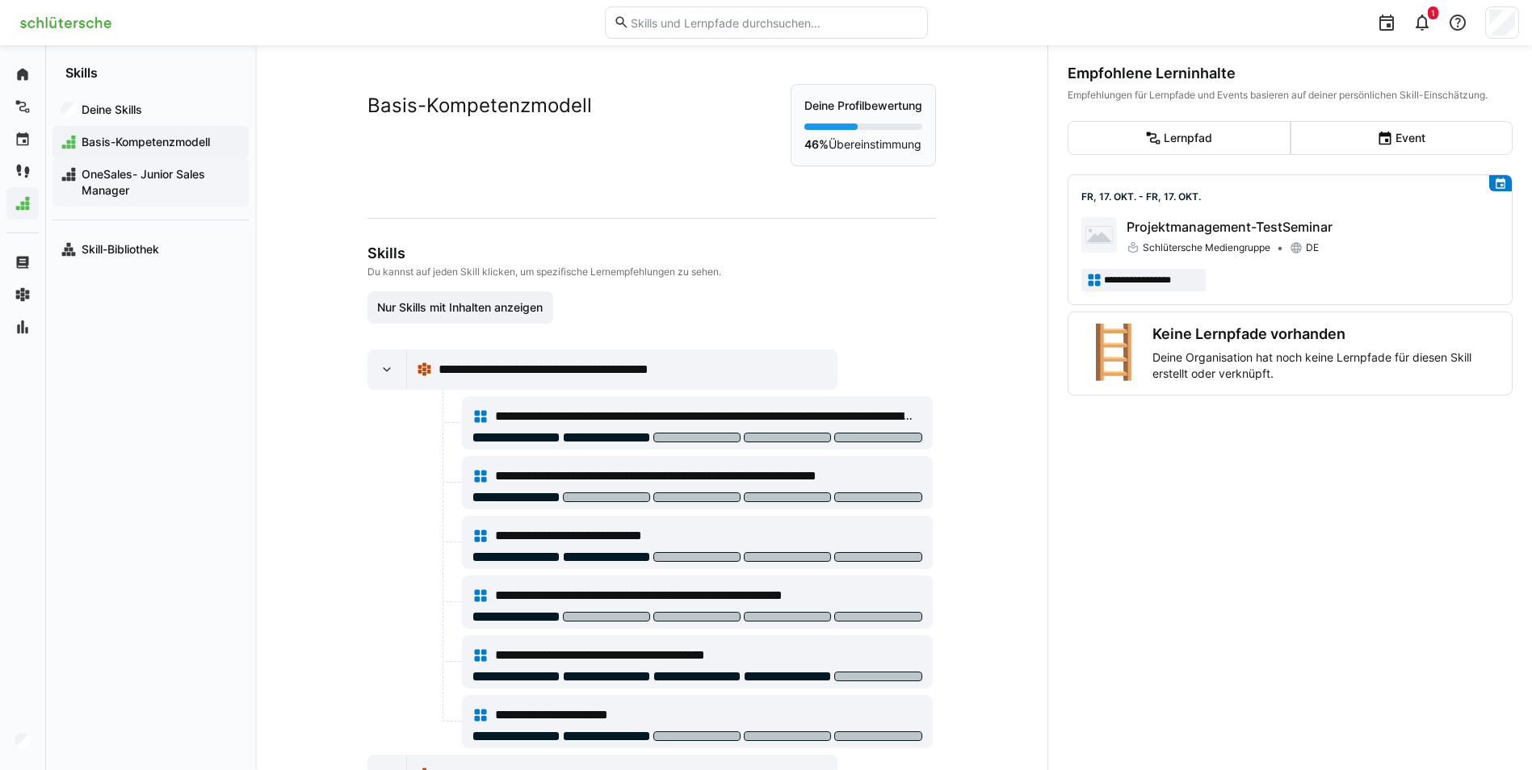
click at [115, 178] on span "OneSales- Junior Sales Manager" at bounding box center [159, 182] width 161 height 32
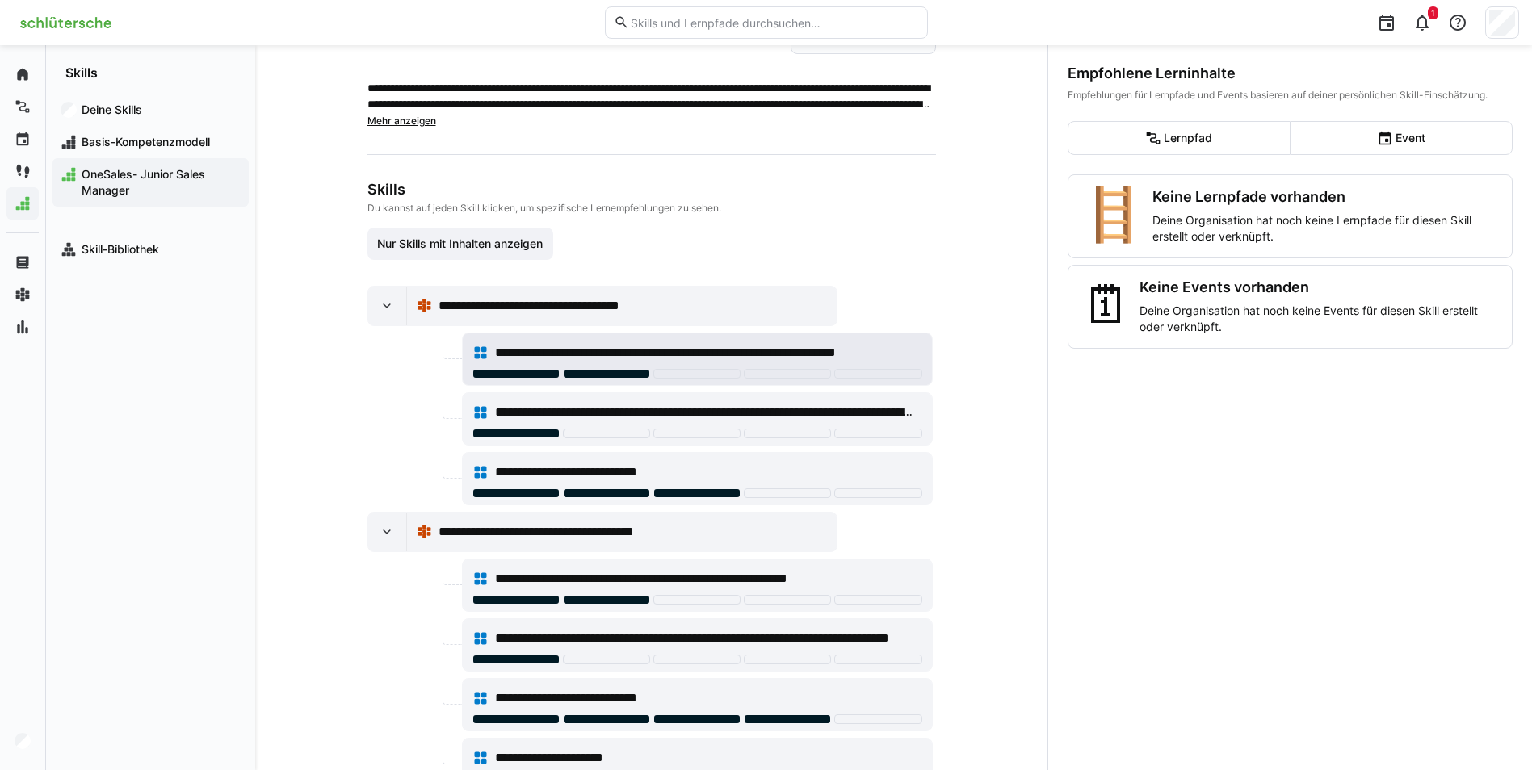
scroll to position [80, 0]
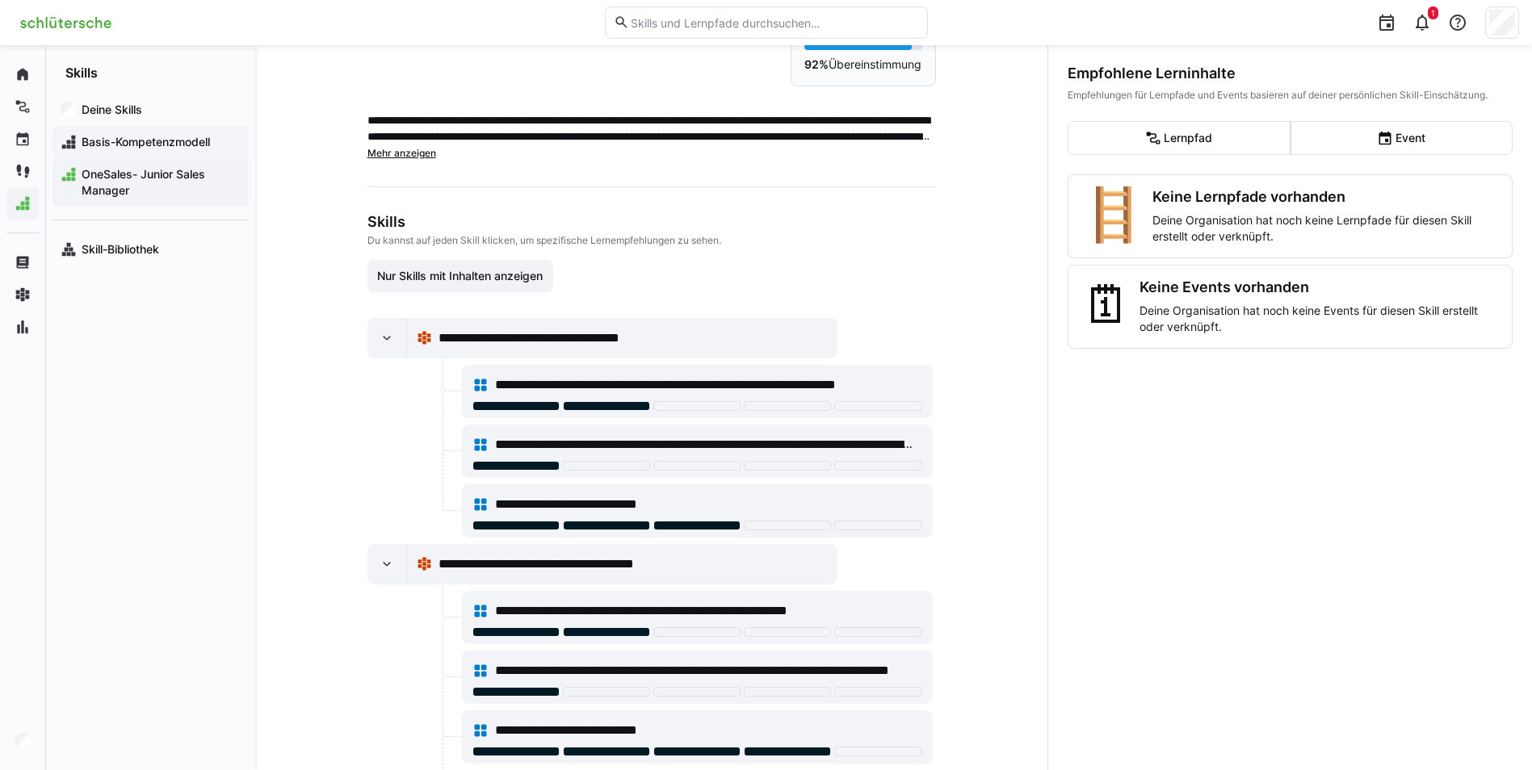
click at [125, 131] on div "Basis-Kompetenzmodell" at bounding box center [150, 142] width 196 height 32
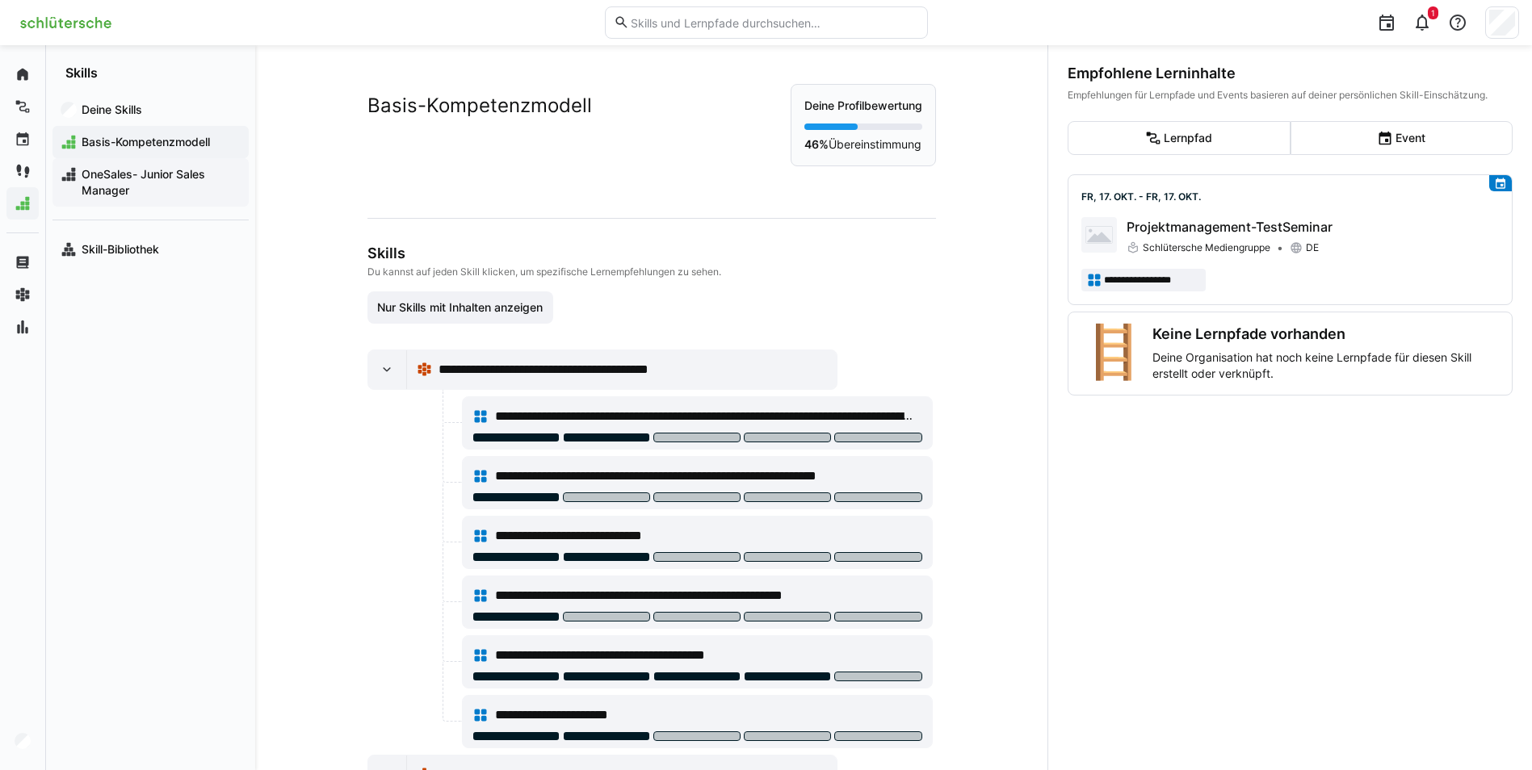
click at [109, 183] on span "OneSales- Junior Sales Manager" at bounding box center [159, 182] width 161 height 32
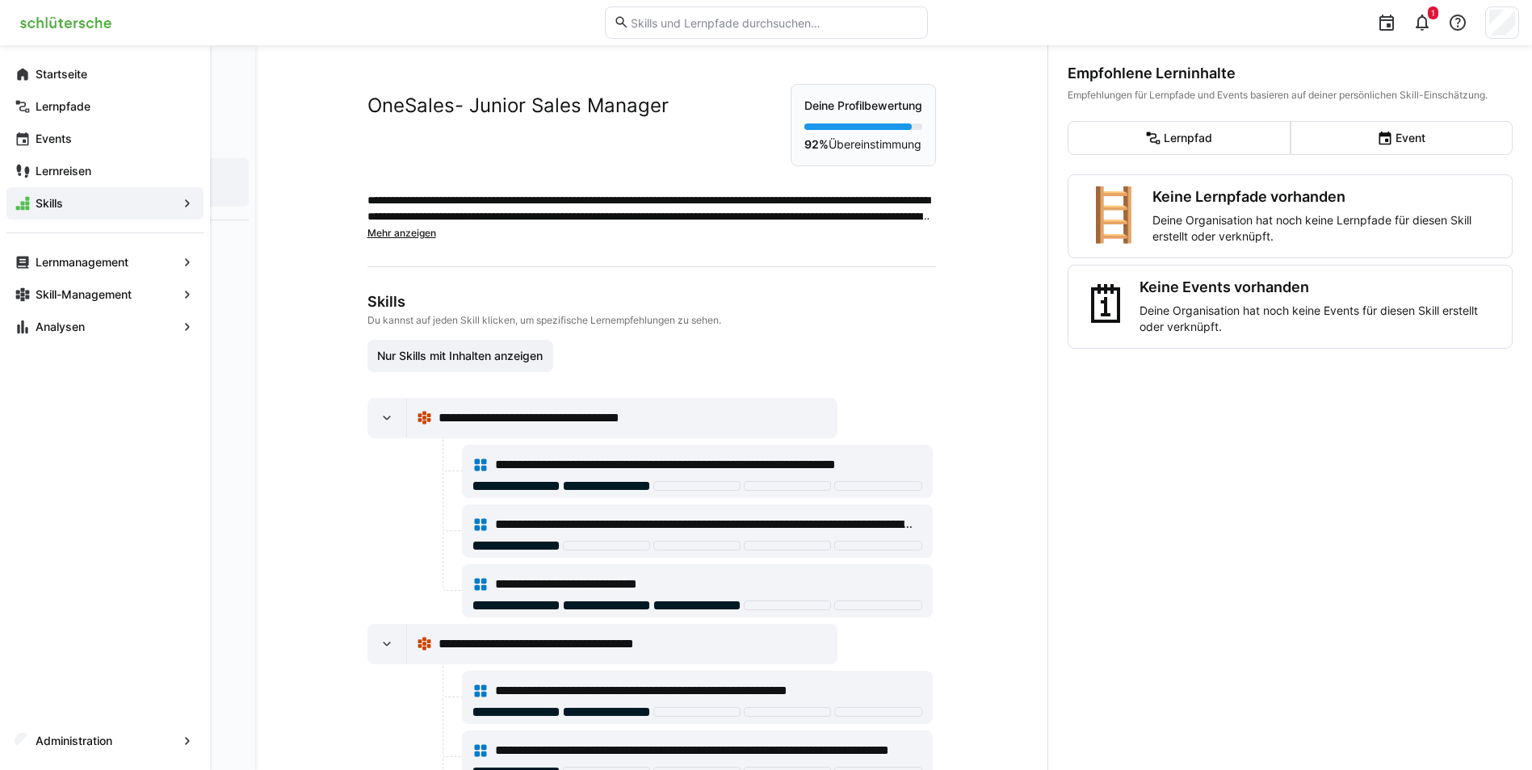
drag, startPoint x: 16, startPoint y: 68, endPoint x: 282, endPoint y: 113, distance: 269.5
click at [16, 68] on eds-icon at bounding box center [23, 74] width 16 height 16
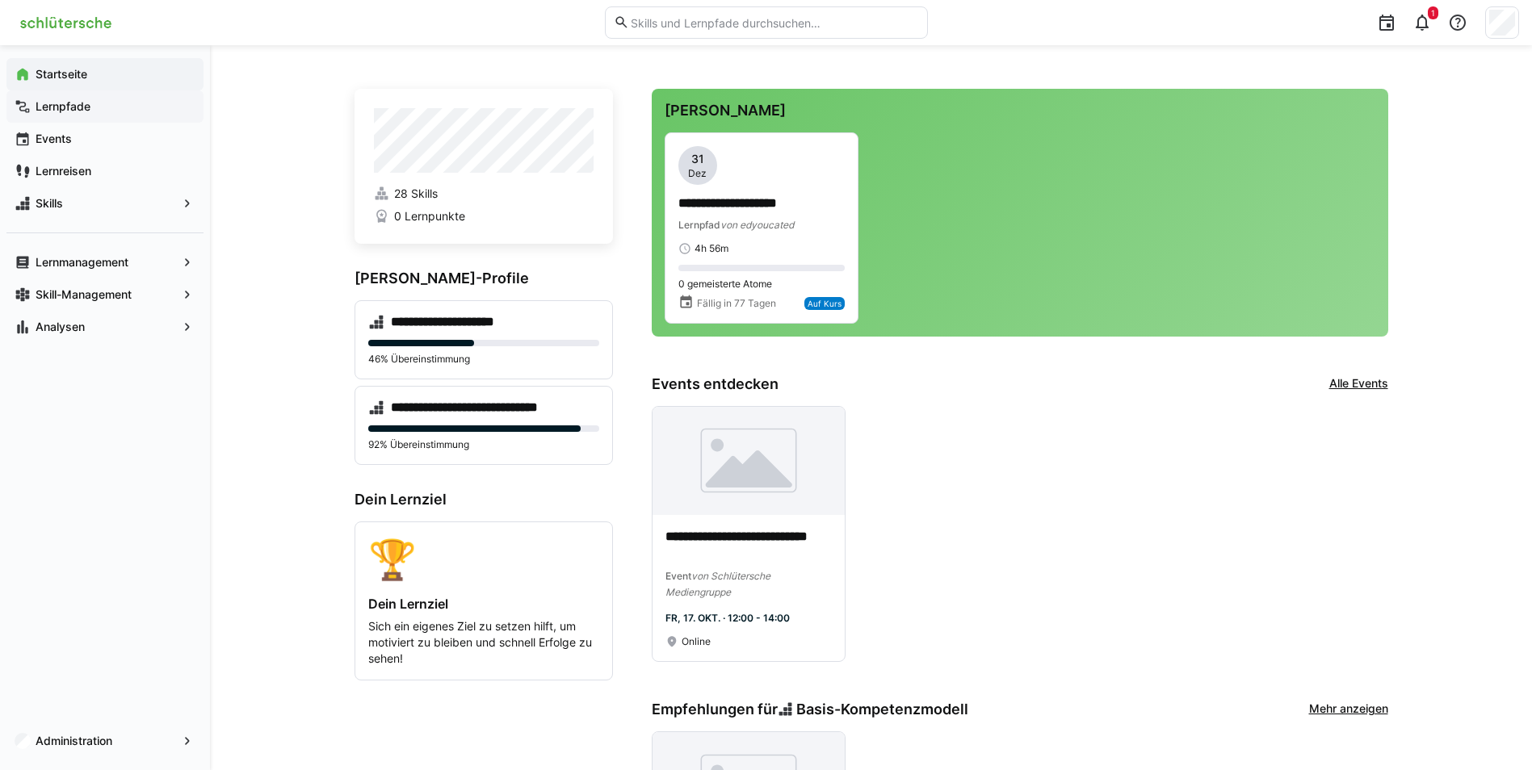
click at [0, 0] on app-navigation-label "Lernpfade" at bounding box center [0, 0] width 0 height 0
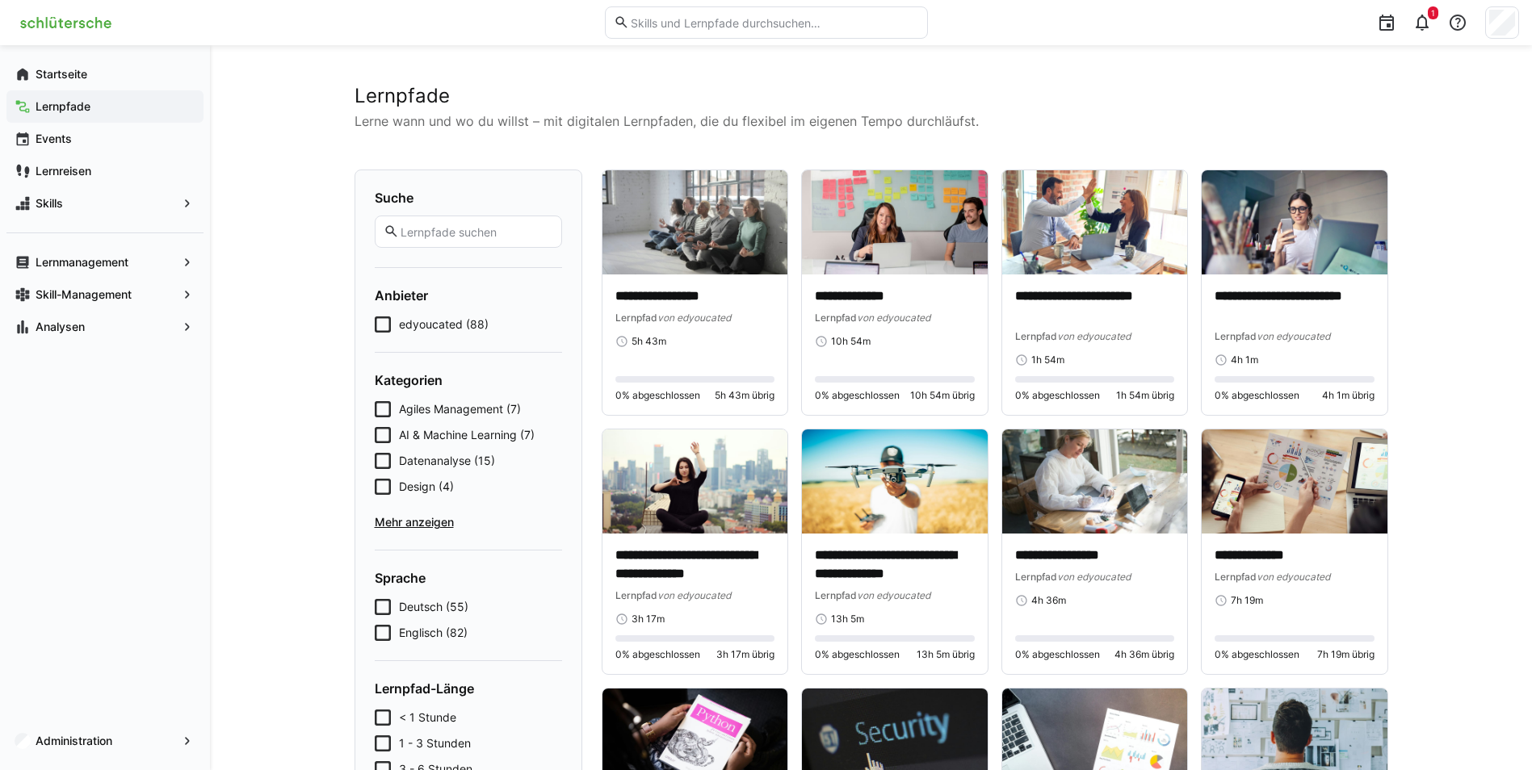
click at [439, 411] on span "Agiles Management (7)" at bounding box center [460, 409] width 122 height 16
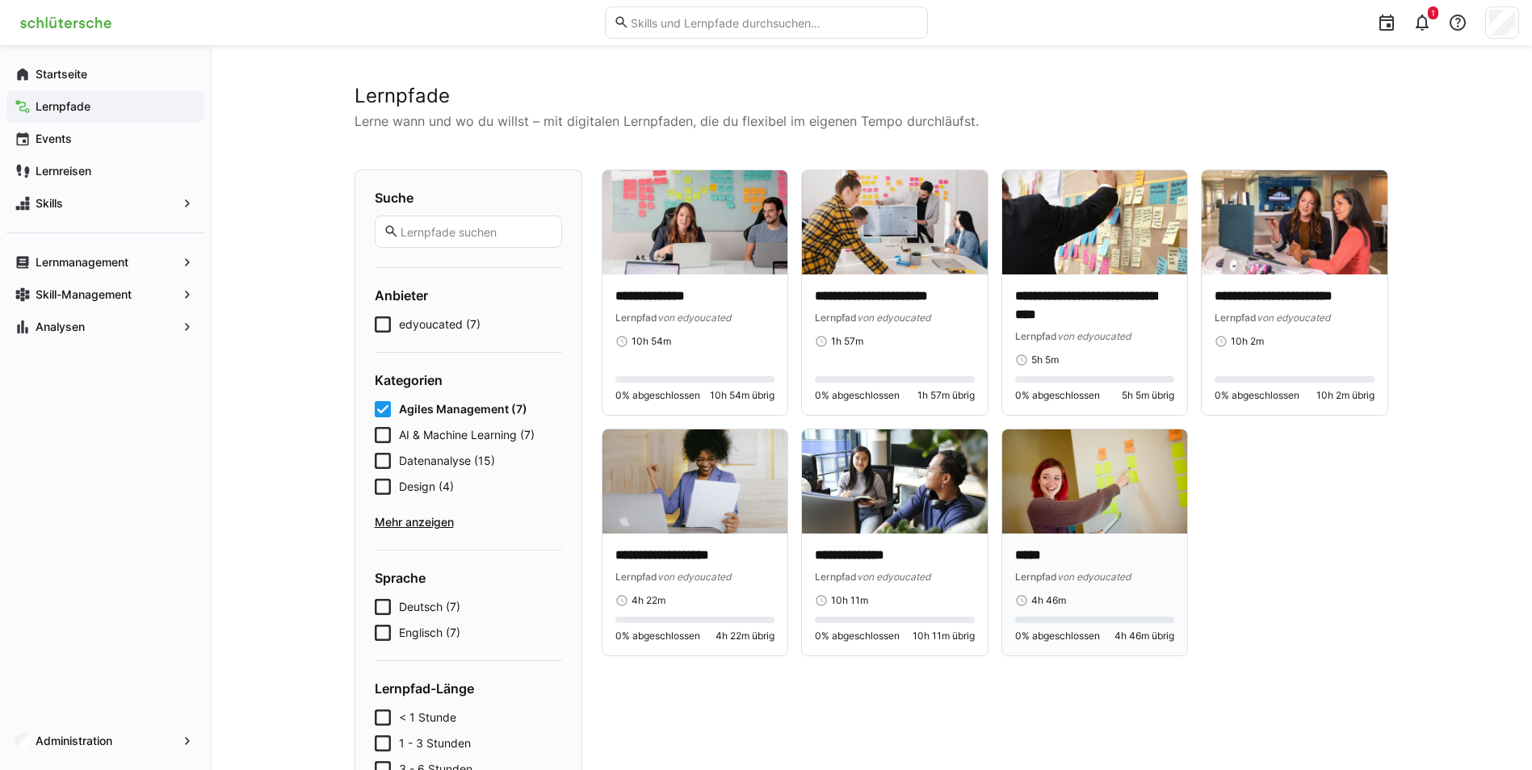
click at [1058, 493] on img at bounding box center [1095, 482] width 186 height 104
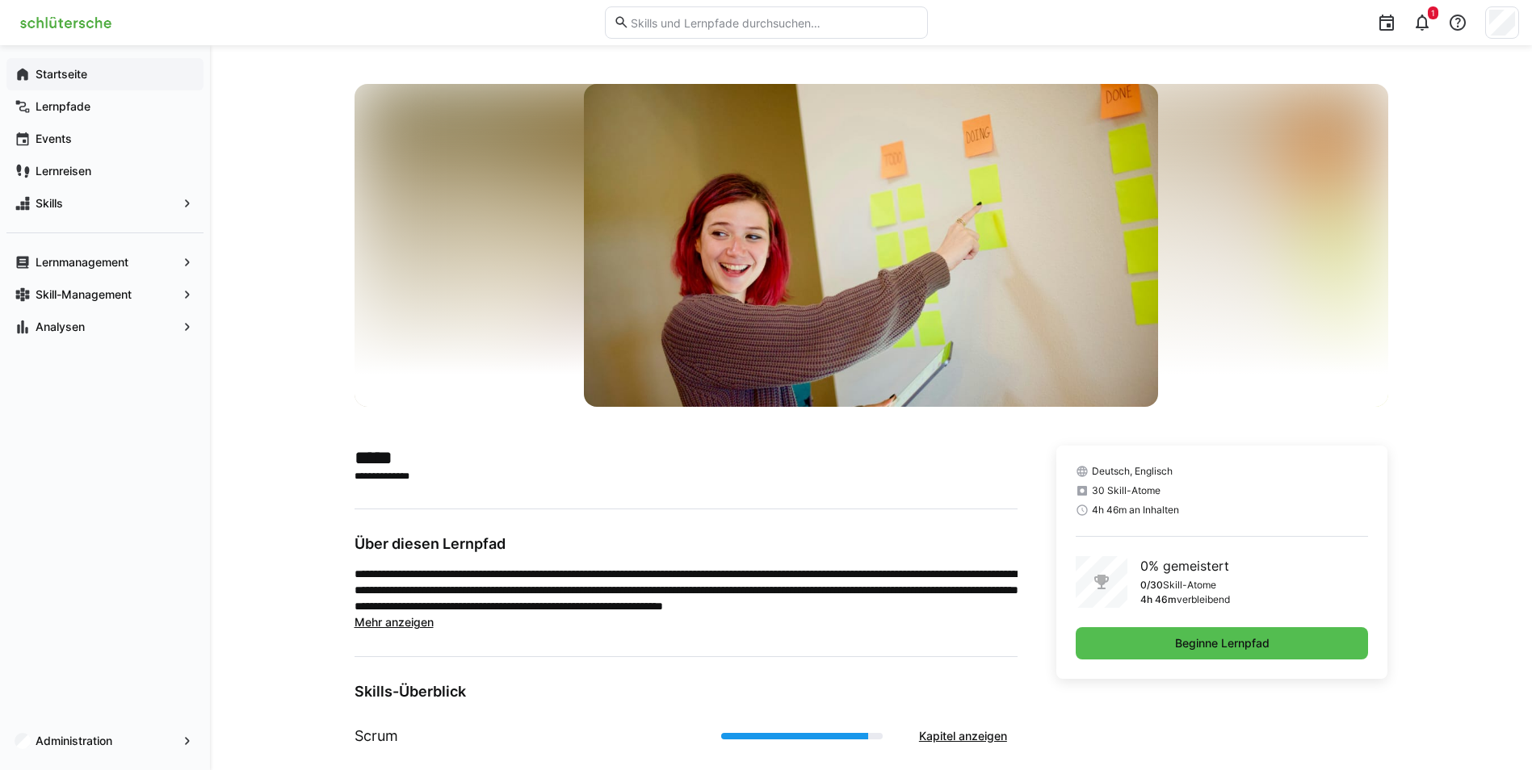
click at [117, 77] on span "Startseite" at bounding box center [114, 74] width 162 height 16
